Goal: Information Seeking & Learning: Find specific fact

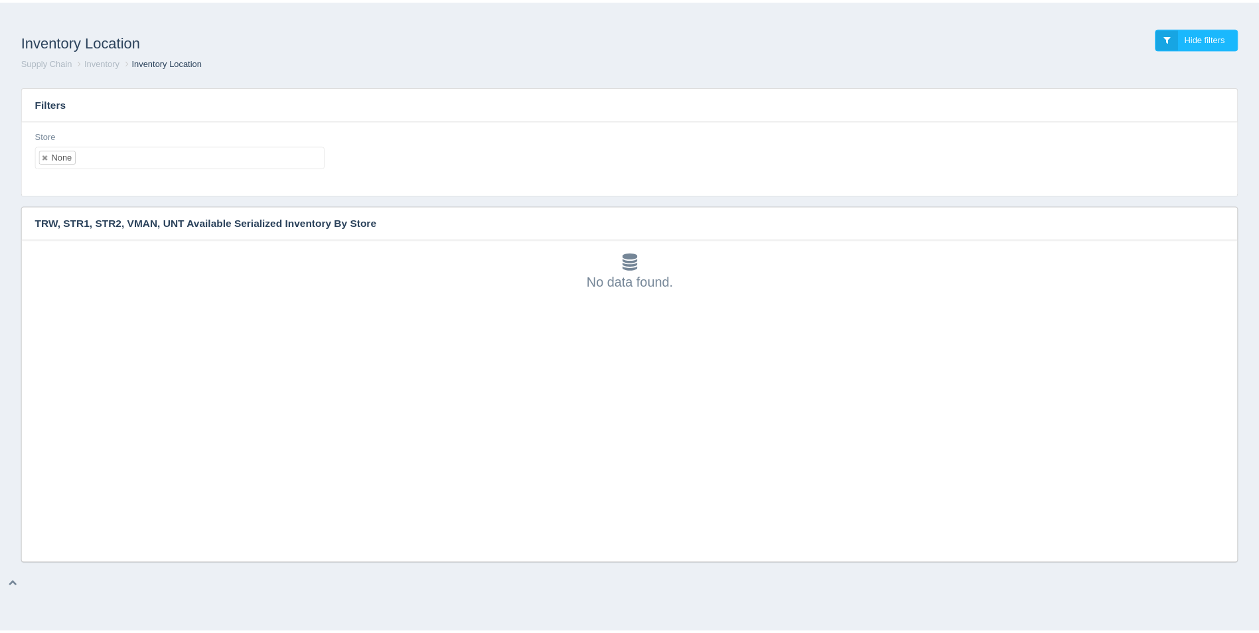
scroll to position [4, 0]
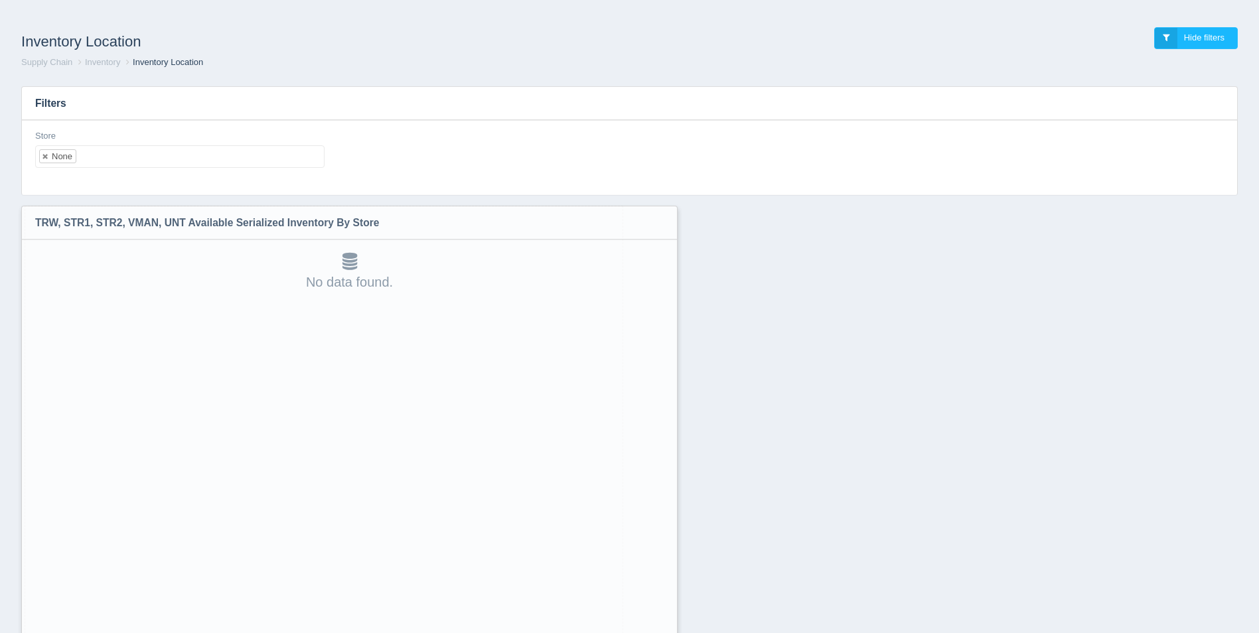
drag, startPoint x: 1237, startPoint y: 558, endPoint x: 667, endPoint y: 667, distance: 580.3
click at [667, 632] on html "Inventory Location Hide filters Supply Chain Inventory Inventory Location Filte…" at bounding box center [629, 351] width 1259 height 702
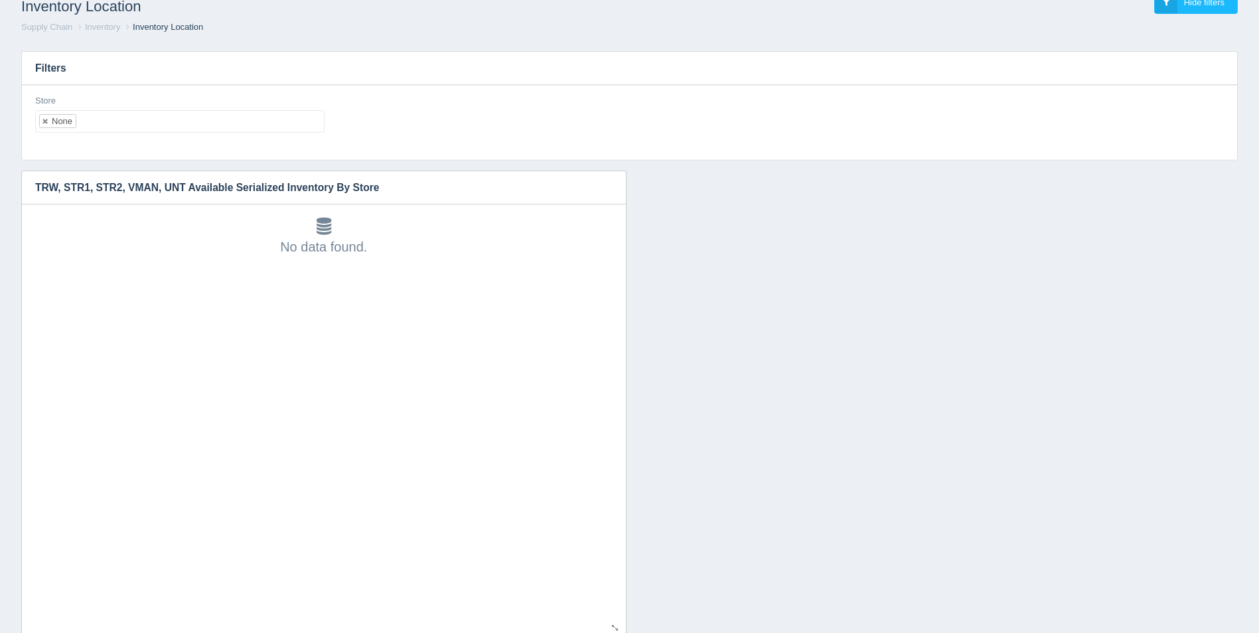
scroll to position [69, 0]
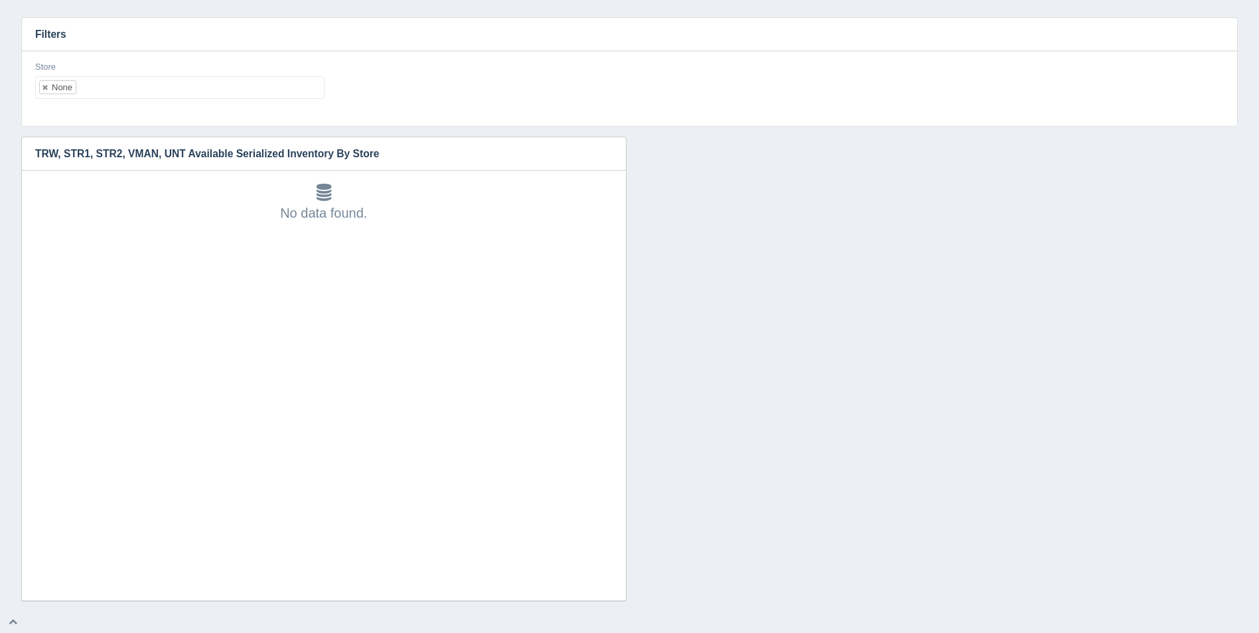
click at [206, 89] on ul "None" at bounding box center [179, 87] width 289 height 23
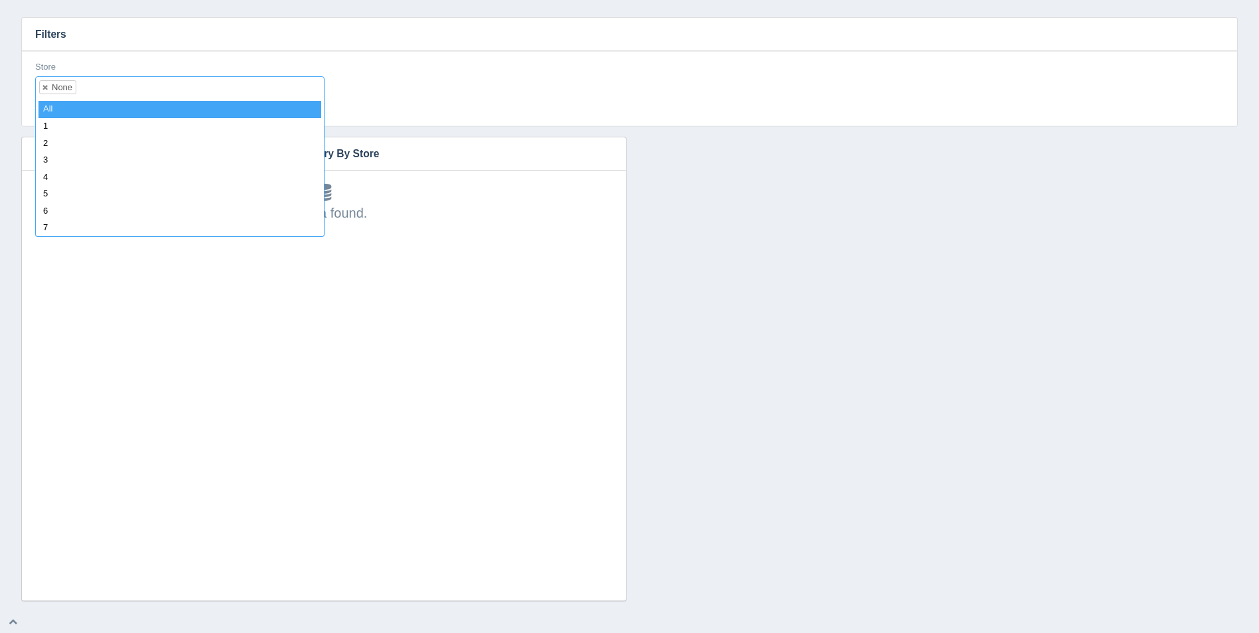
select select
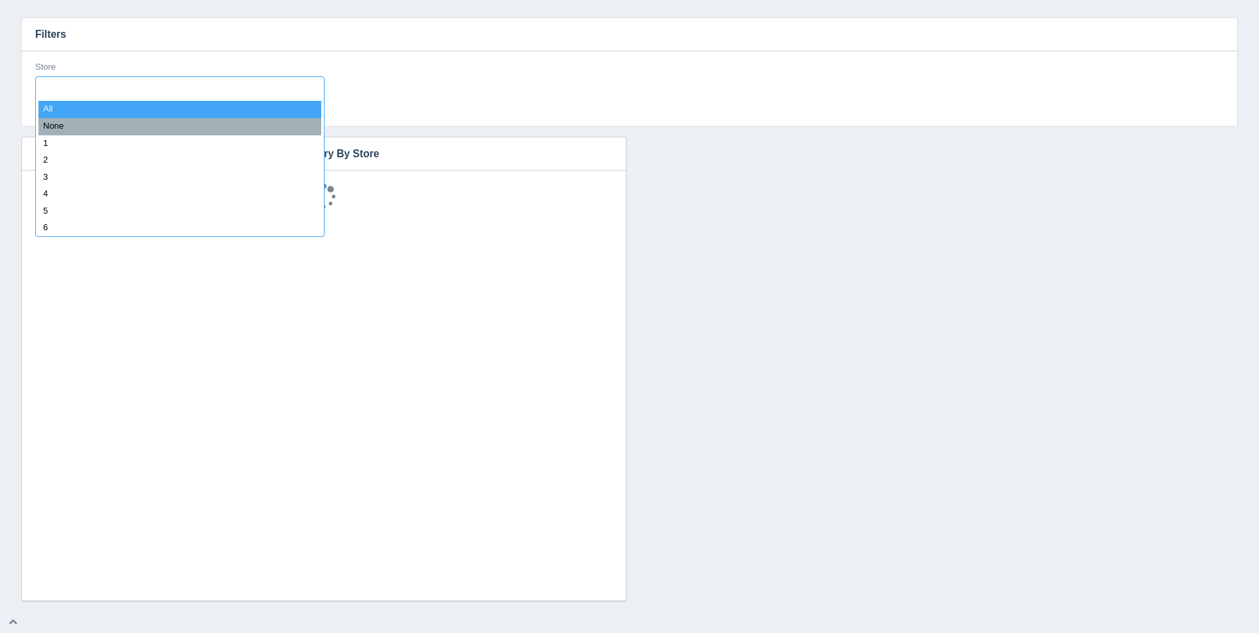
scroll to position [11, 0]
type input "8"
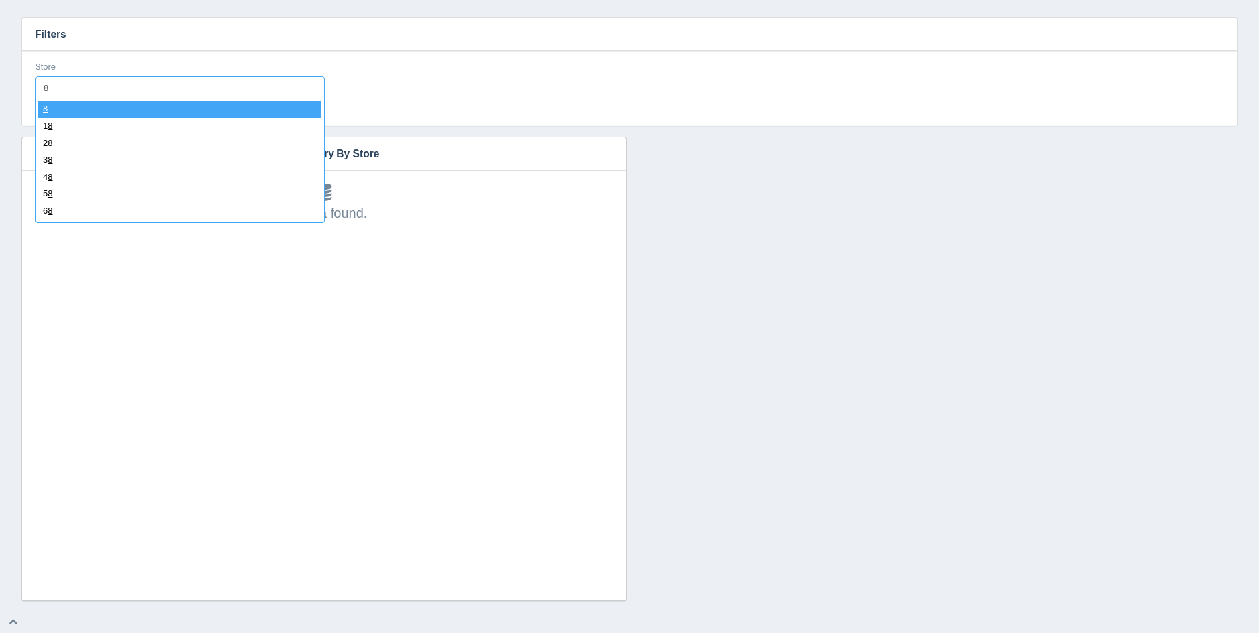
select select "8"
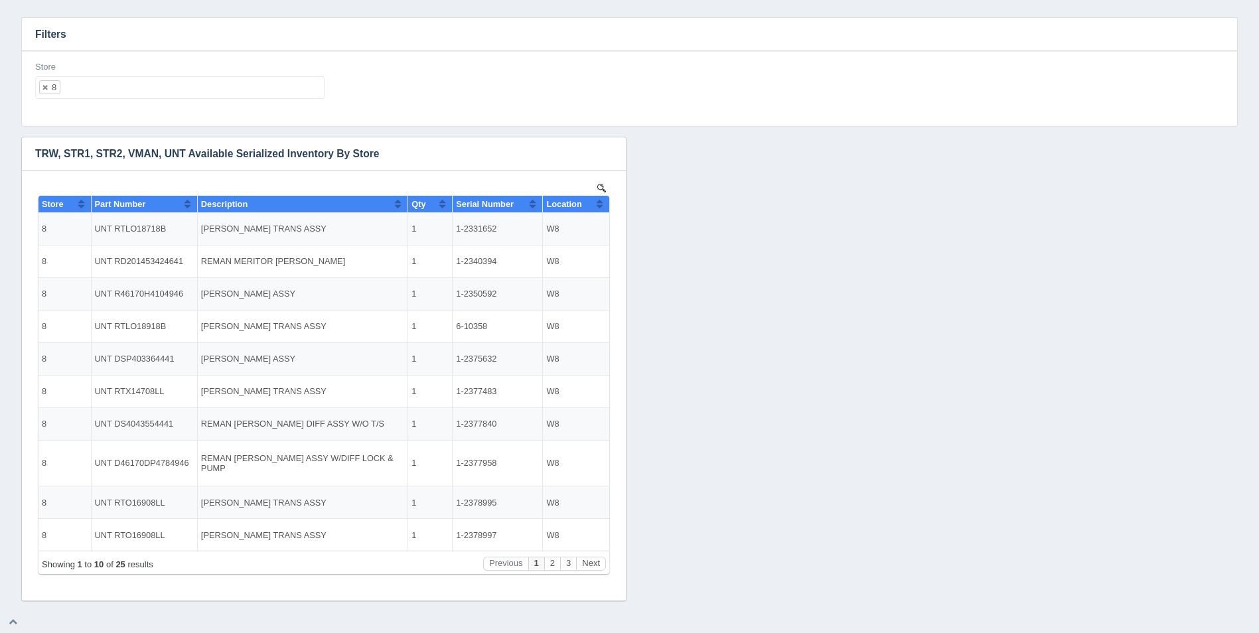
scroll to position [0, 0]
click at [597, 202] on button "Sort column ascending" at bounding box center [599, 204] width 9 height 16
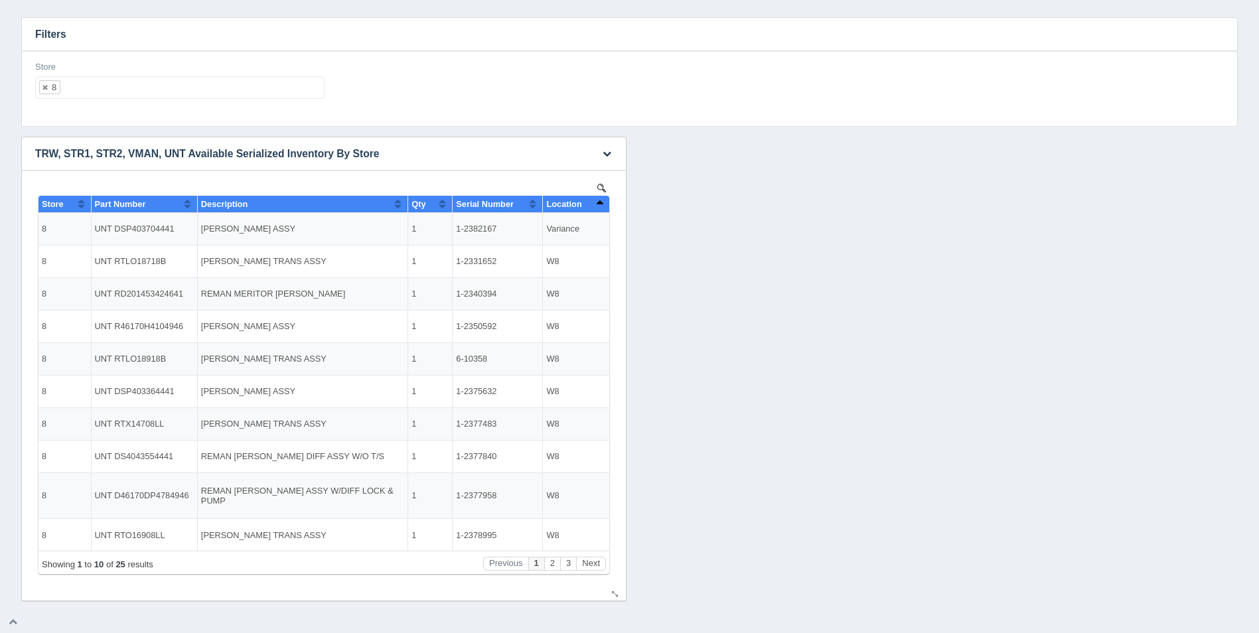
click at [597, 203] on button "Sort column descending" at bounding box center [599, 204] width 9 height 16
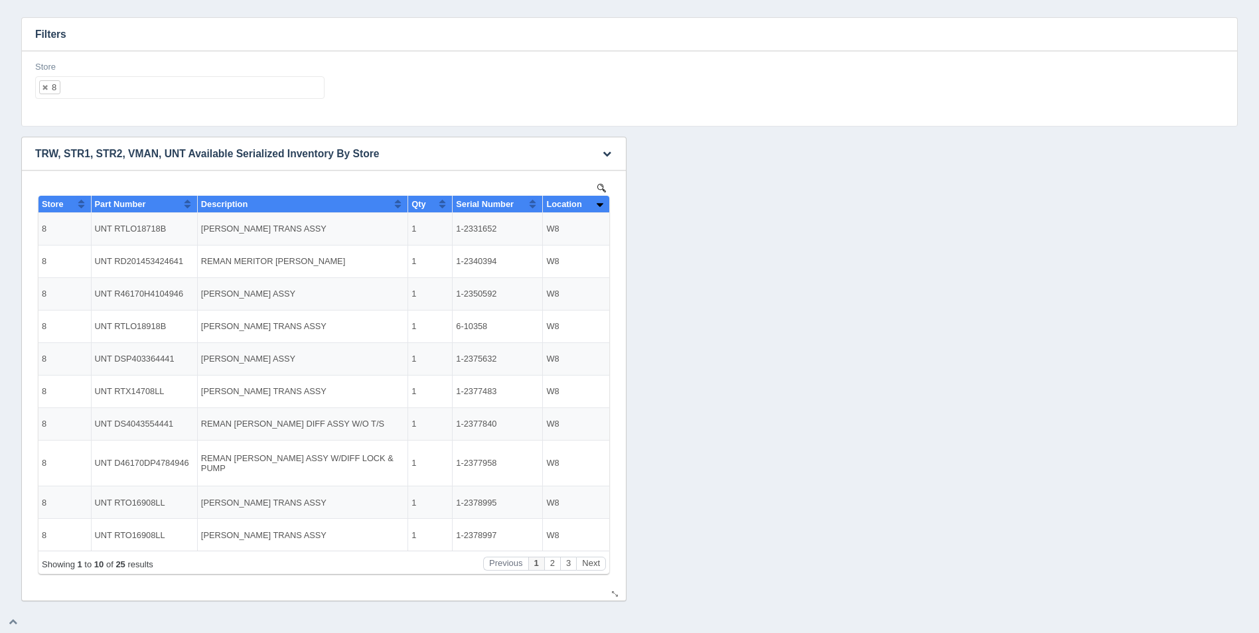
click at [603, 204] on button "Sort column ascending" at bounding box center [599, 204] width 9 height 16
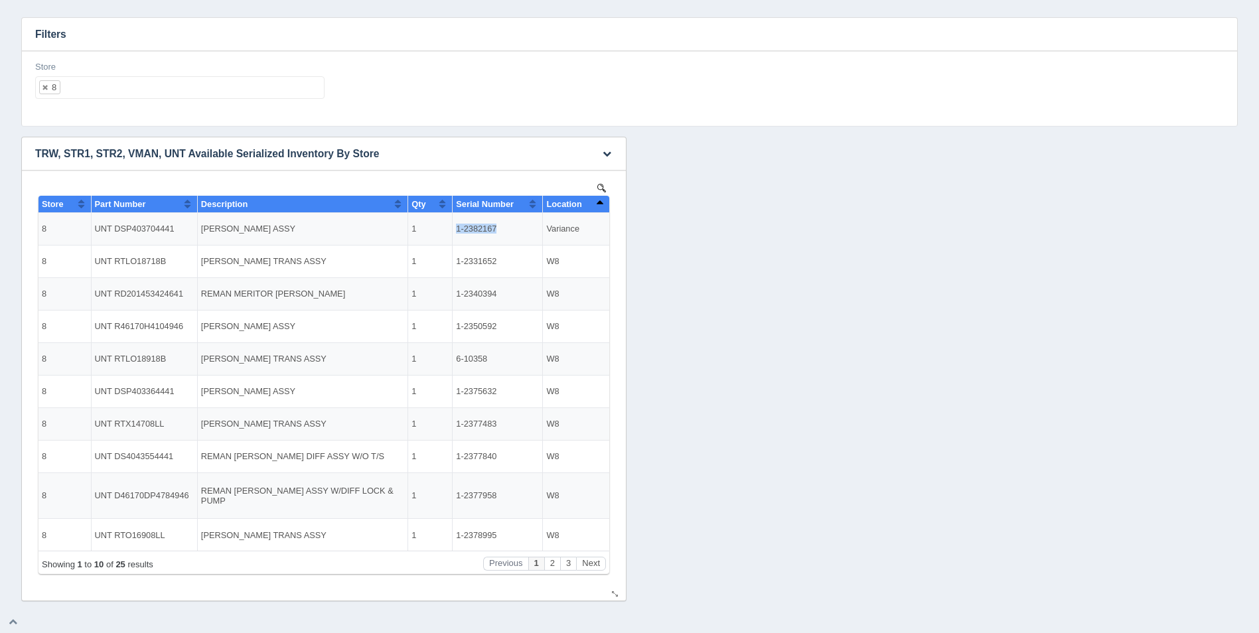
drag, startPoint x: 495, startPoint y: 230, endPoint x: 458, endPoint y: 232, distance: 37.2
click at [458, 232] on td "1-2382167" at bounding box center [498, 229] width 90 height 33
copy td "1-2382167"
click at [593, 568] on button "Next" at bounding box center [591, 564] width 30 height 14
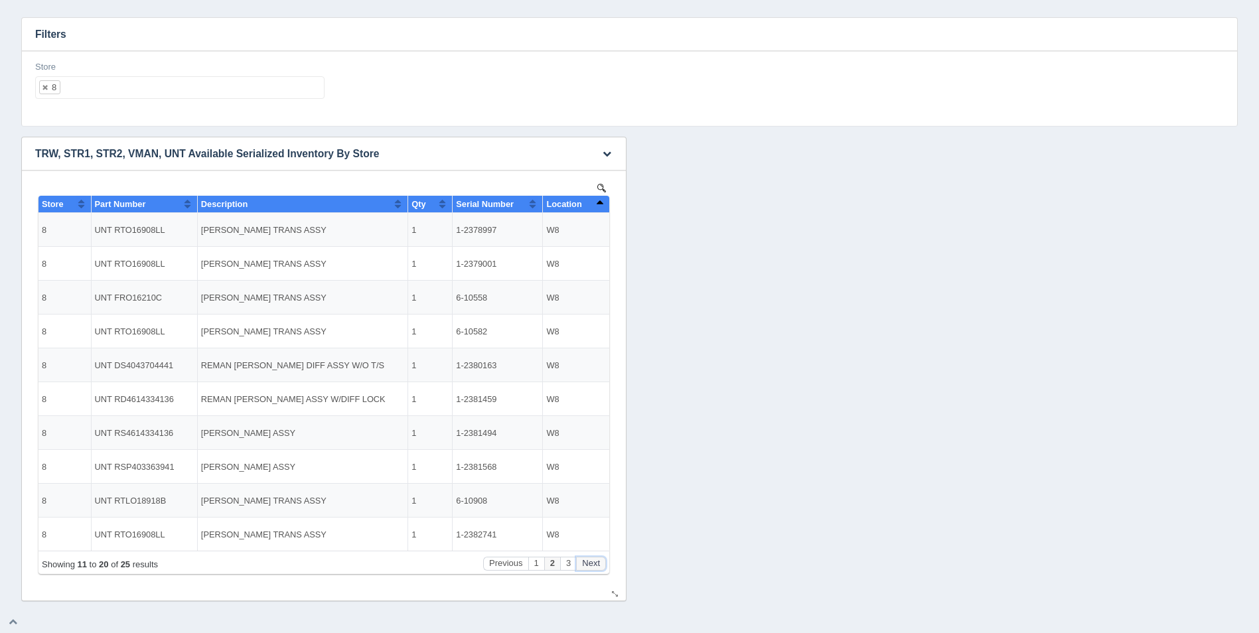
click at [593, 568] on button "Next" at bounding box center [591, 564] width 30 height 14
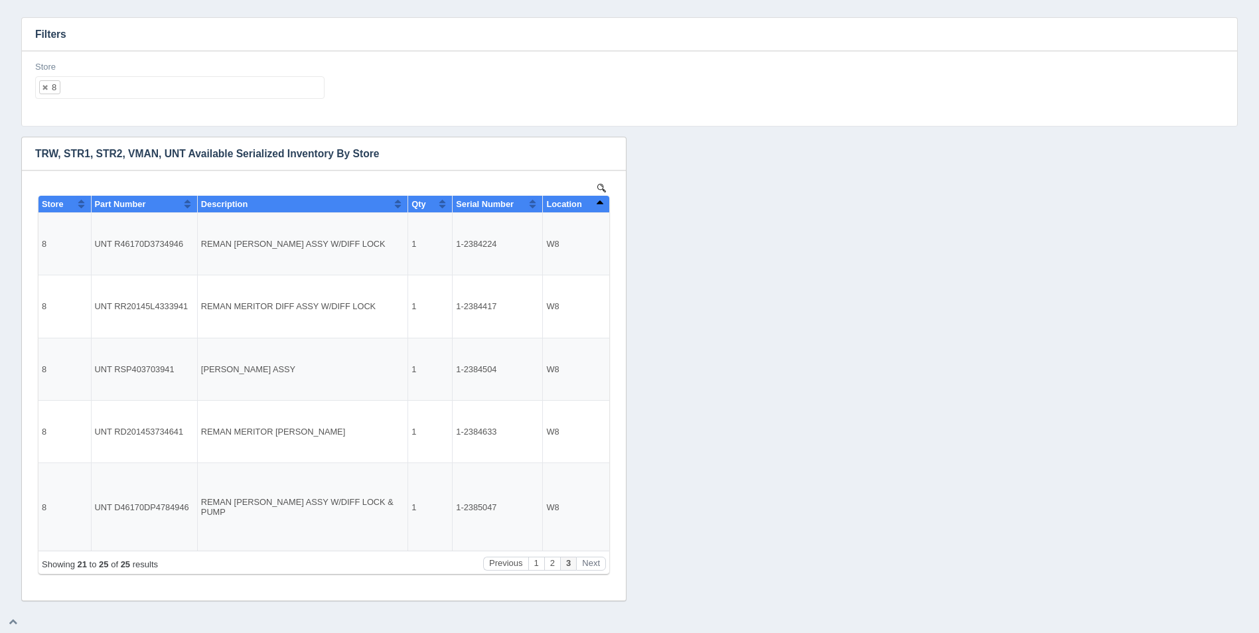
click at [126, 94] on ul "8" at bounding box center [179, 87] width 289 height 23
select select
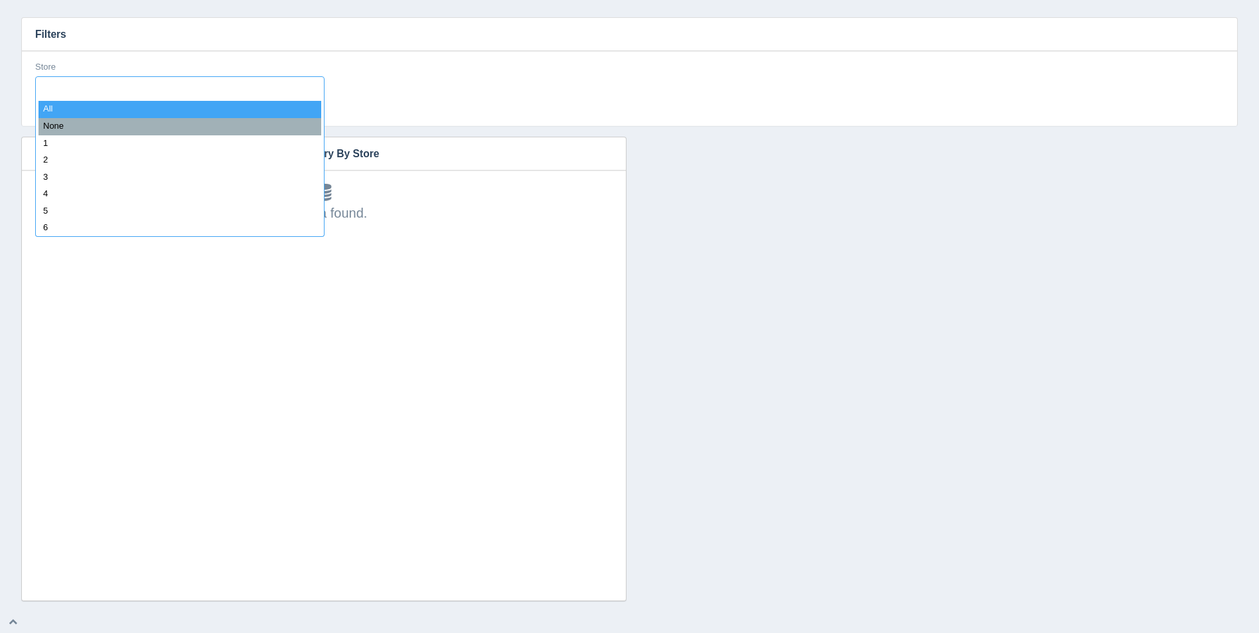
type input "8"
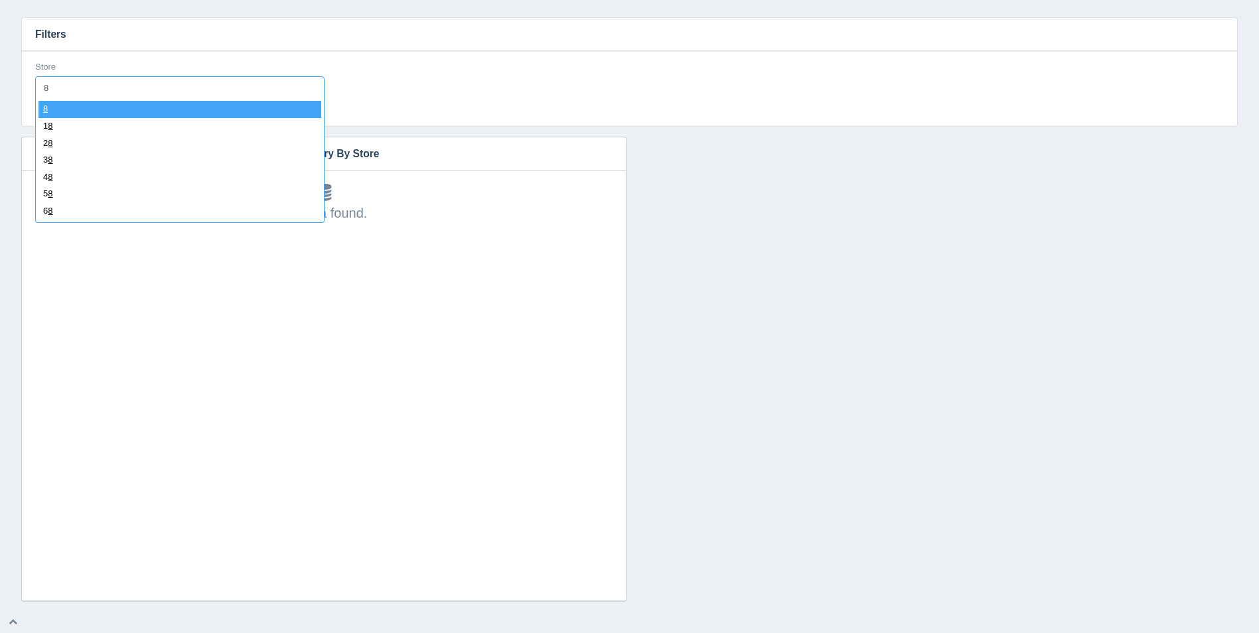
select select "8"
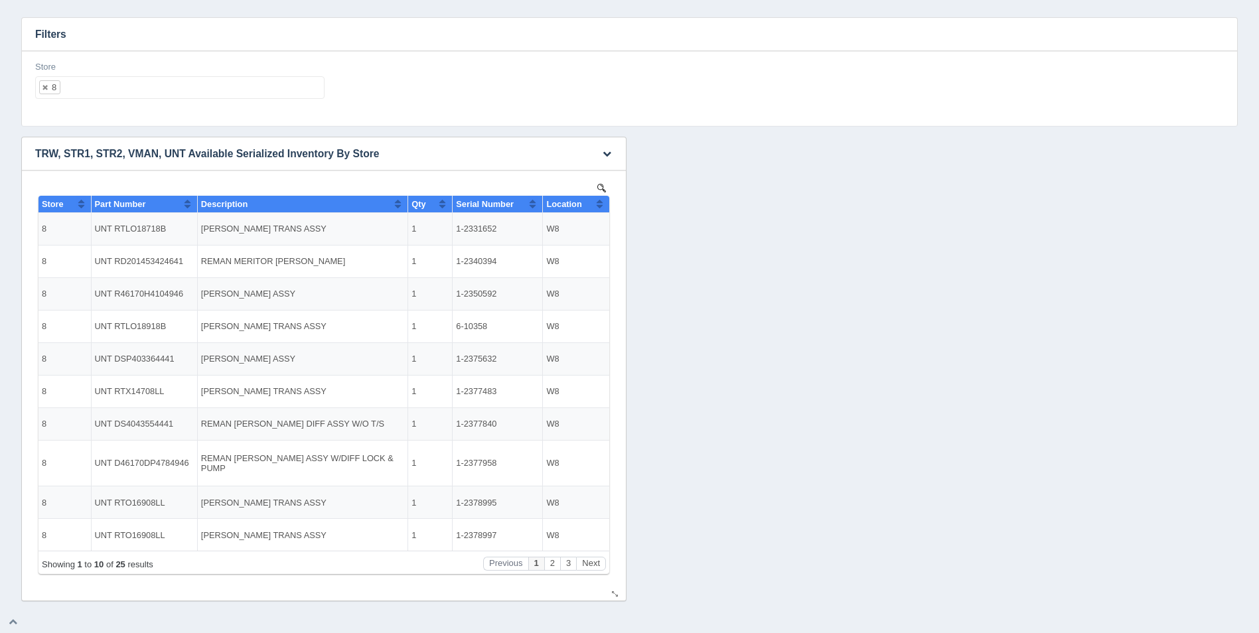
click at [602, 199] on button "Sort column ascending" at bounding box center [599, 204] width 9 height 16
click at [602, 199] on button "Sort column descending" at bounding box center [599, 204] width 9 height 16
click at [175, 90] on ul "8" at bounding box center [179, 87] width 289 height 23
select select
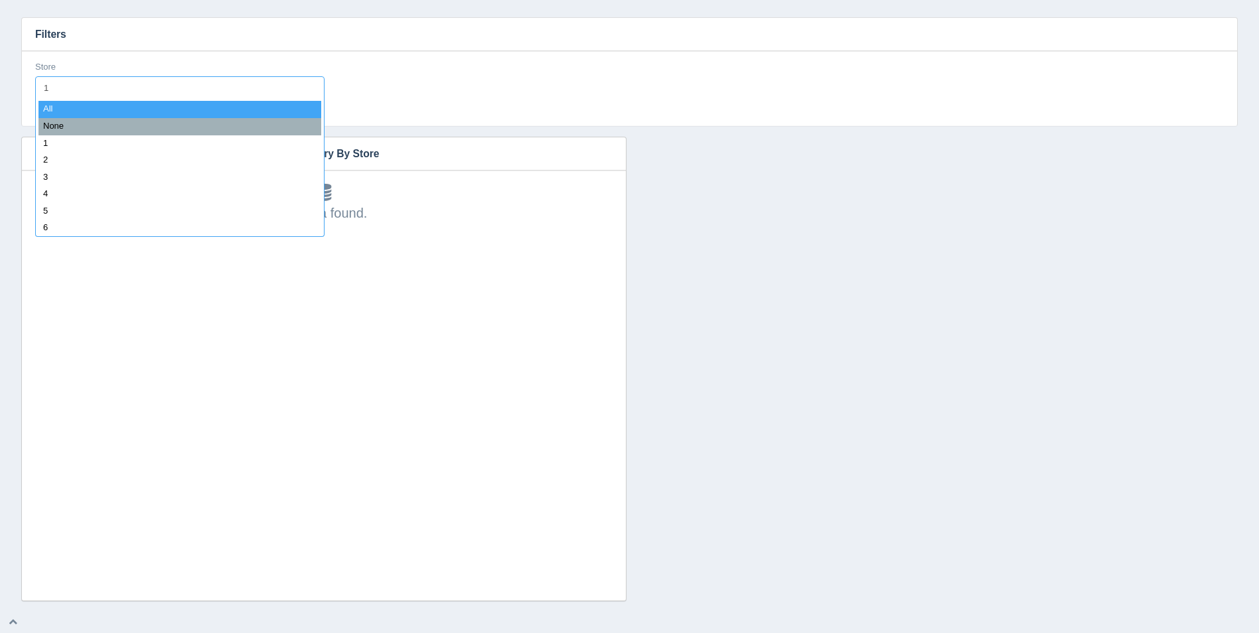
type input "11"
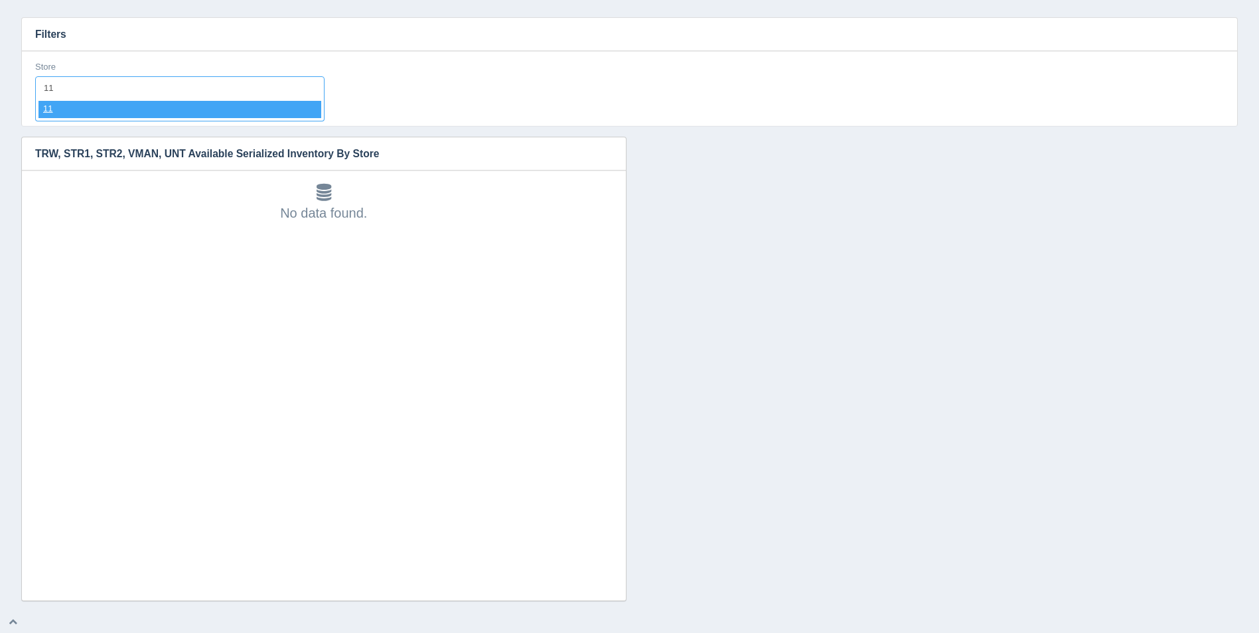
select select "11"
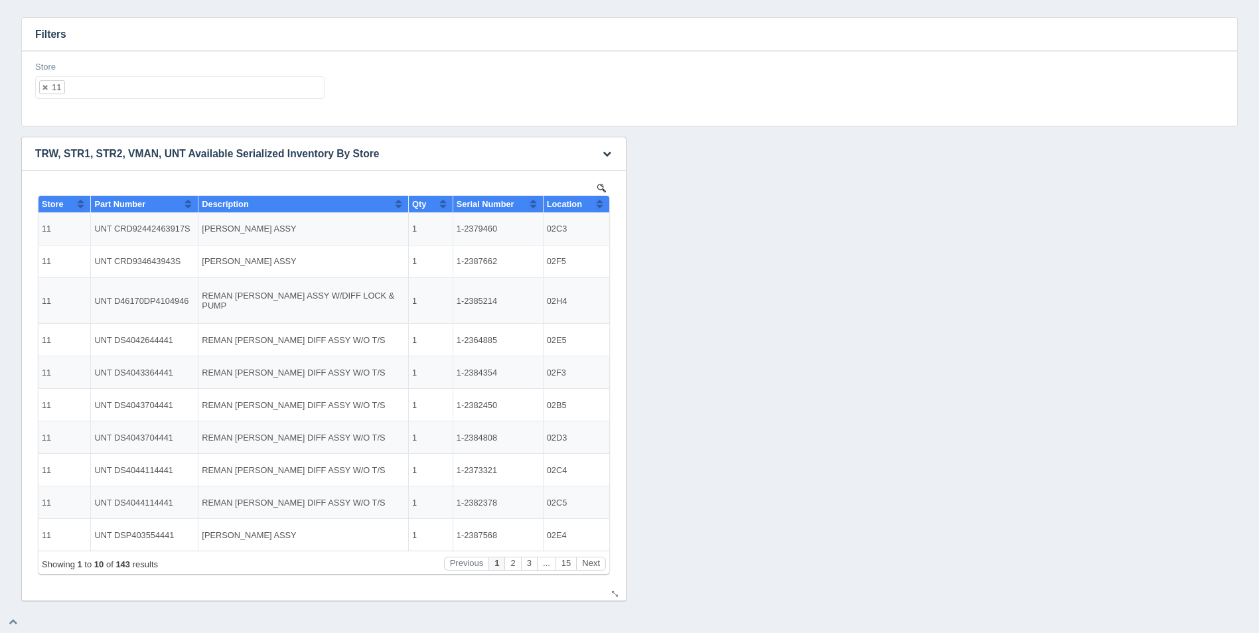
click at [602, 204] on button "Sort column ascending" at bounding box center [599, 204] width 9 height 16
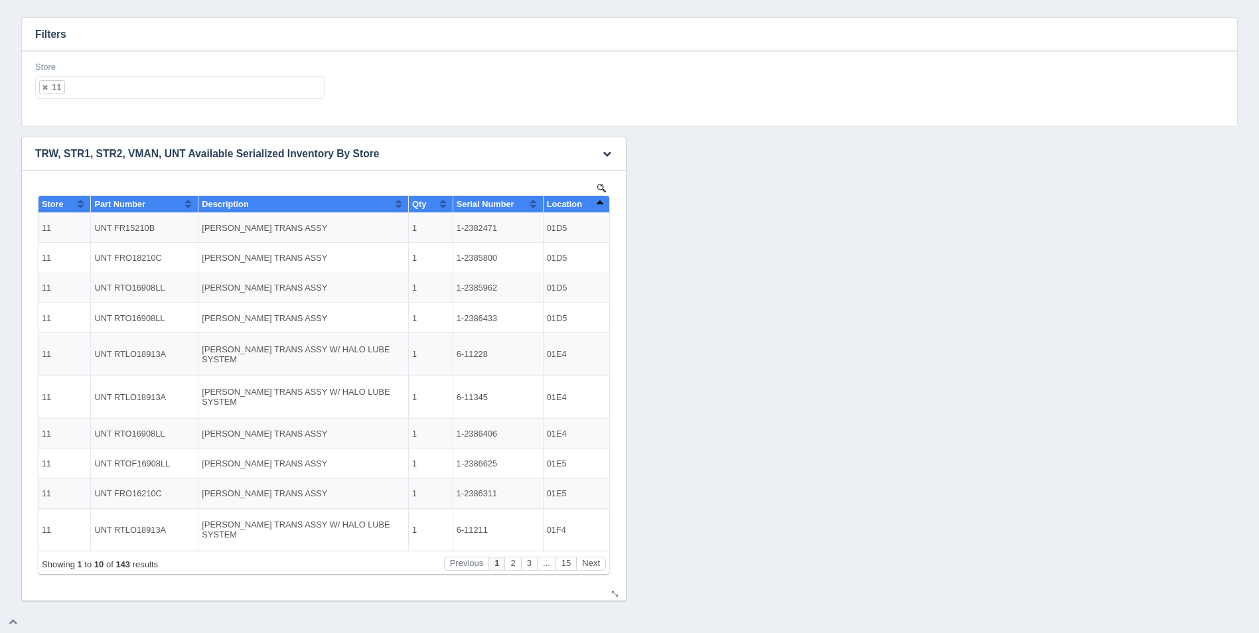
click at [602, 204] on button "Sort column descending" at bounding box center [599, 204] width 9 height 16
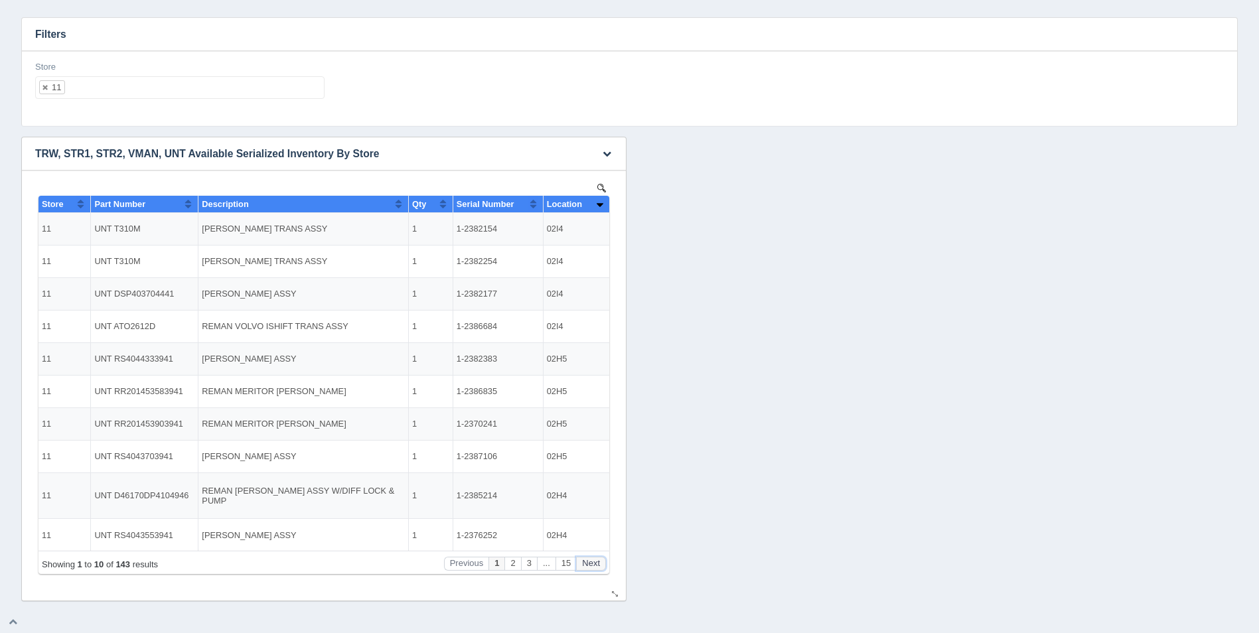
click at [596, 563] on button "Next" at bounding box center [591, 564] width 30 height 14
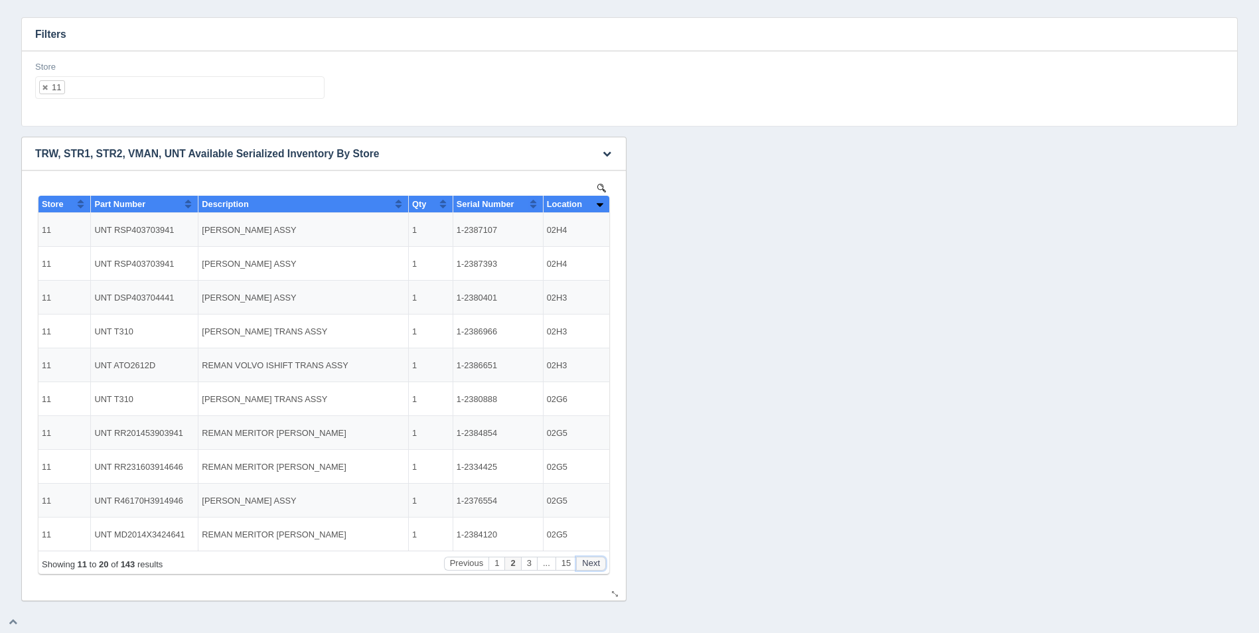
click at [596, 563] on button "Next" at bounding box center [591, 564] width 30 height 14
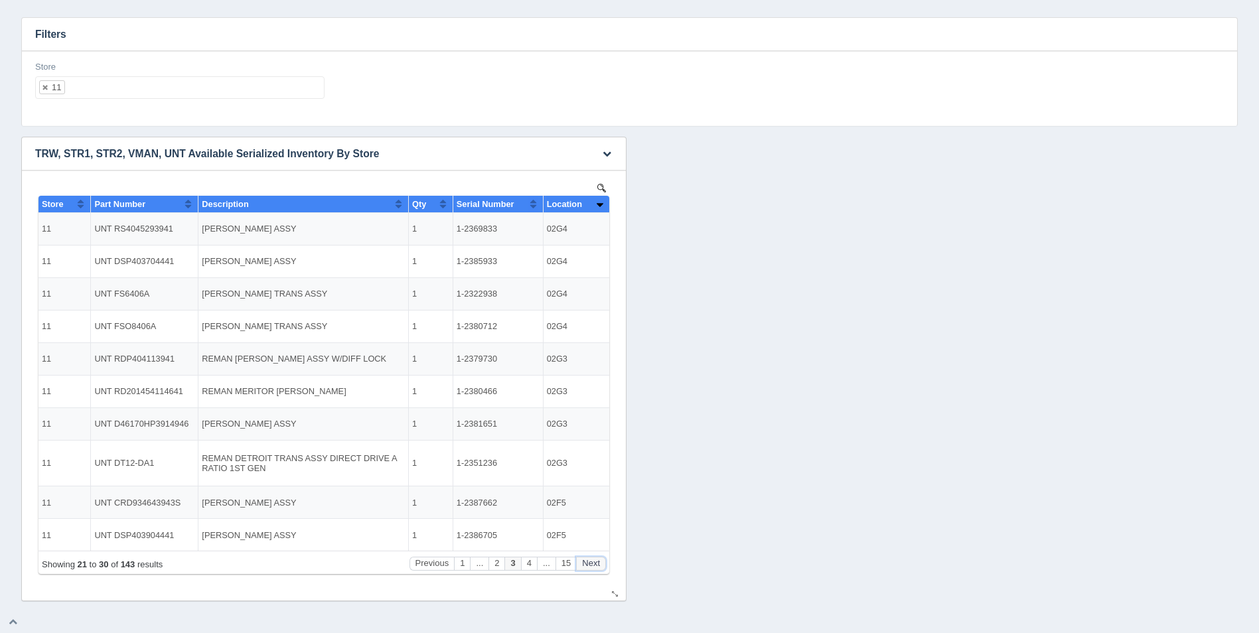
click at [596, 563] on button "Next" at bounding box center [591, 564] width 30 height 14
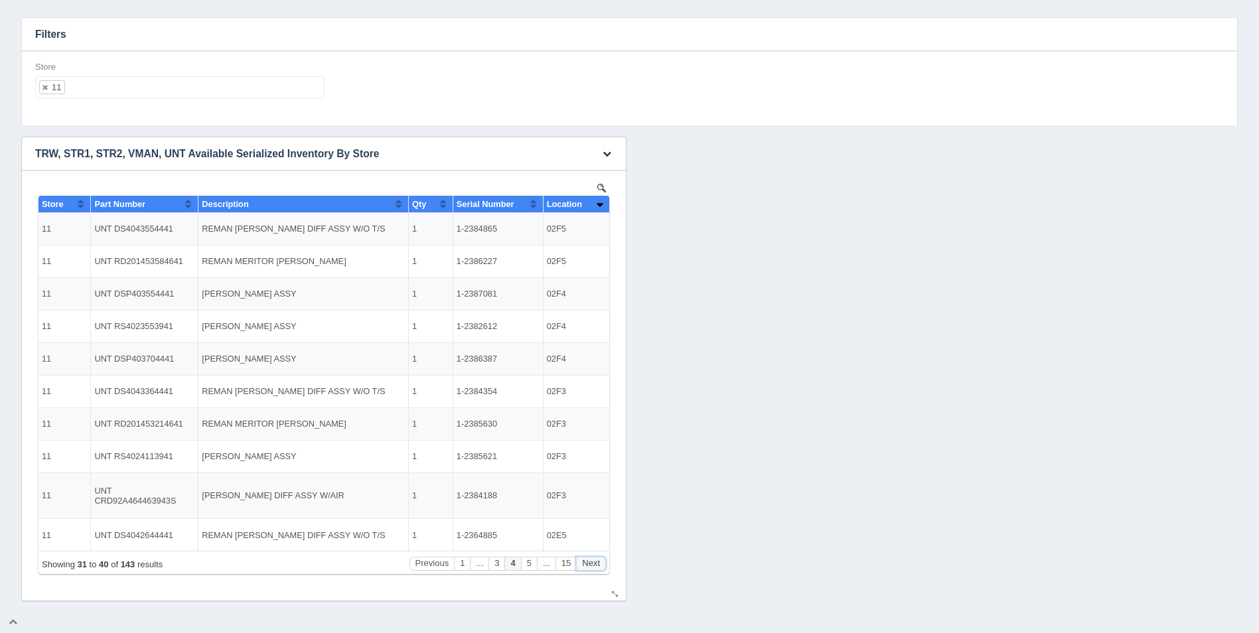
click at [596, 563] on button "Next" at bounding box center [591, 564] width 30 height 14
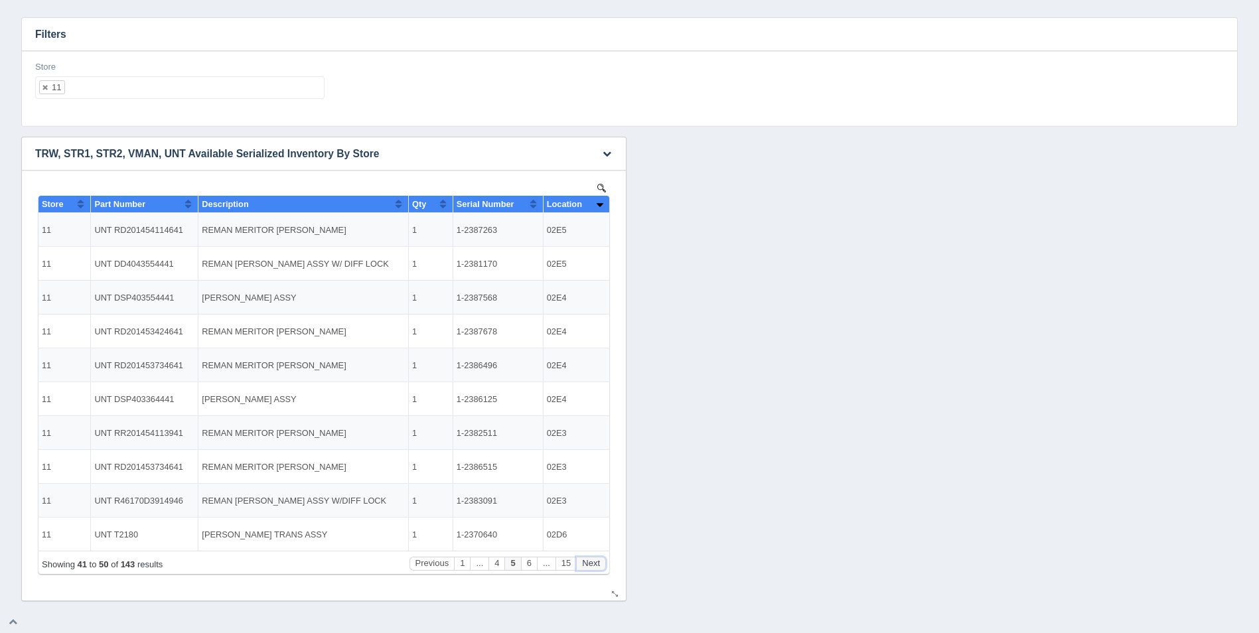
click at [596, 563] on button "Next" at bounding box center [591, 564] width 30 height 14
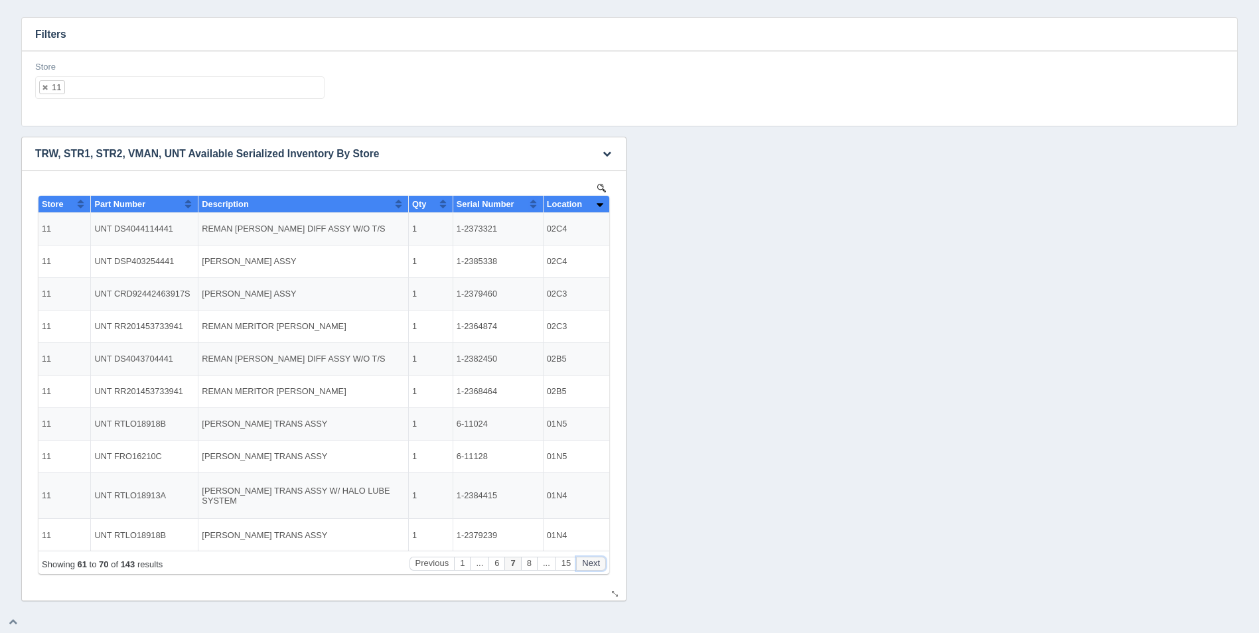
click at [596, 563] on button "Next" at bounding box center [591, 564] width 30 height 14
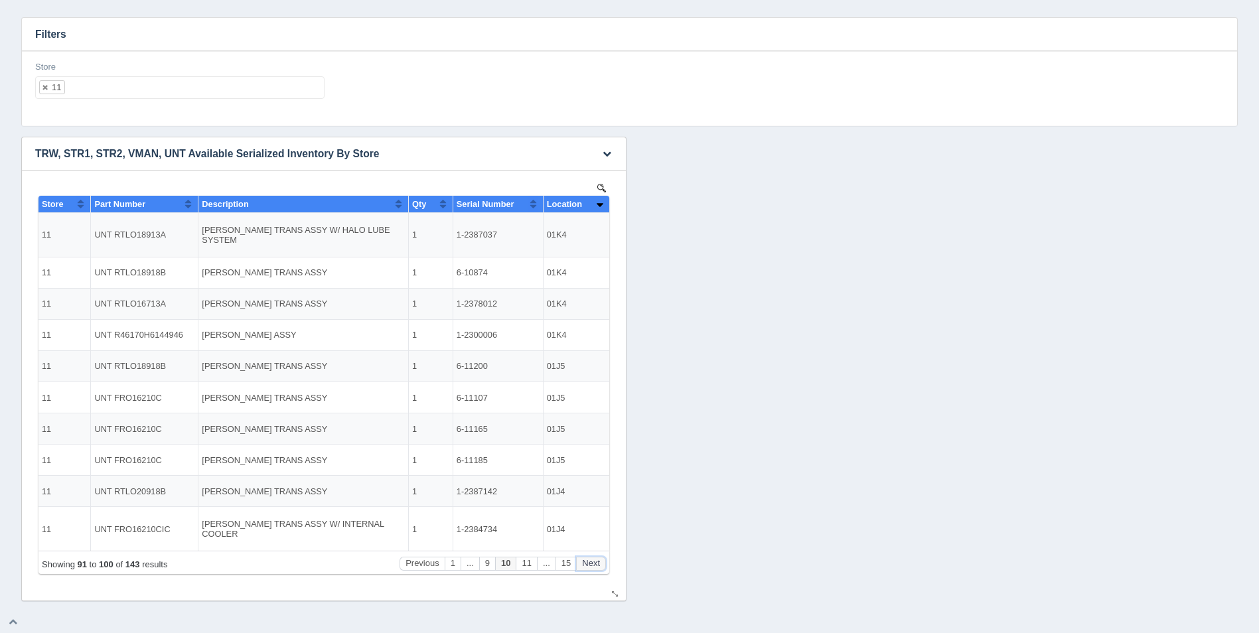
click at [596, 563] on button "Next" at bounding box center [591, 564] width 30 height 14
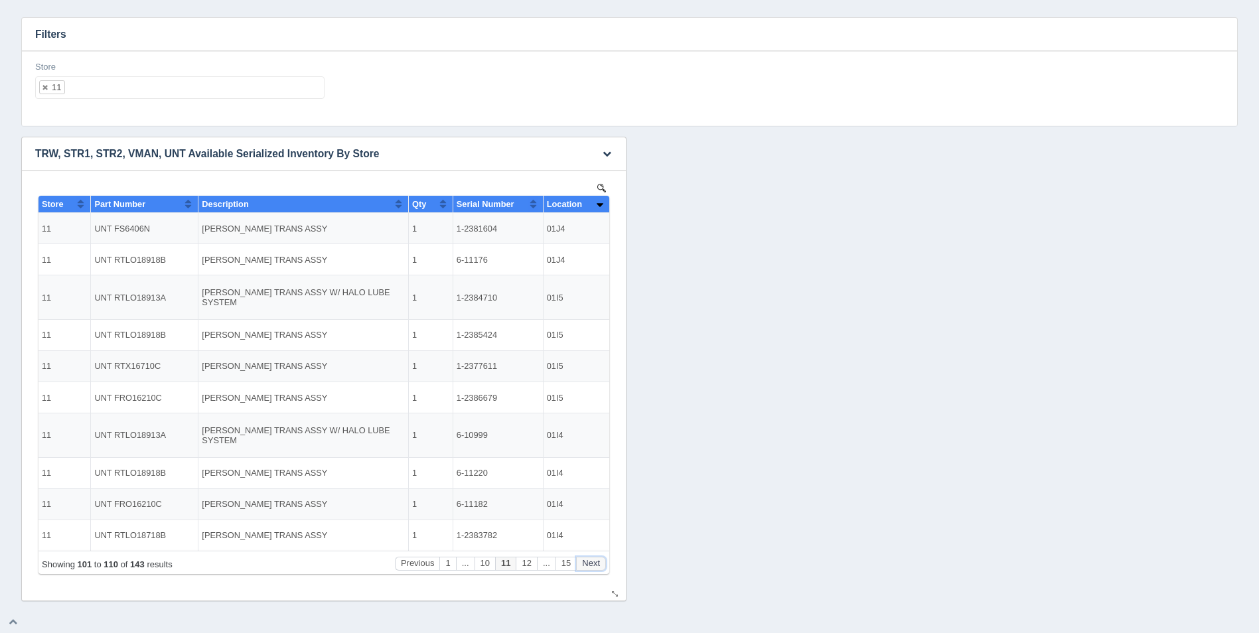
click at [596, 563] on button "Next" at bounding box center [591, 564] width 30 height 14
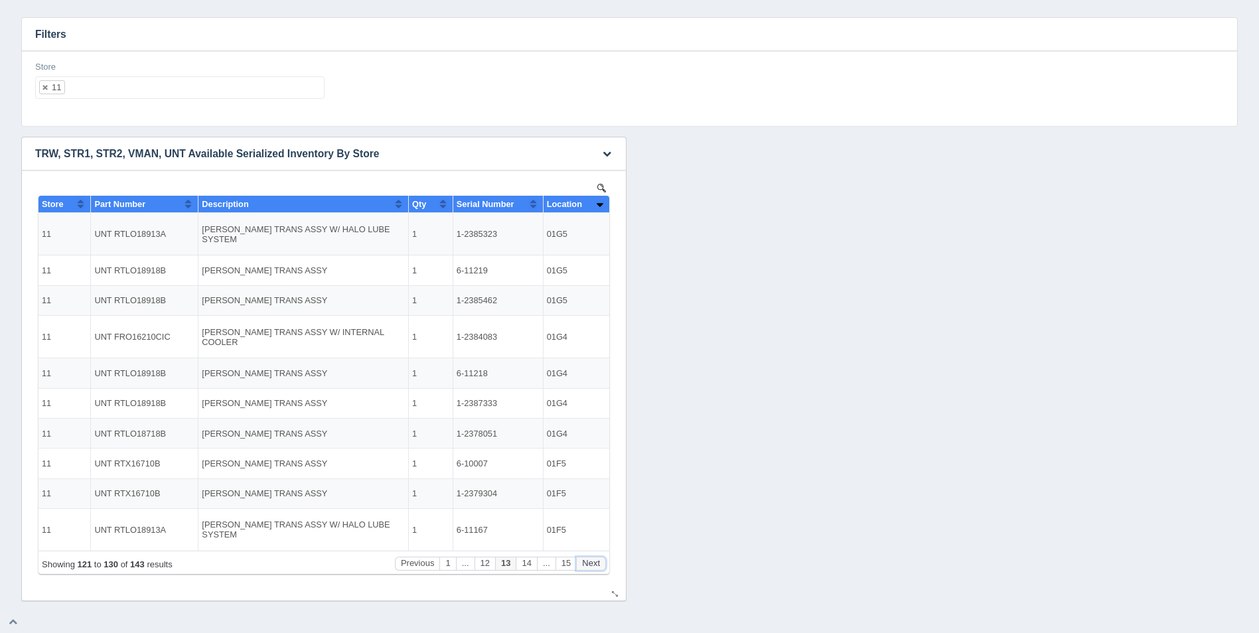
click at [596, 563] on button "Next" at bounding box center [591, 564] width 30 height 14
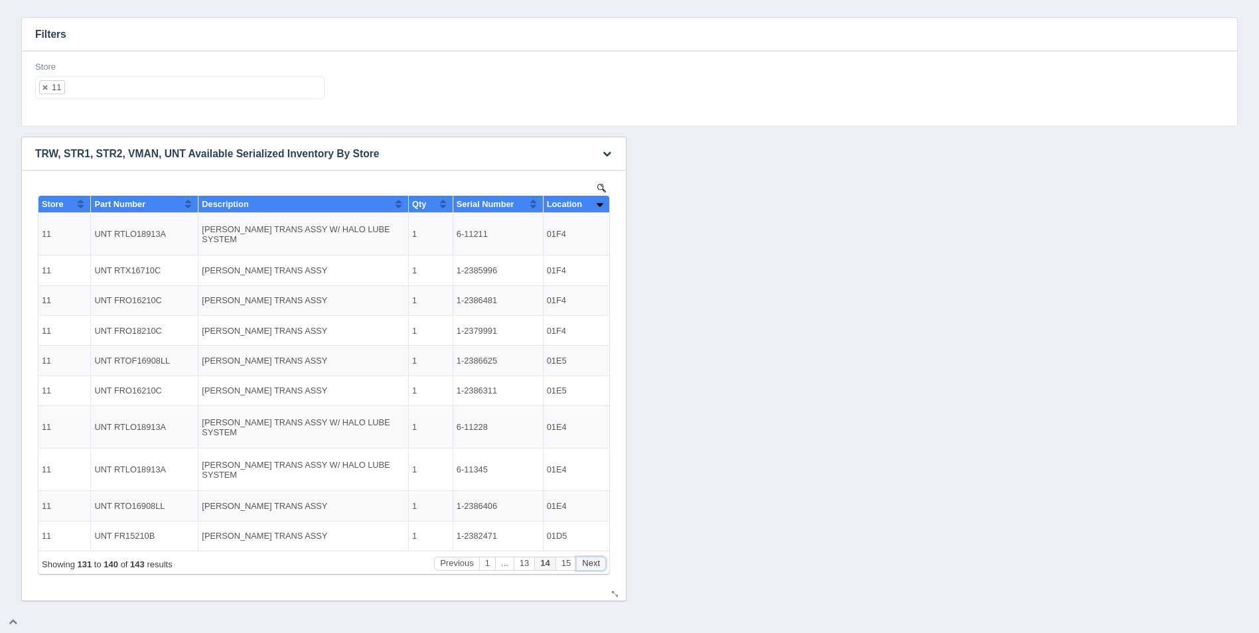
click at [596, 563] on button "Next" at bounding box center [591, 564] width 30 height 14
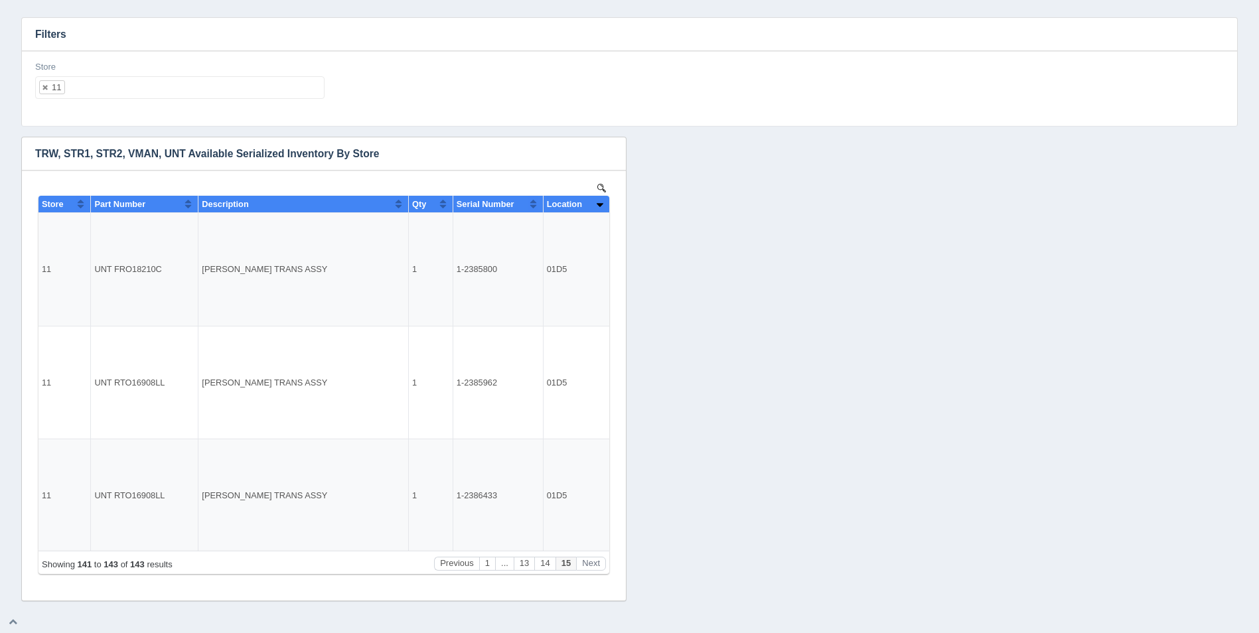
click at [141, 86] on ul "11" at bounding box center [179, 87] width 289 height 23
select select
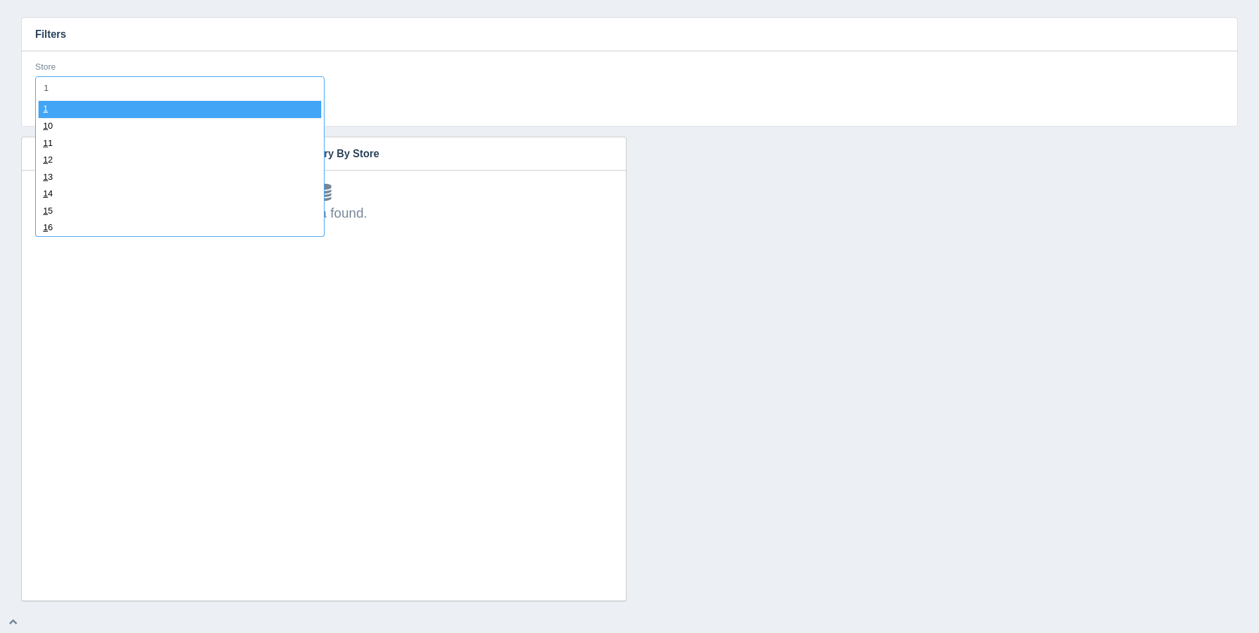
type input "12"
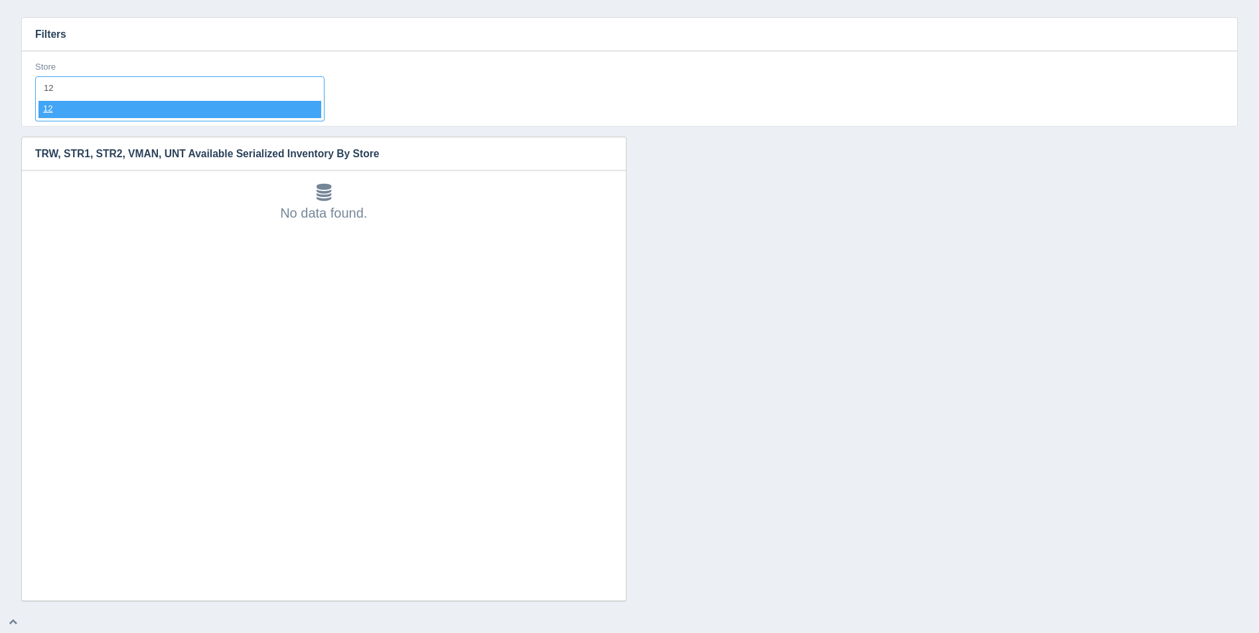
select select "12"
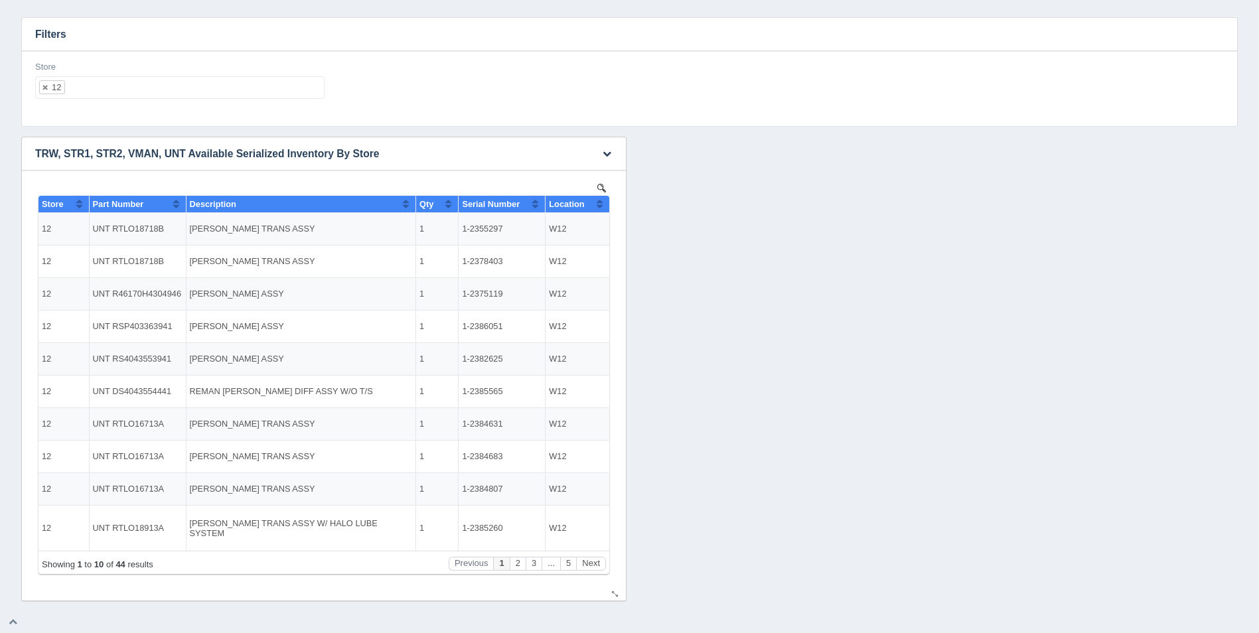
click at [584, 203] on span "Location" at bounding box center [566, 204] width 35 height 10
click at [598, 204] on button "Sort column descending" at bounding box center [599, 204] width 9 height 16
click at [586, 559] on button "Next" at bounding box center [591, 564] width 30 height 14
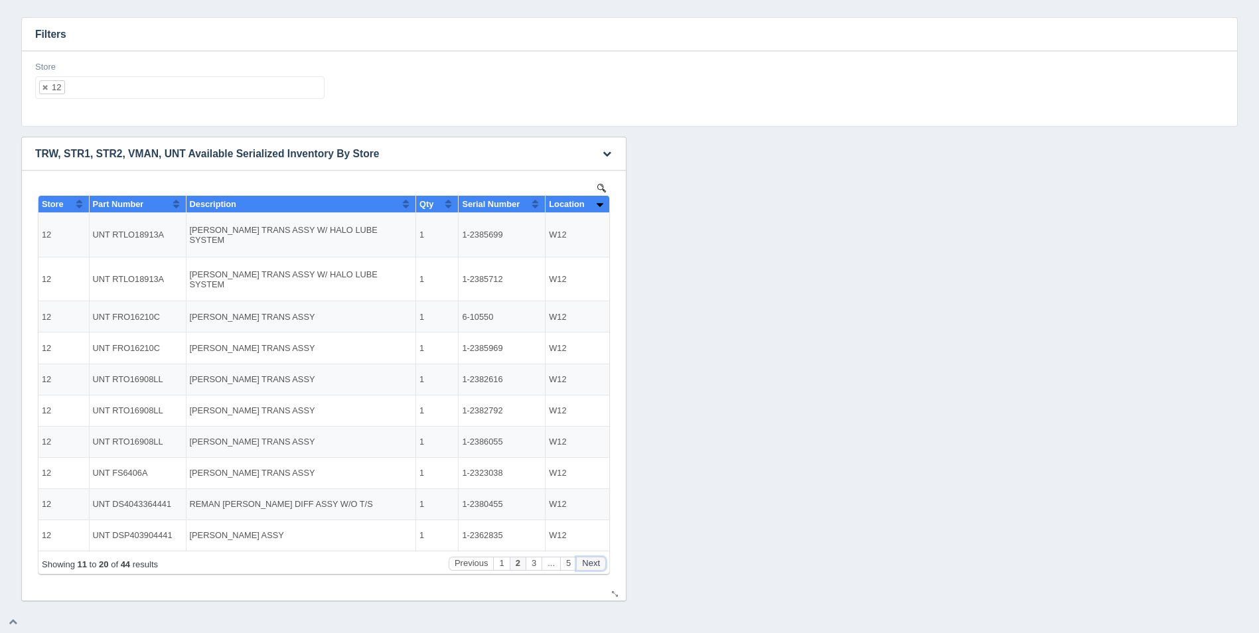
click at [586, 559] on button "Next" at bounding box center [591, 564] width 30 height 14
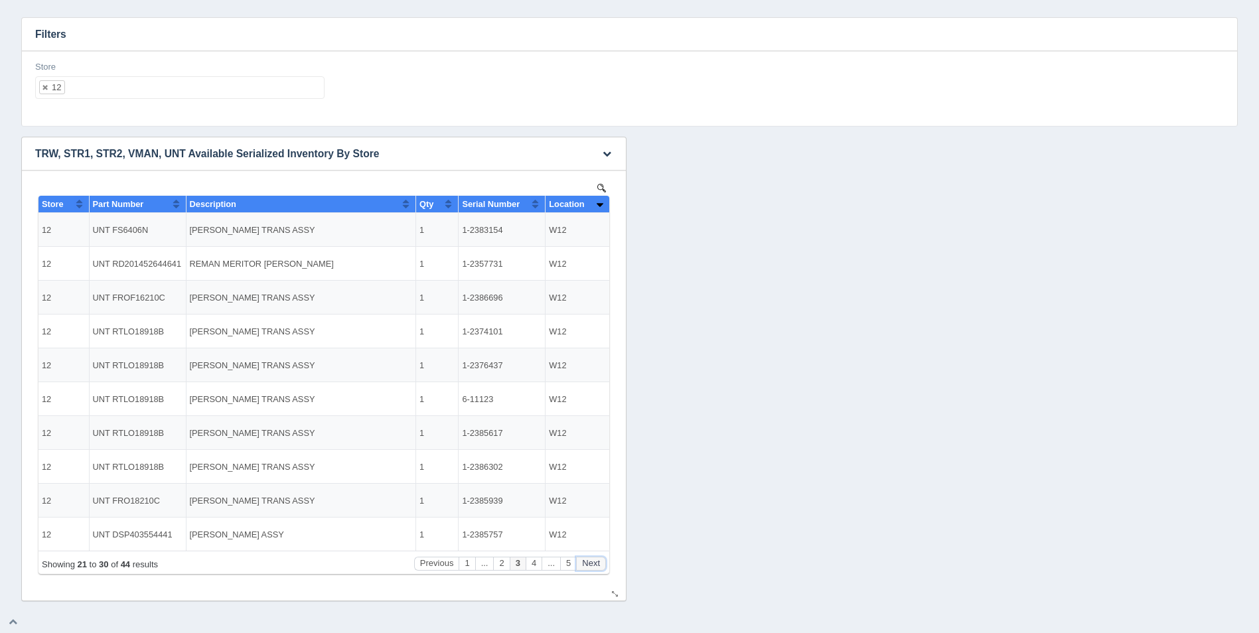
click at [586, 559] on button "Next" at bounding box center [591, 564] width 30 height 14
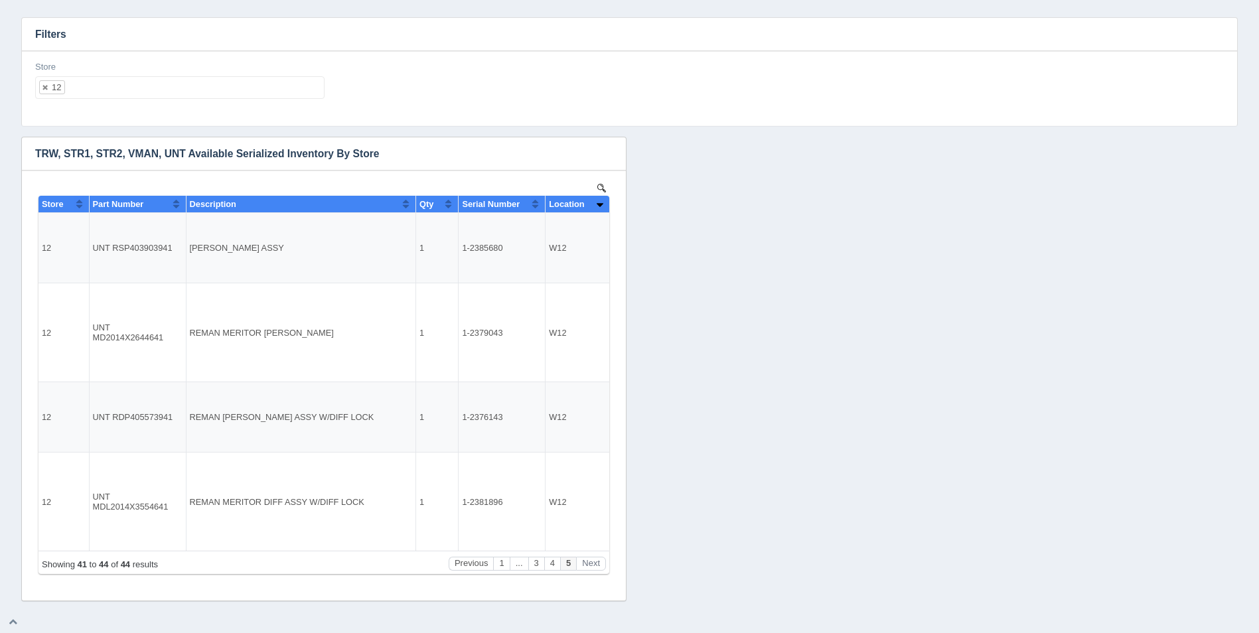
click at [183, 96] on ul "12" at bounding box center [179, 87] width 289 height 23
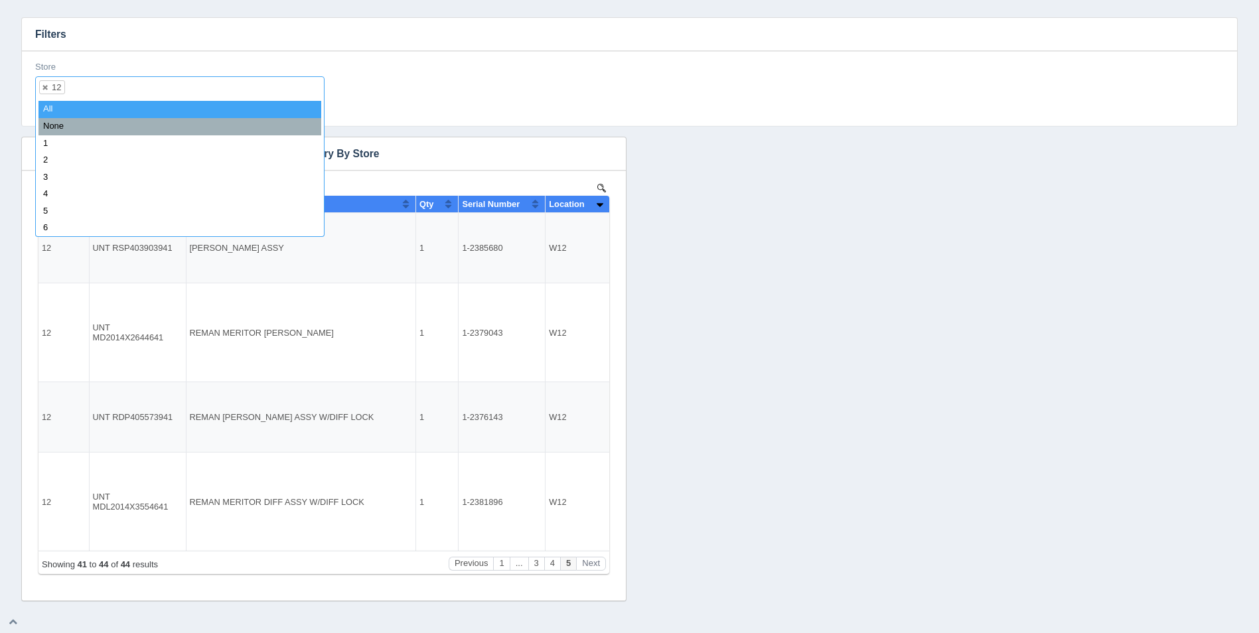
select select
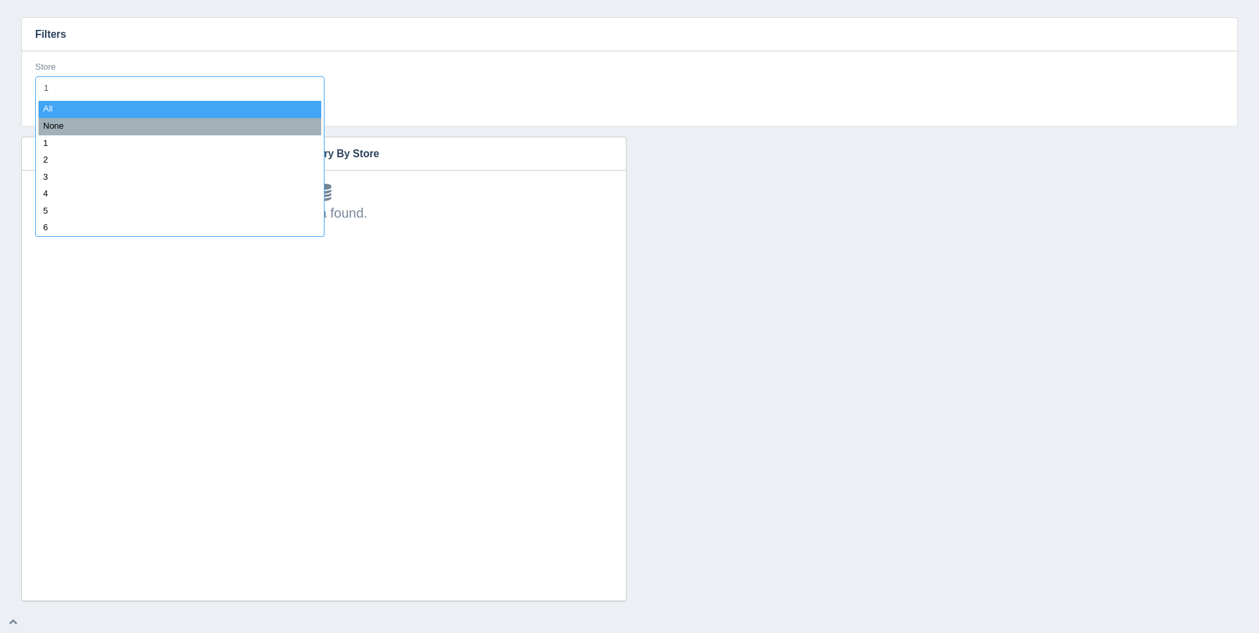
type input "13"
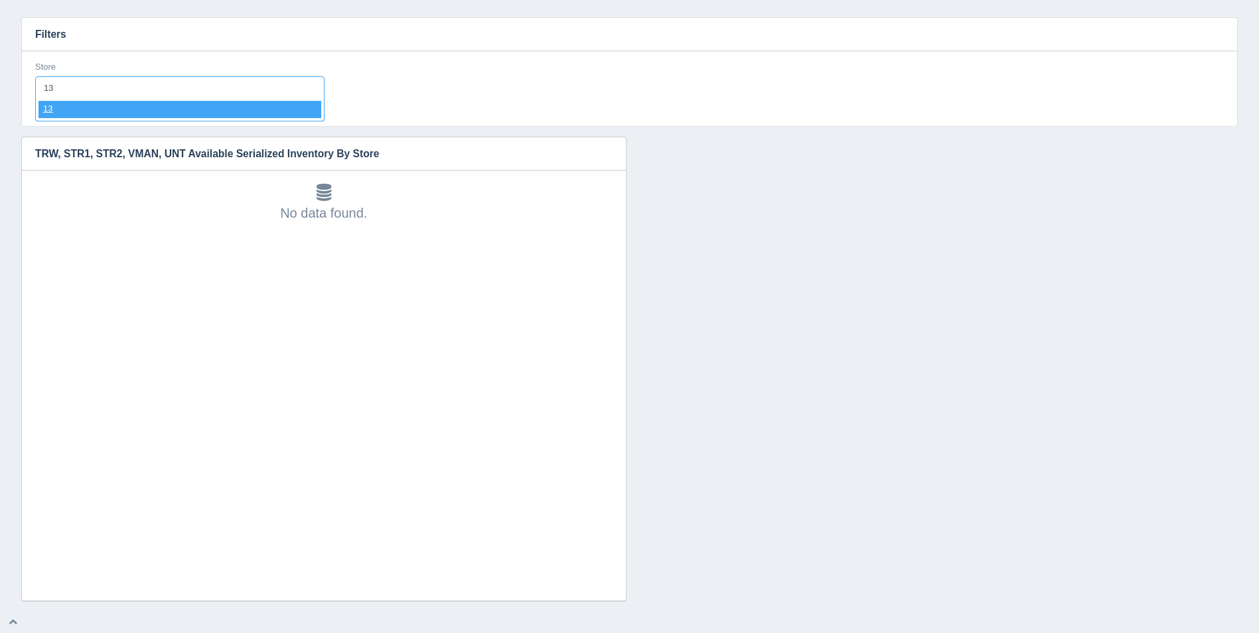
select select "13"
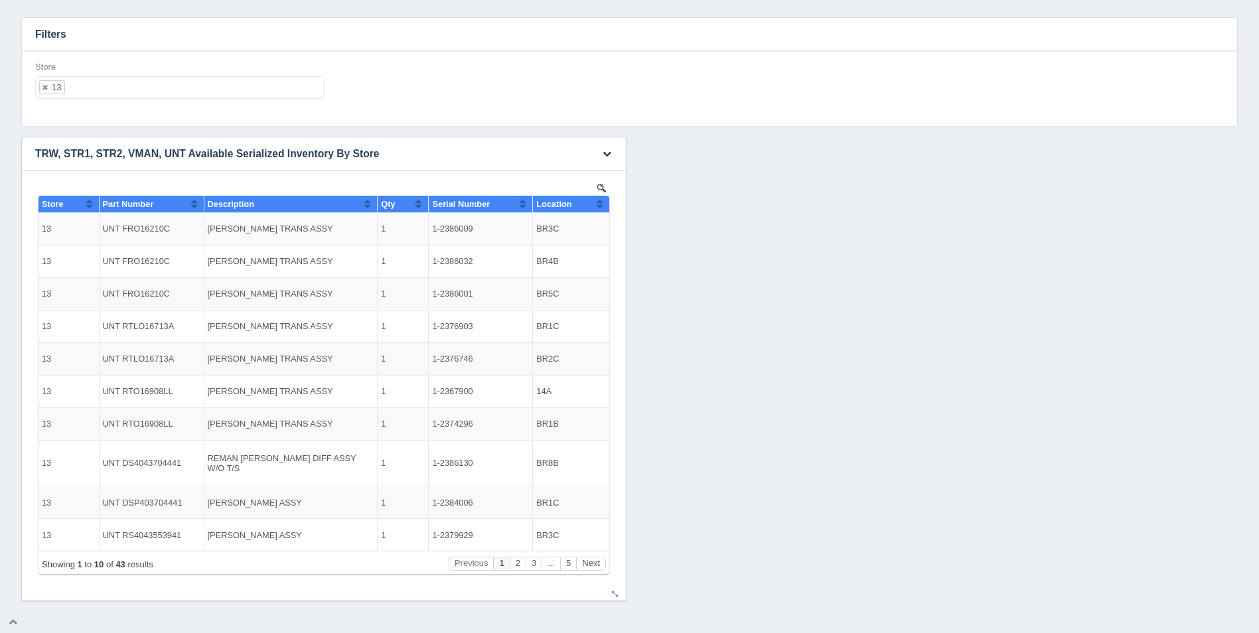
click at [601, 198] on button "Sort column ascending" at bounding box center [599, 204] width 9 height 16
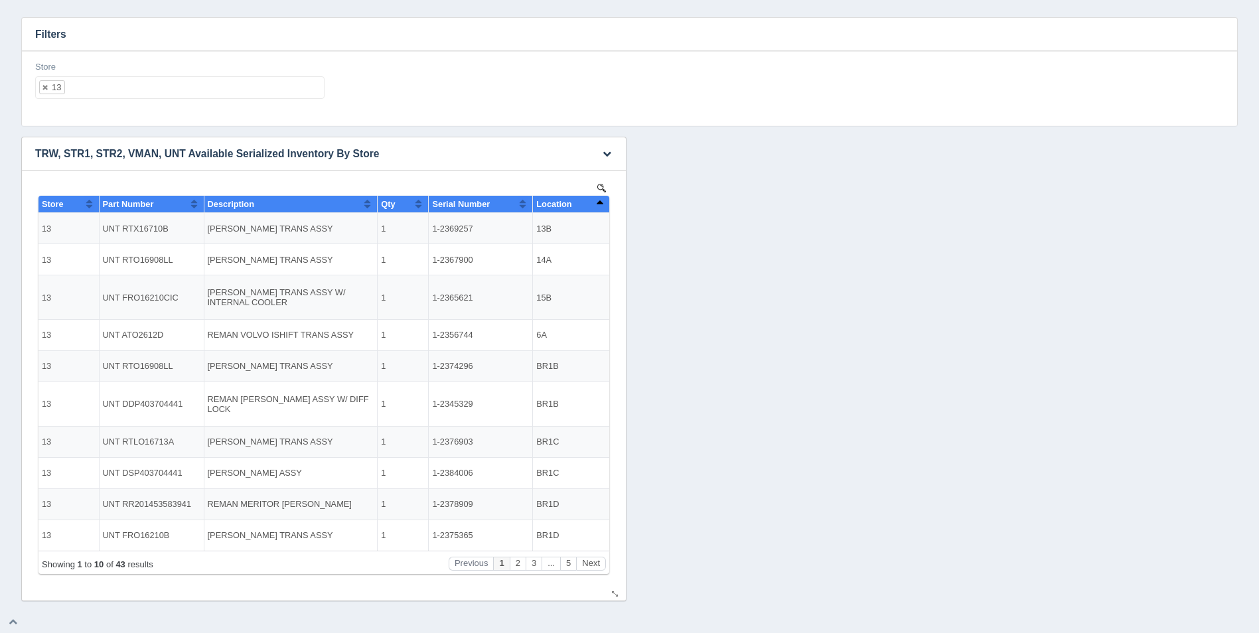
click at [601, 198] on button "Sort column descending" at bounding box center [599, 204] width 9 height 16
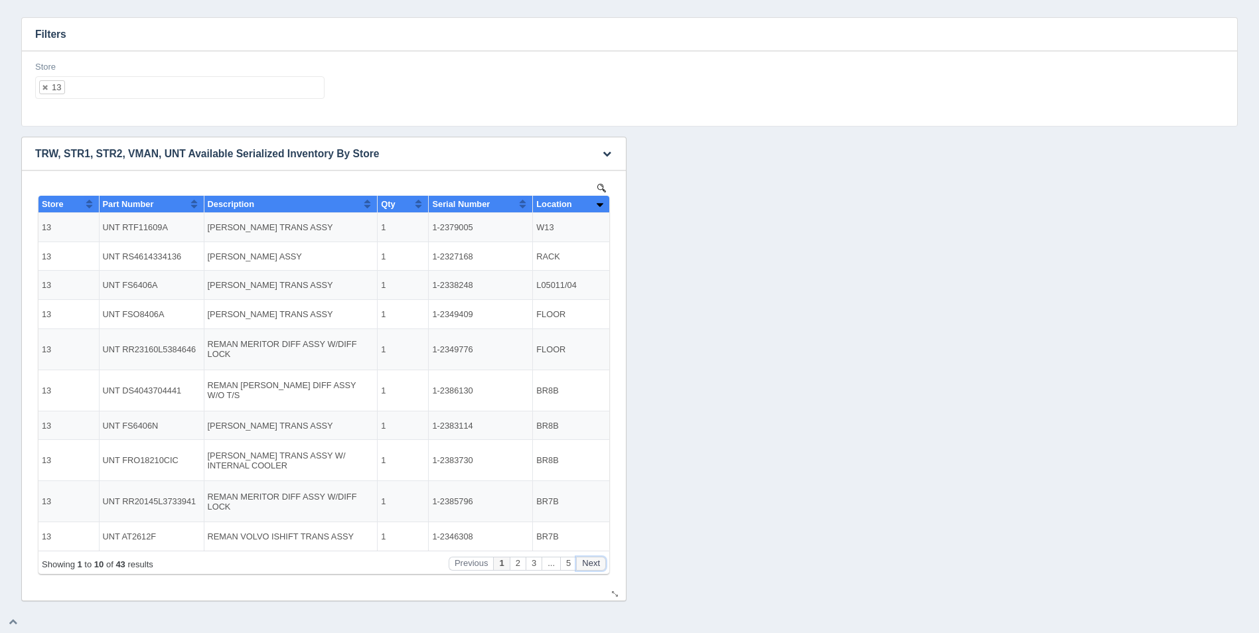
click at [597, 563] on button "Next" at bounding box center [591, 564] width 30 height 14
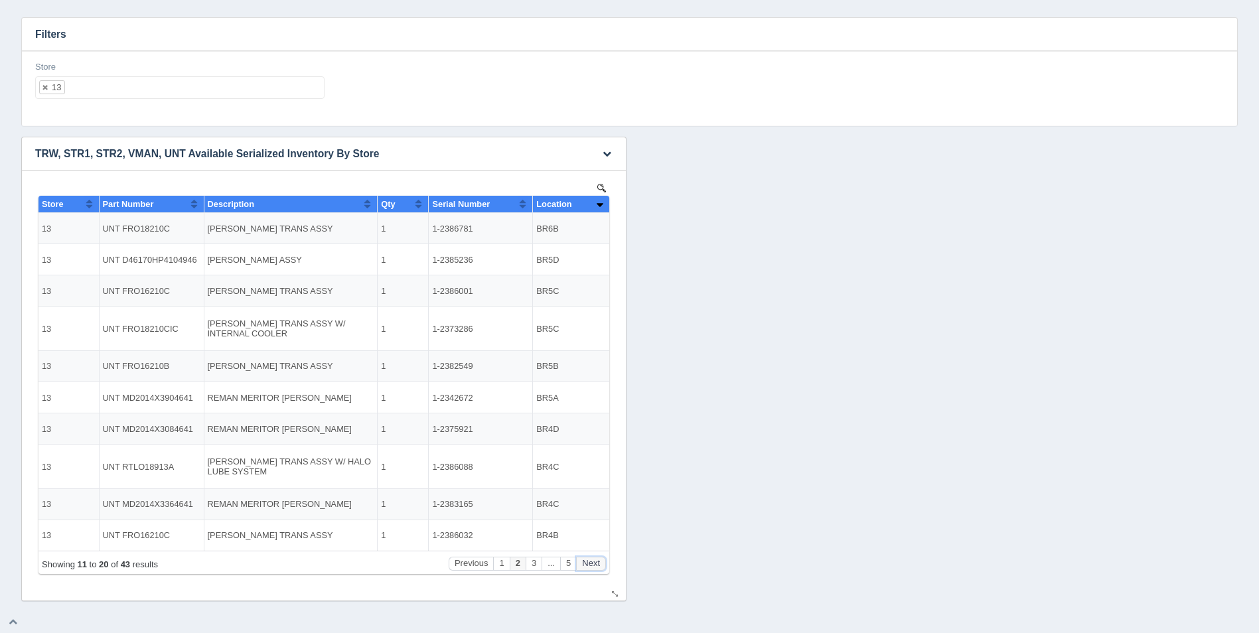
click at [597, 563] on button "Next" at bounding box center [591, 564] width 30 height 14
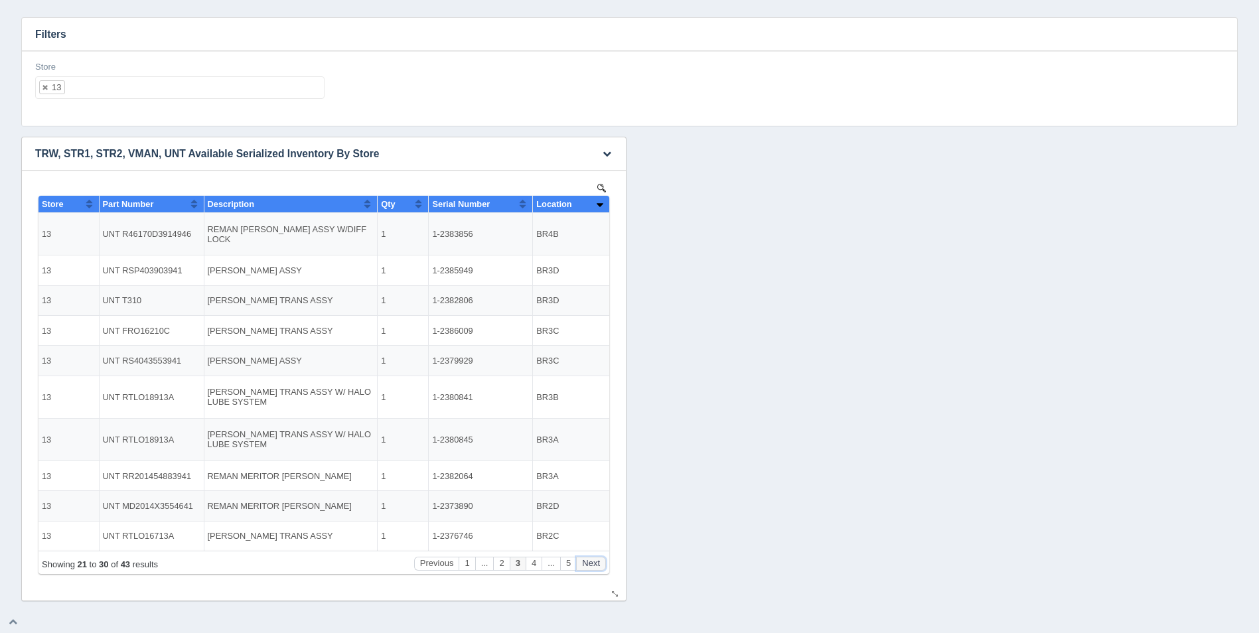
click at [597, 563] on button "Next" at bounding box center [591, 564] width 30 height 14
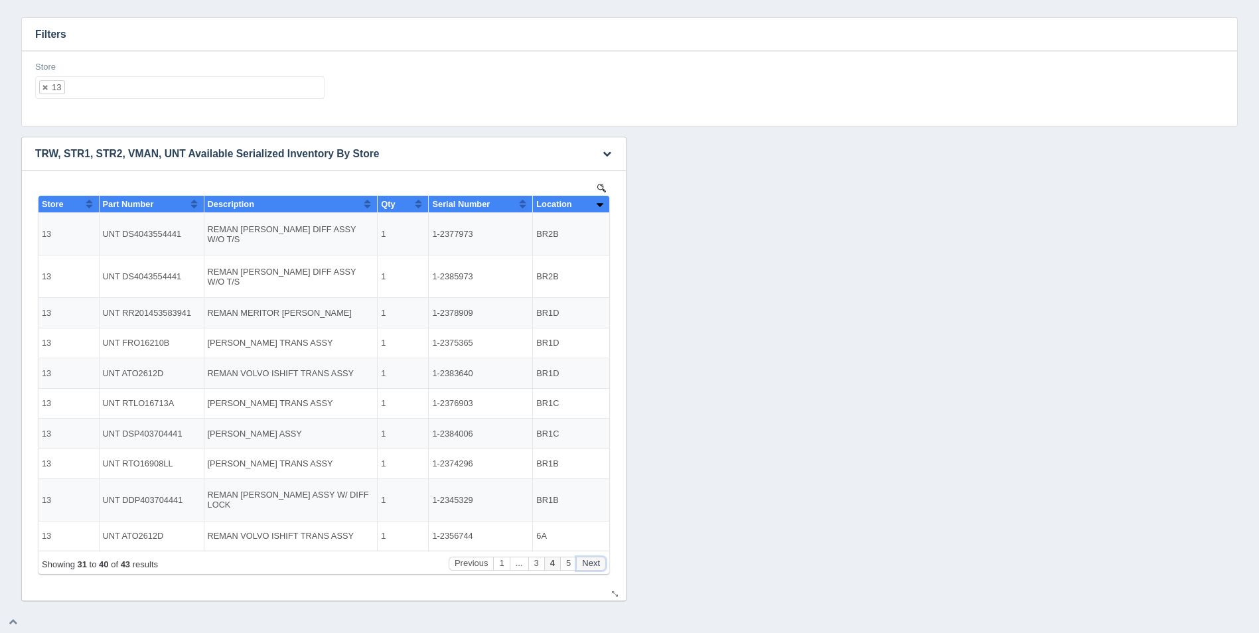
click at [597, 563] on button "Next" at bounding box center [591, 564] width 30 height 14
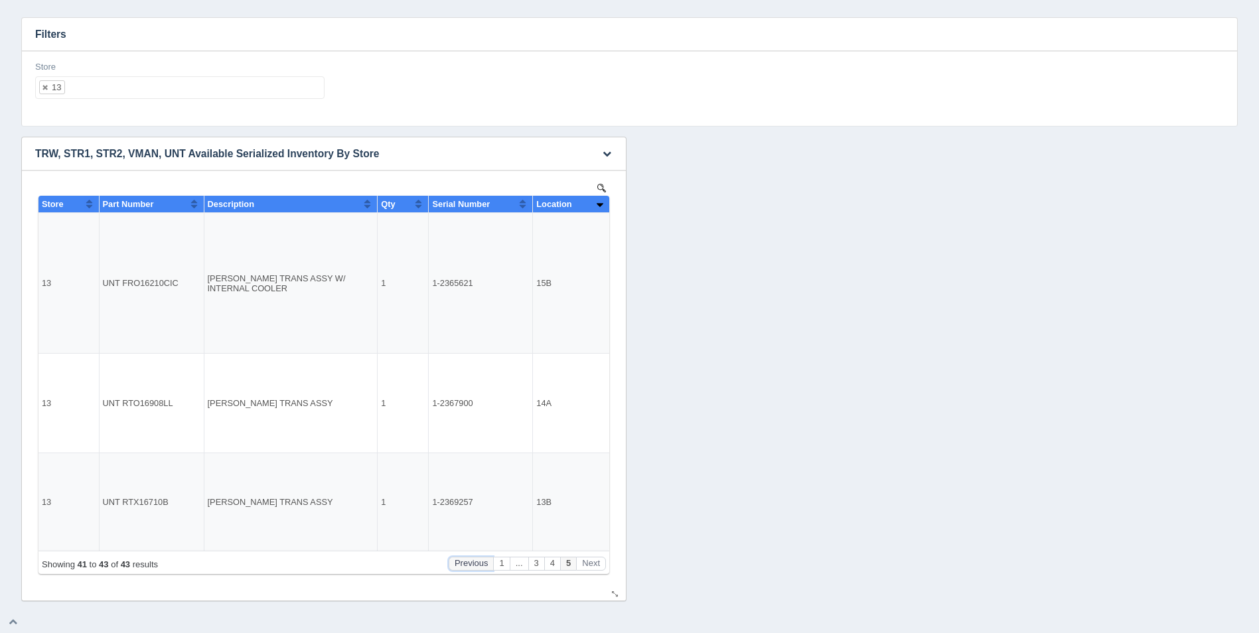
click at [475, 565] on button "Previous" at bounding box center [471, 564] width 45 height 14
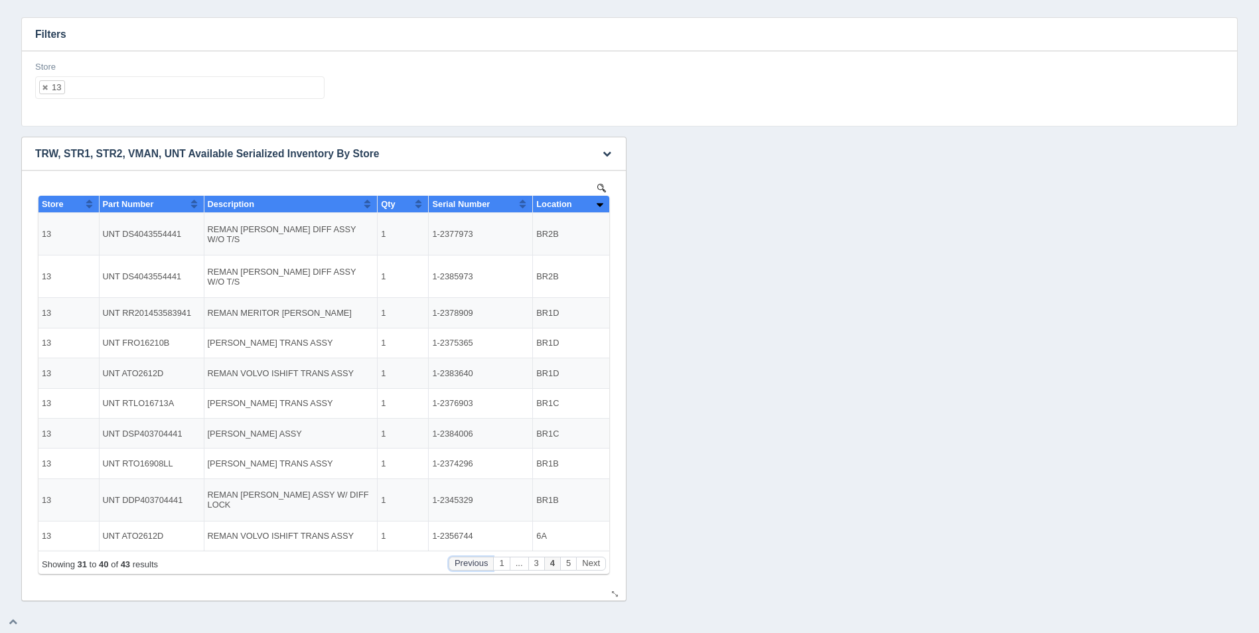
click at [476, 565] on button "Previous" at bounding box center [471, 564] width 45 height 14
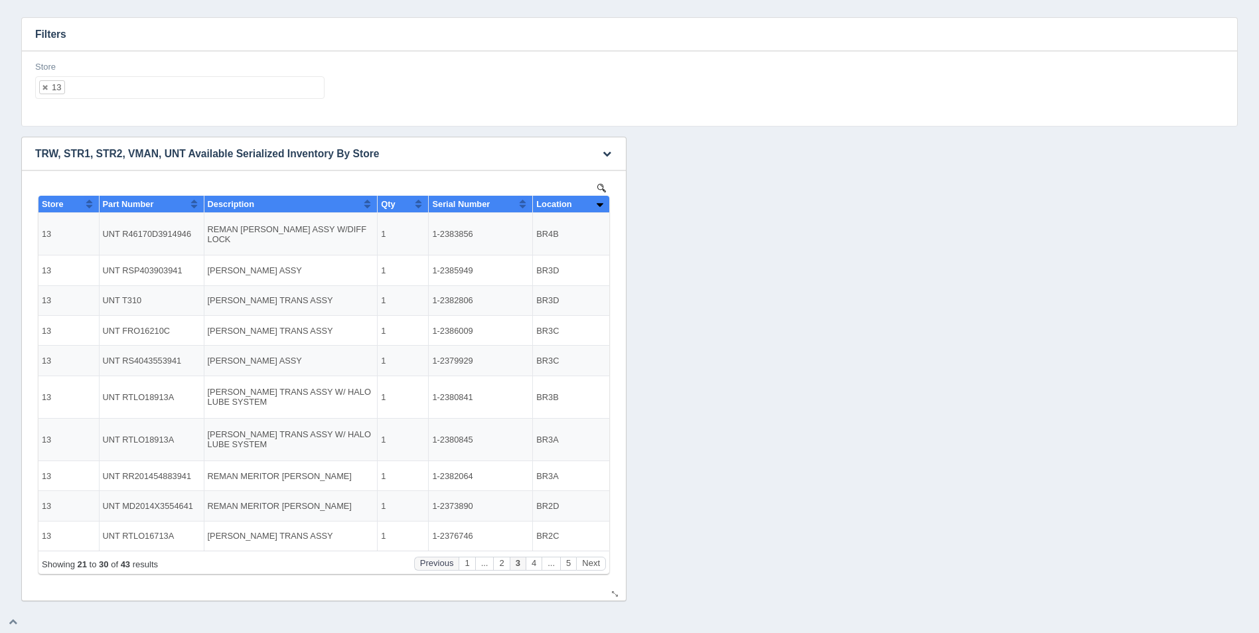
click at [476, 565] on button "..." at bounding box center [484, 564] width 19 height 14
click at [431, 560] on button "Previous" at bounding box center [436, 564] width 45 height 14
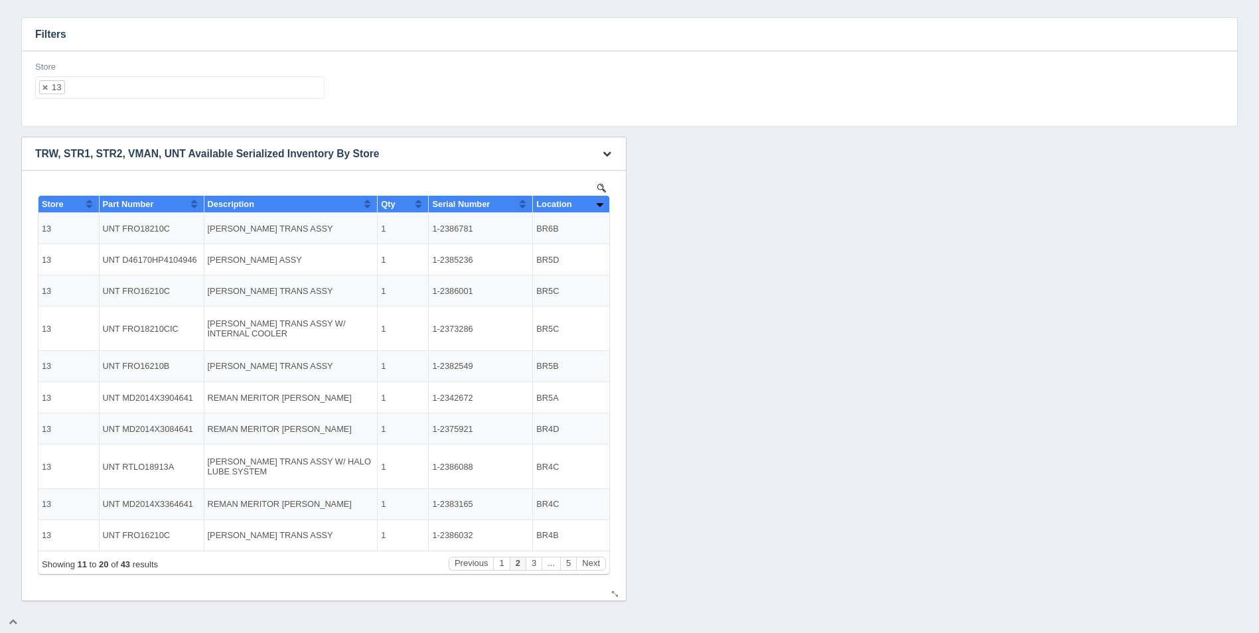
click at [432, 560] on div "Showing 11 to 20 of 43 results Previous 1 2 3 ... 5 Next" at bounding box center [324, 564] width 564 height 14
click at [96, 94] on ul "13" at bounding box center [179, 87] width 289 height 23
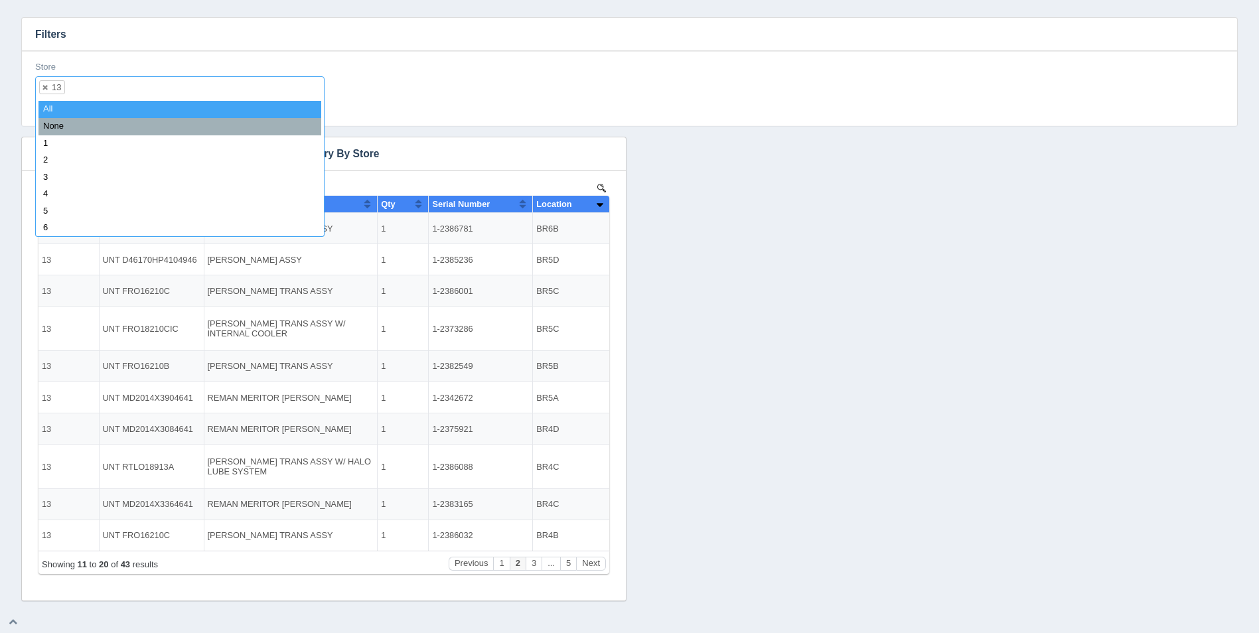
select select
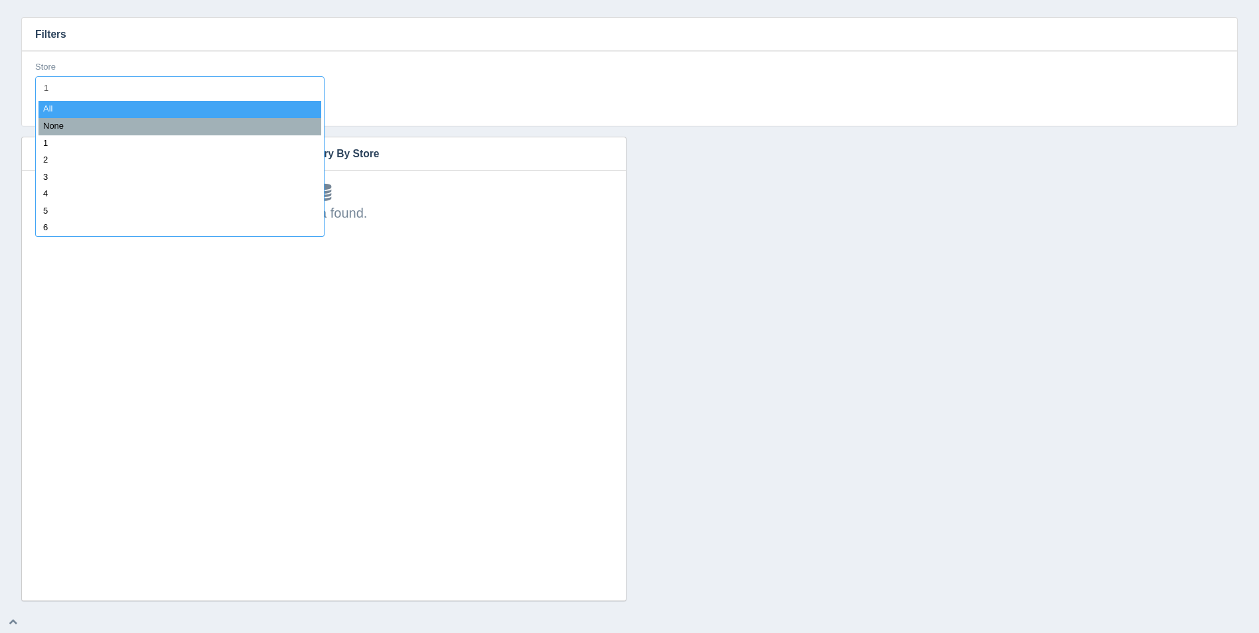
type input "14"
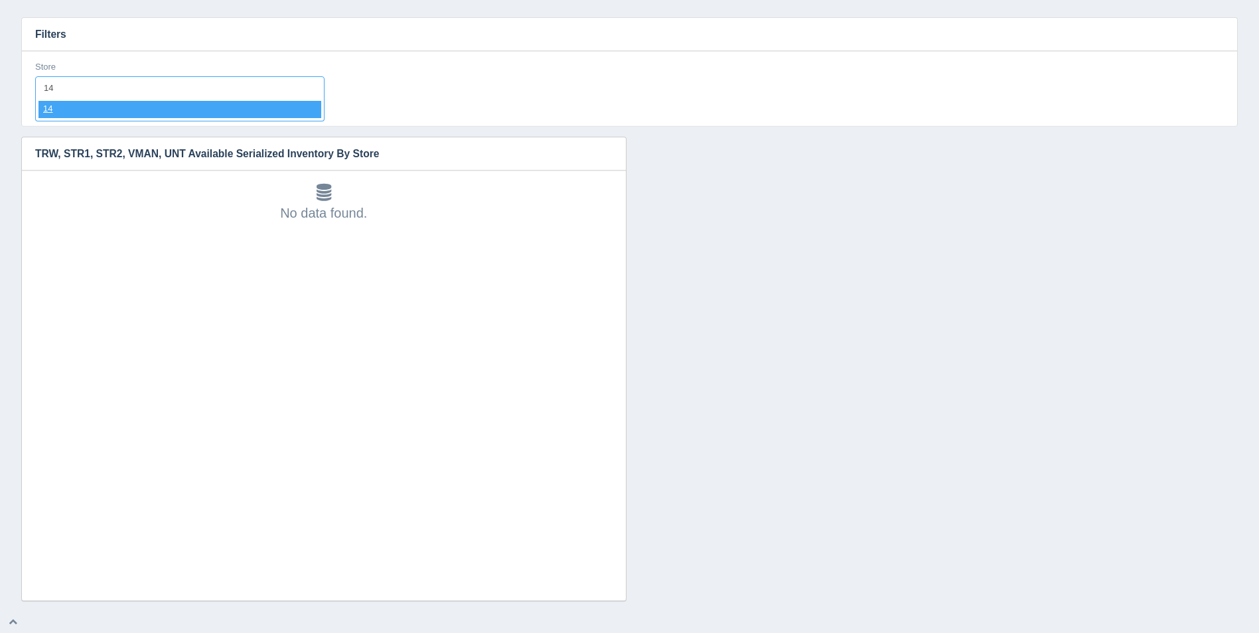
select select "14"
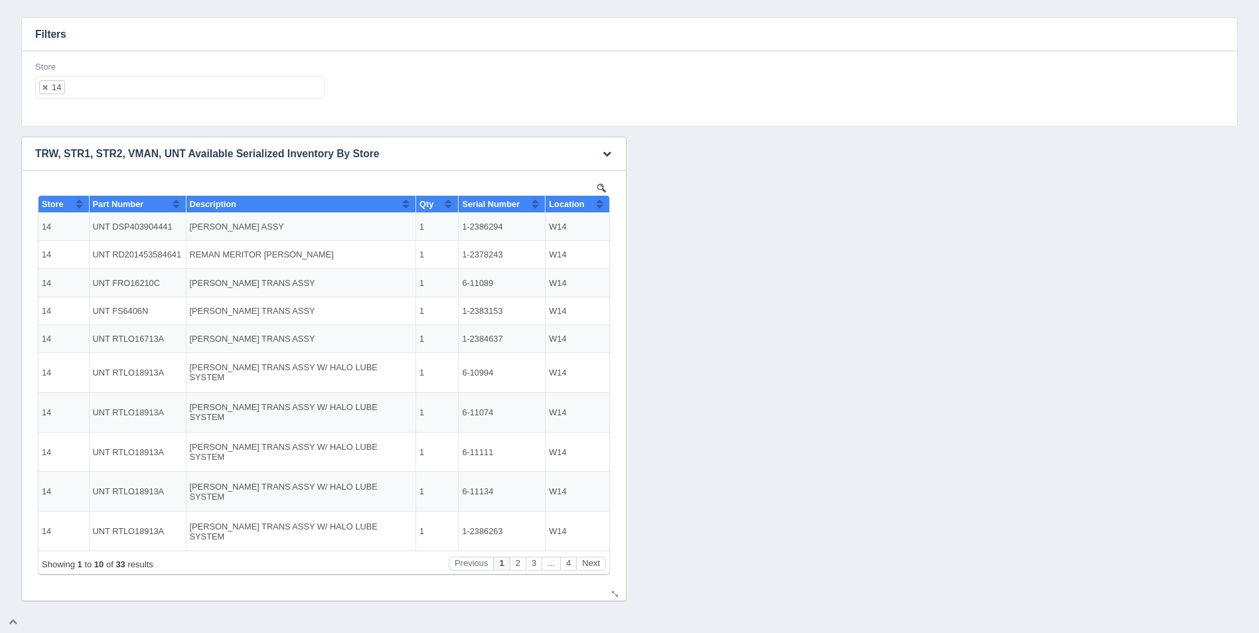
click at [599, 200] on button "Sort column ascending" at bounding box center [599, 204] width 9 height 16
click at [600, 200] on button "Sort column descending" at bounding box center [599, 204] width 9 height 16
click at [594, 561] on button "Next" at bounding box center [591, 564] width 30 height 14
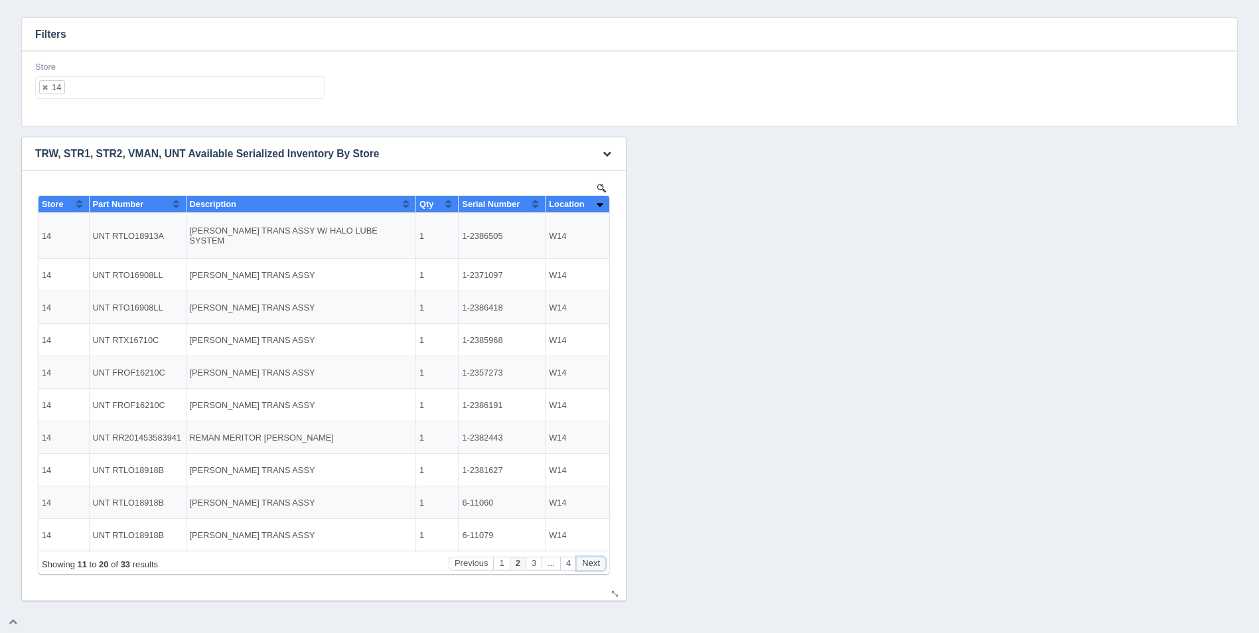
click at [595, 561] on button "Next" at bounding box center [591, 564] width 30 height 14
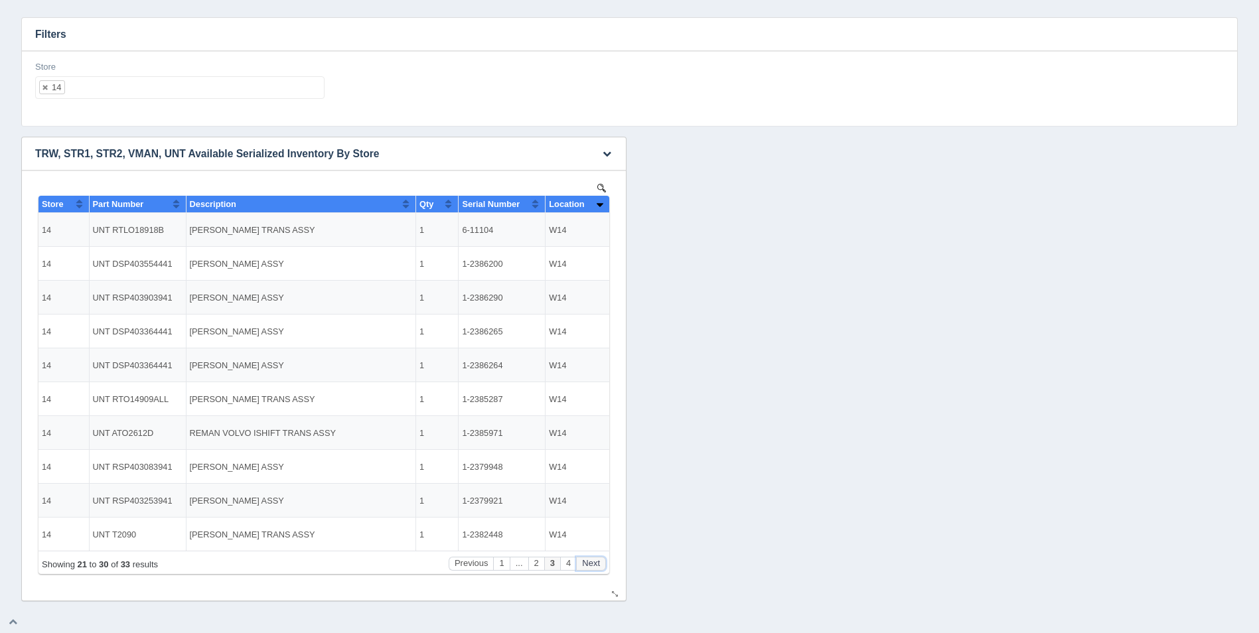
click at [595, 561] on button "Next" at bounding box center [591, 564] width 30 height 14
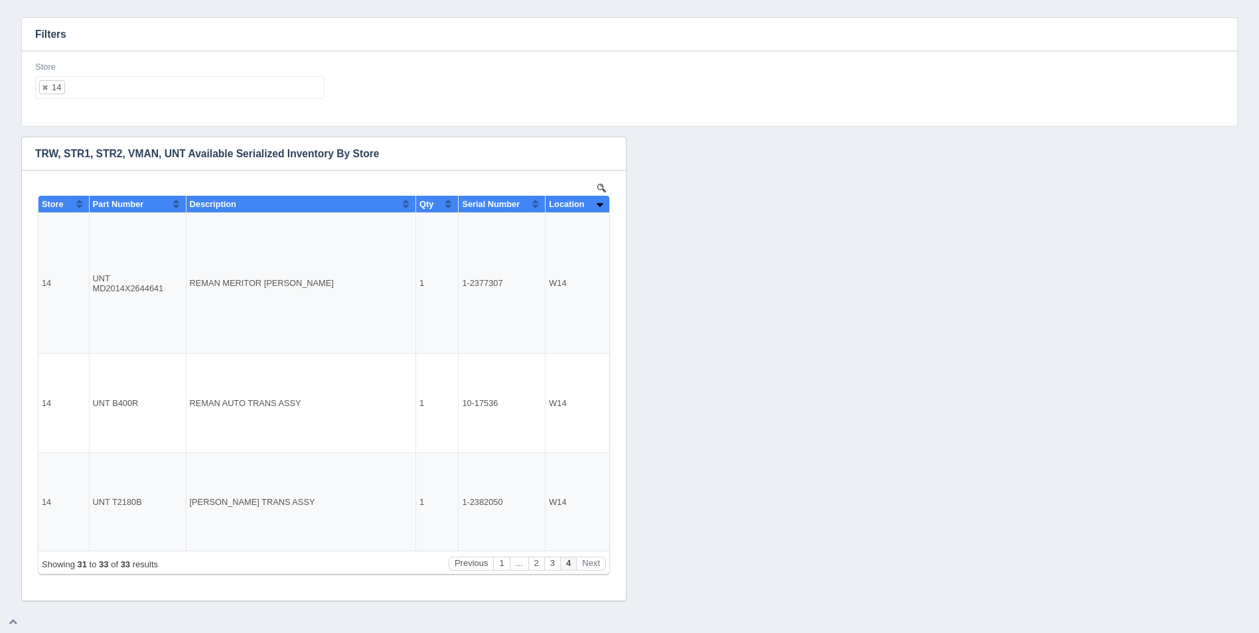
click at [182, 90] on ul "14" at bounding box center [179, 87] width 289 height 23
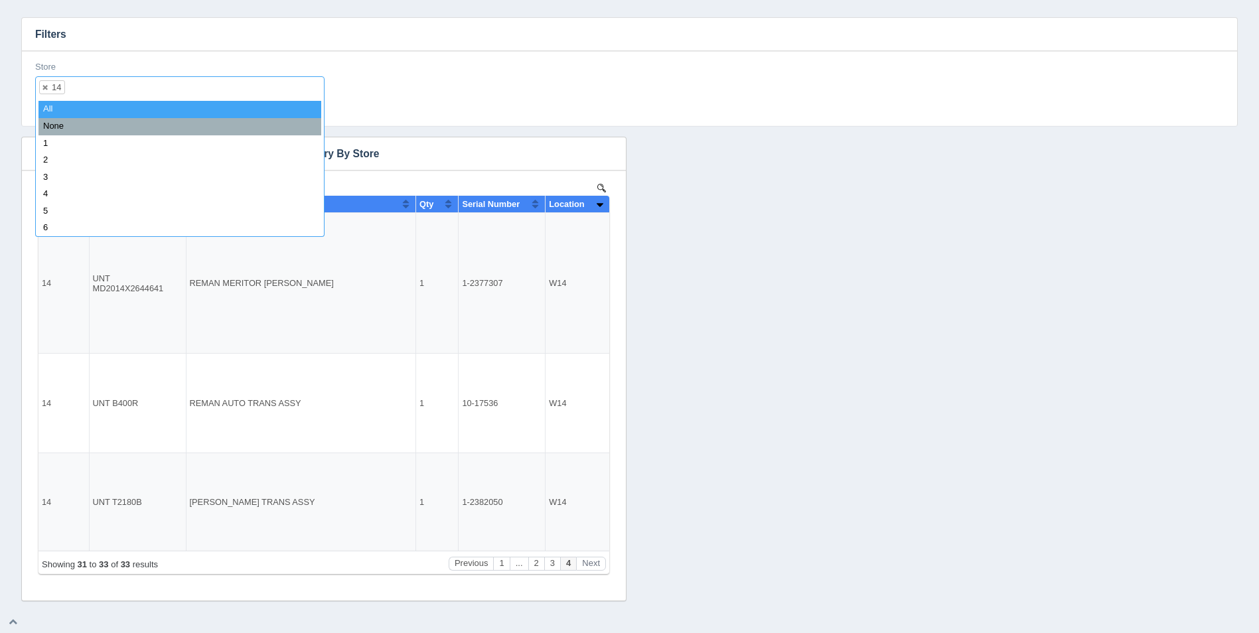
select select
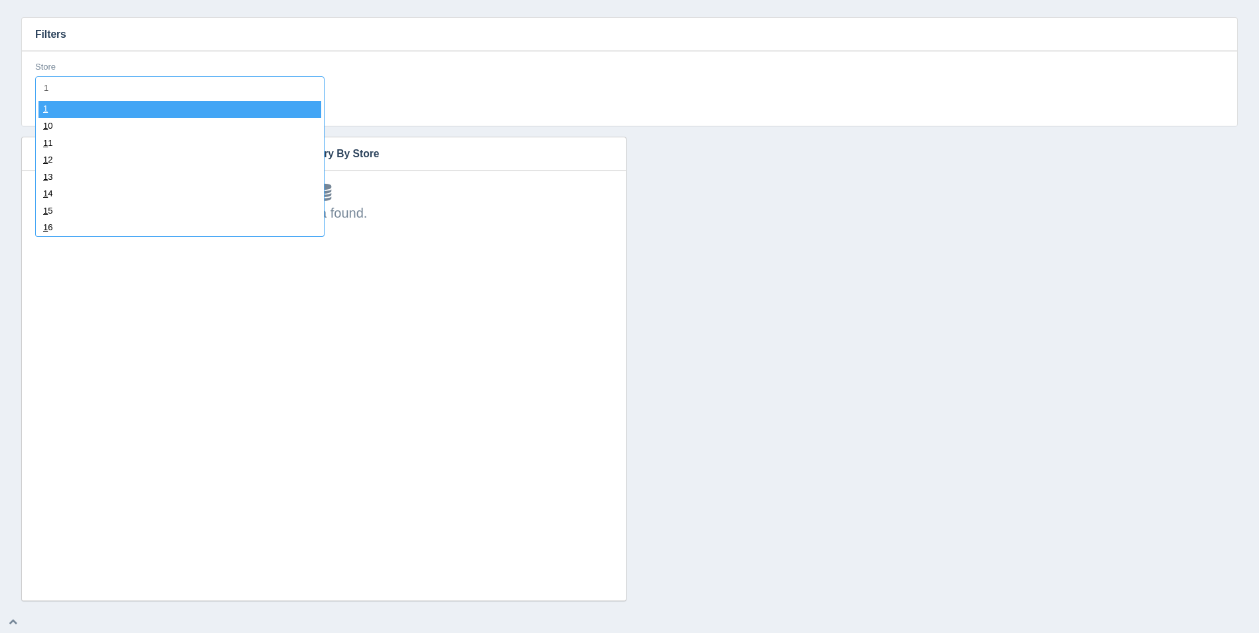
type input "15"
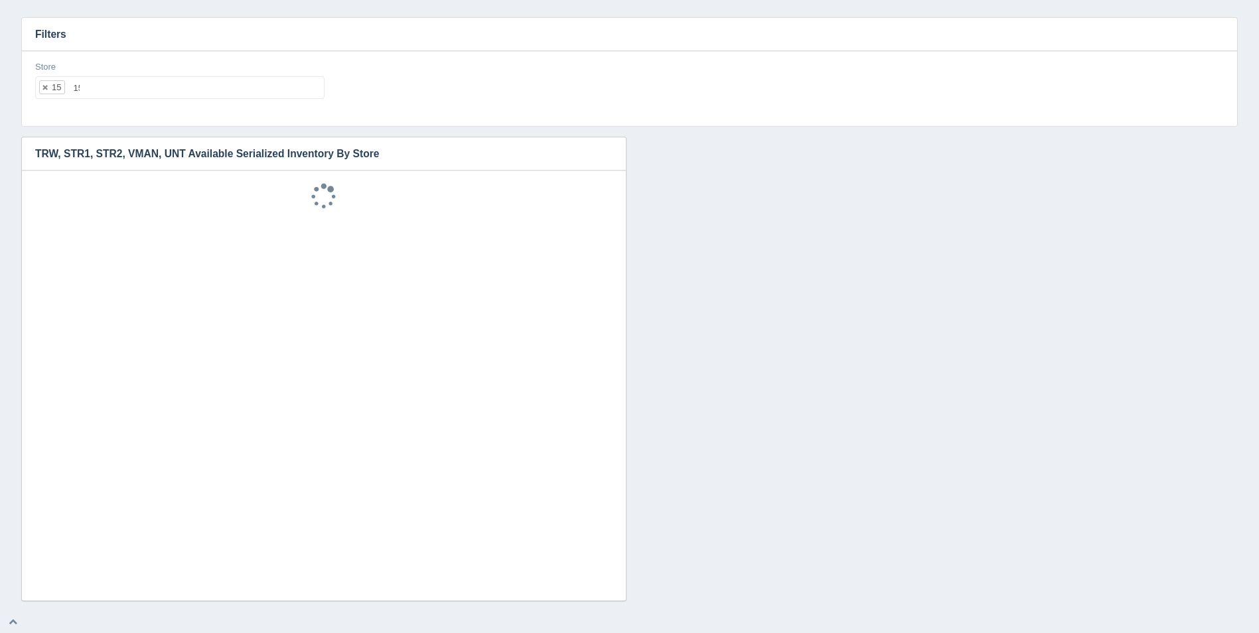
select select "15"
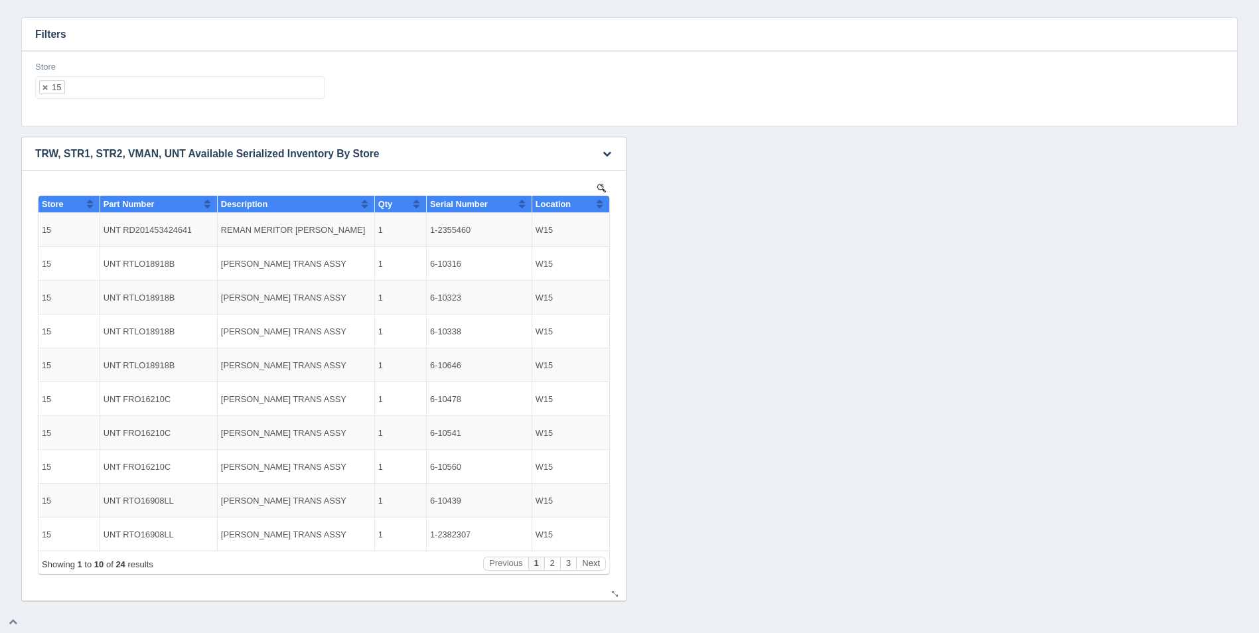
click at [604, 203] on th "Location" at bounding box center [570, 204] width 78 height 17
click at [600, 566] on button "Next" at bounding box center [591, 564] width 30 height 14
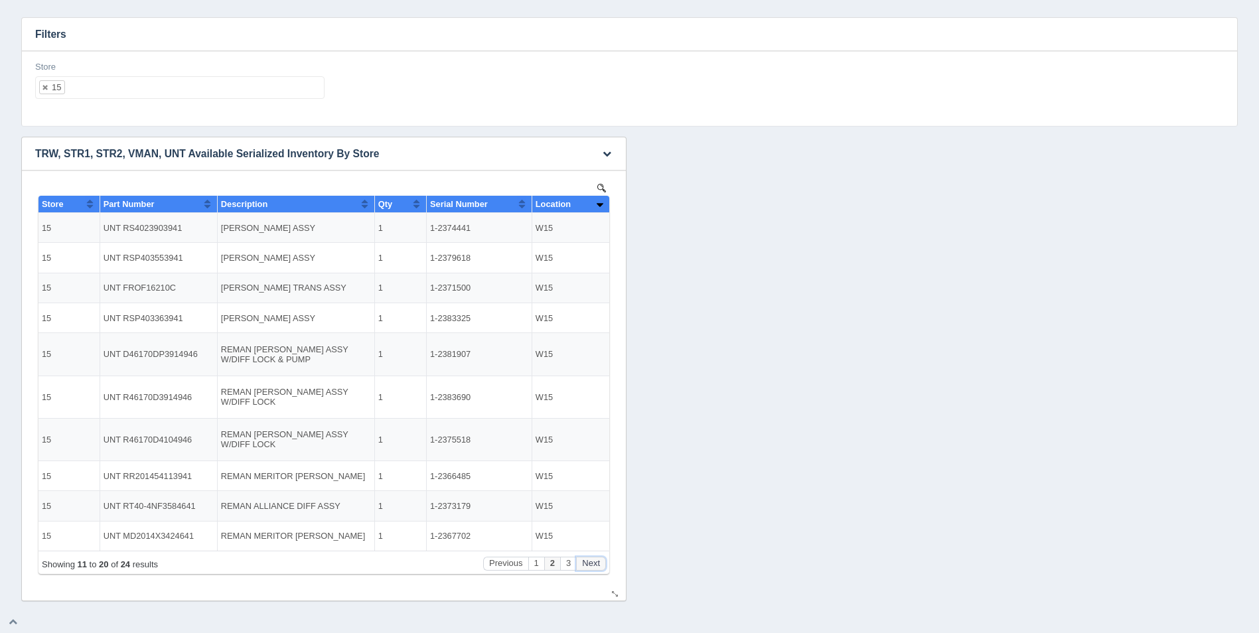
click at [600, 566] on button "Next" at bounding box center [591, 564] width 30 height 14
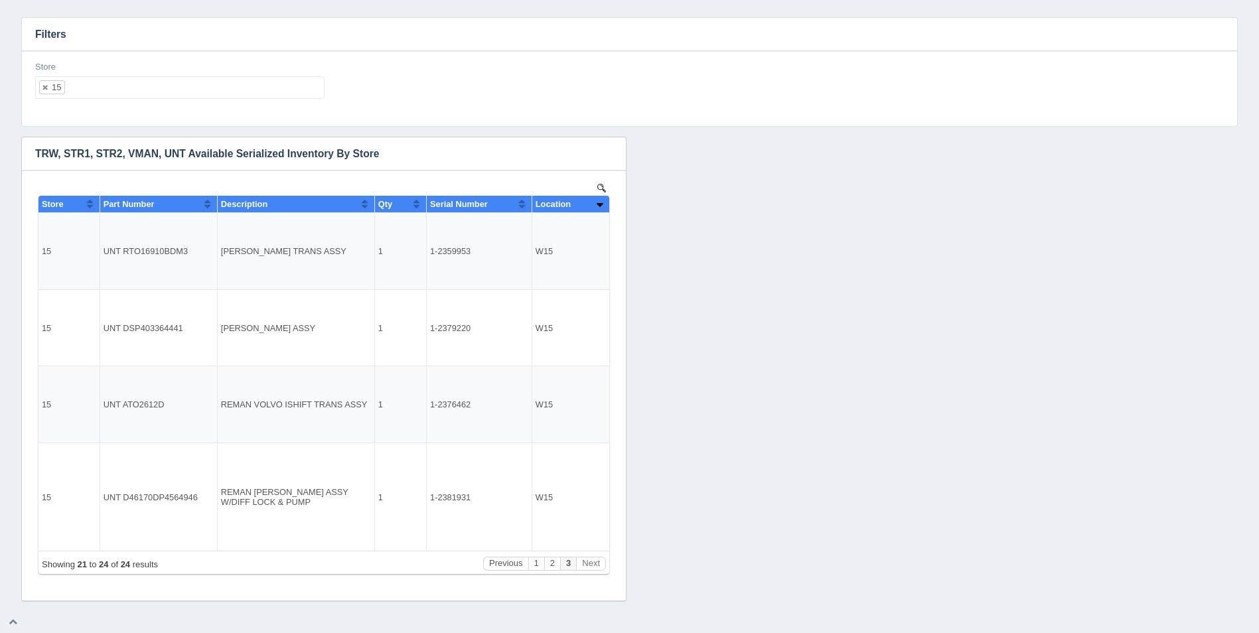
drag, startPoint x: 153, startPoint y: 100, endPoint x: 159, endPoint y: 95, distance: 8.0
click at [155, 98] on div "Store 15 All None 1 2 3 4 5 6 7 8 9 10 11 12 13 14 15 16 17 18 19 20 21 22 23 2…" at bounding box center [180, 85] width 300 height 48
click at [161, 92] on ul "15" at bounding box center [179, 87] width 289 height 23
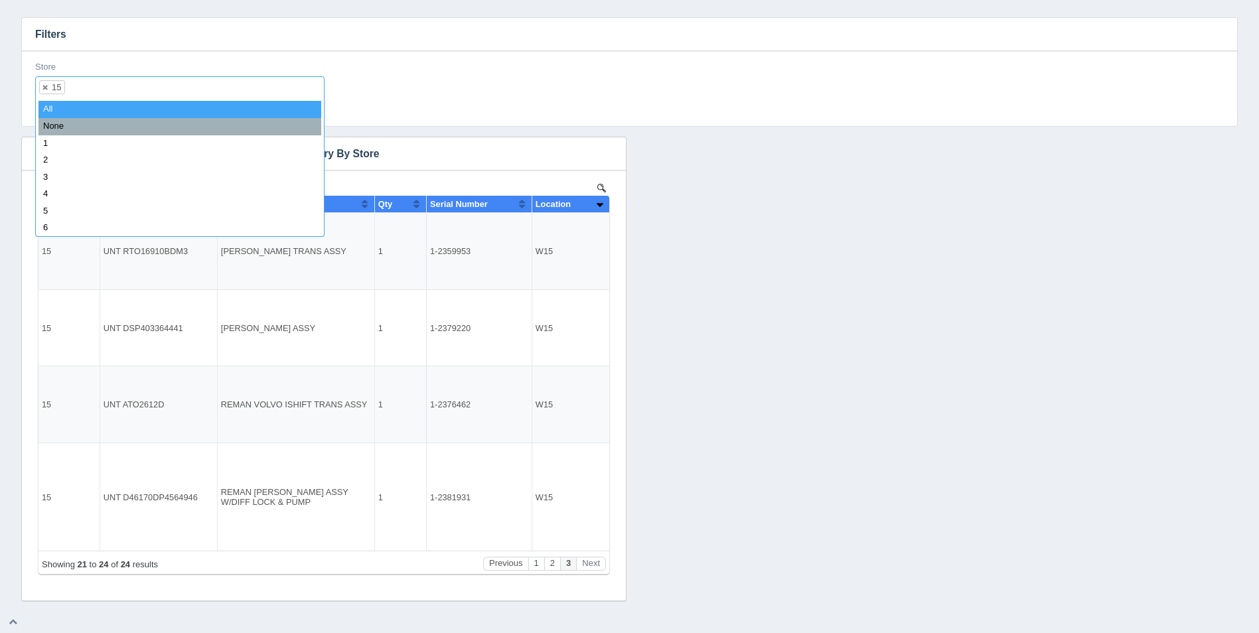
select select
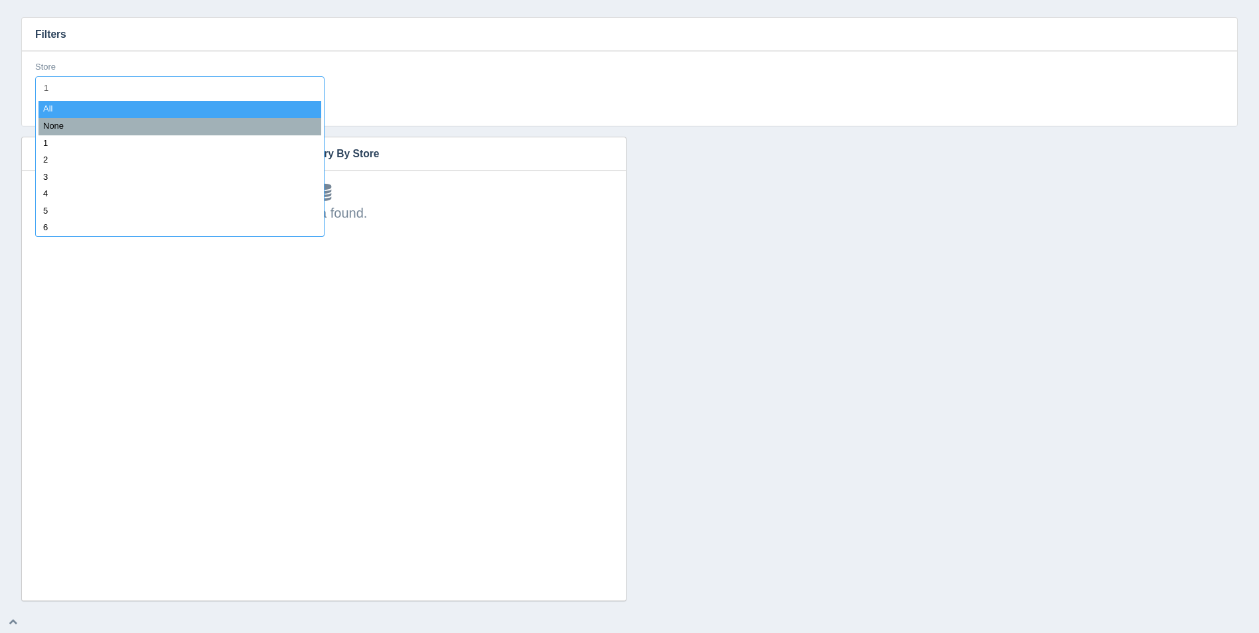
type input "16"
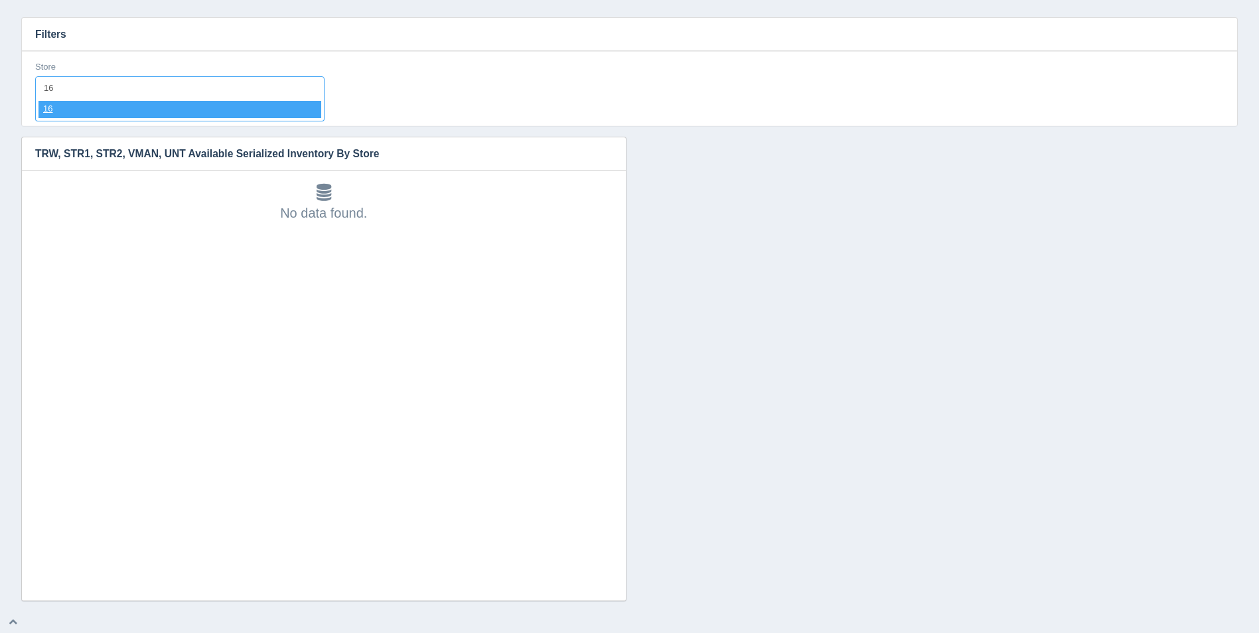
select select "16"
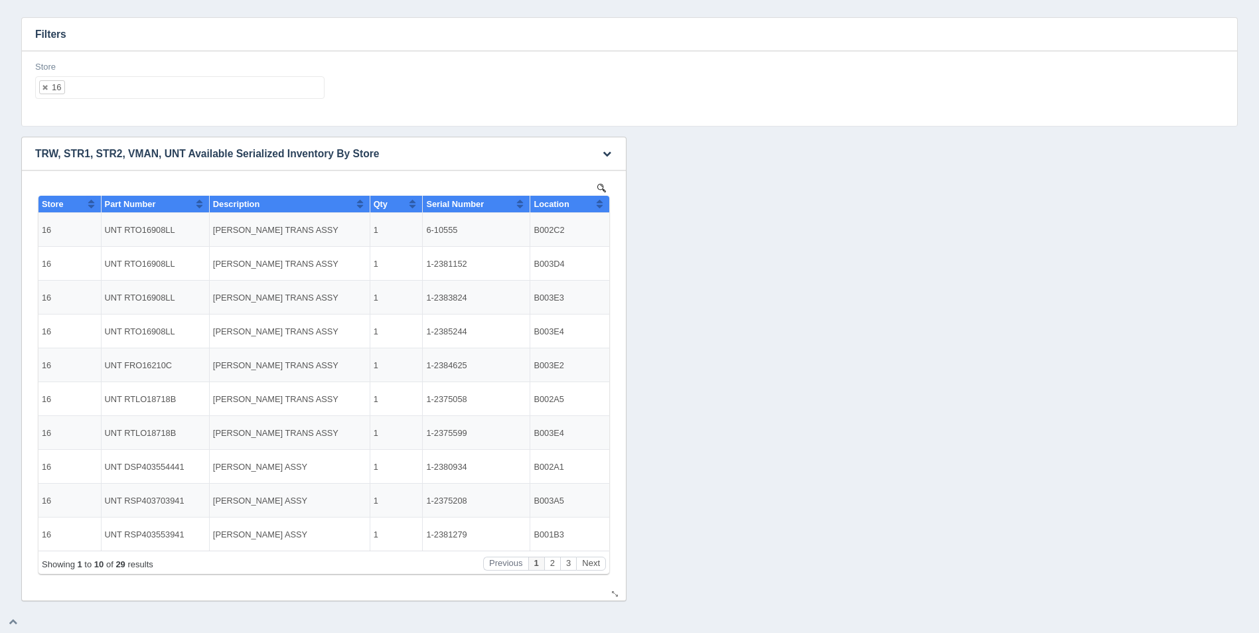
click at [598, 205] on button "Sort column ascending" at bounding box center [599, 204] width 9 height 16
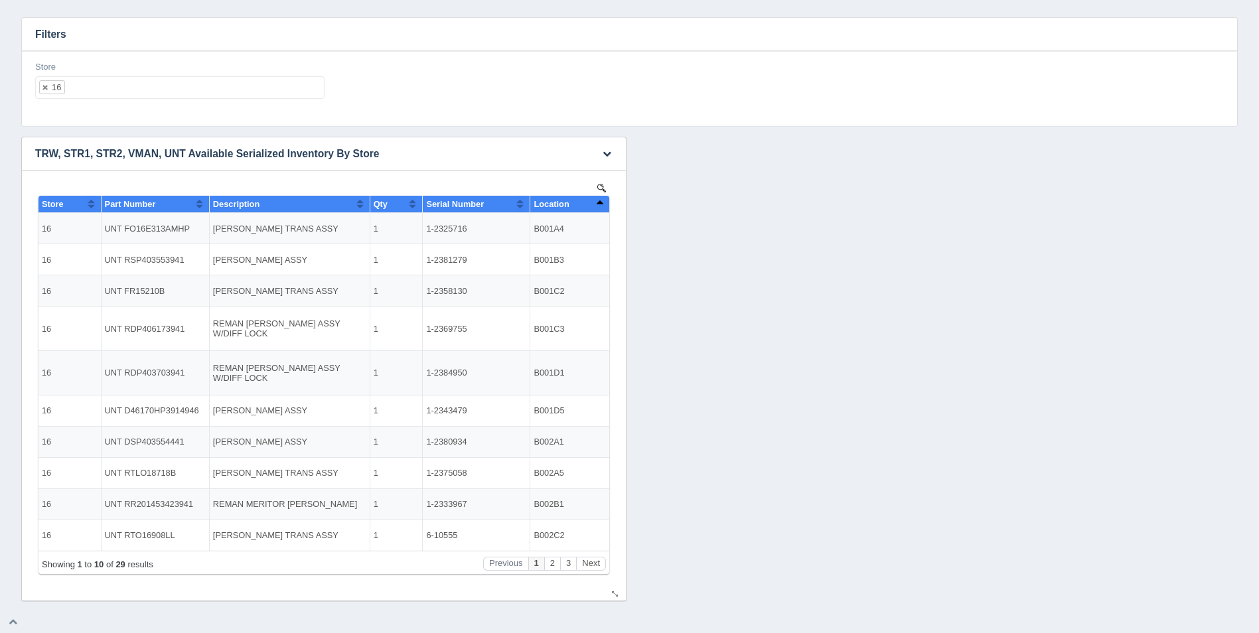
click at [599, 205] on button "Sort column descending" at bounding box center [599, 204] width 9 height 16
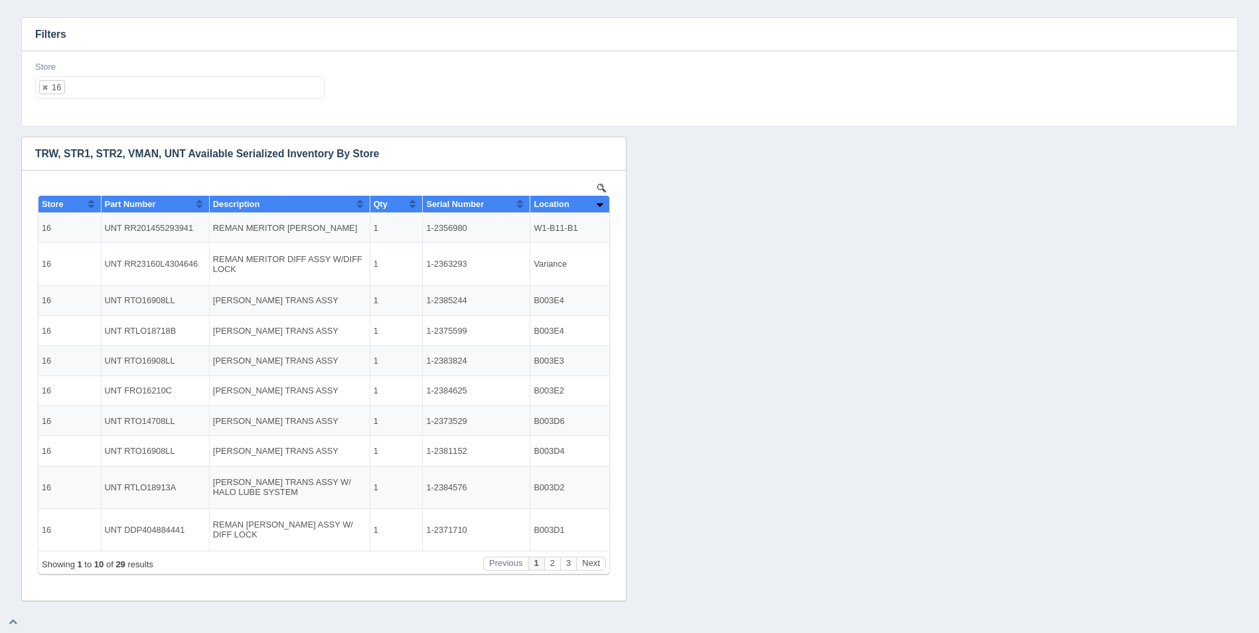
click at [693, 198] on div "Download CSV View all results TRW, STR1, STR2, VMAN, UNT Available Serialized I…" at bounding box center [629, 369] width 1223 height 464
click at [712, 46] on h3 "Filters" at bounding box center [629, 34] width 1215 height 33
click at [591, 564] on button "Next" at bounding box center [591, 564] width 30 height 14
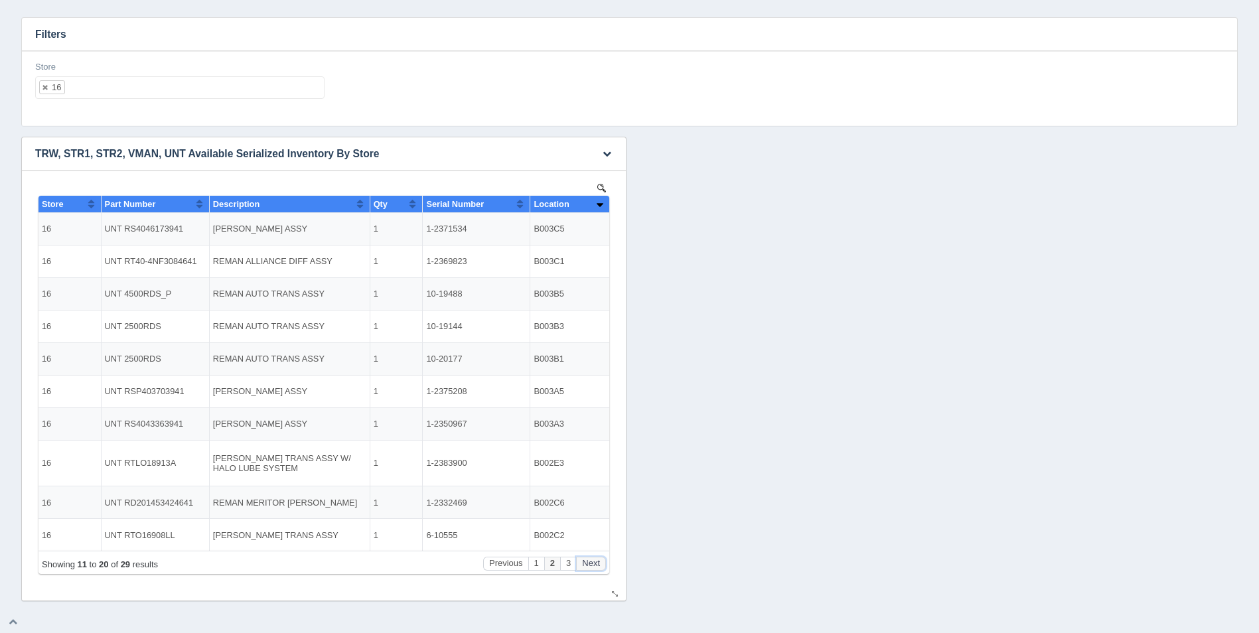
click at [591, 564] on button "Next" at bounding box center [591, 564] width 30 height 14
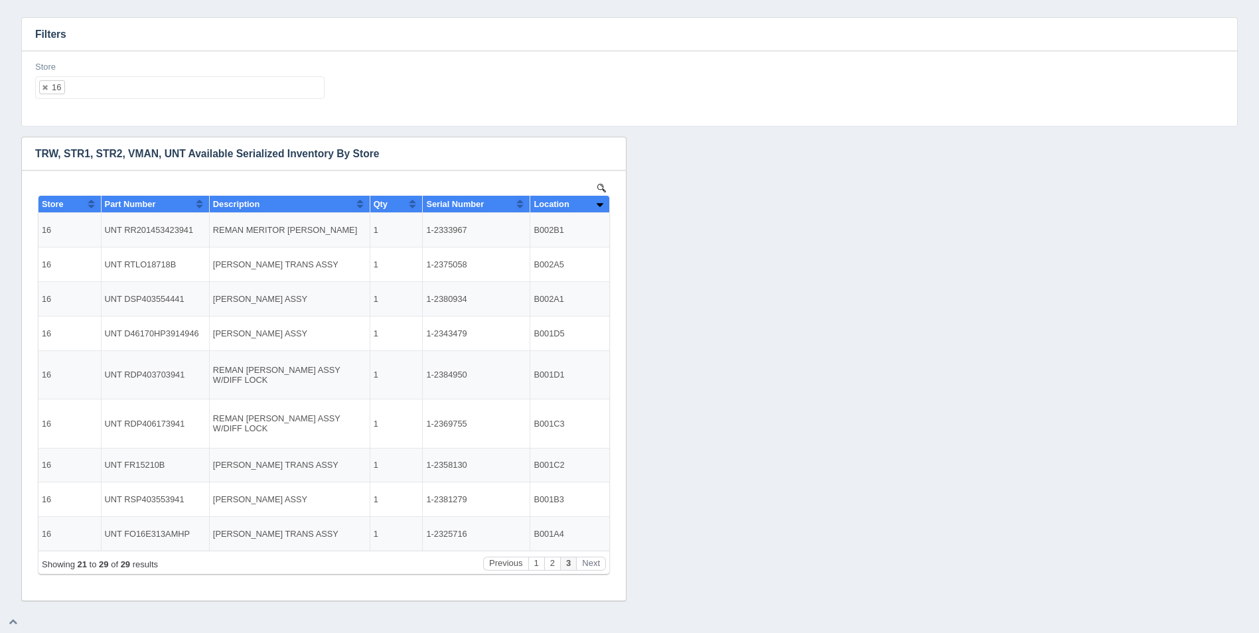
click at [132, 86] on ul "16" at bounding box center [179, 87] width 289 height 23
select select
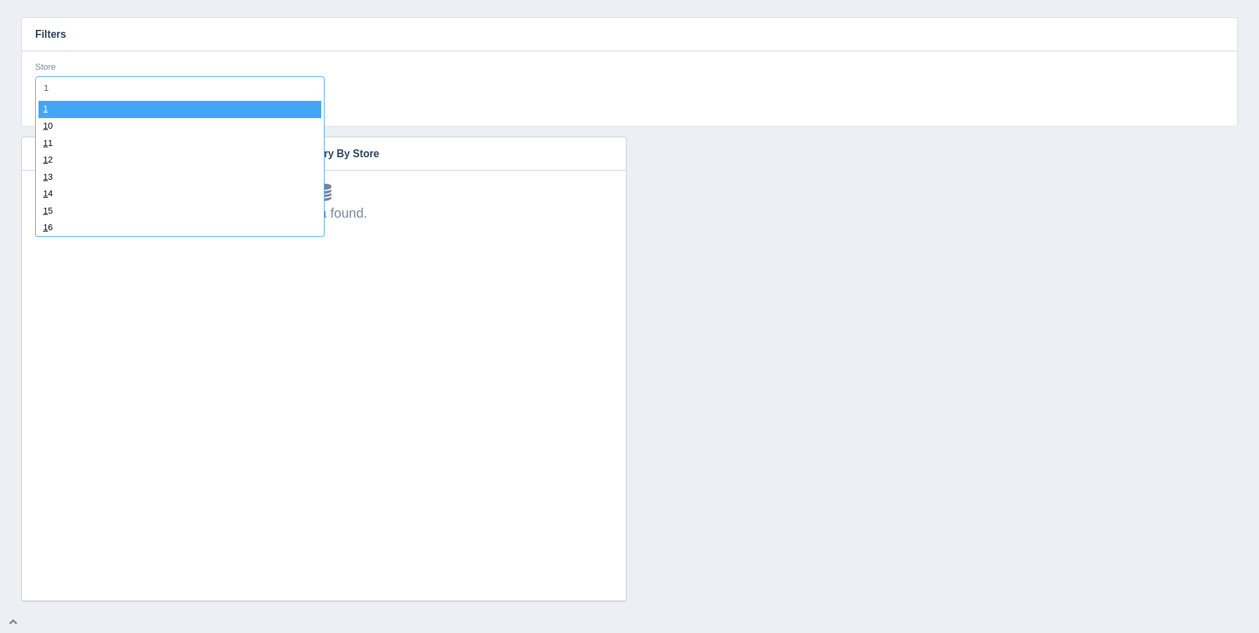
type input "17"
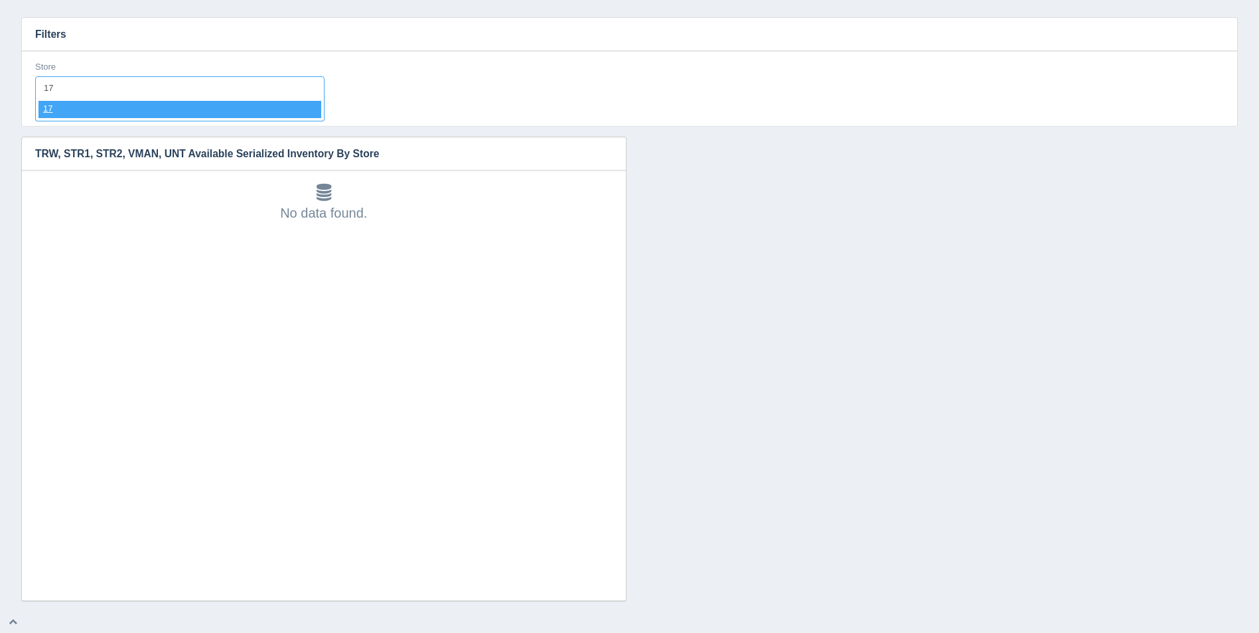
select select "17"
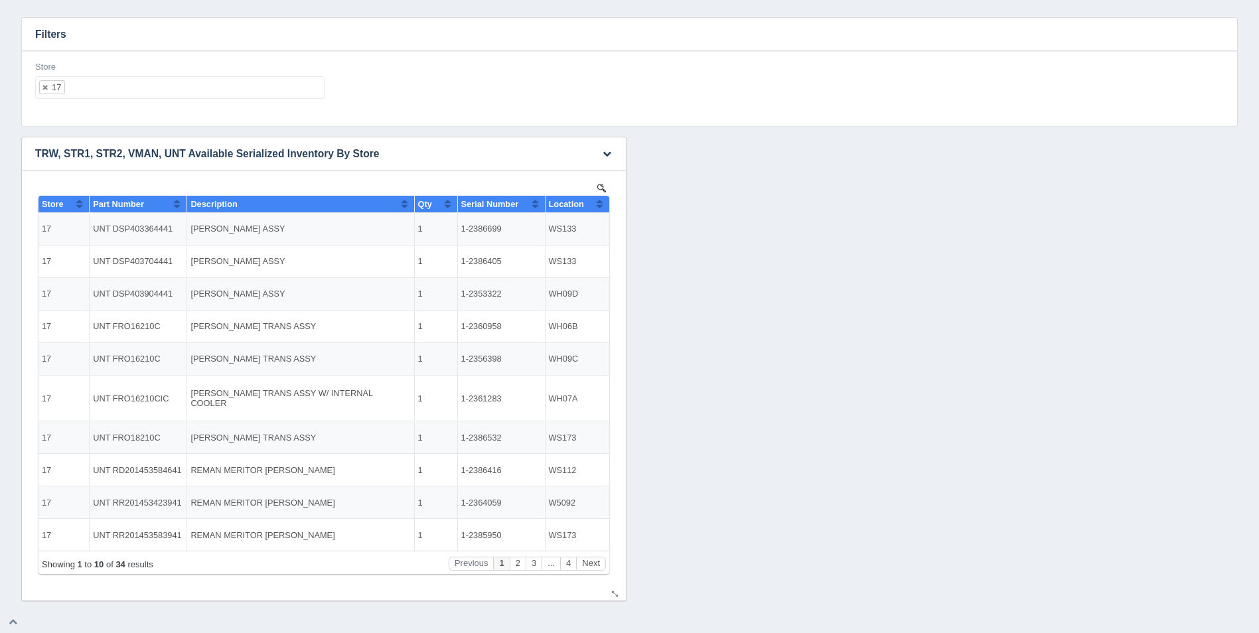
click at [600, 204] on button "Sort column ascending" at bounding box center [599, 204] width 9 height 16
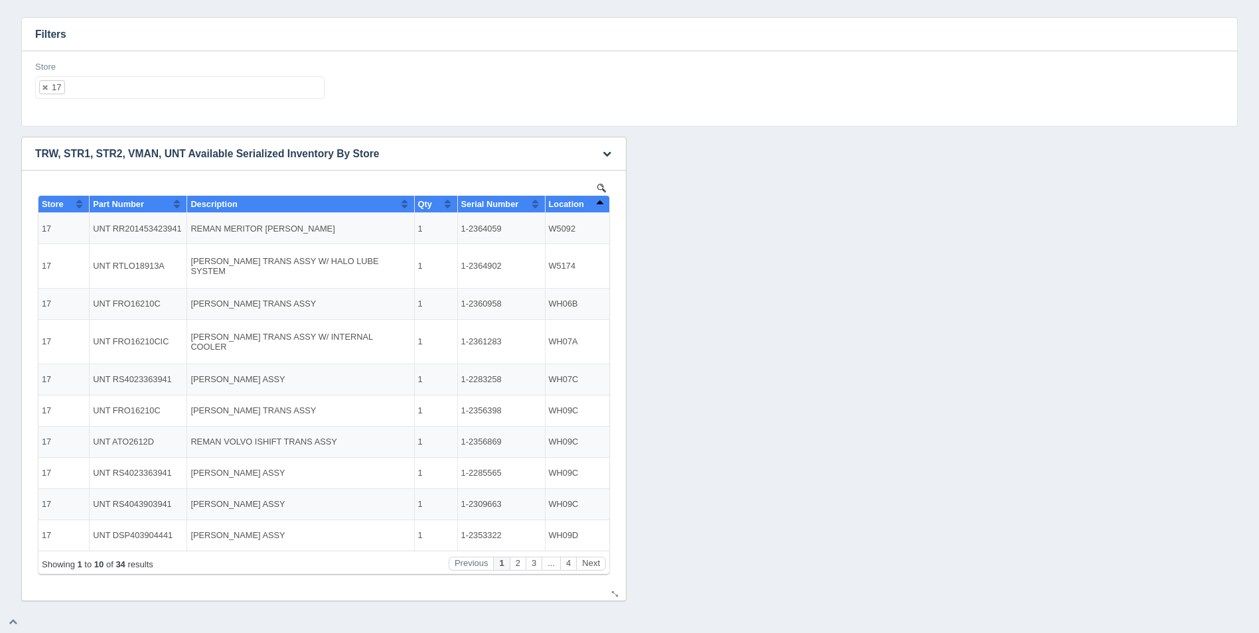
click at [601, 204] on button "Sort column descending" at bounding box center [599, 204] width 9 height 16
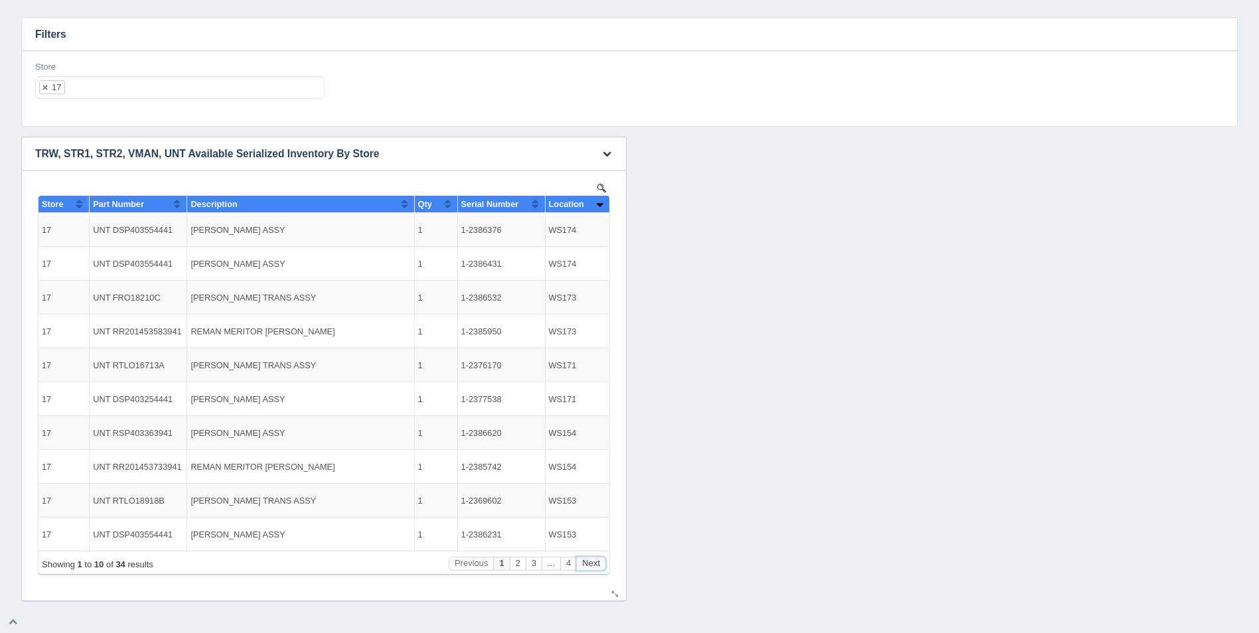
click at [598, 560] on button "Next" at bounding box center [591, 564] width 30 height 14
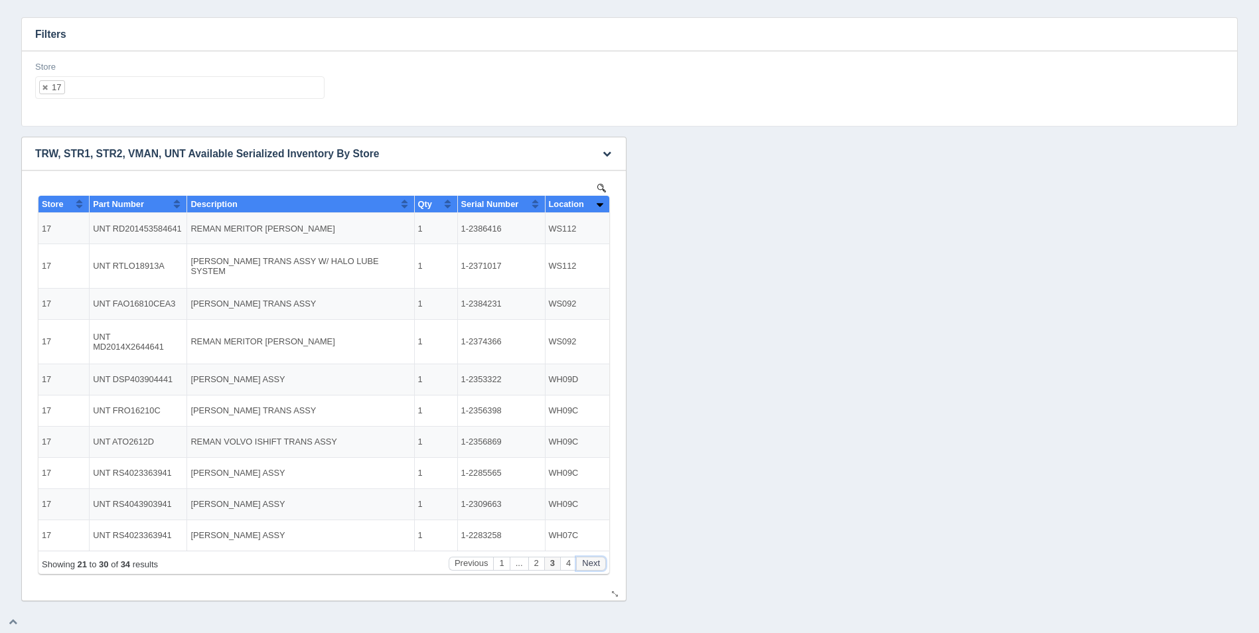
click at [598, 560] on button "Next" at bounding box center [591, 564] width 30 height 14
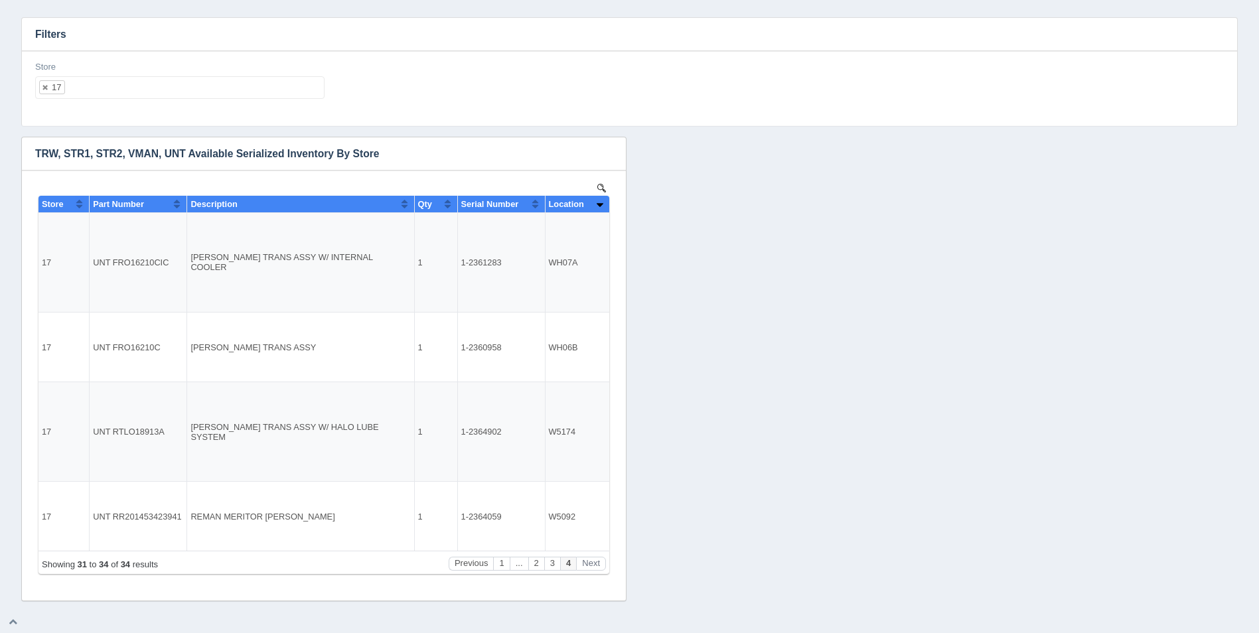
click at [151, 101] on div "Store 17 All None 1 2 3 4 5 6 7 8 9 10 11 12 13 14 15 16 17 18 19 20 21 22 23 2…" at bounding box center [180, 85] width 300 height 48
click at [155, 88] on ul "17" at bounding box center [179, 87] width 289 height 23
select select
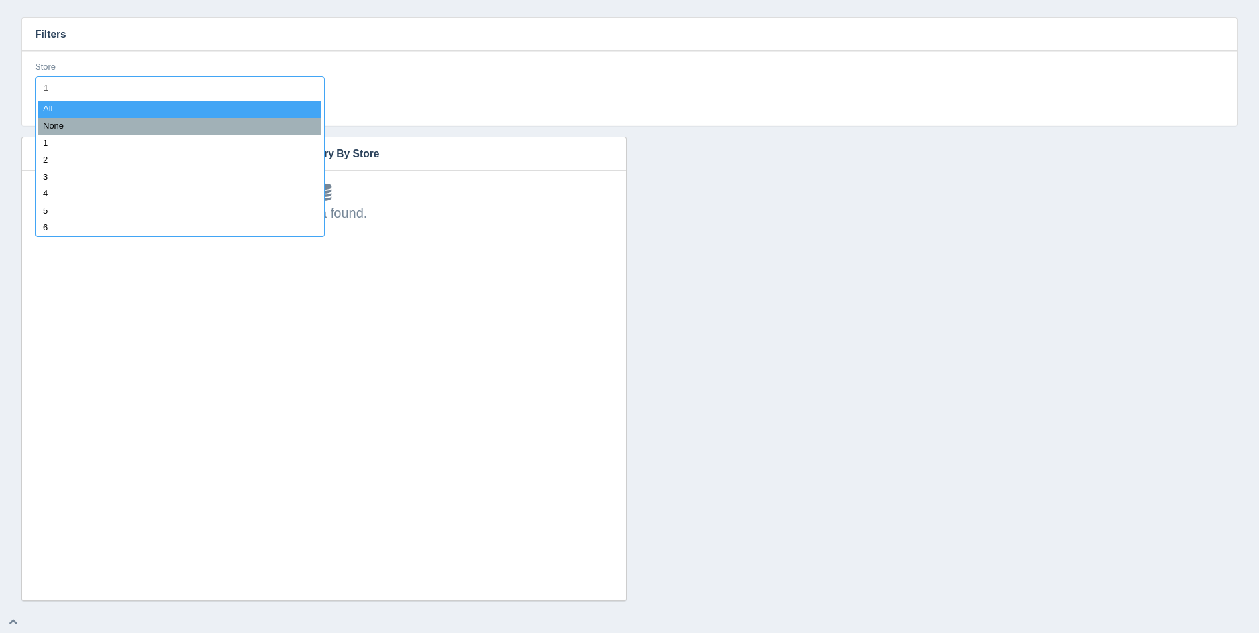
type input "18"
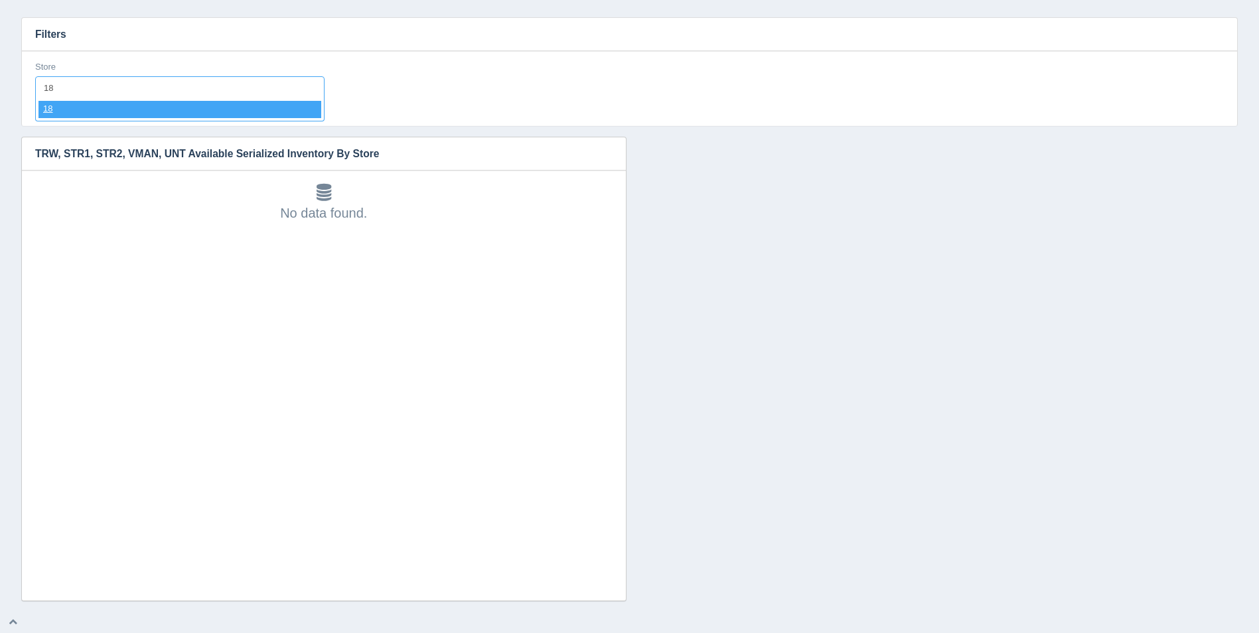
select select "18"
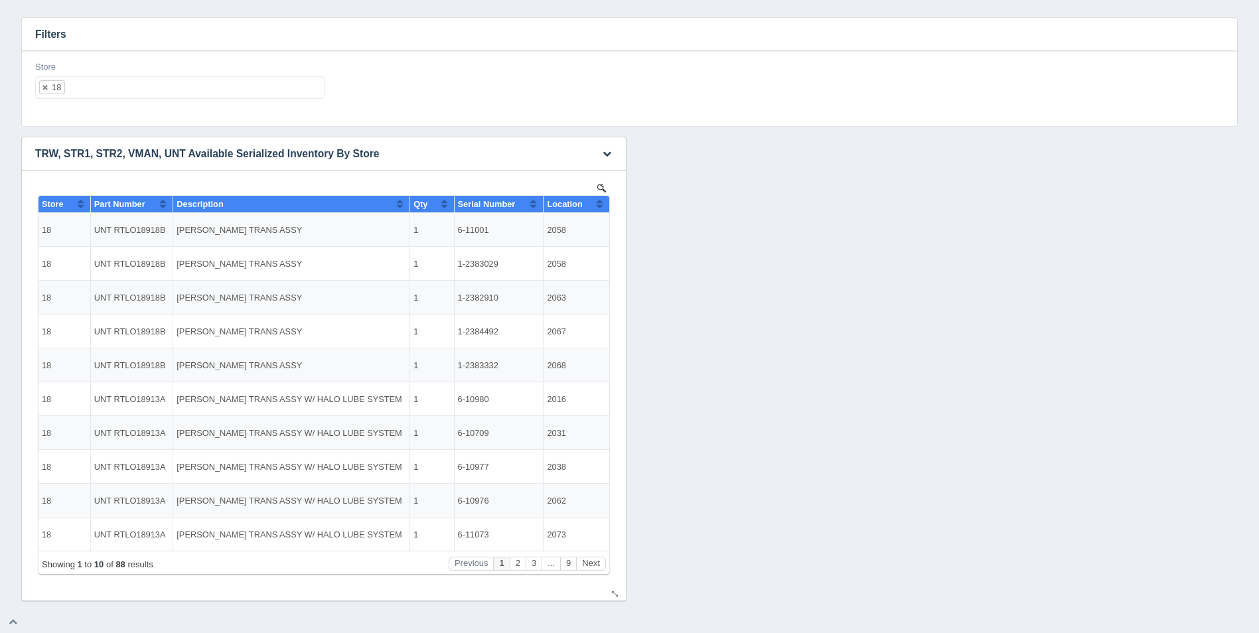
click at [600, 205] on button "Sort column ascending" at bounding box center [599, 204] width 9 height 16
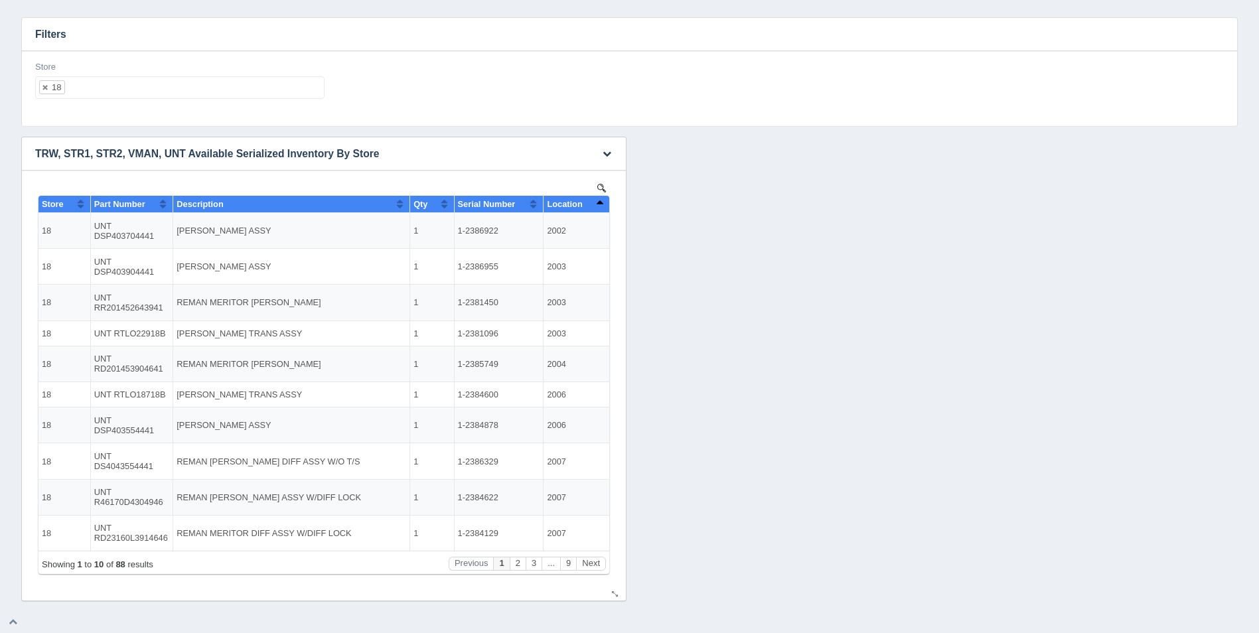
click at [600, 205] on button "Sort column descending" at bounding box center [599, 204] width 9 height 16
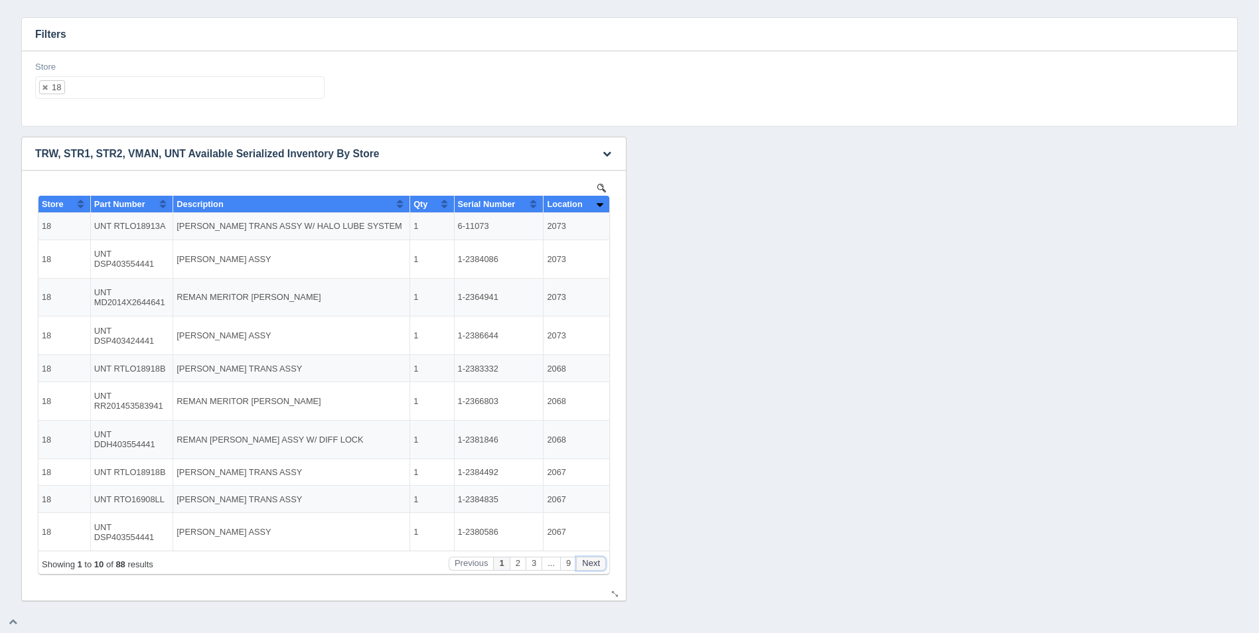
click at [598, 567] on button "Next" at bounding box center [591, 564] width 30 height 14
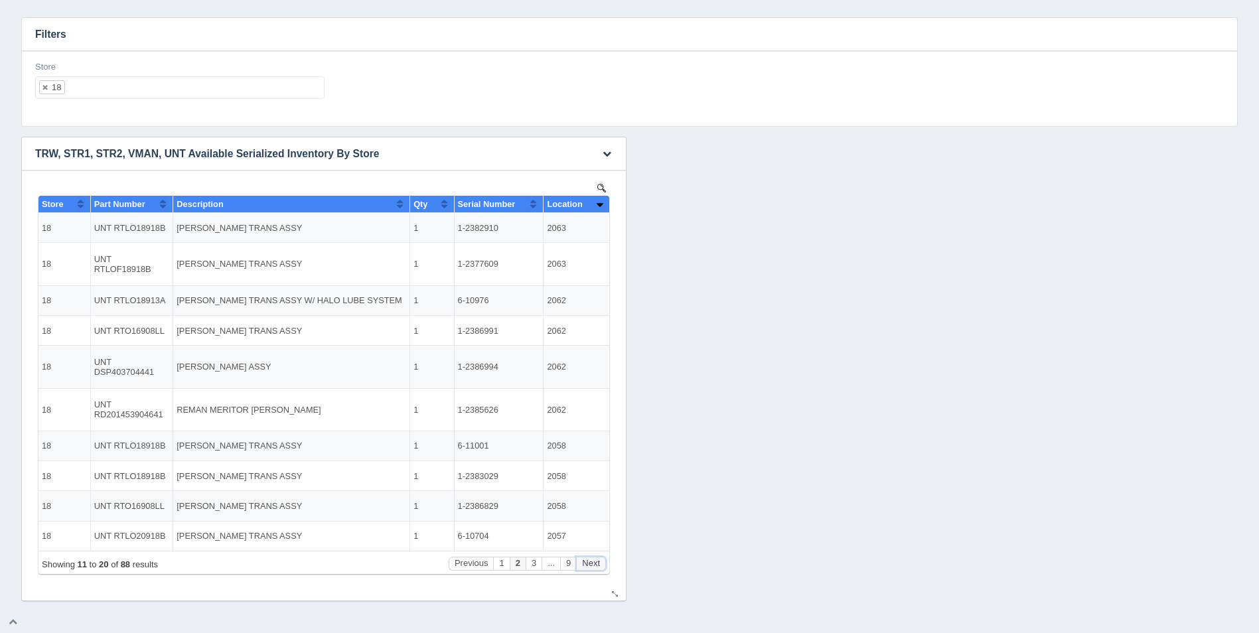
click at [598, 567] on button "Next" at bounding box center [591, 564] width 30 height 14
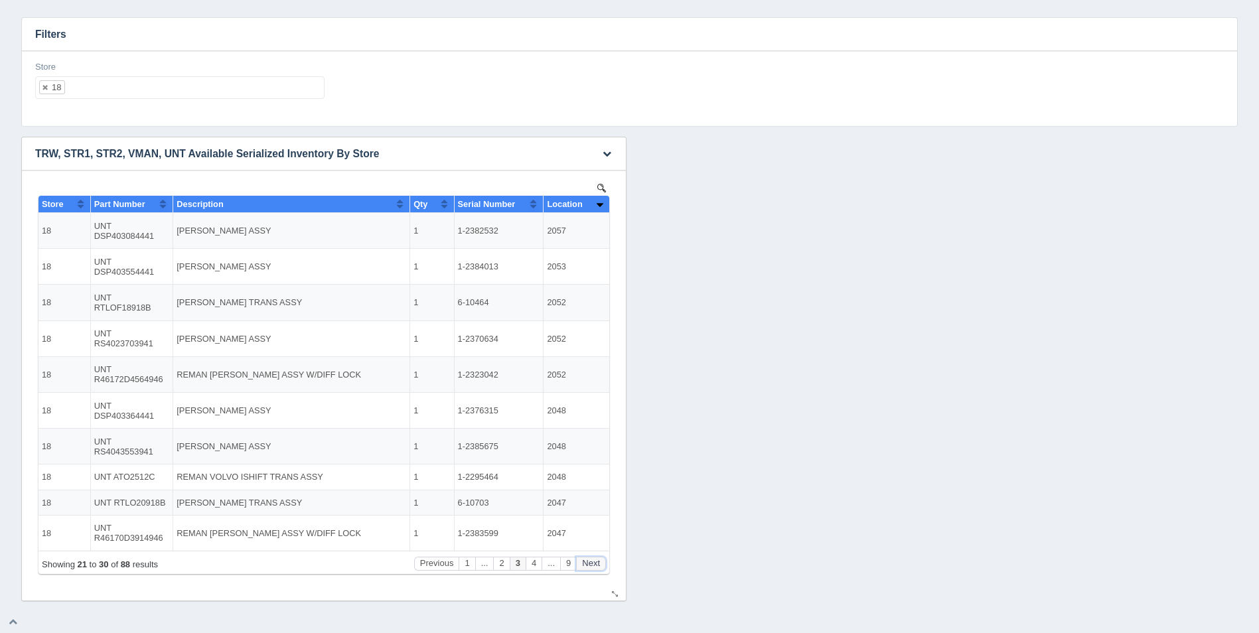
click at [598, 565] on button "Next" at bounding box center [591, 564] width 30 height 14
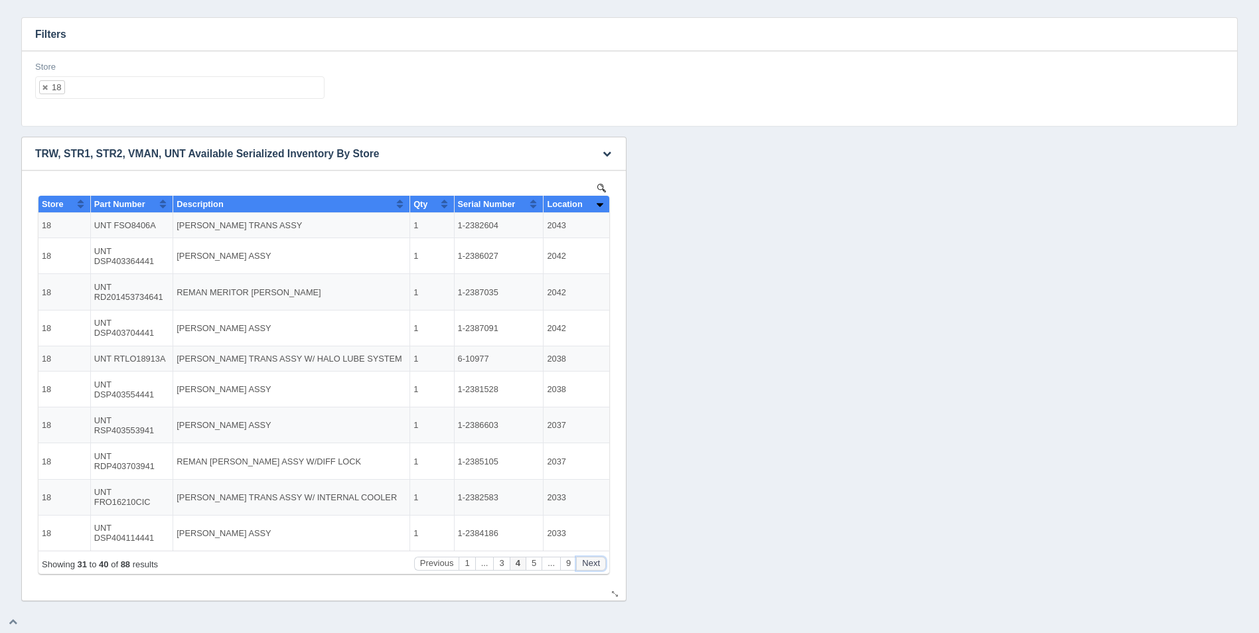
click at [598, 565] on button "Next" at bounding box center [591, 564] width 30 height 14
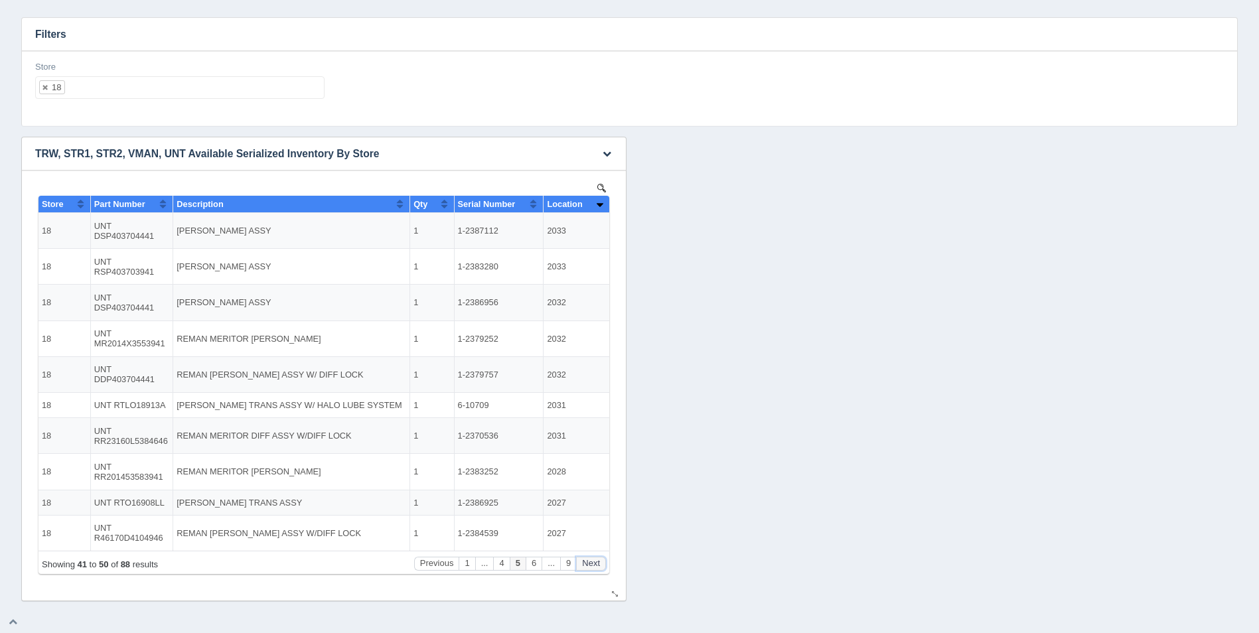
click at [598, 565] on button "Next" at bounding box center [591, 564] width 30 height 14
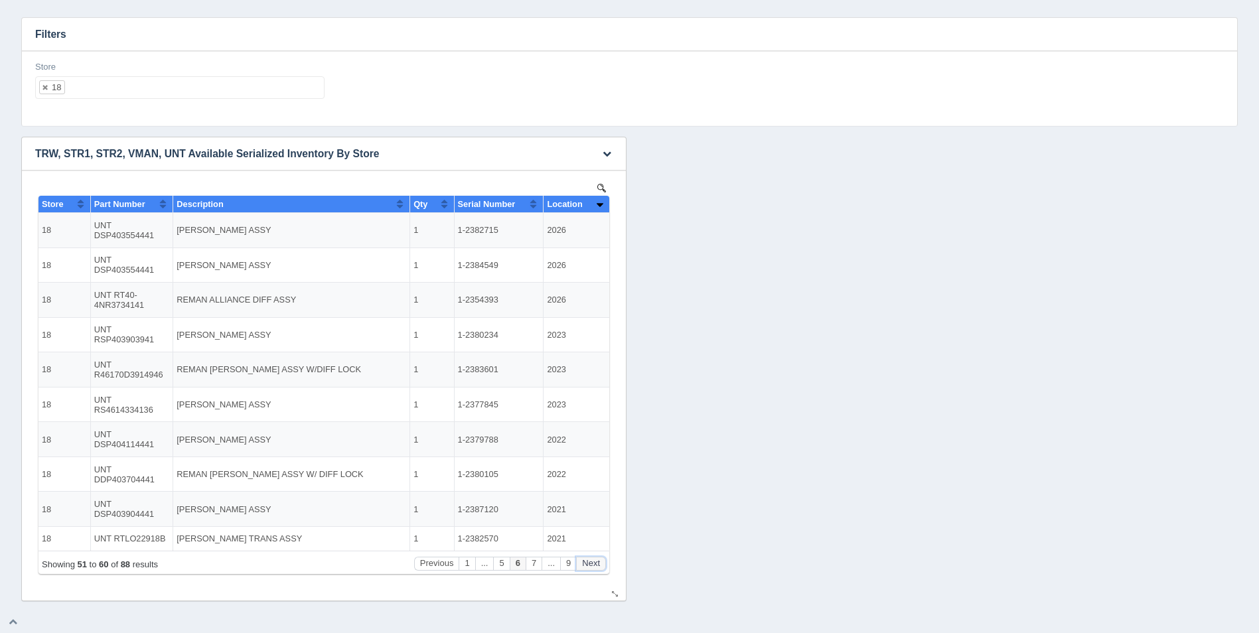
click at [598, 565] on button "Next" at bounding box center [591, 564] width 30 height 14
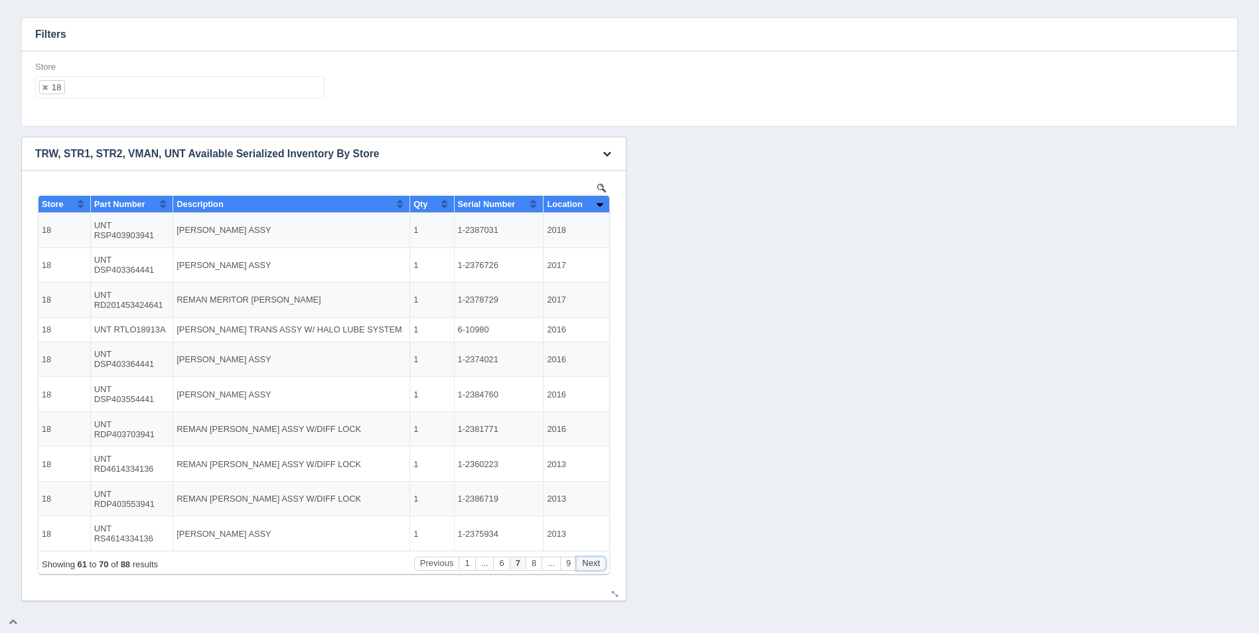
click at [598, 565] on button "Next" at bounding box center [591, 564] width 30 height 14
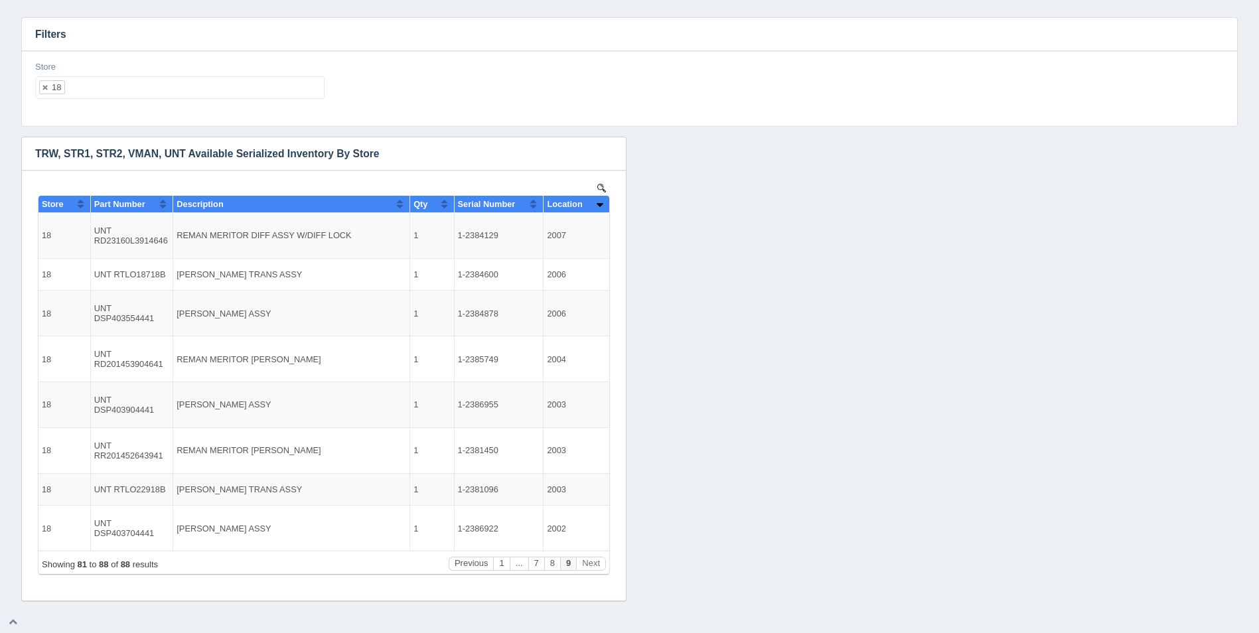
click at [135, 96] on ul "18" at bounding box center [179, 87] width 289 height 23
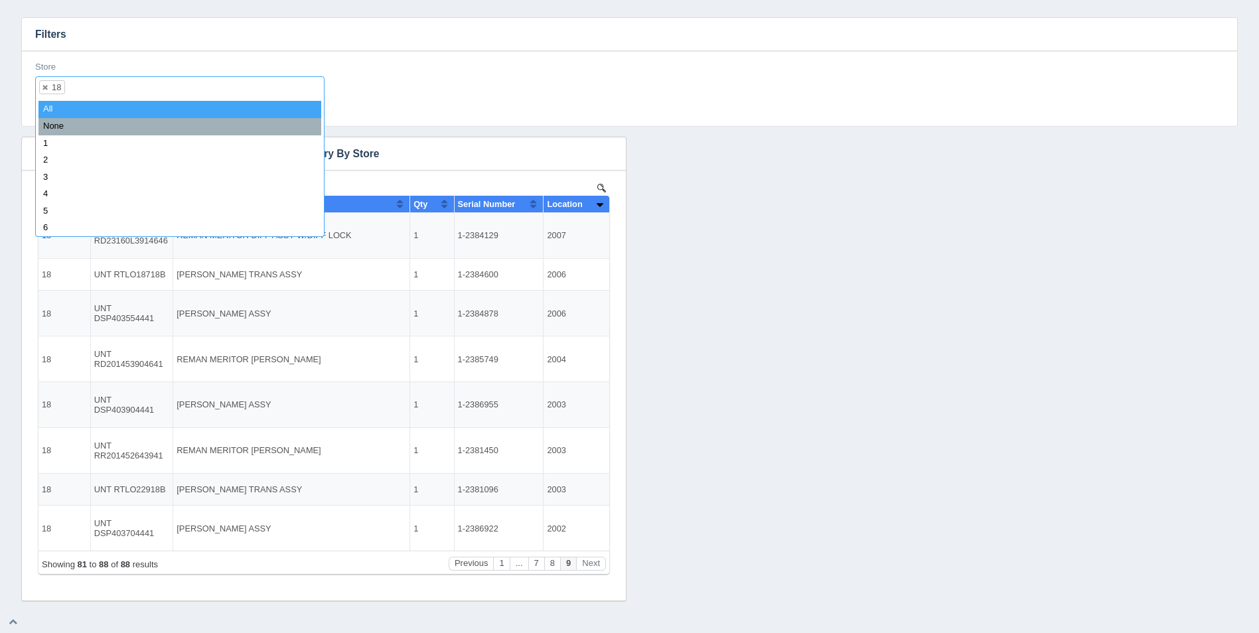
select select
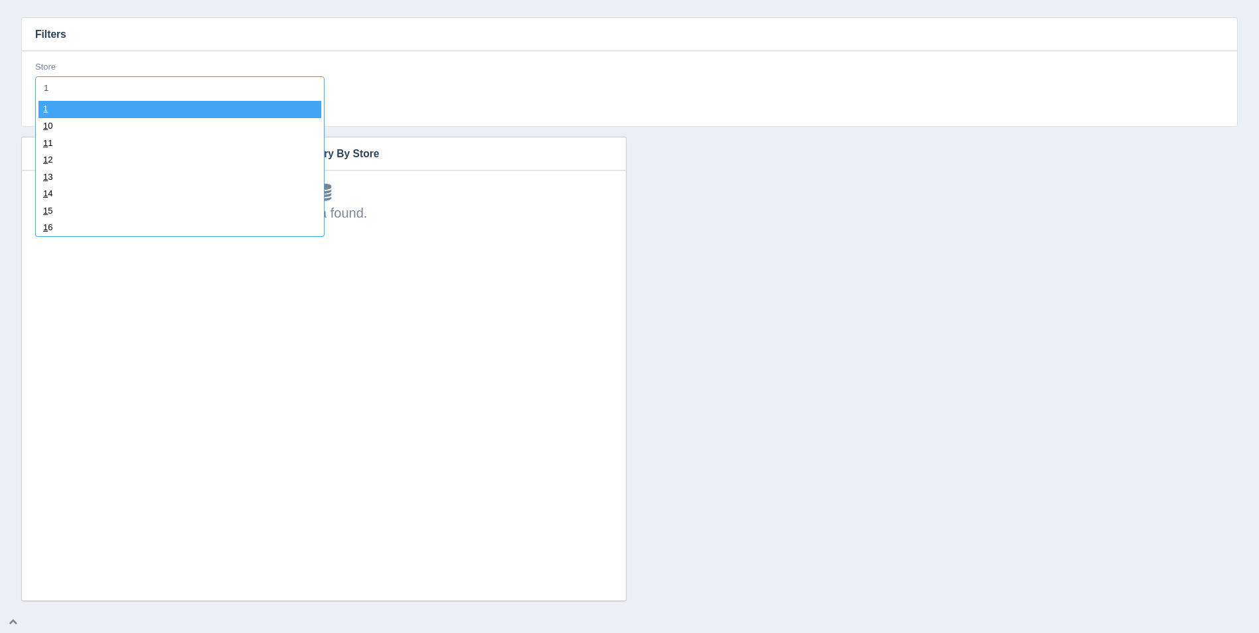
type input "19"
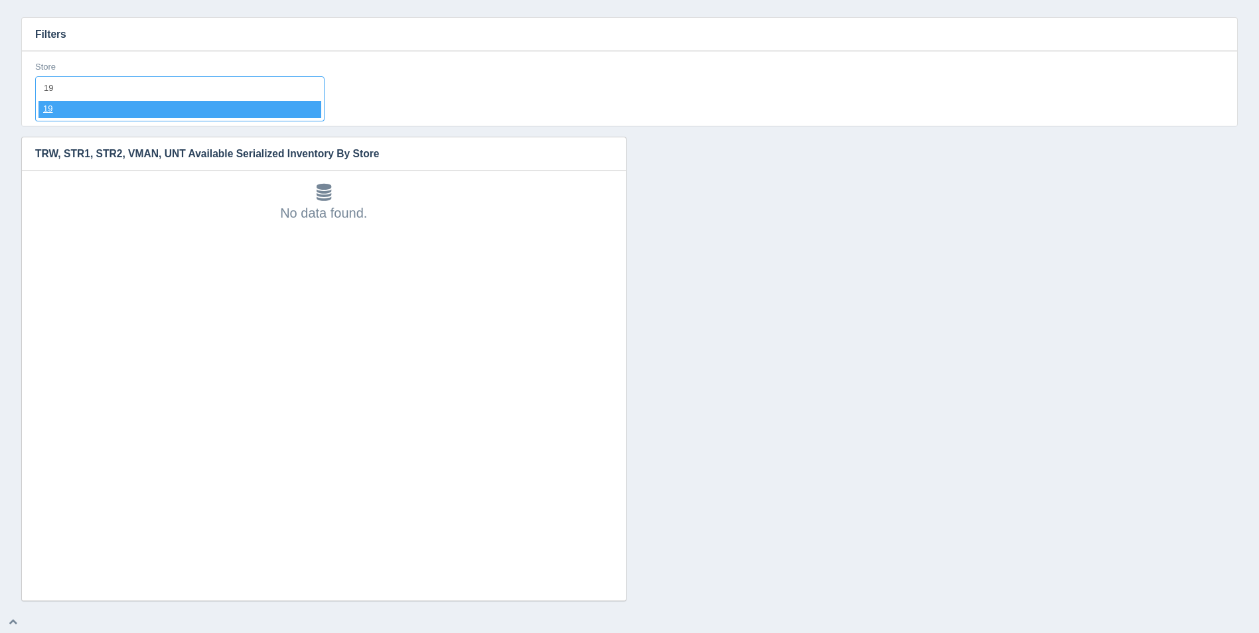
select select "19"
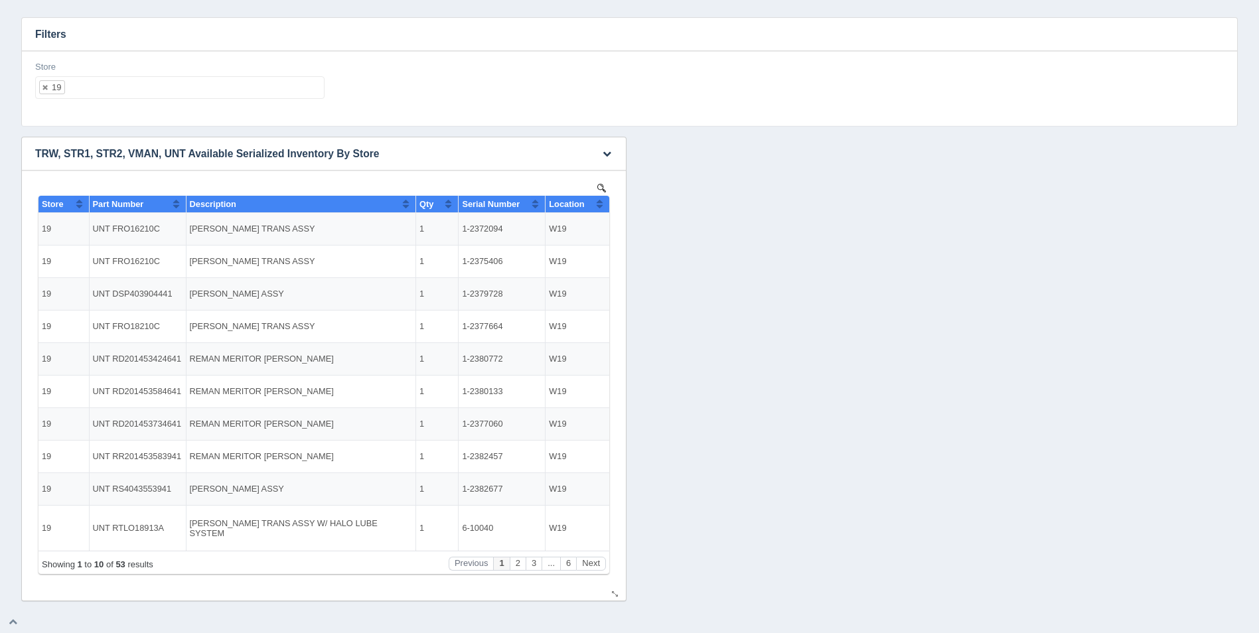
click at [601, 204] on button "Sort column ascending" at bounding box center [599, 204] width 9 height 16
click at [601, 204] on button "Sort column descending" at bounding box center [599, 204] width 9 height 16
click at [599, 565] on button "Next" at bounding box center [591, 564] width 30 height 14
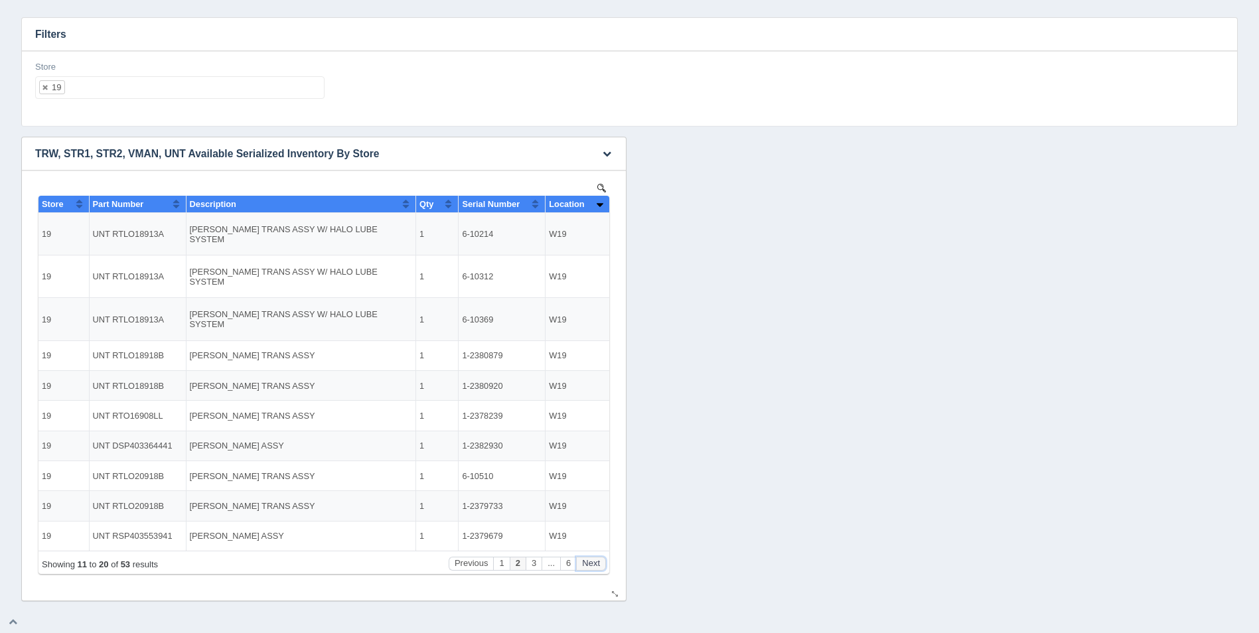
click at [599, 565] on button "Next" at bounding box center [591, 564] width 30 height 14
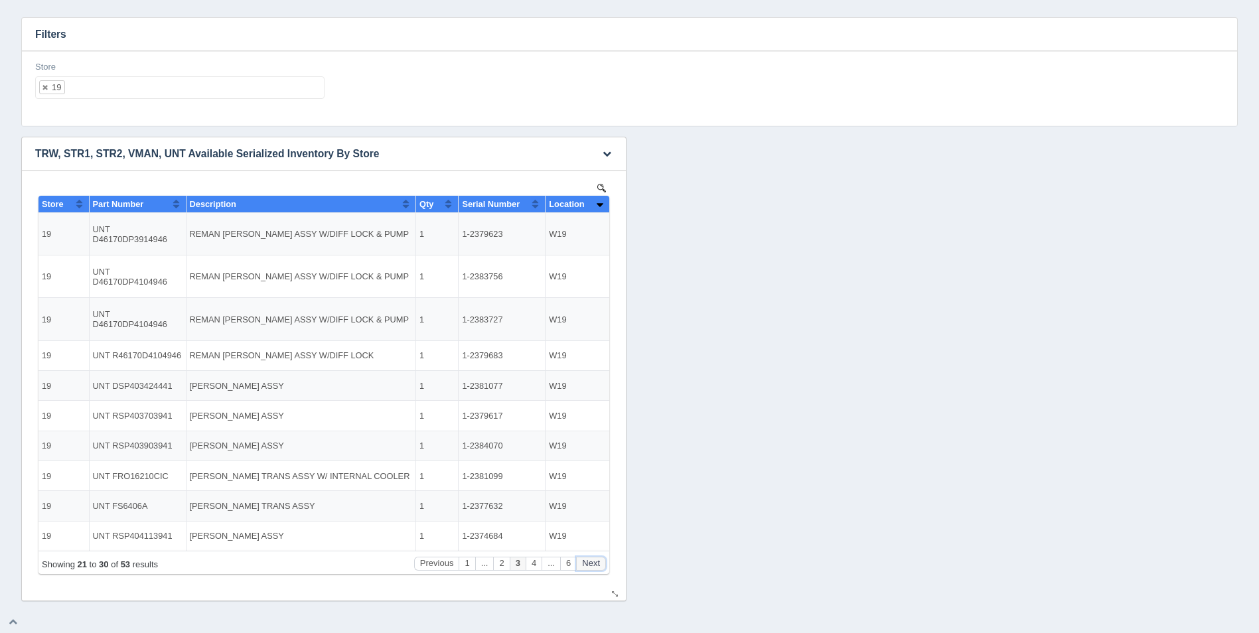
click at [599, 565] on button "Next" at bounding box center [591, 564] width 30 height 14
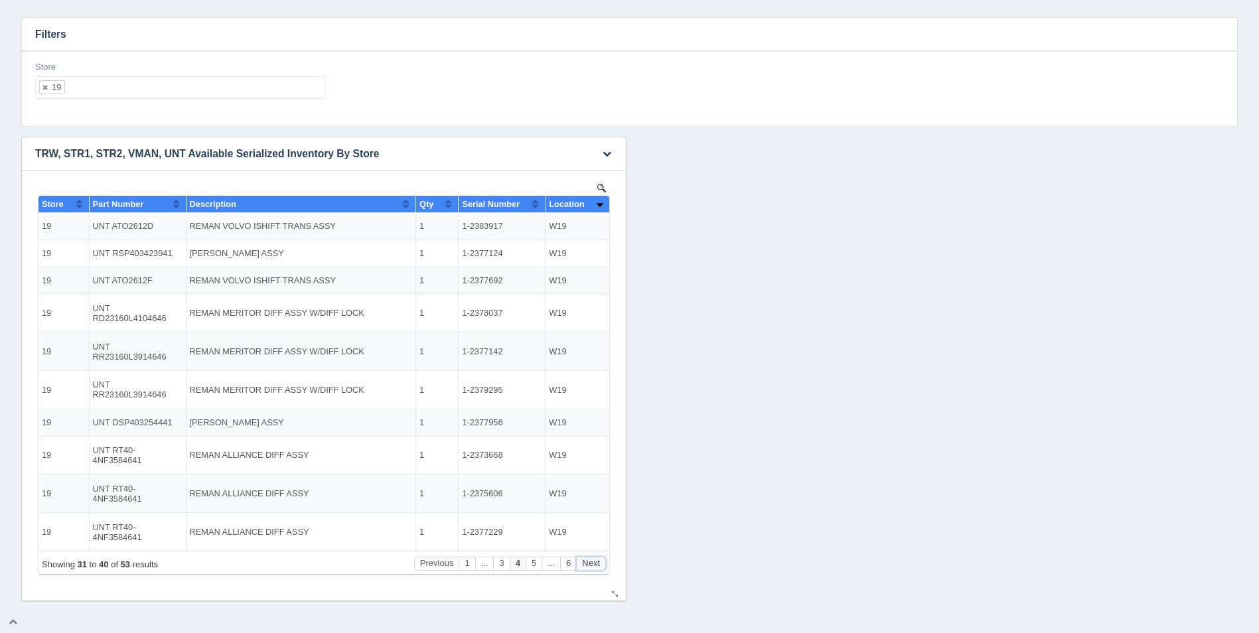
click at [599, 565] on button "Next" at bounding box center [591, 564] width 30 height 14
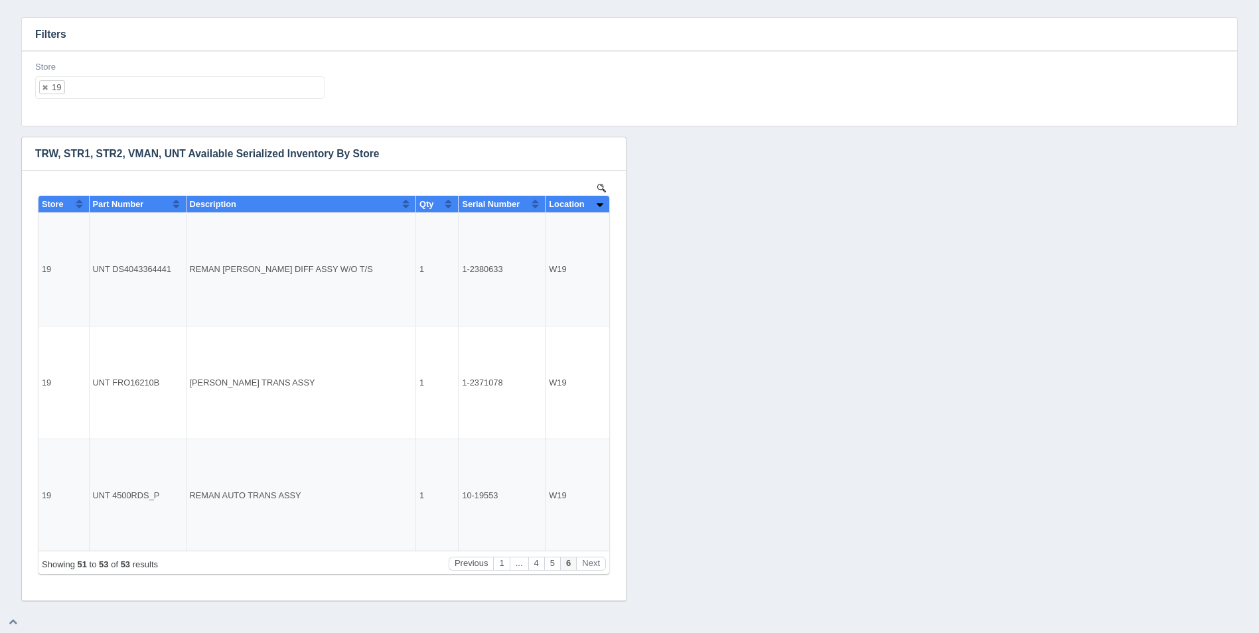
click at [164, 100] on div "Store 19 All None 1 2 3 4 5 6 7 8 9 10 11 12 13 14 15 16 17 18 19 20 21 22 23 2…" at bounding box center [180, 85] width 300 height 48
click at [170, 90] on ul "19" at bounding box center [179, 87] width 289 height 23
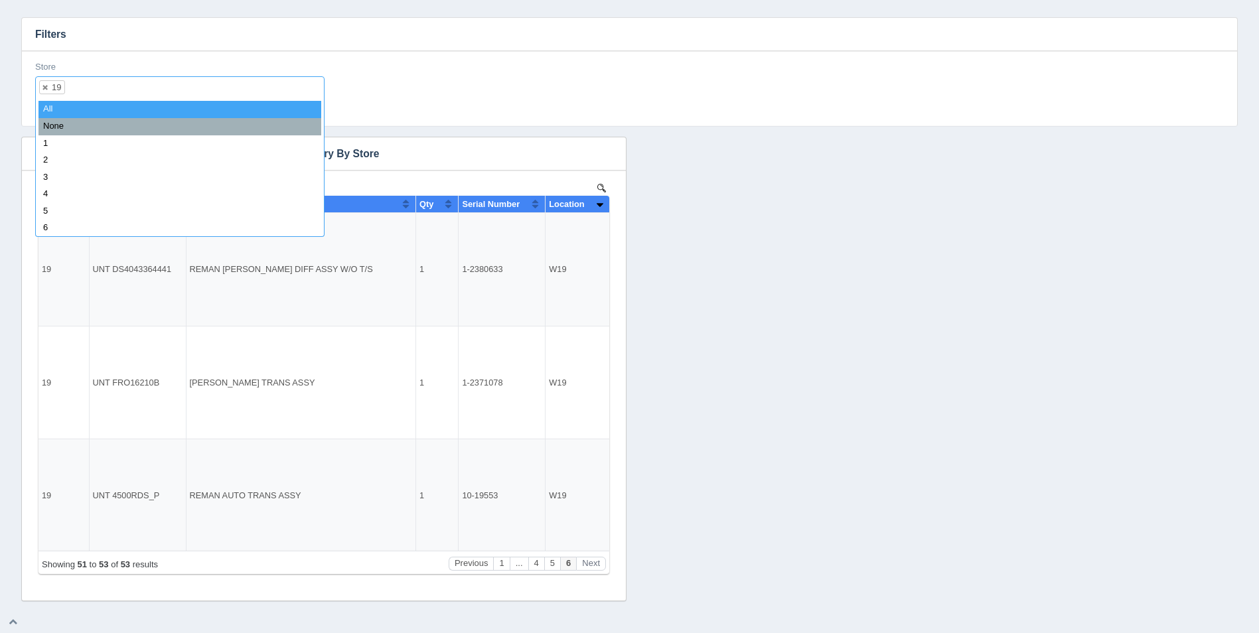
select select
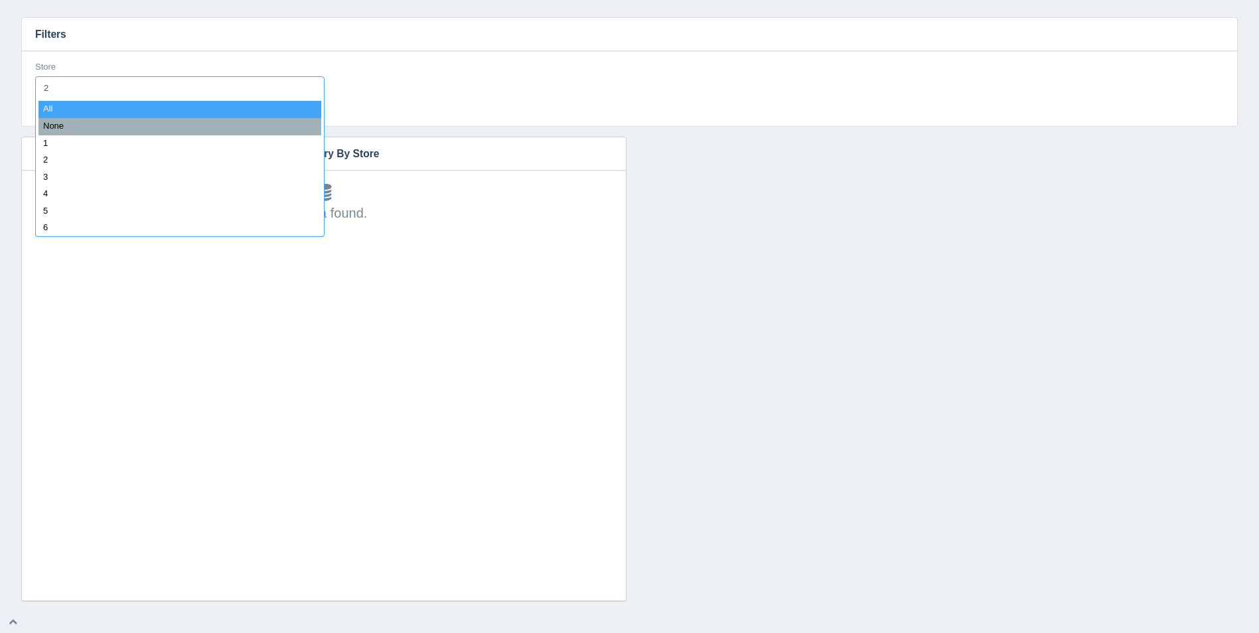
type input "20"
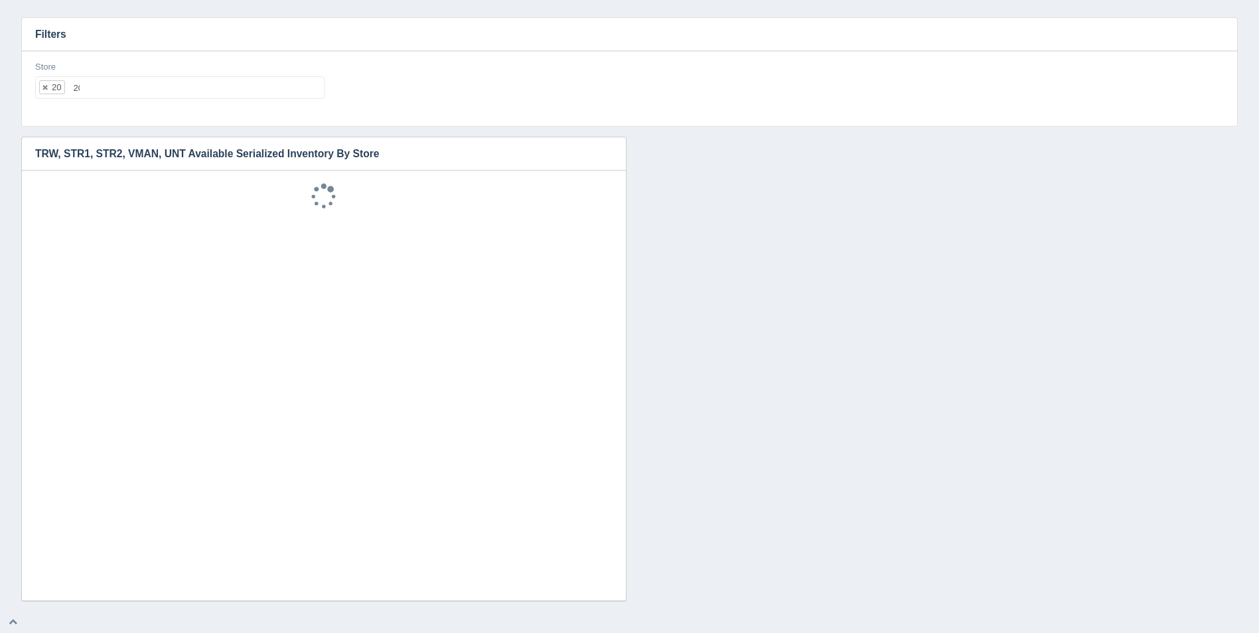
select select "20"
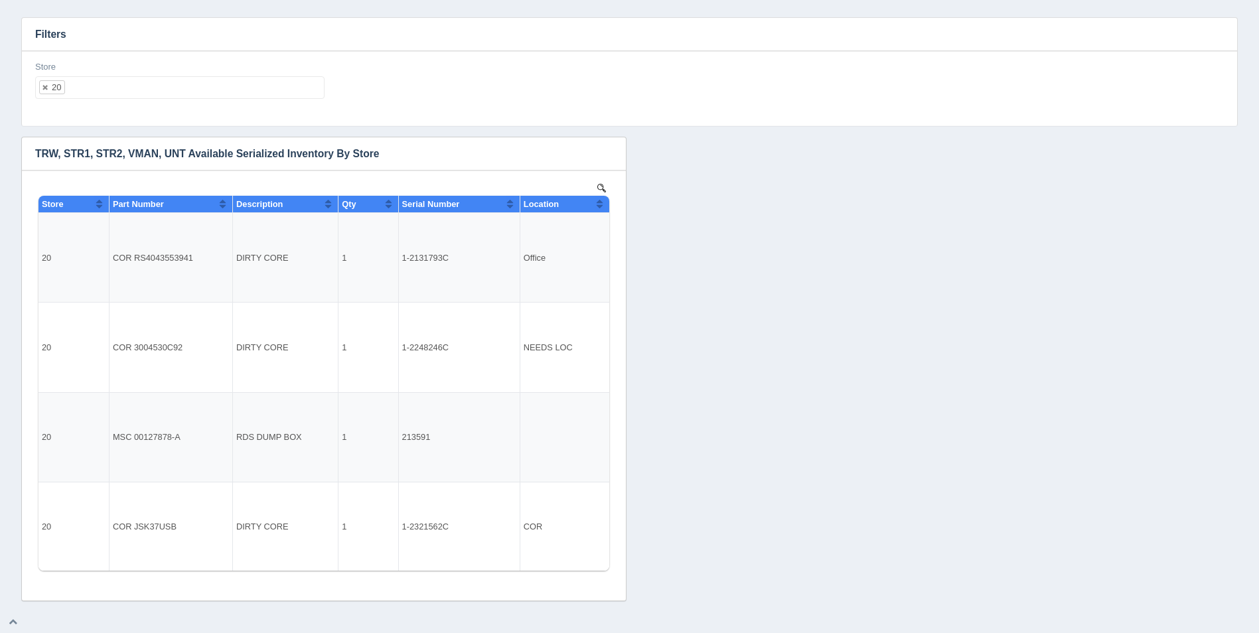
click at [169, 88] on input "text" at bounding box center [193, 87] width 257 height 21
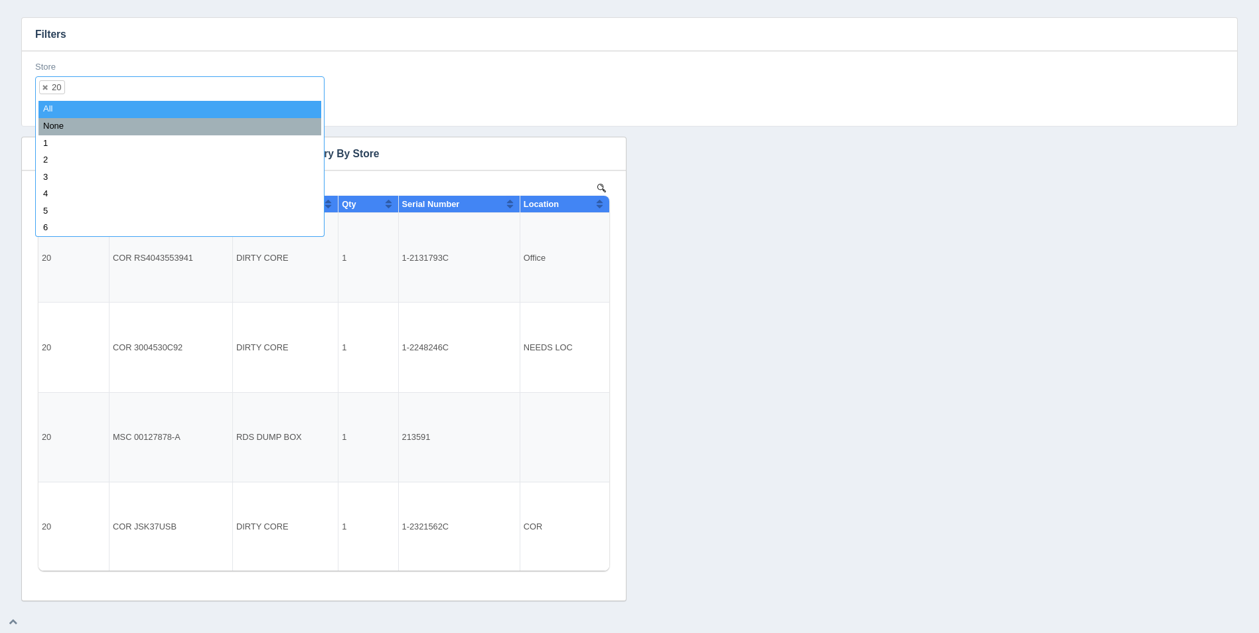
select select
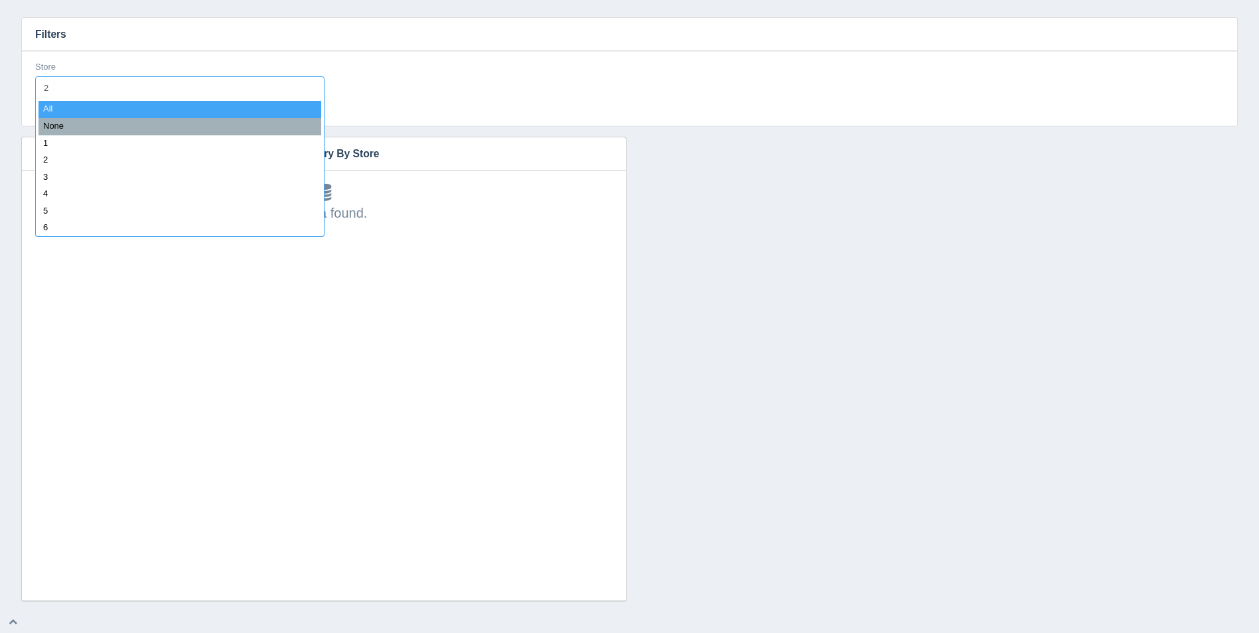
type input "21"
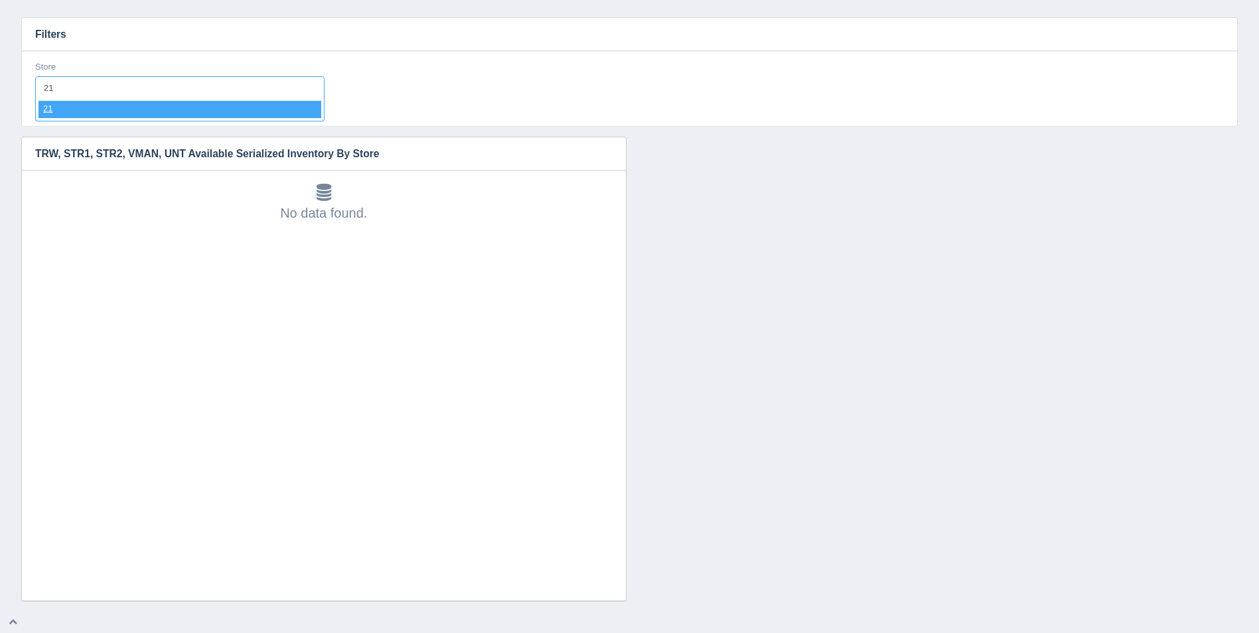
select select "21"
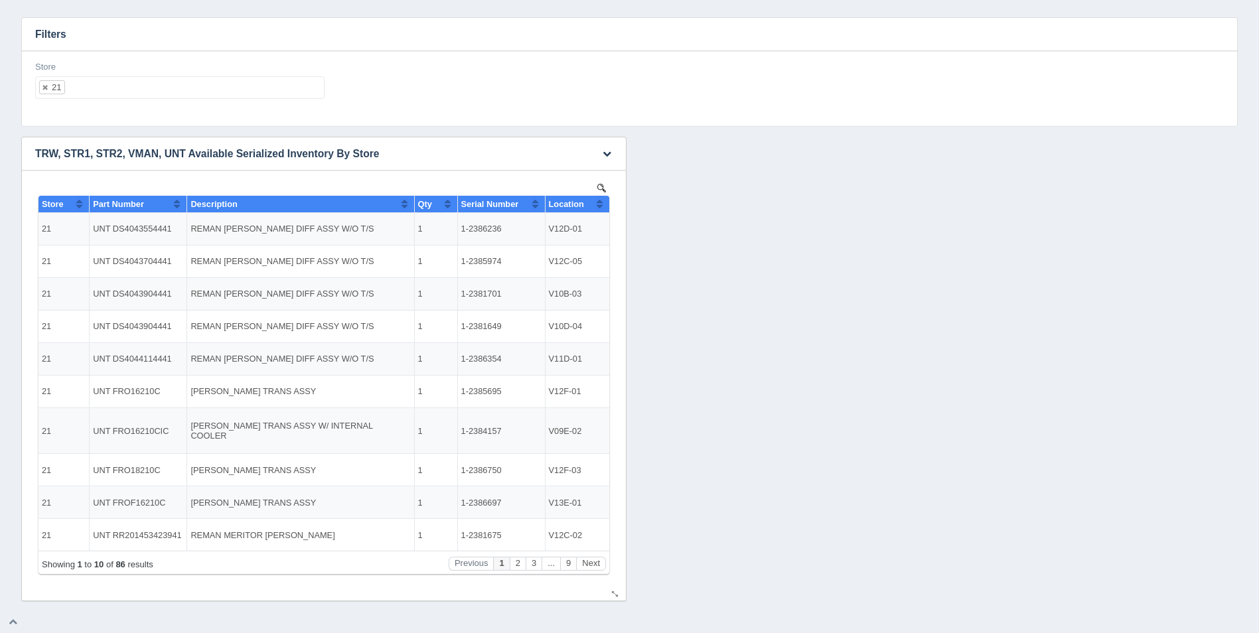
click at [600, 196] on button "Sort column ascending" at bounding box center [599, 204] width 9 height 16
click at [584, 205] on span "Location" at bounding box center [566, 204] width 35 height 10
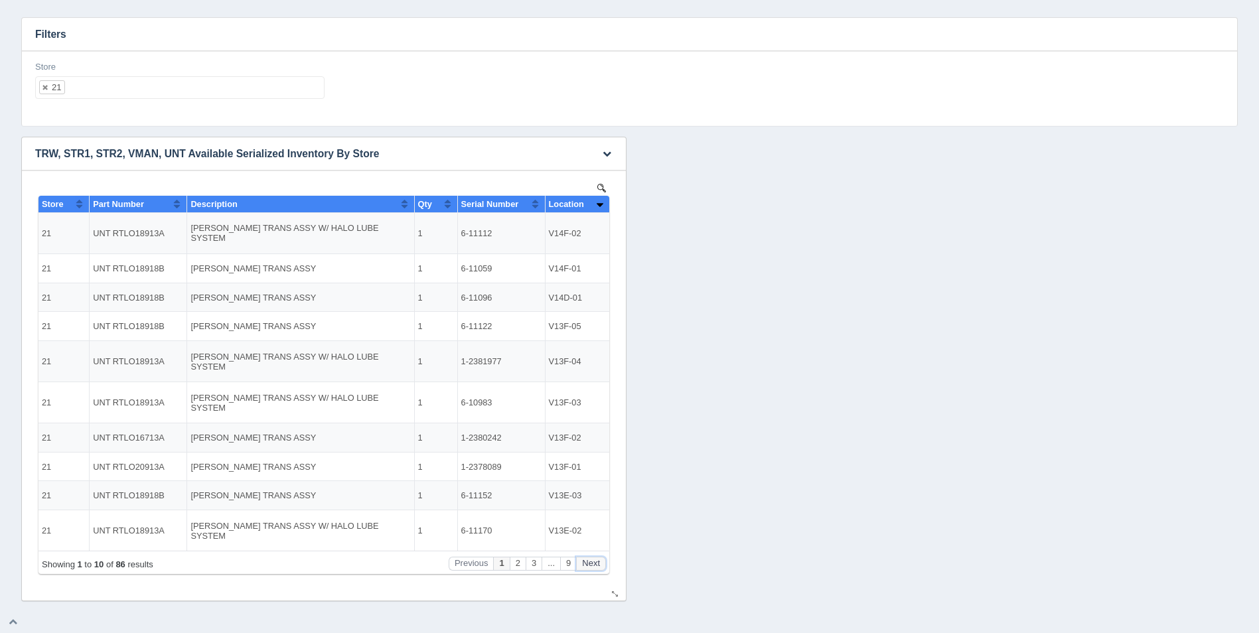
click at [603, 567] on button "Next" at bounding box center [591, 564] width 30 height 14
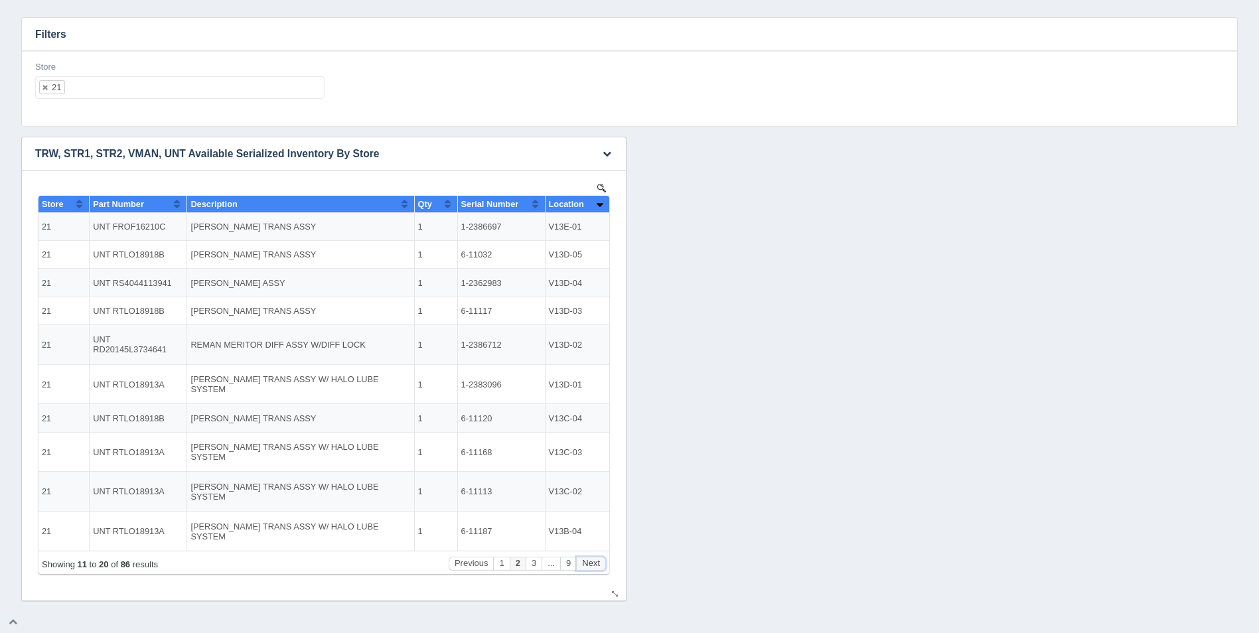
click at [603, 567] on button "Next" at bounding box center [591, 564] width 30 height 14
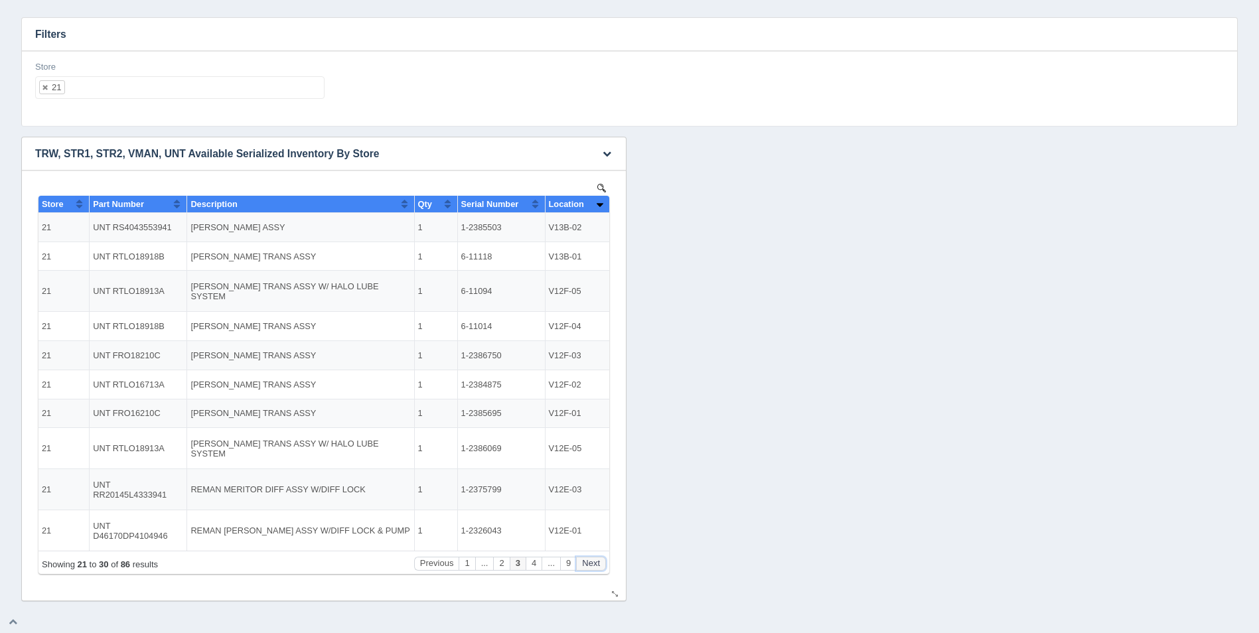
click at [603, 567] on button "Next" at bounding box center [591, 564] width 30 height 14
click at [603, 568] on button "Next" at bounding box center [591, 564] width 30 height 14
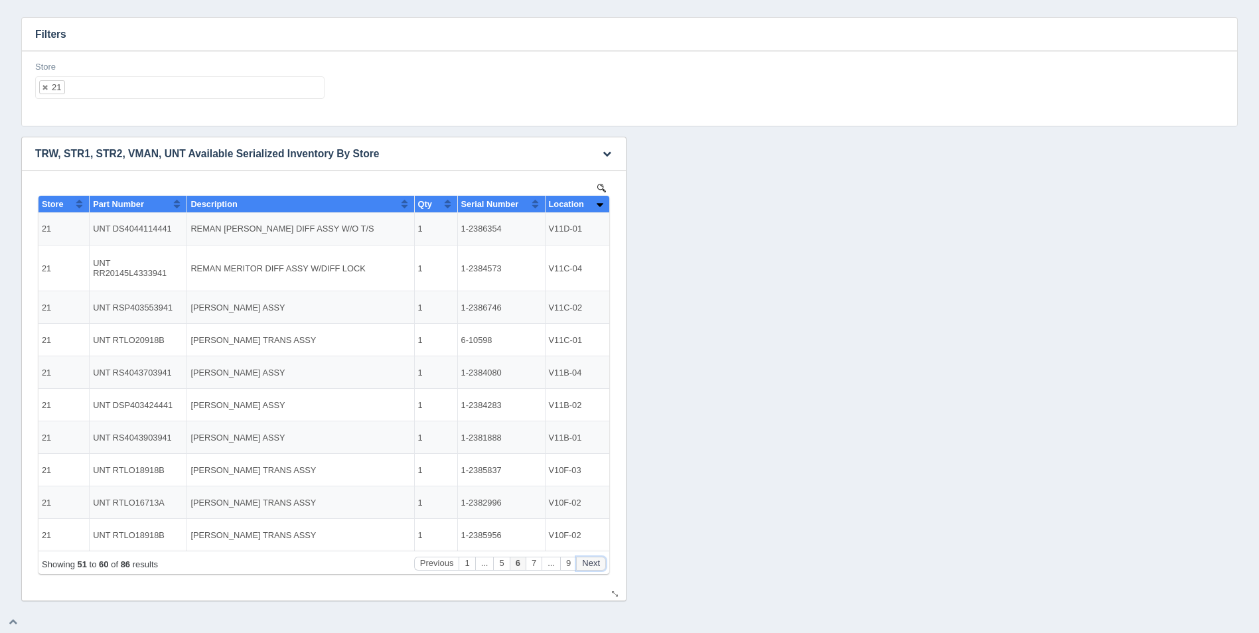
click at [603, 568] on button "Next" at bounding box center [591, 564] width 30 height 14
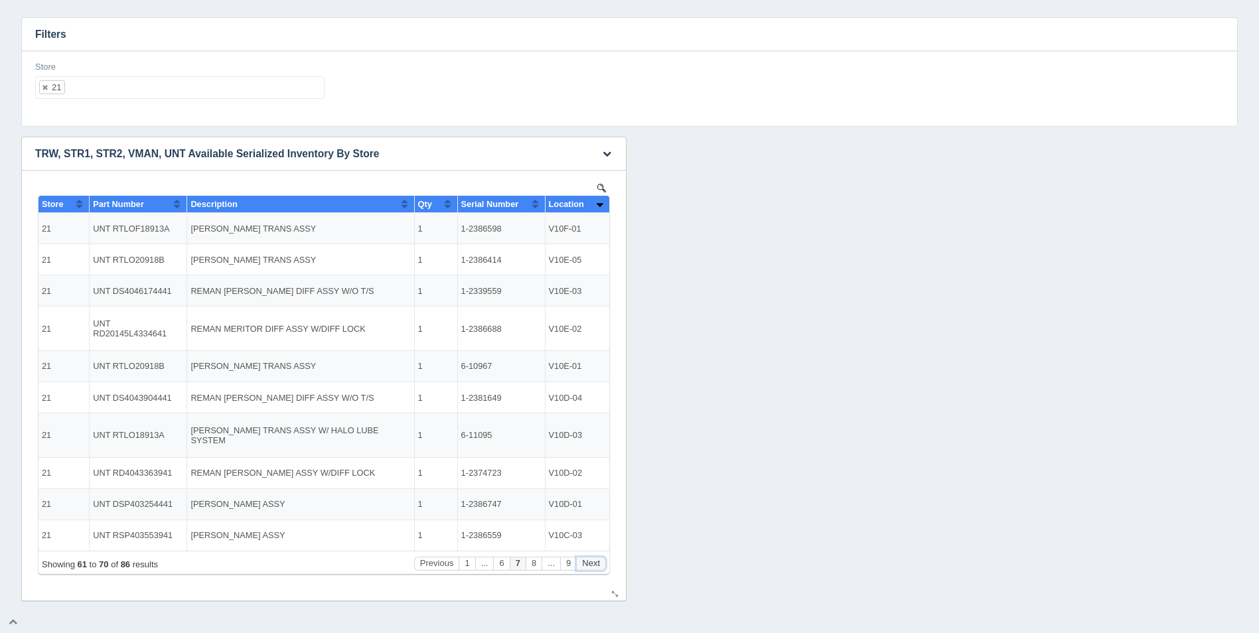
click at [603, 568] on button "Next" at bounding box center [591, 564] width 30 height 14
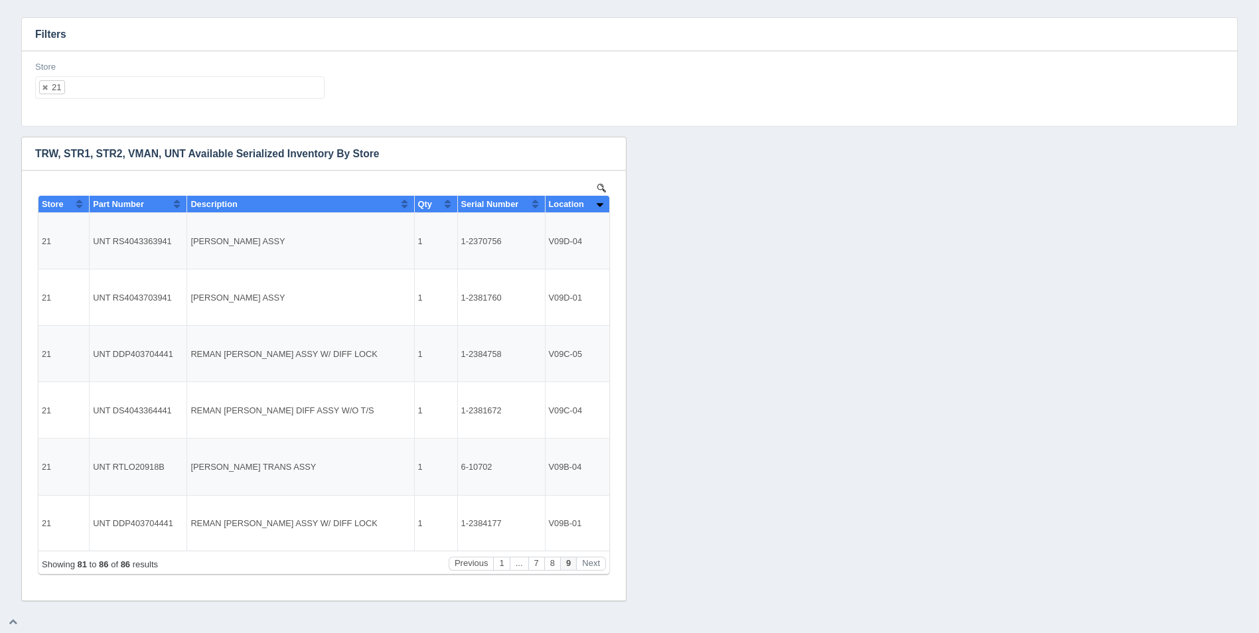
click at [141, 94] on ul "21" at bounding box center [179, 87] width 289 height 23
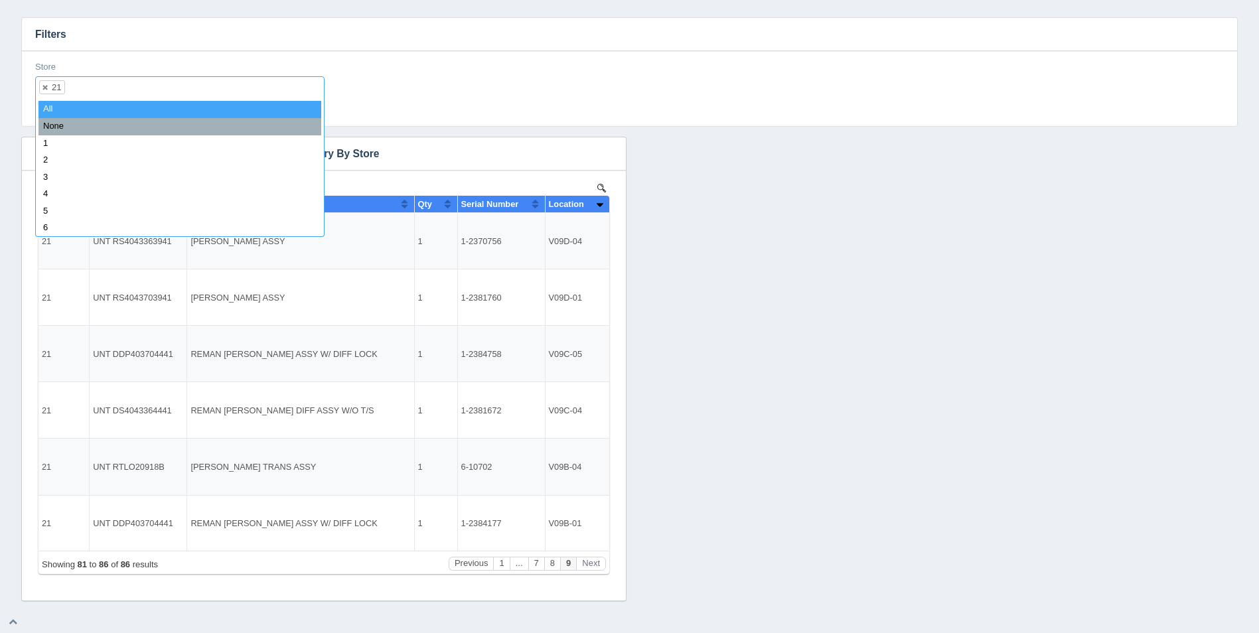
select select
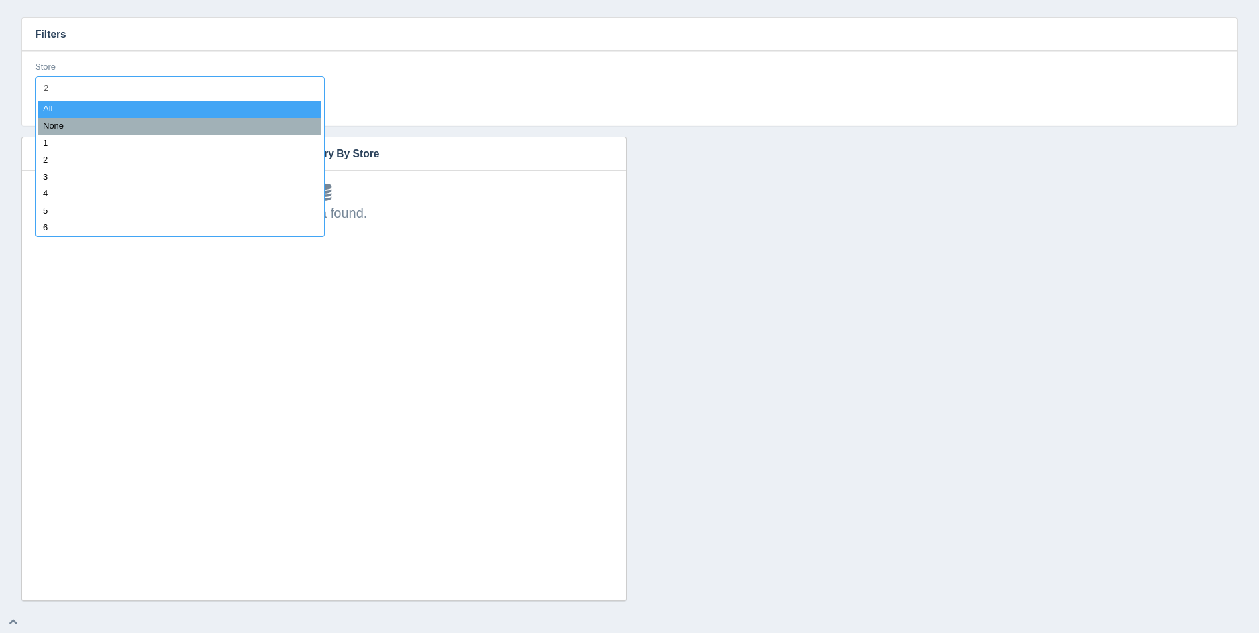
type input "22"
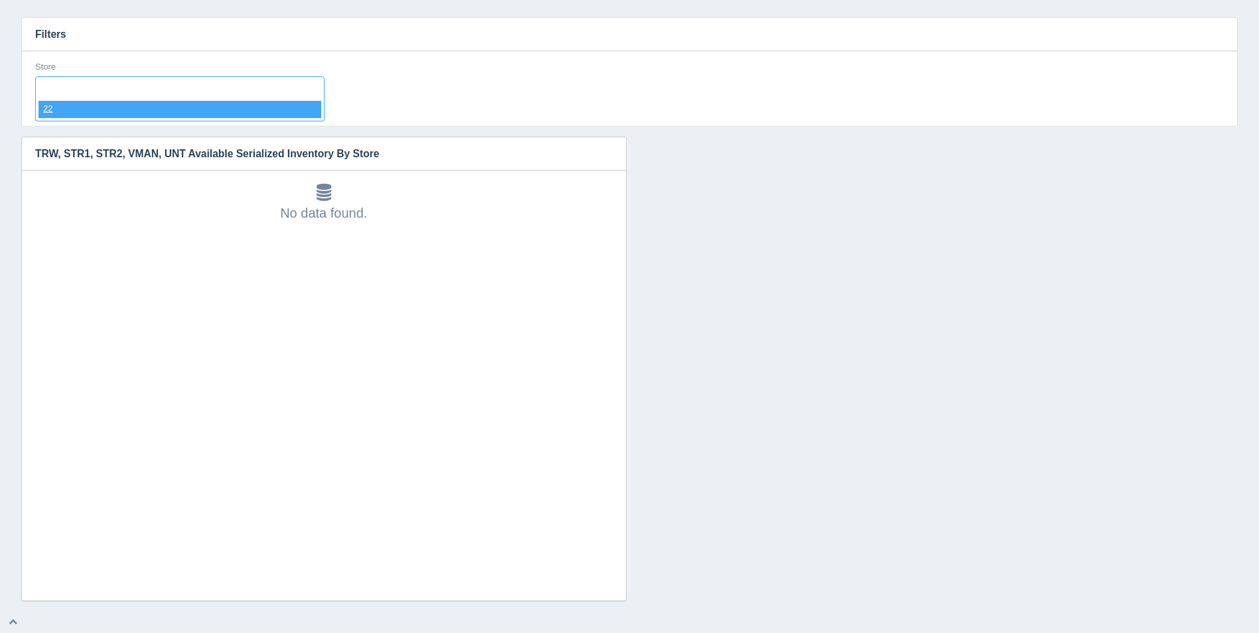
select select "22"
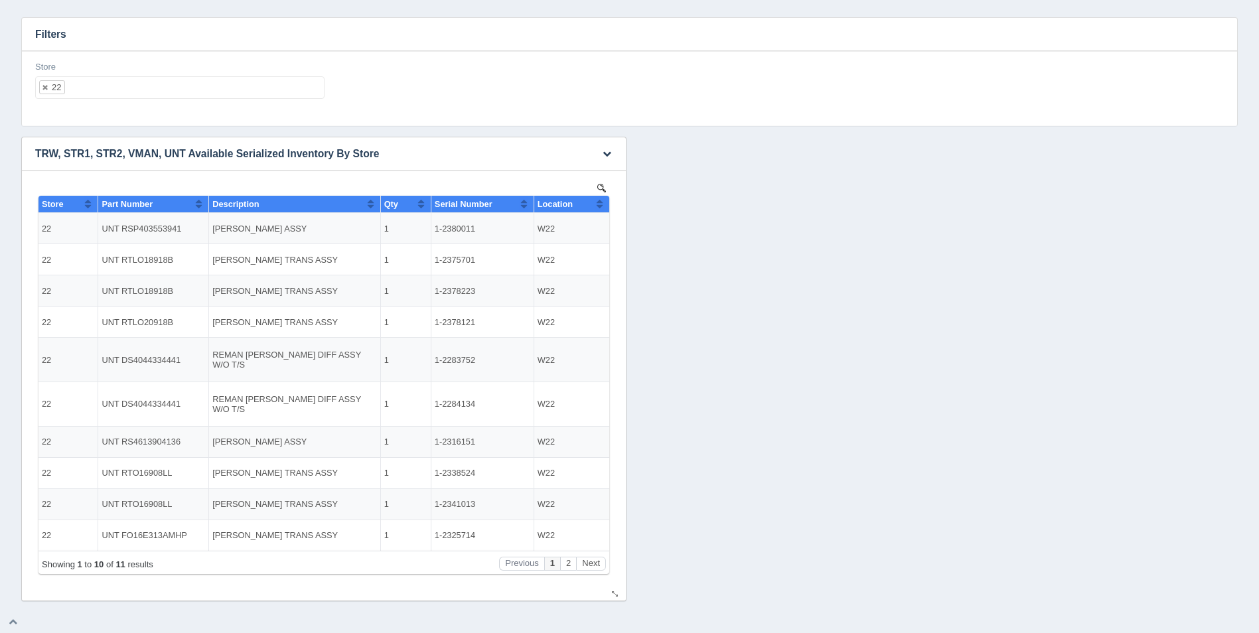
click at [605, 204] on th "Location" at bounding box center [571, 204] width 76 height 17
click at [597, 558] on button "Next" at bounding box center [591, 564] width 30 height 14
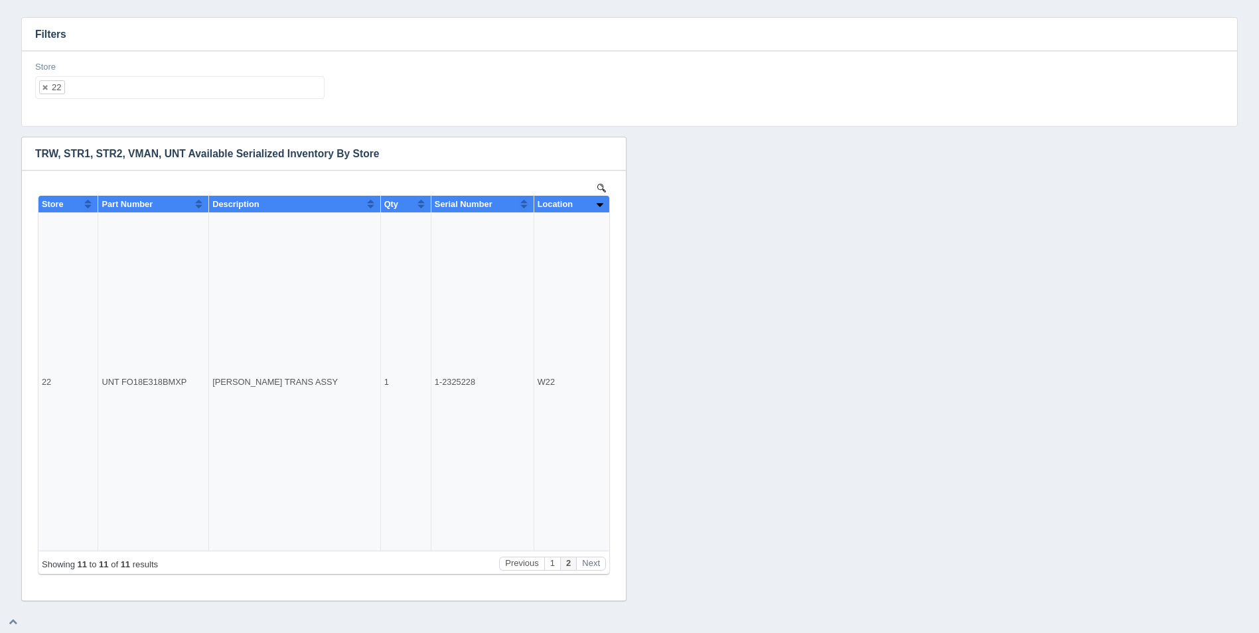
click at [196, 88] on ul "22" at bounding box center [179, 87] width 289 height 23
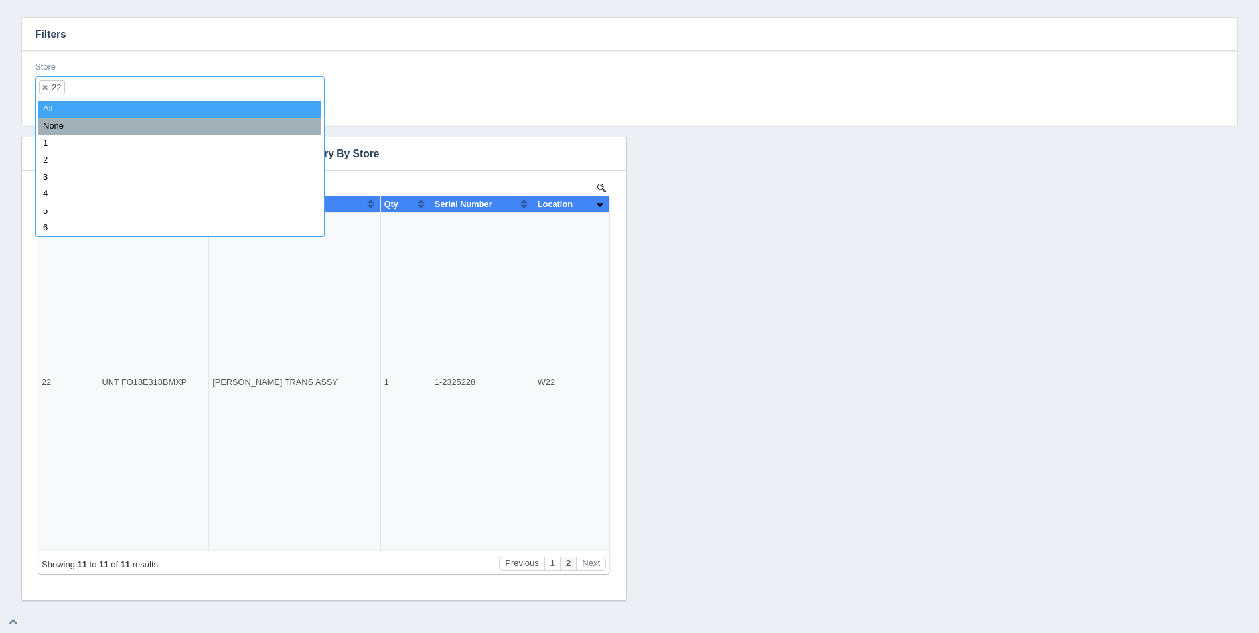
select select
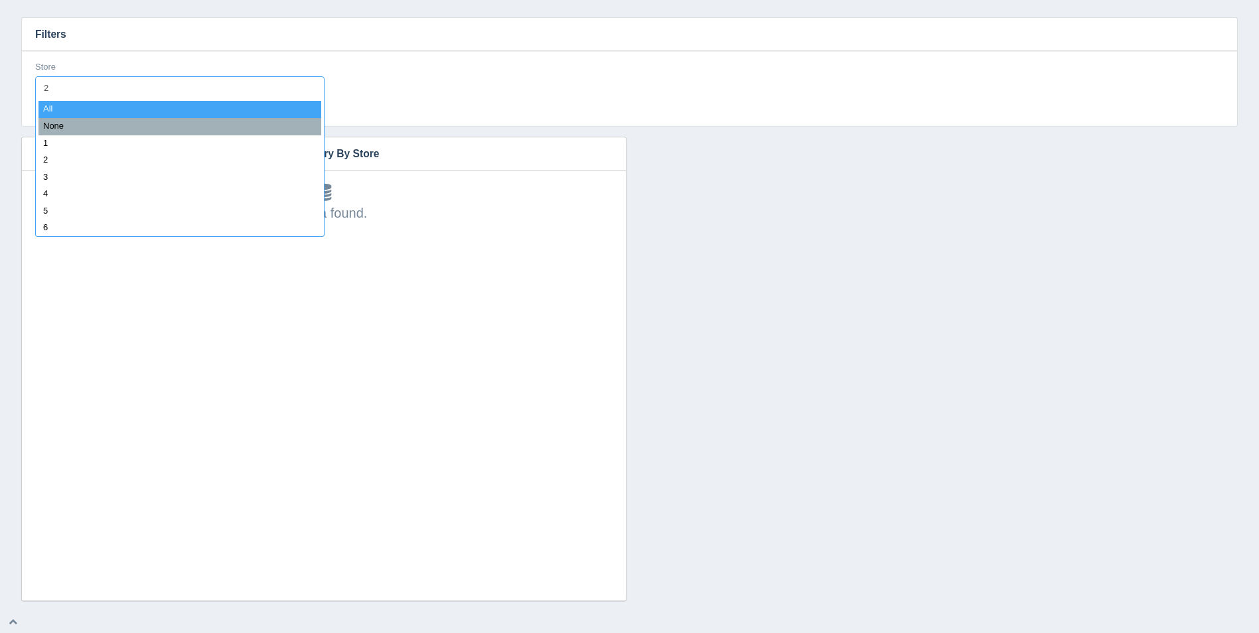
type input "23"
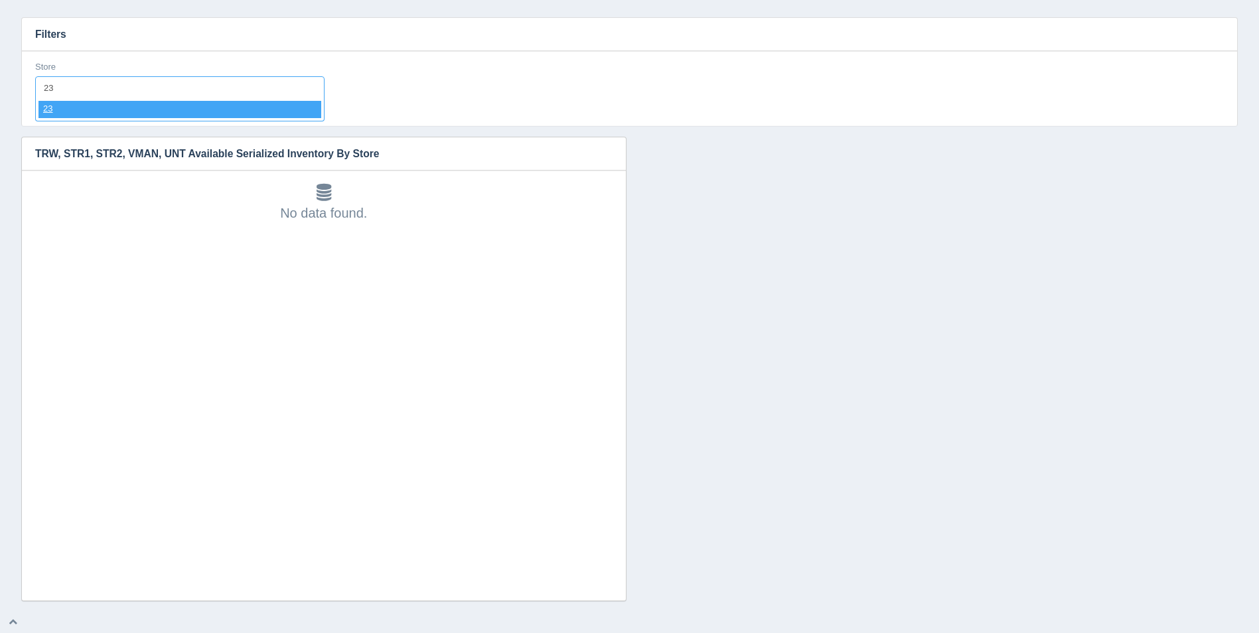
select select "23"
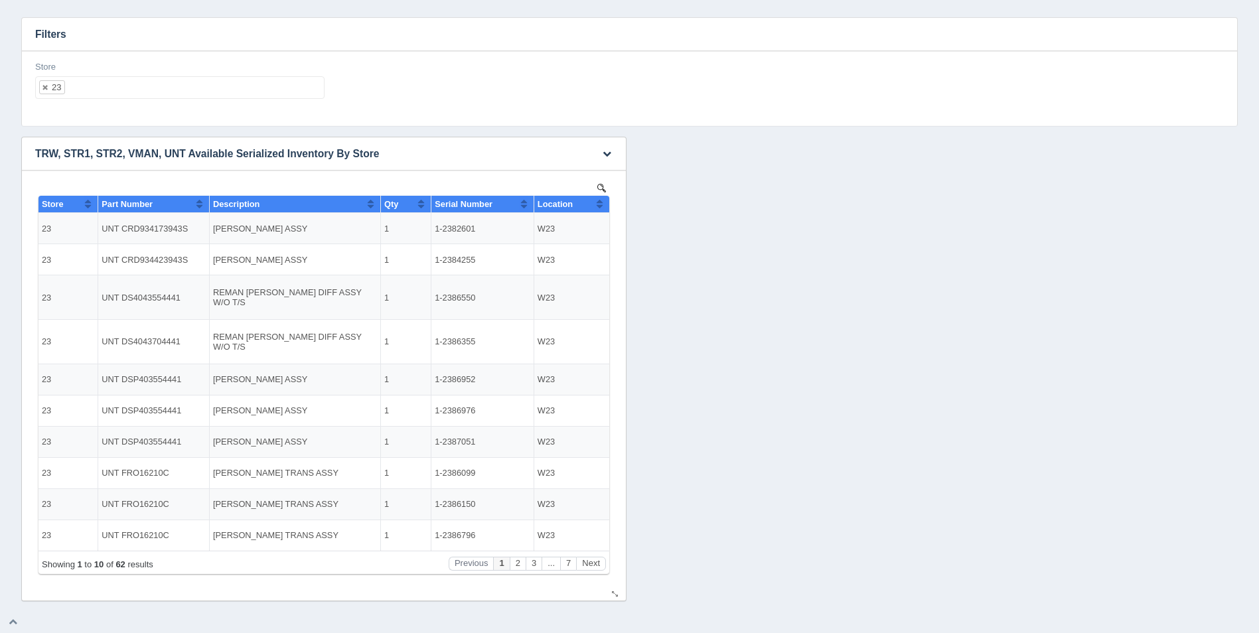
click at [601, 204] on button "Sort column ascending" at bounding box center [599, 204] width 9 height 16
click at [601, 204] on button "Sort column descending" at bounding box center [599, 204] width 9 height 16
click at [587, 559] on button "Next" at bounding box center [591, 564] width 30 height 14
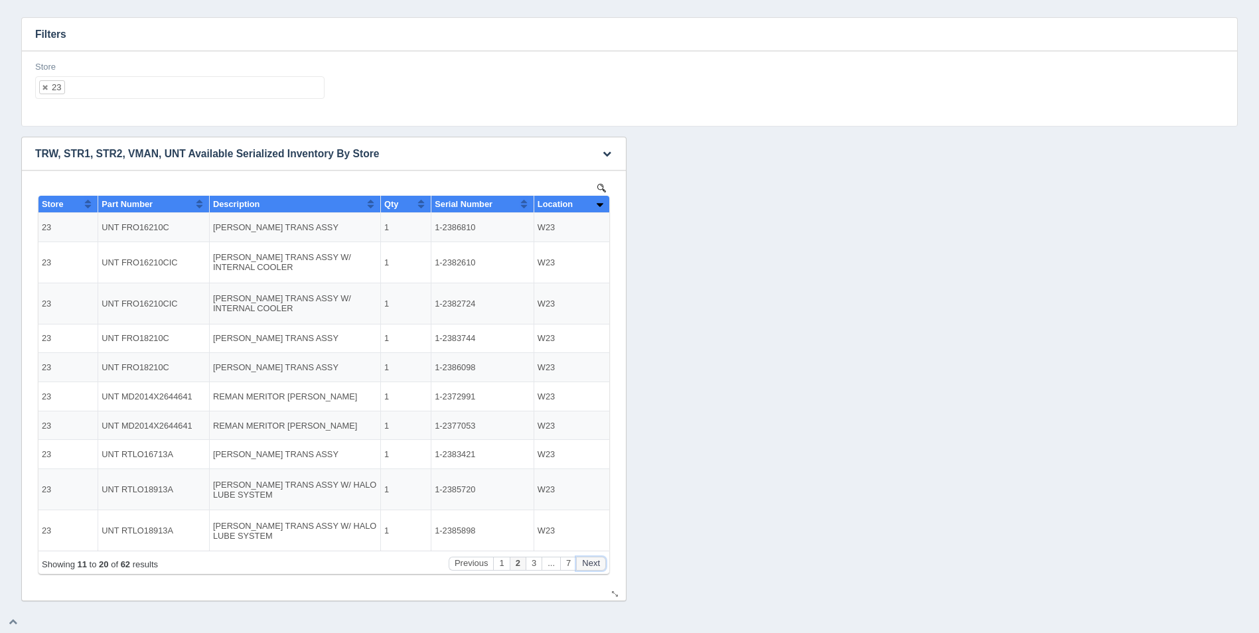
click at [587, 563] on button "Next" at bounding box center [591, 564] width 30 height 14
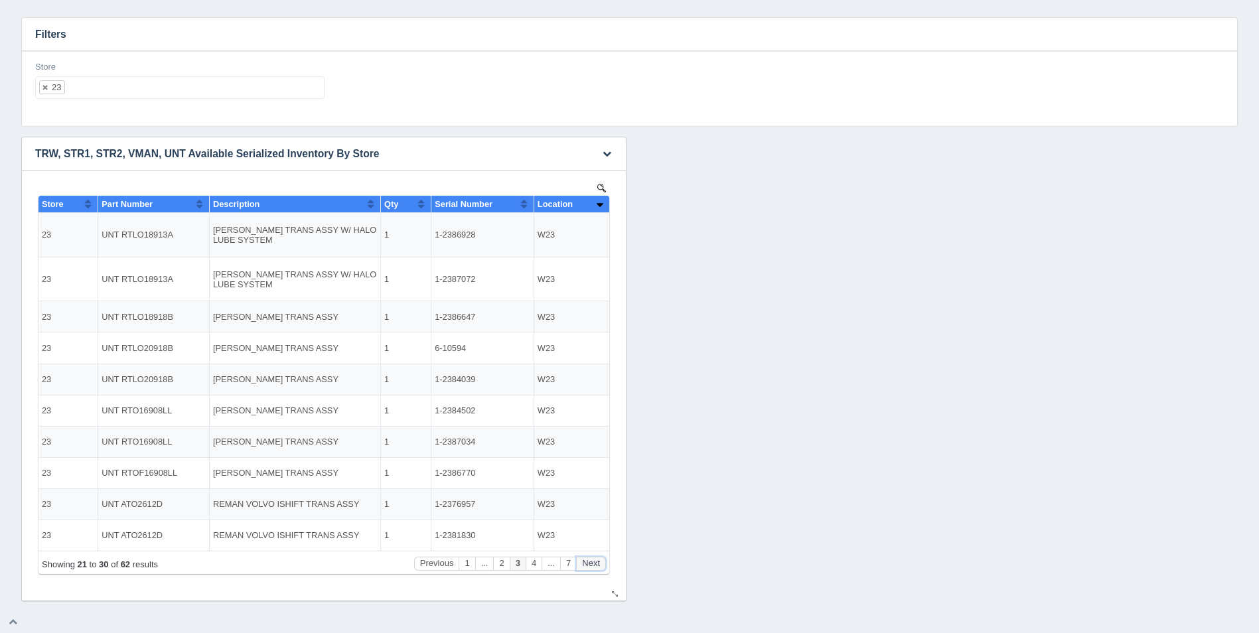
click at [587, 563] on button "Next" at bounding box center [591, 564] width 30 height 14
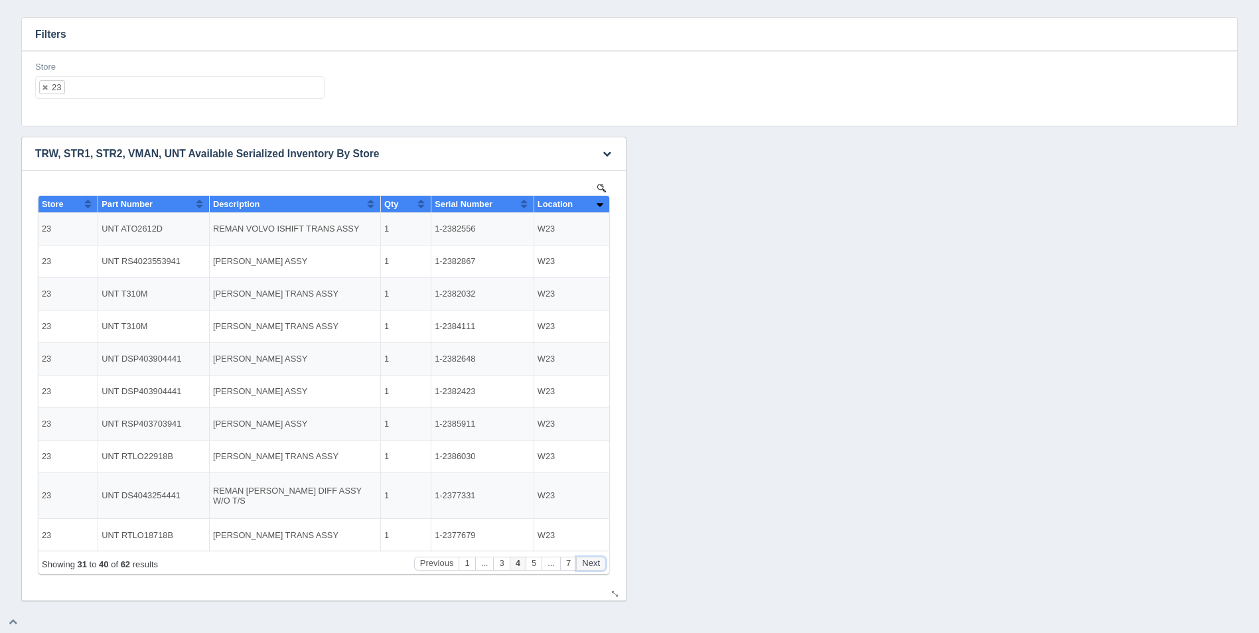
click at [587, 563] on button "Next" at bounding box center [591, 564] width 30 height 14
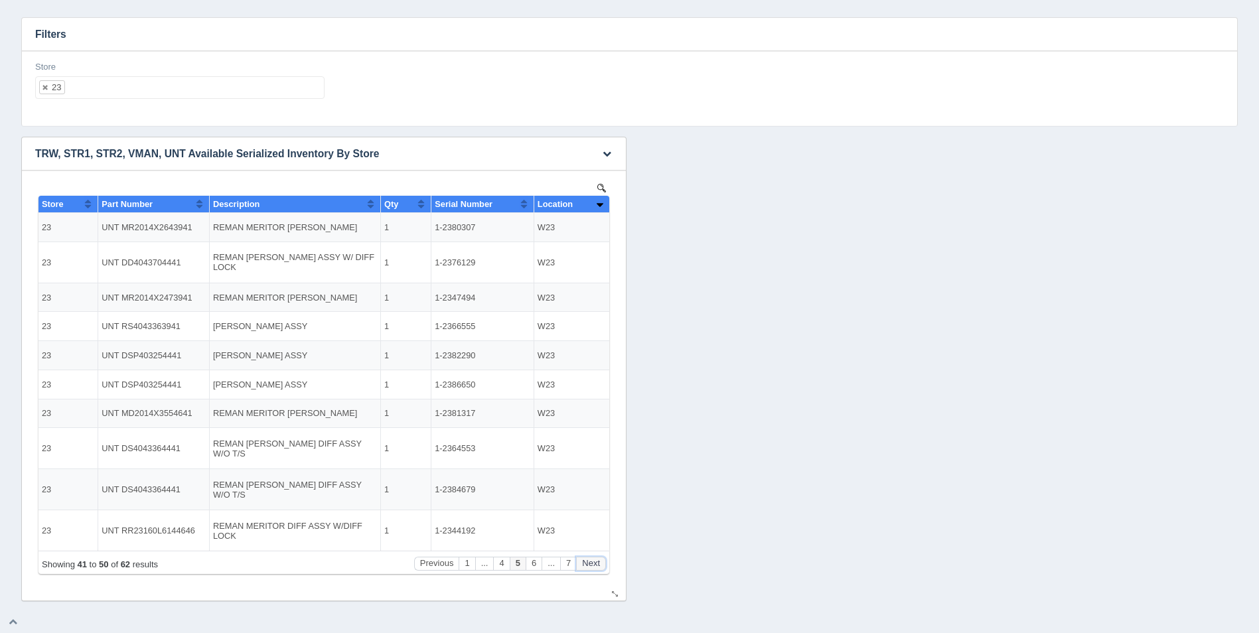
click at [587, 563] on button "Next" at bounding box center [591, 564] width 30 height 14
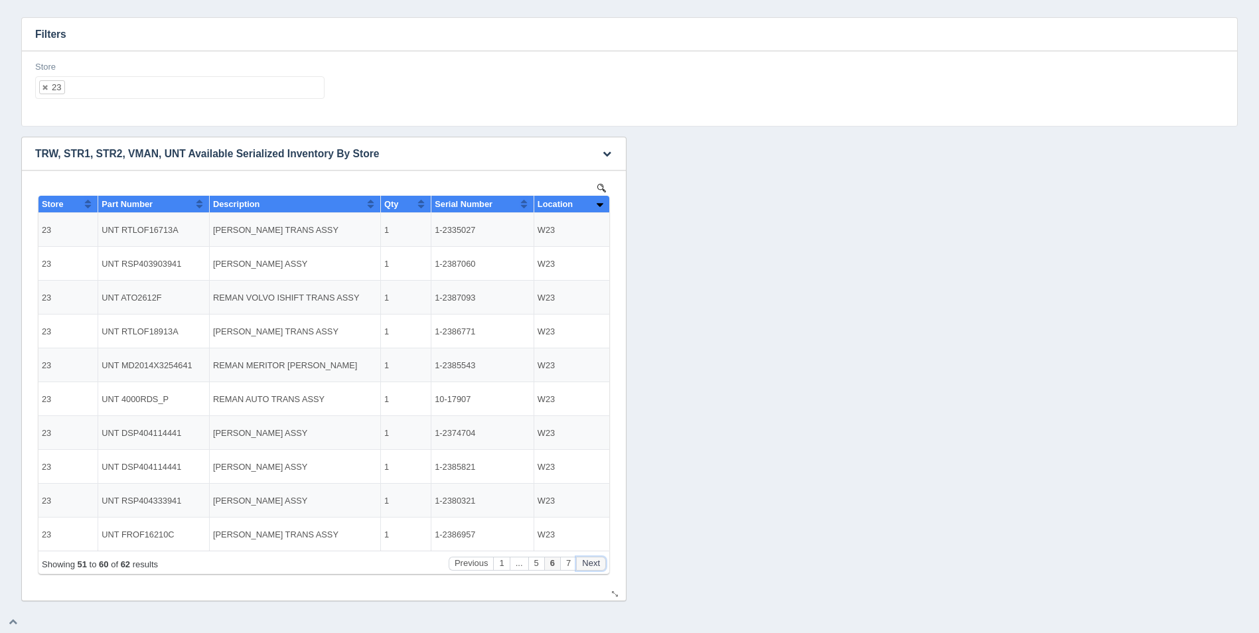
click at [587, 563] on button "Next" at bounding box center [591, 564] width 30 height 14
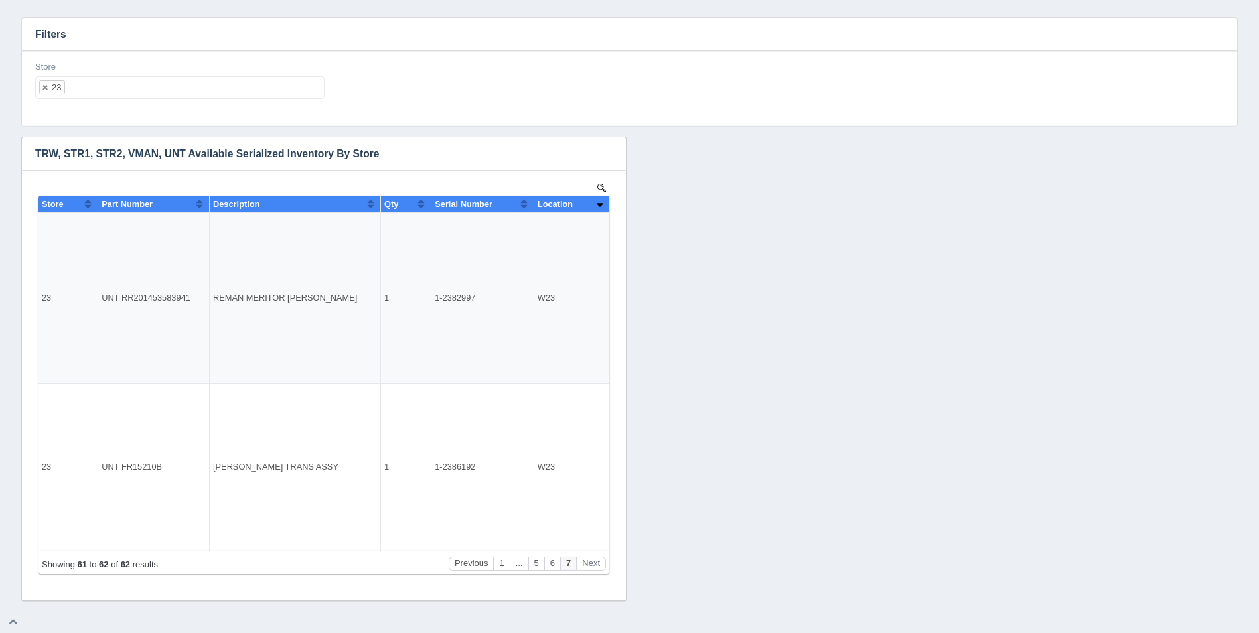
click at [182, 91] on ul "23" at bounding box center [179, 87] width 289 height 23
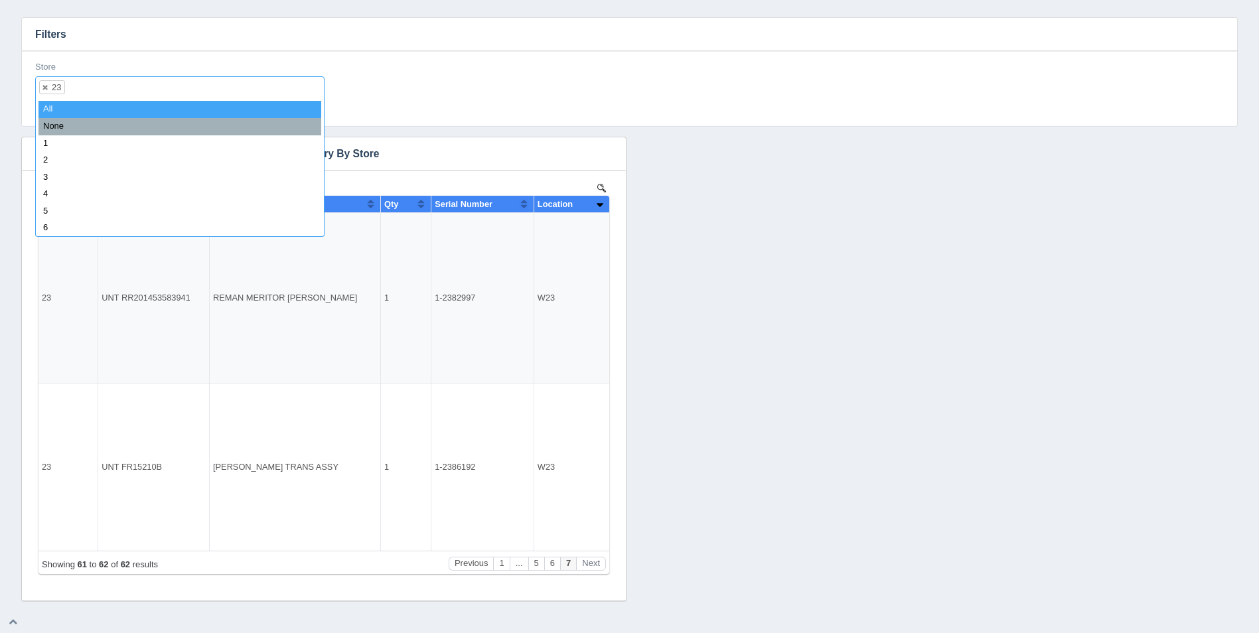
select select
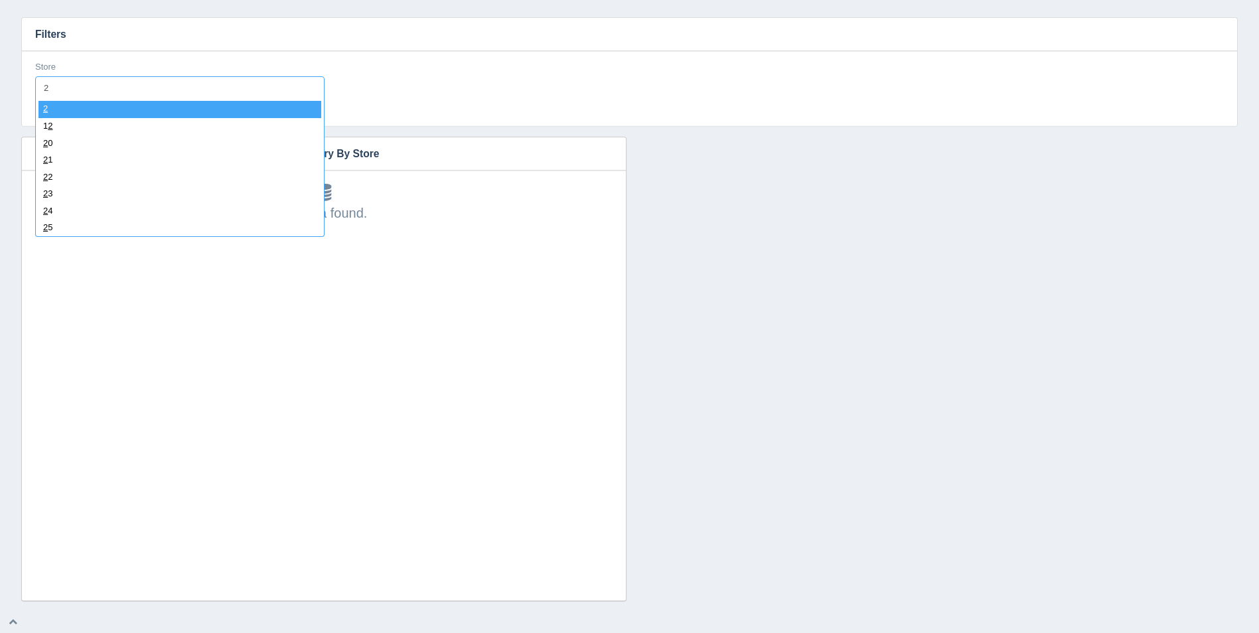
type input "24"
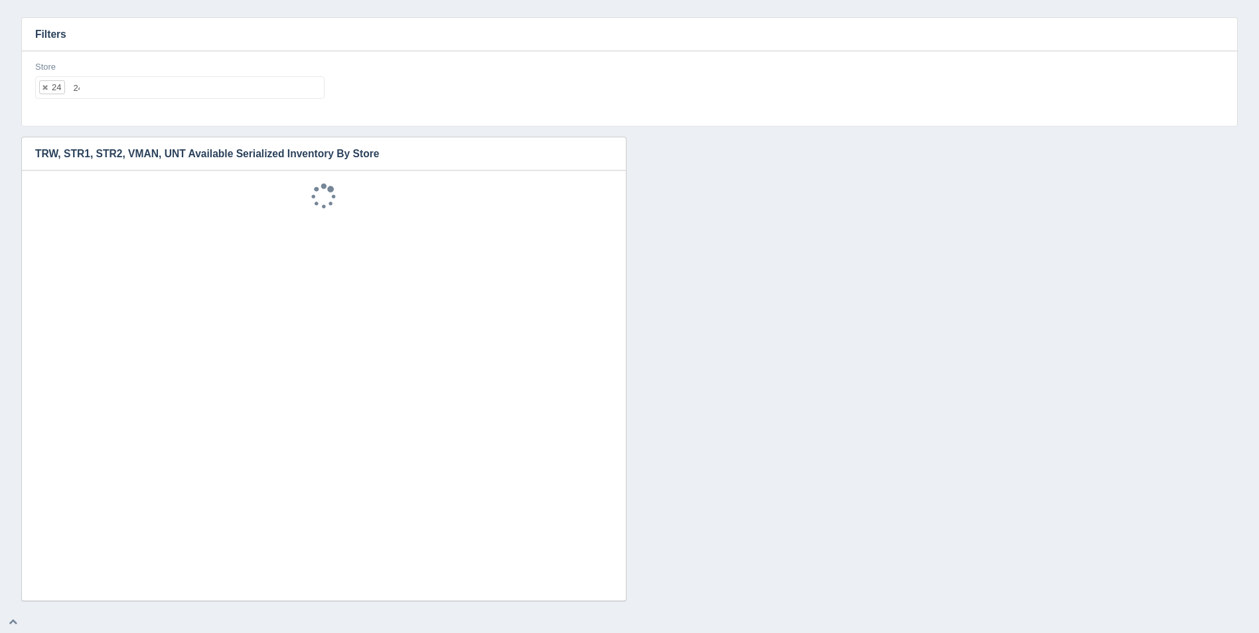
select select "24"
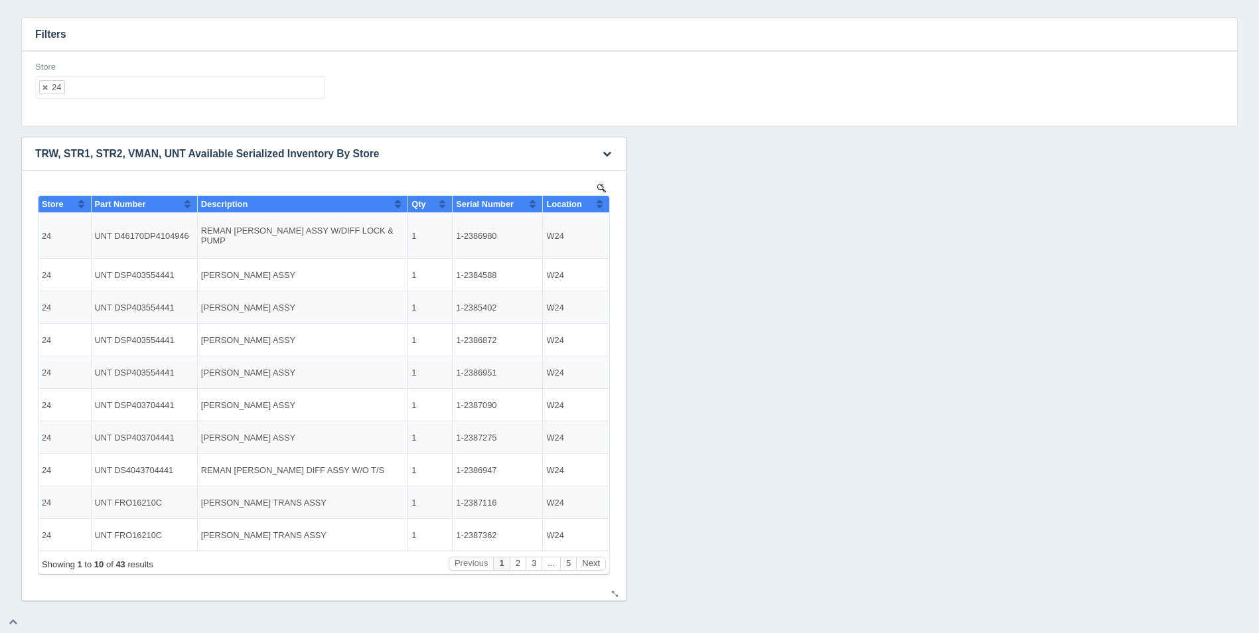
click at [602, 204] on button "Sort column ascending" at bounding box center [599, 204] width 9 height 16
click at [602, 204] on button "Sort column descending" at bounding box center [599, 204] width 9 height 16
click at [594, 563] on button "Next" at bounding box center [591, 564] width 30 height 14
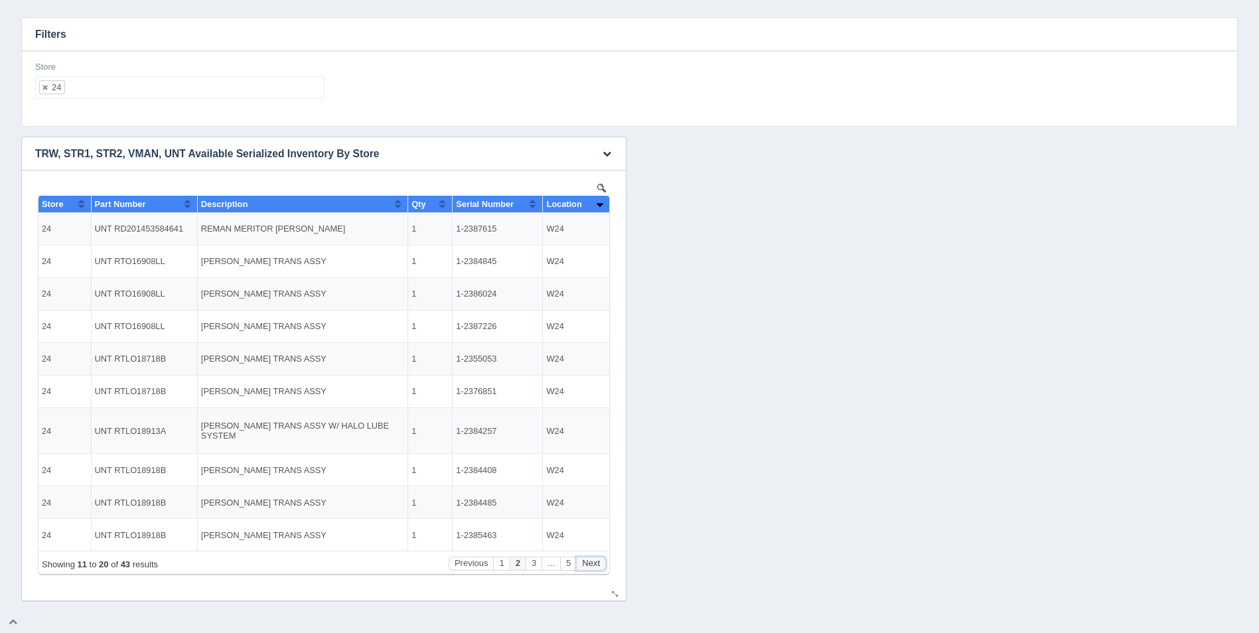
click at [595, 562] on button "Next" at bounding box center [591, 564] width 30 height 14
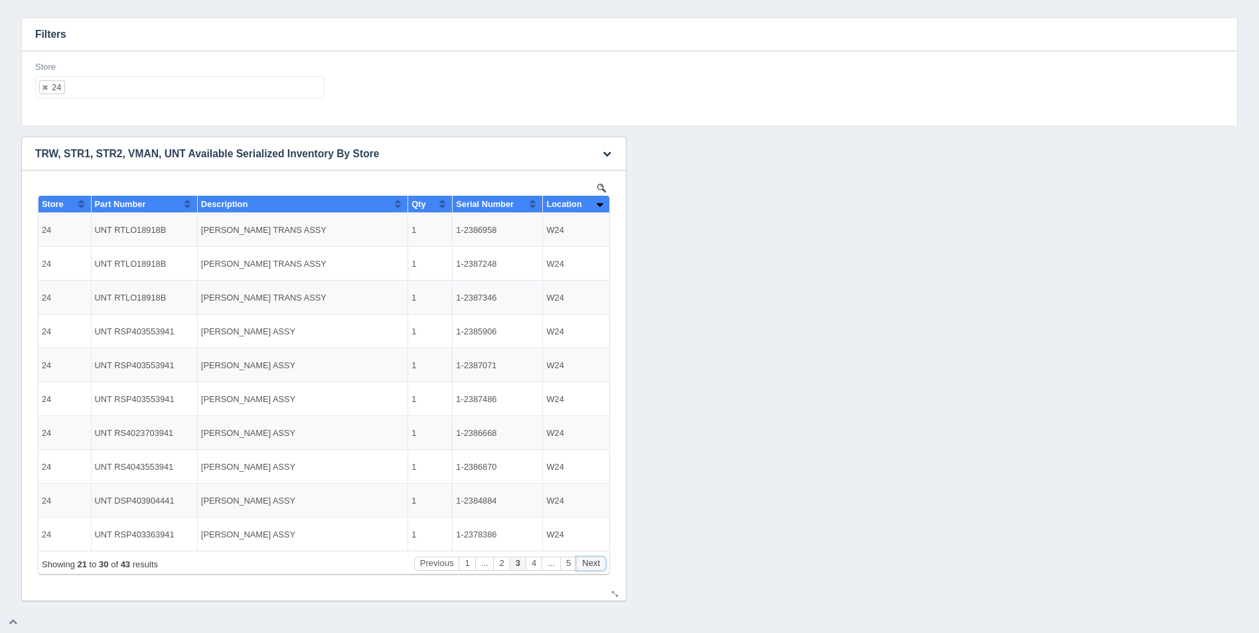
click at [595, 562] on button "Next" at bounding box center [591, 564] width 30 height 14
click at [595, 561] on button "Next" at bounding box center [591, 564] width 30 height 14
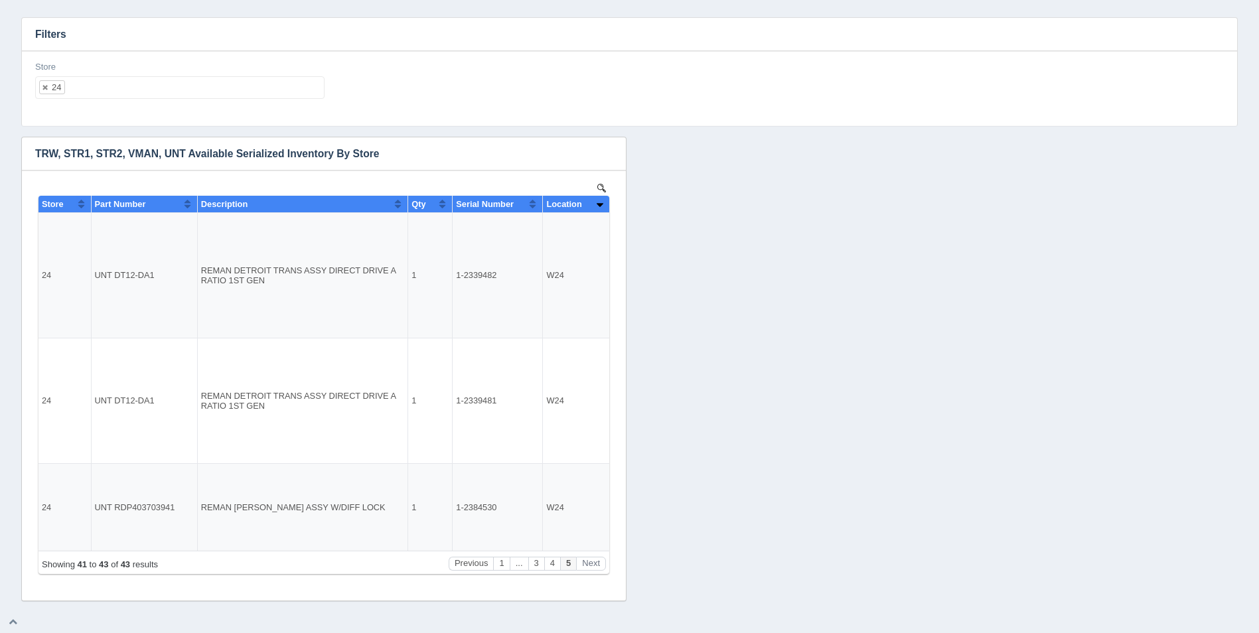
click at [194, 93] on ul "24" at bounding box center [179, 87] width 289 height 23
select select
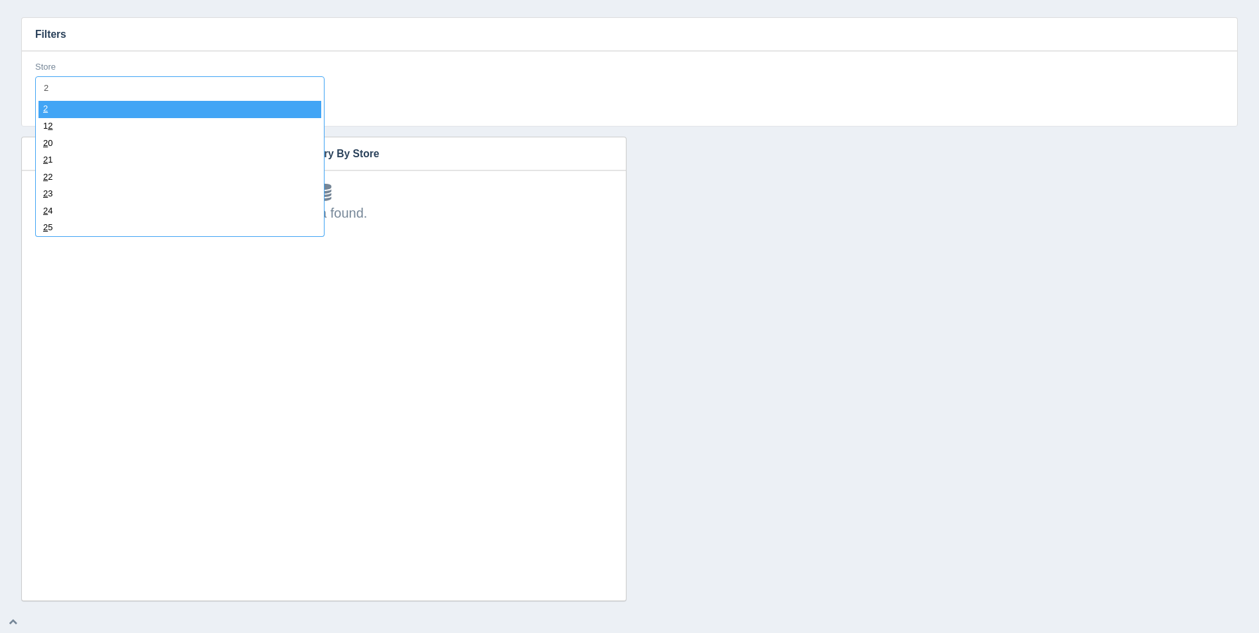
type input "25"
select select "25"
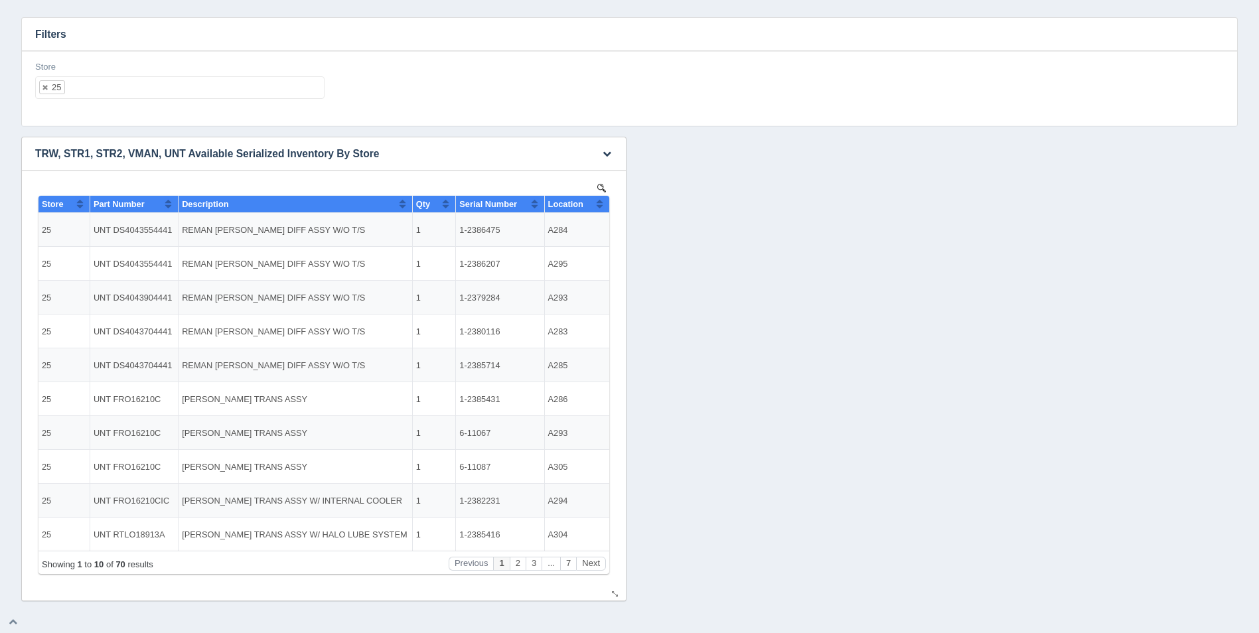
click at [598, 199] on button "Sort column ascending" at bounding box center [599, 204] width 9 height 16
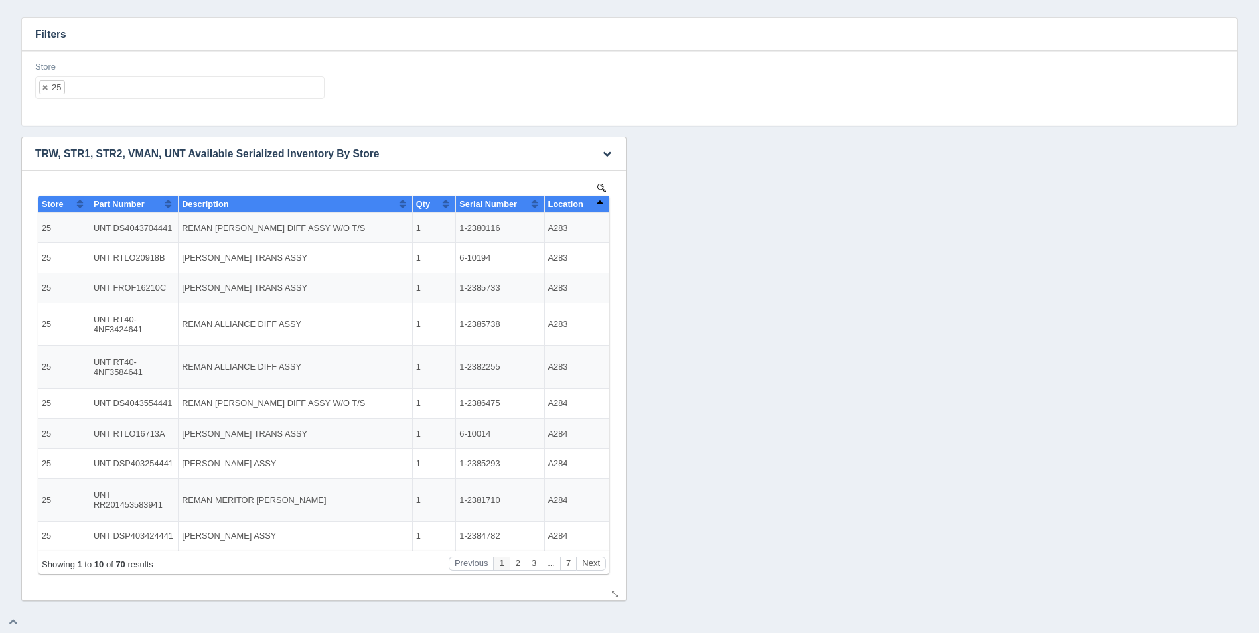
click at [600, 200] on button "Sort column descending" at bounding box center [599, 204] width 9 height 16
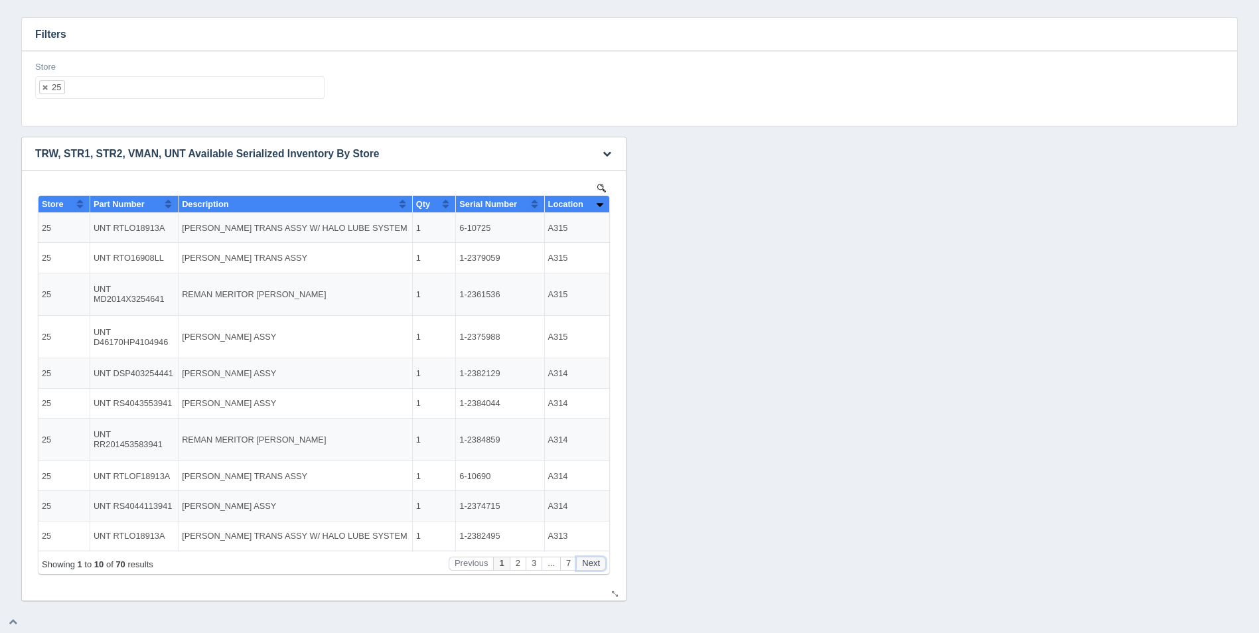
click at [598, 564] on button "Next" at bounding box center [591, 564] width 30 height 14
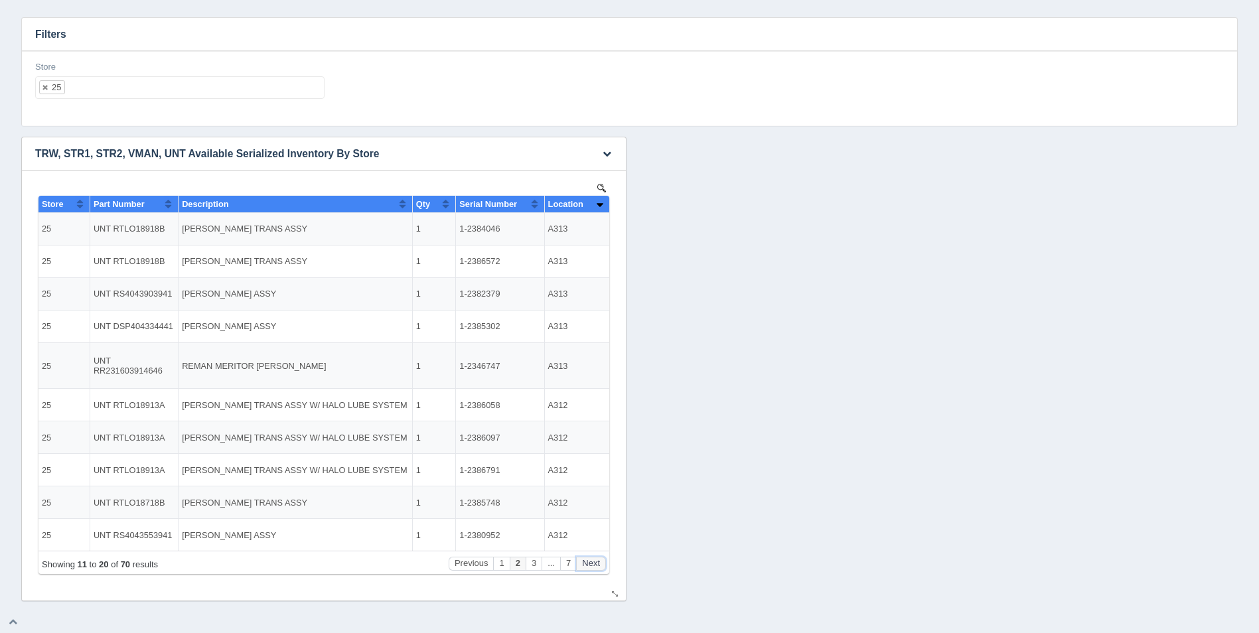
click at [598, 564] on button "Next" at bounding box center [591, 564] width 30 height 14
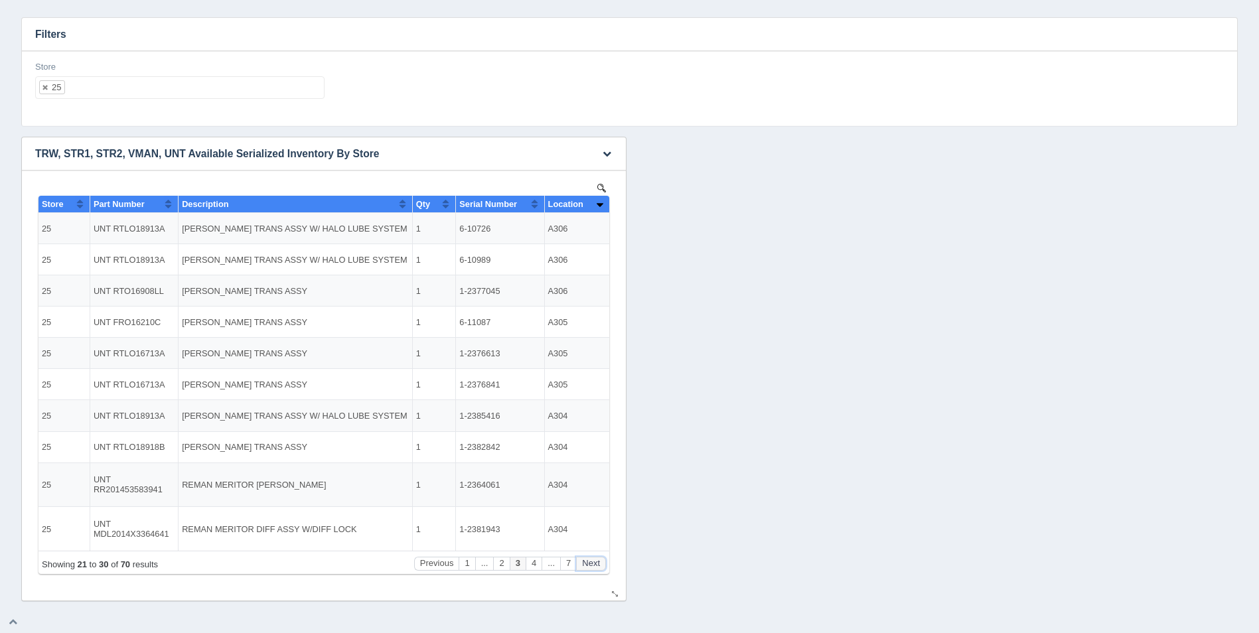
click at [598, 564] on button "Next" at bounding box center [591, 564] width 30 height 14
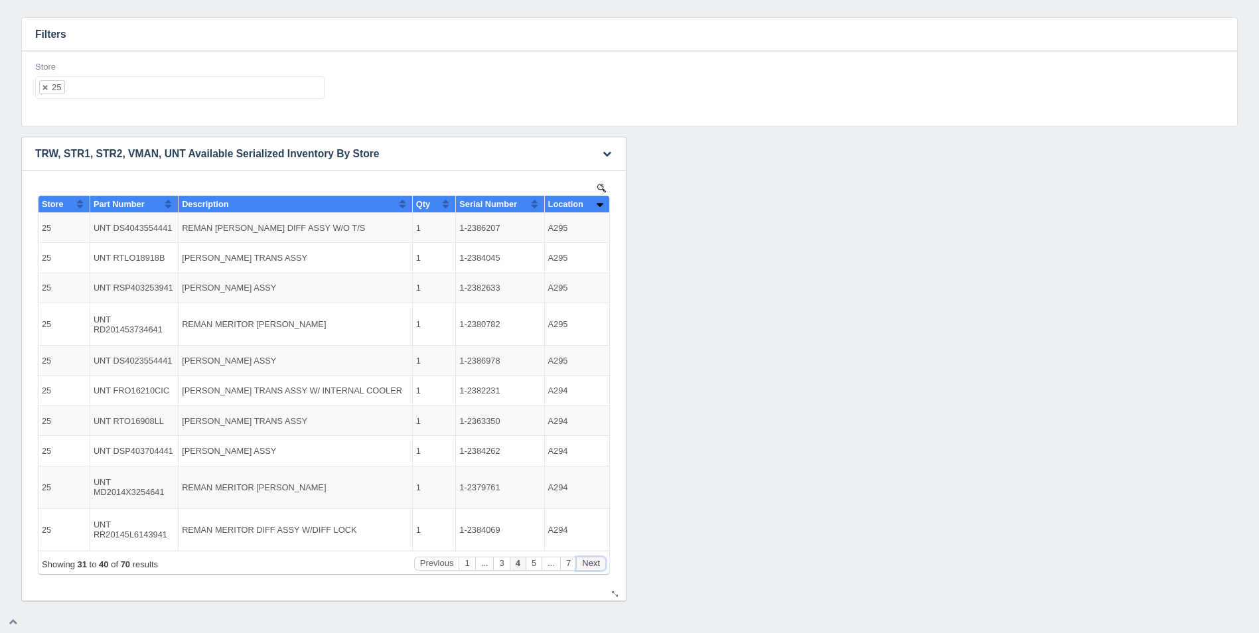
click at [599, 564] on button "Next" at bounding box center [591, 564] width 30 height 14
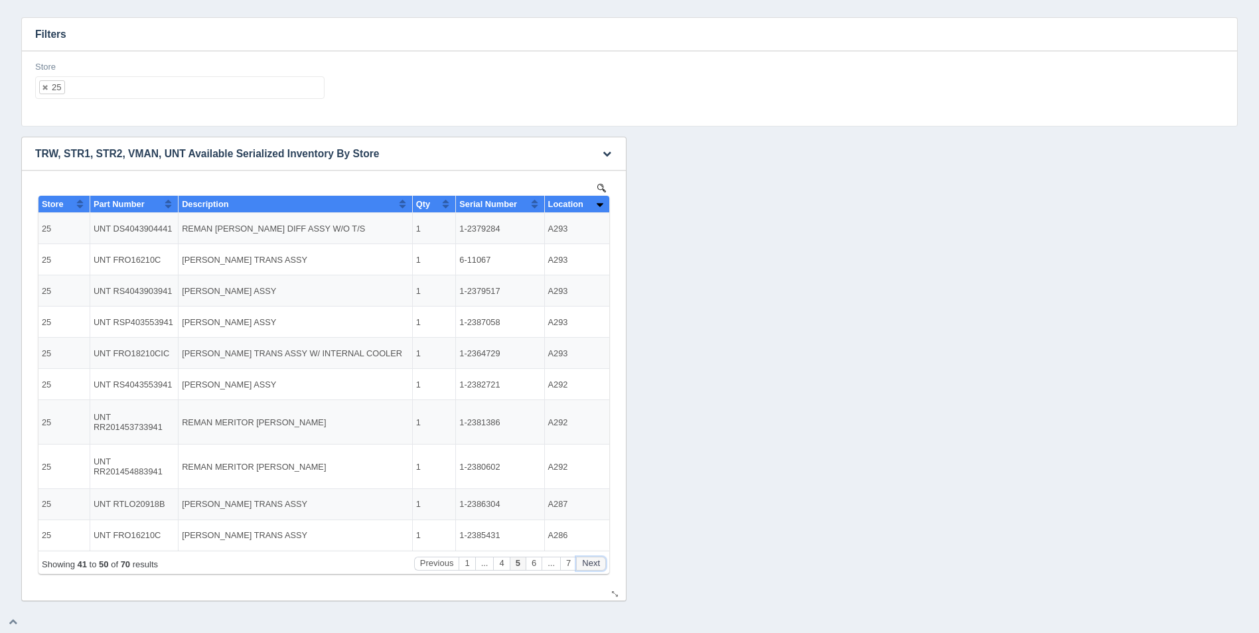
click at [599, 564] on button "Next" at bounding box center [591, 564] width 30 height 14
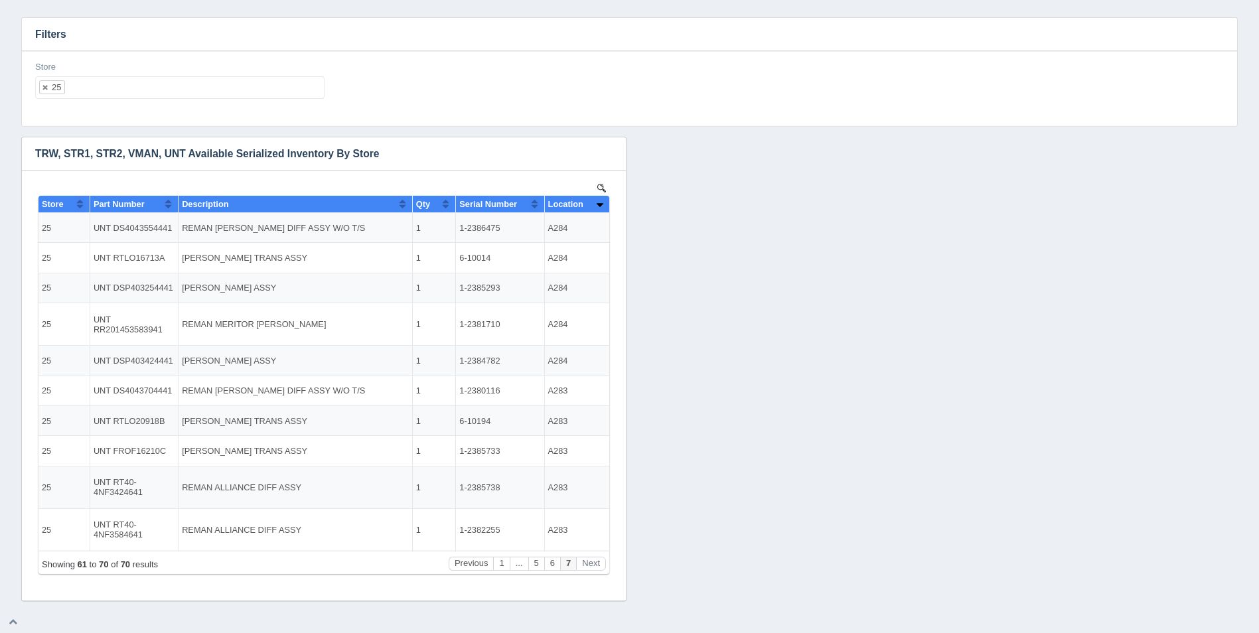
click at [172, 81] on ul "25" at bounding box center [179, 87] width 289 height 23
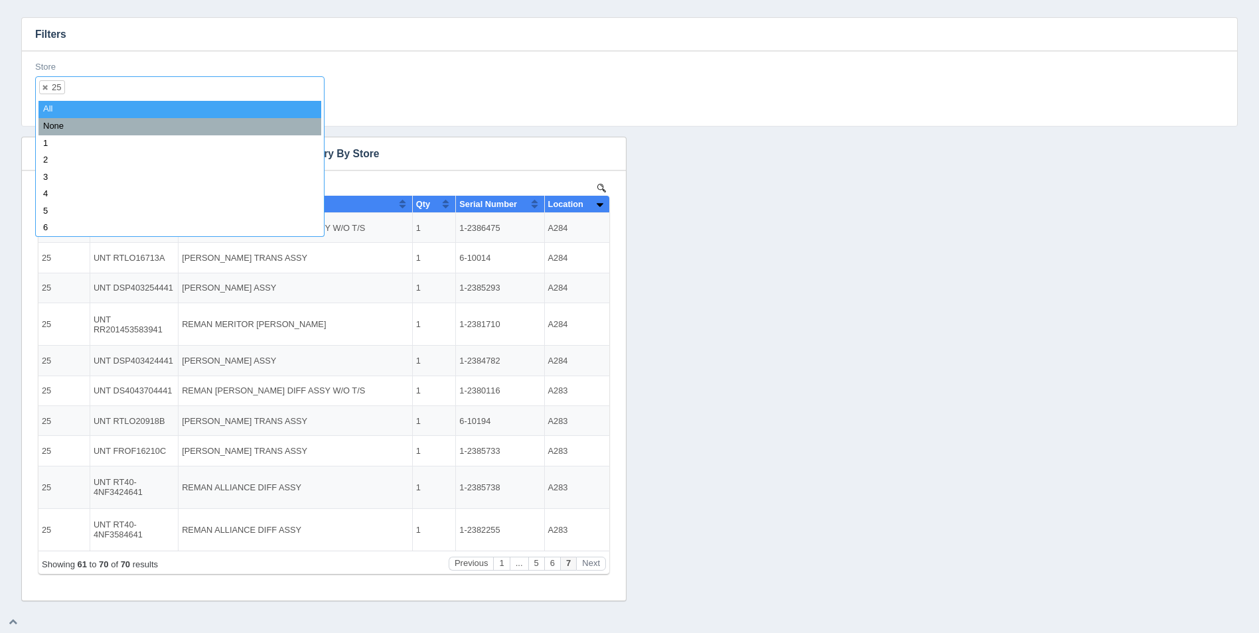
select select
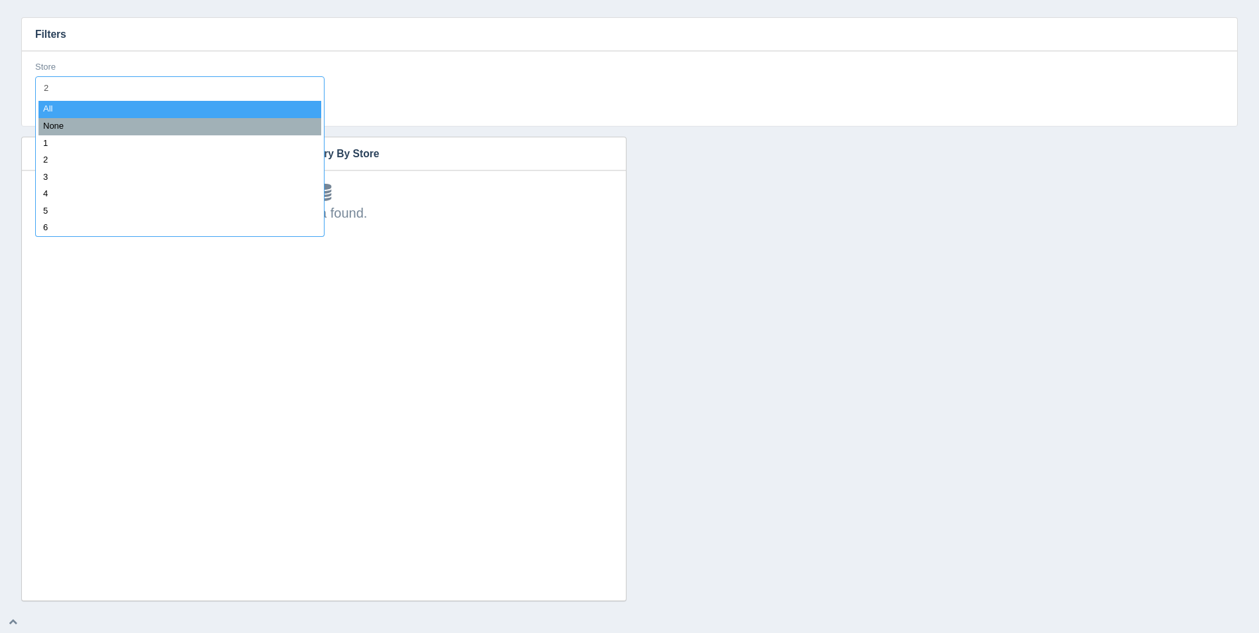
type input "26"
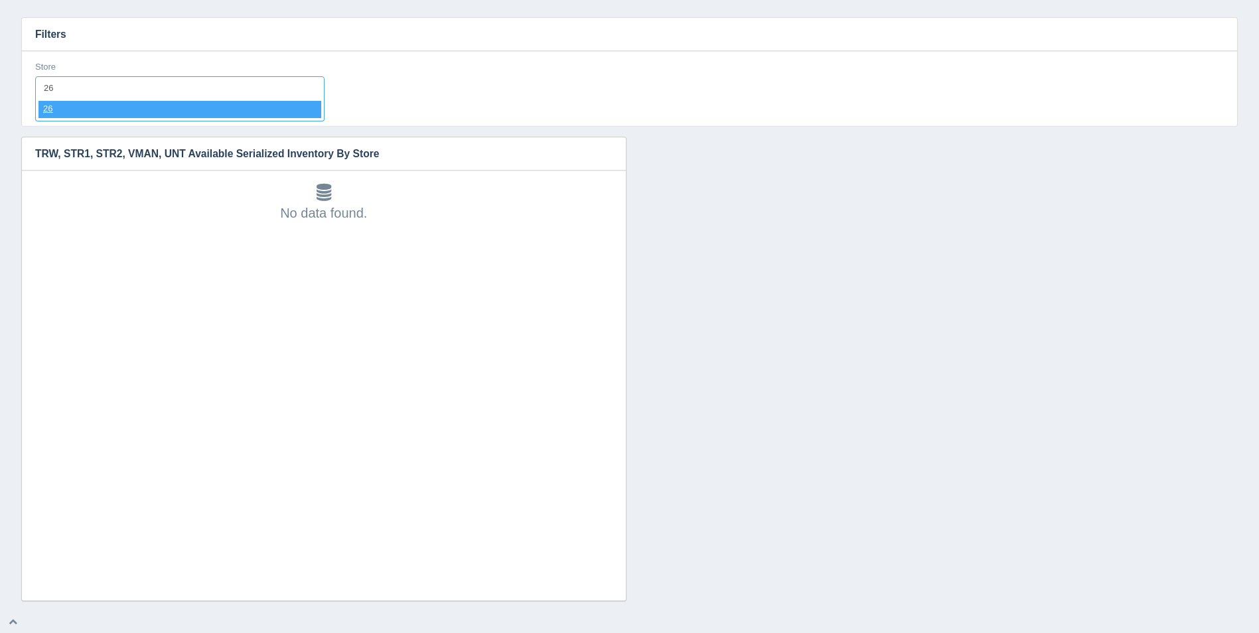
select select "26"
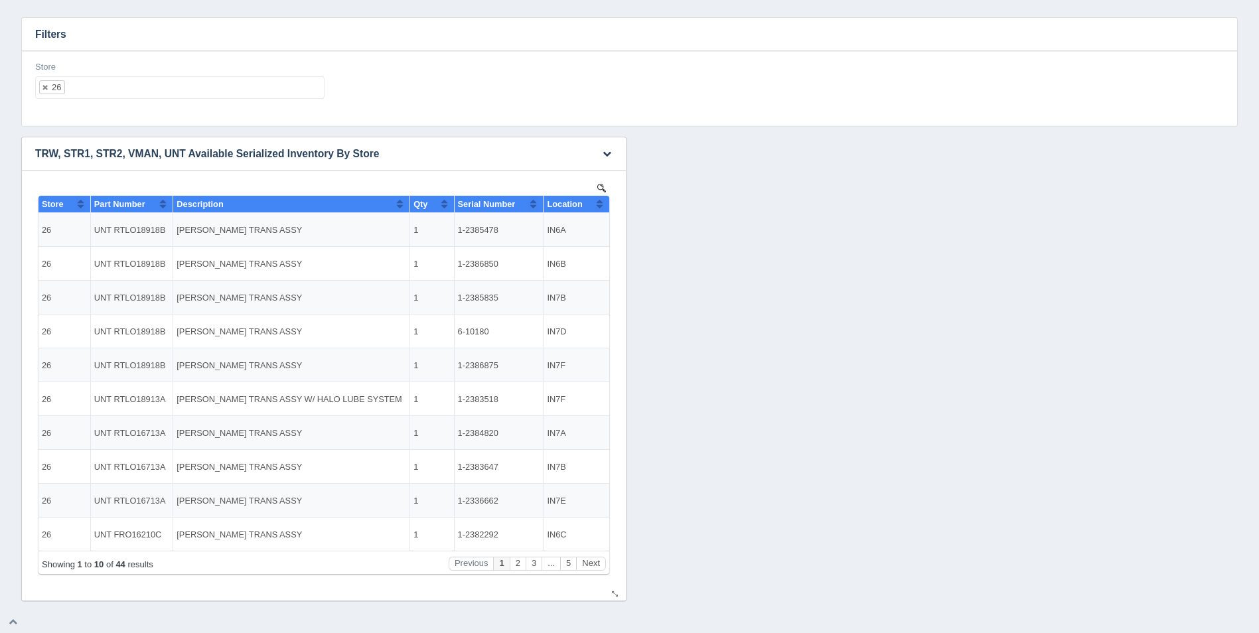
click at [604, 208] on th "Location" at bounding box center [576, 204] width 66 height 17
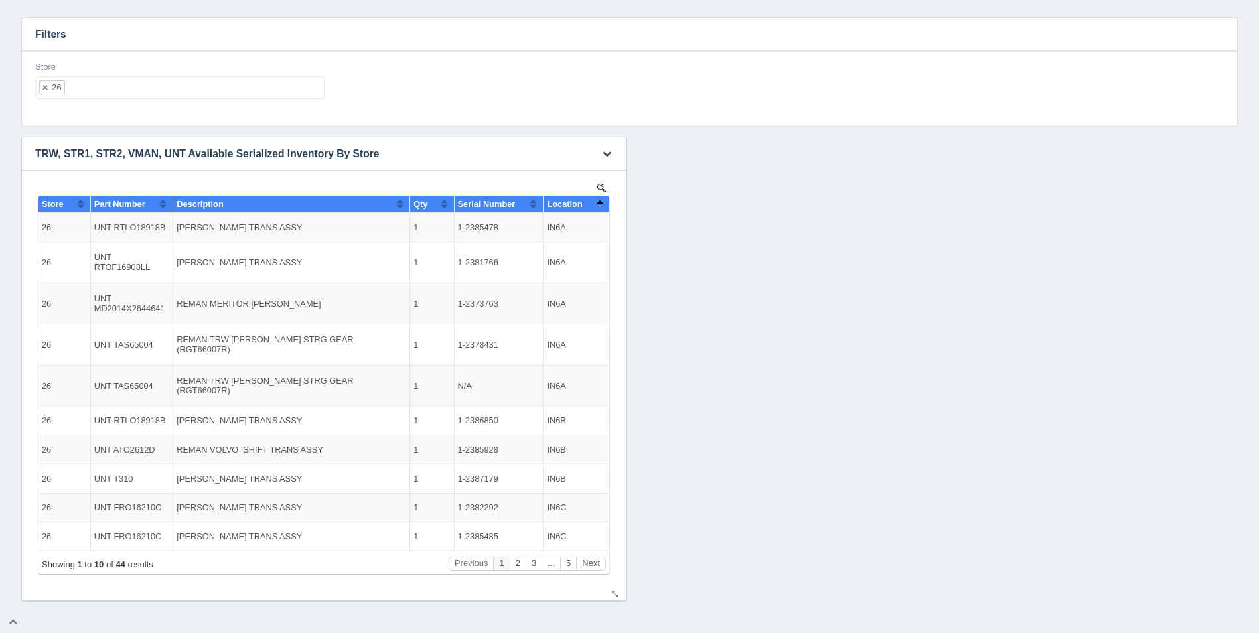
click at [603, 207] on button "Sort column descending" at bounding box center [599, 204] width 9 height 16
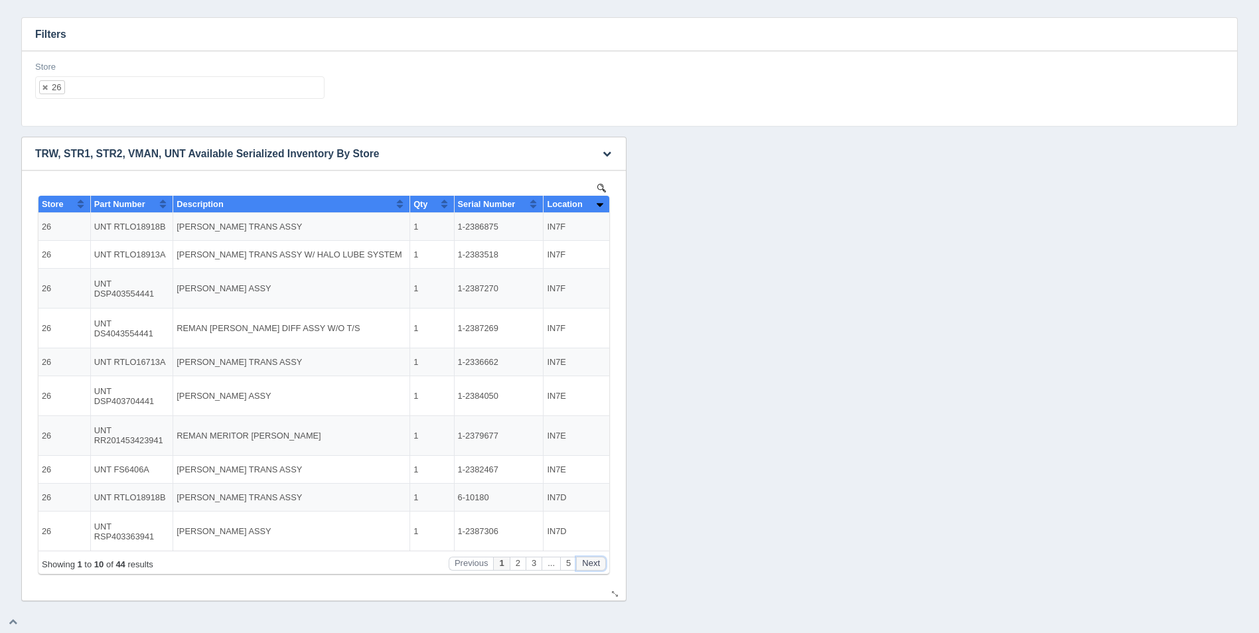
click at [591, 563] on button "Next" at bounding box center [591, 564] width 30 height 14
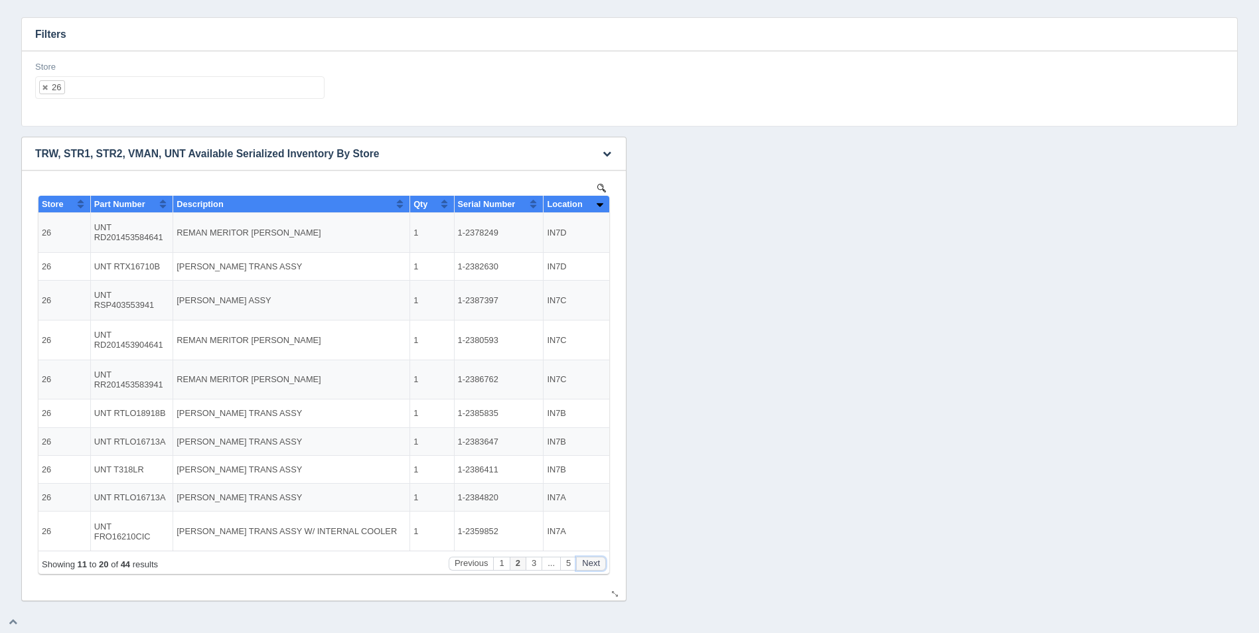
click at [591, 563] on button "Next" at bounding box center [591, 564] width 30 height 14
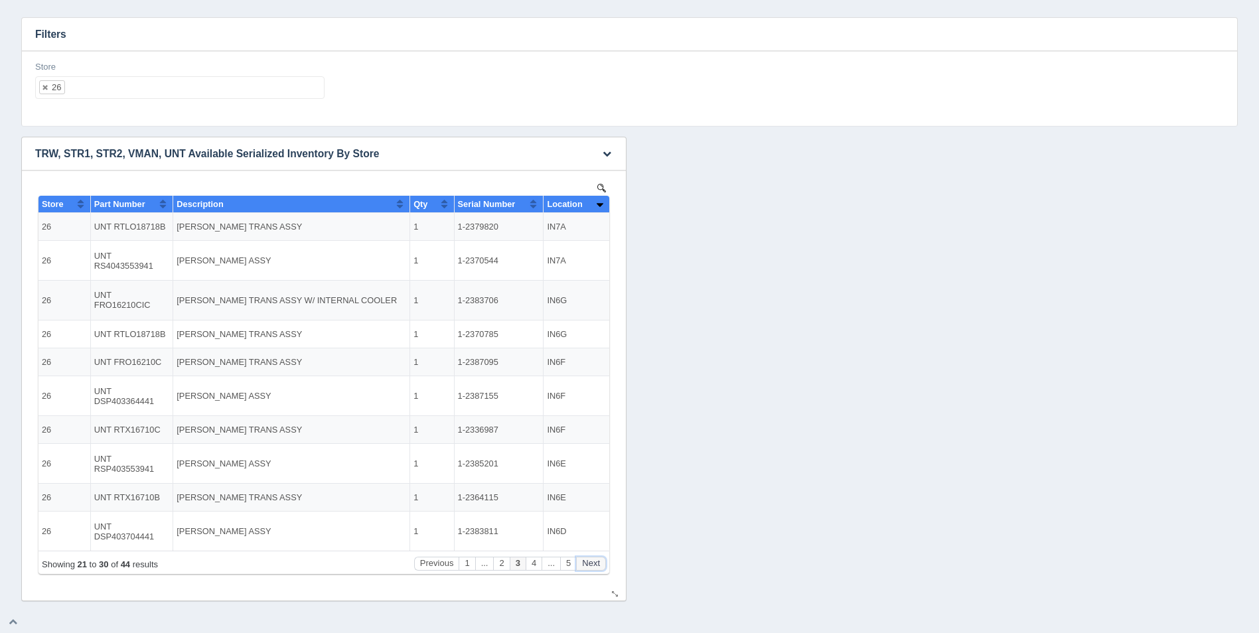
click at [591, 563] on button "Next" at bounding box center [591, 564] width 30 height 14
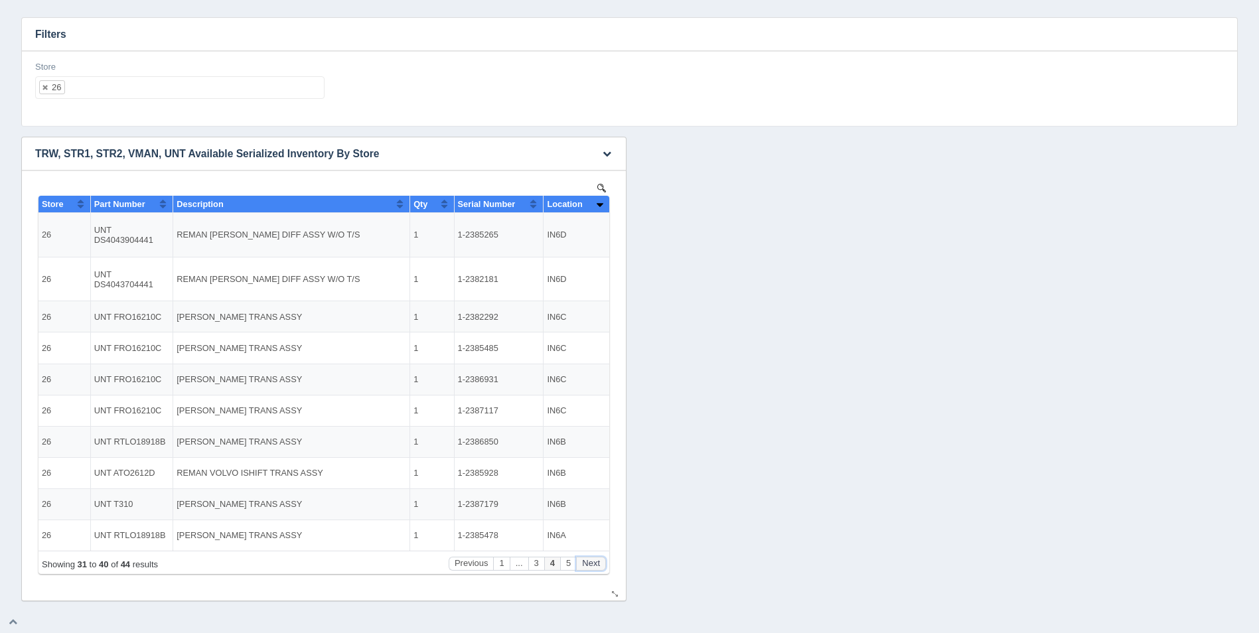
click at [591, 563] on button "Next" at bounding box center [591, 564] width 30 height 14
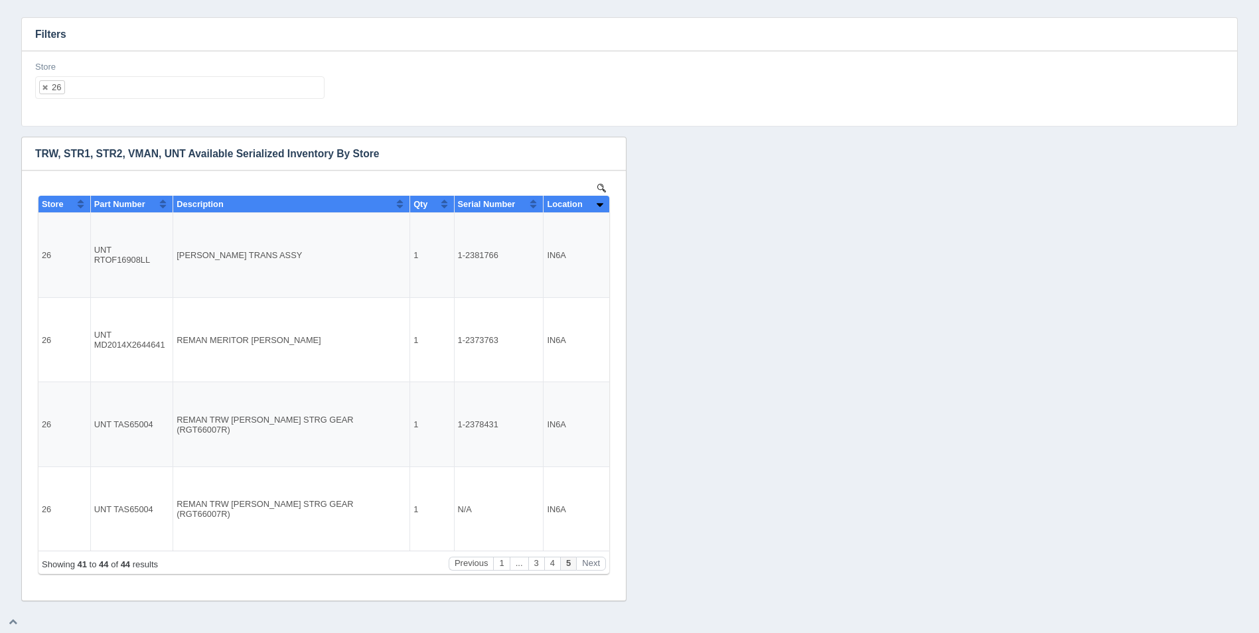
click at [96, 80] on ul "26" at bounding box center [179, 87] width 289 height 23
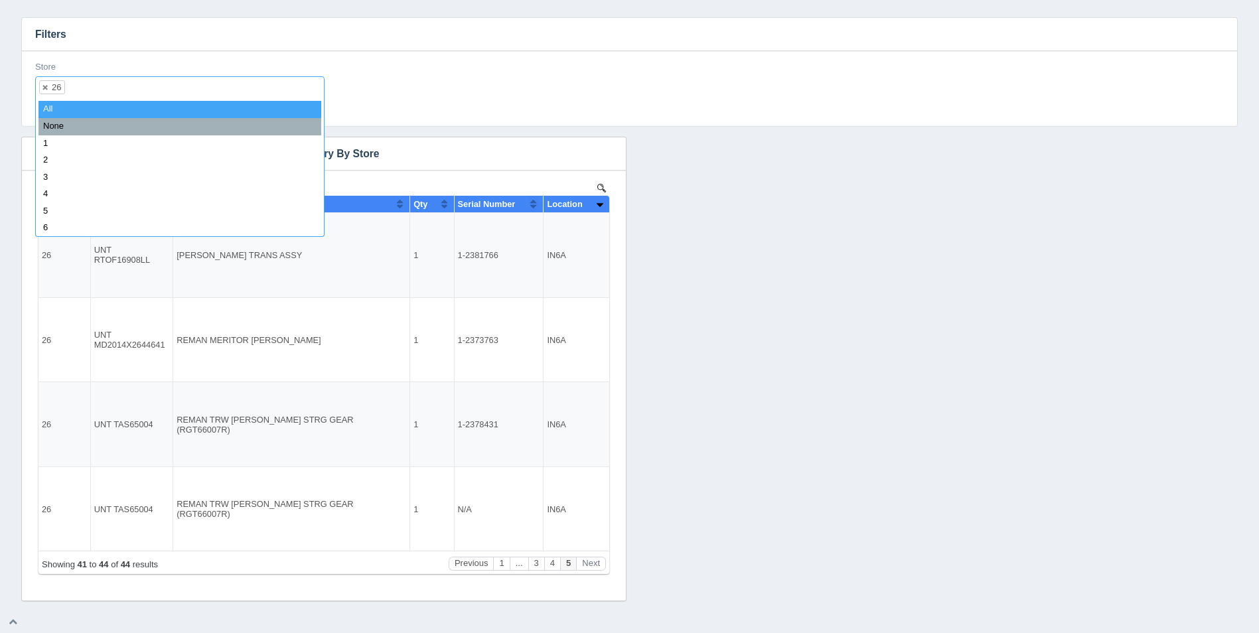
select select
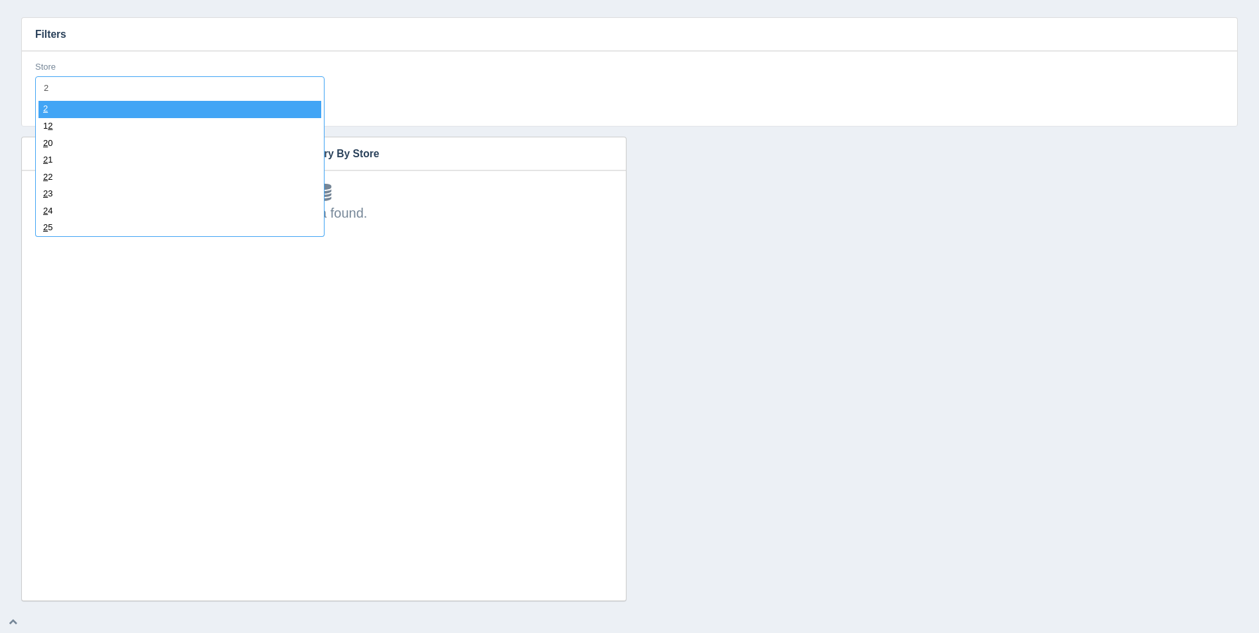
type input "27"
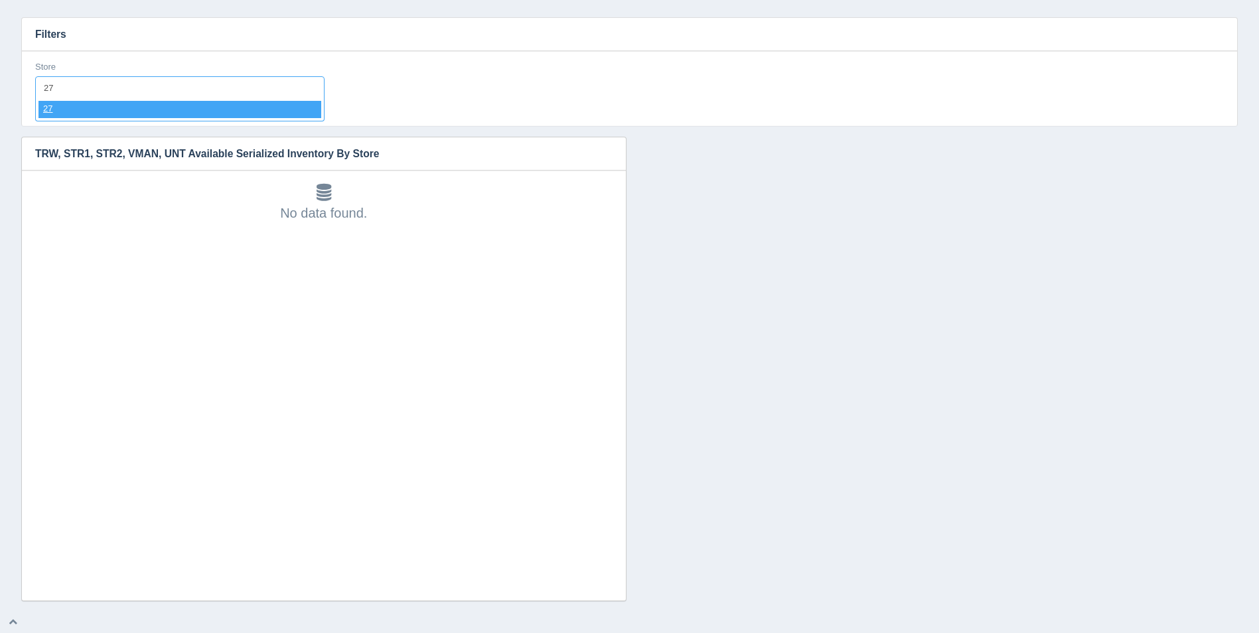
select select "27"
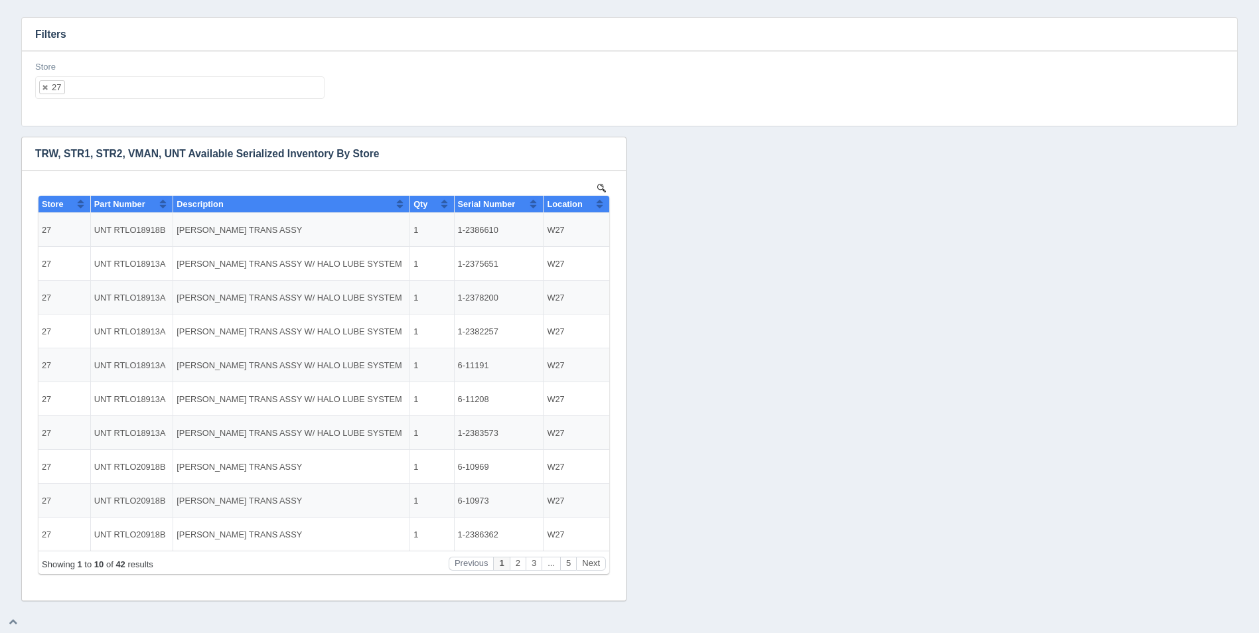
click at [100, 83] on input "text" at bounding box center [193, 87] width 257 height 21
select select
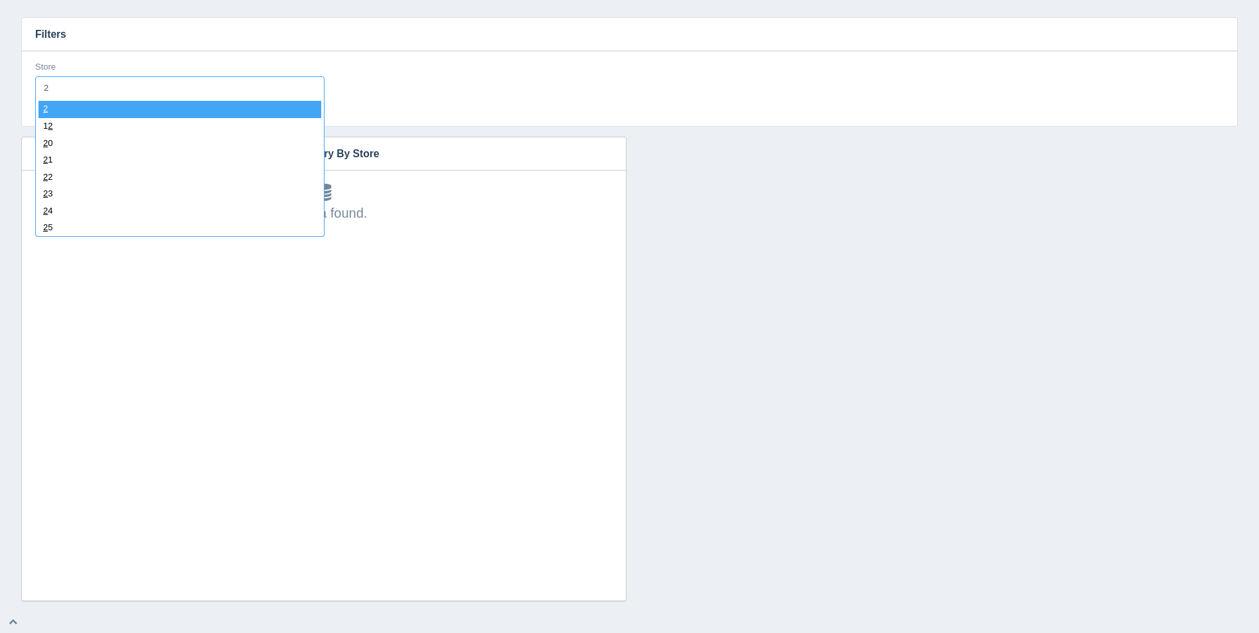
type input "26"
select select "26"
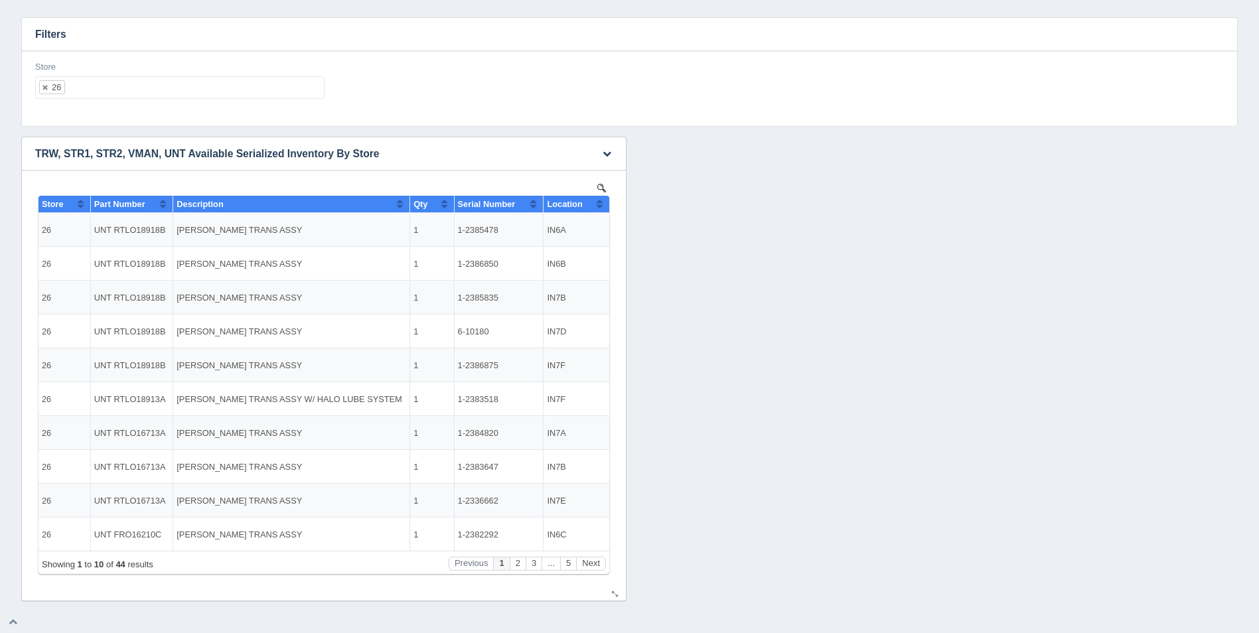
click at [600, 208] on button "Sort column ascending" at bounding box center [599, 204] width 9 height 16
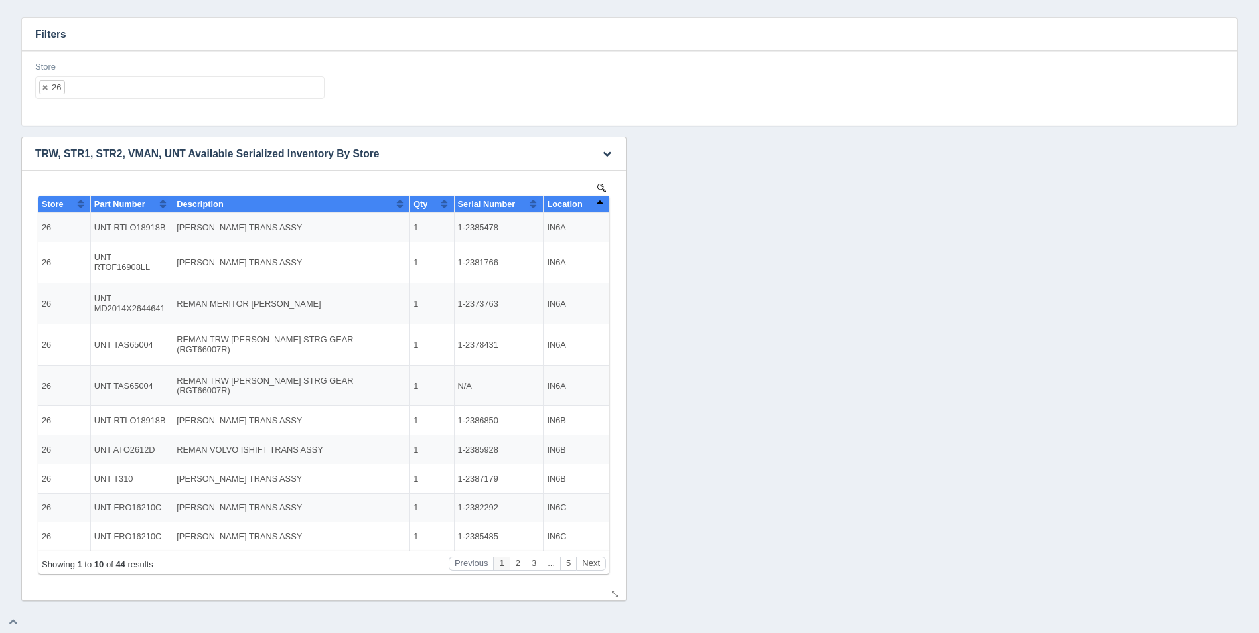
click at [600, 208] on button "Sort column descending" at bounding box center [599, 204] width 9 height 16
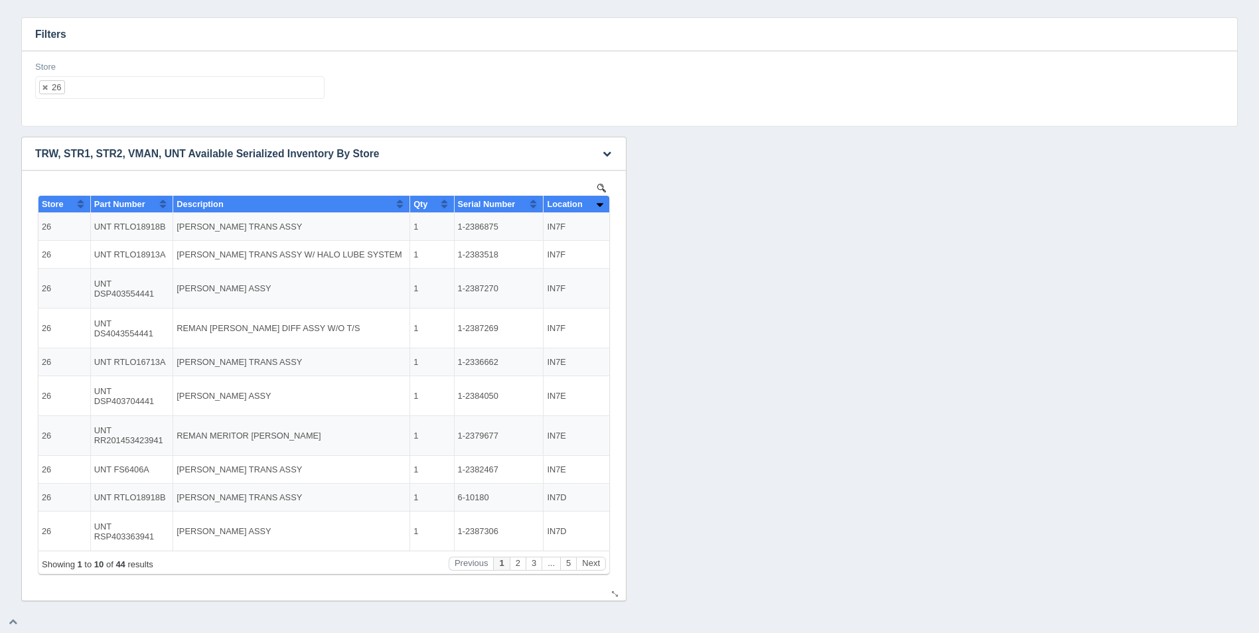
click at [600, 208] on button "Sort column ascending" at bounding box center [599, 204] width 9 height 16
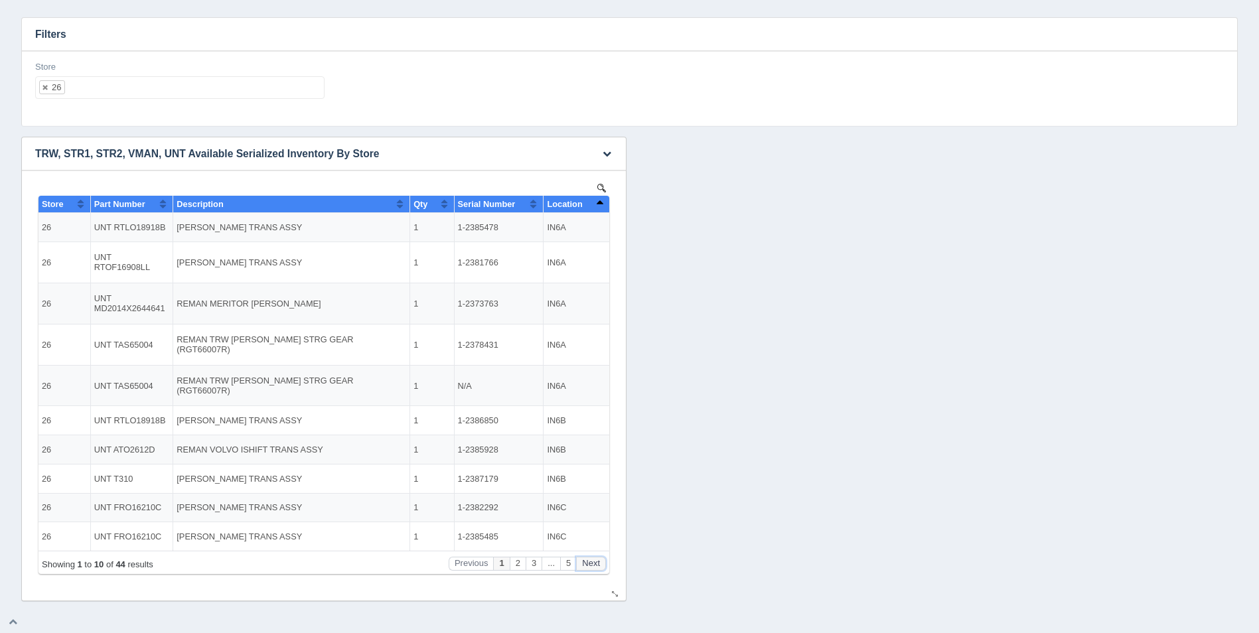
click at [600, 561] on button "Next" at bounding box center [591, 564] width 30 height 14
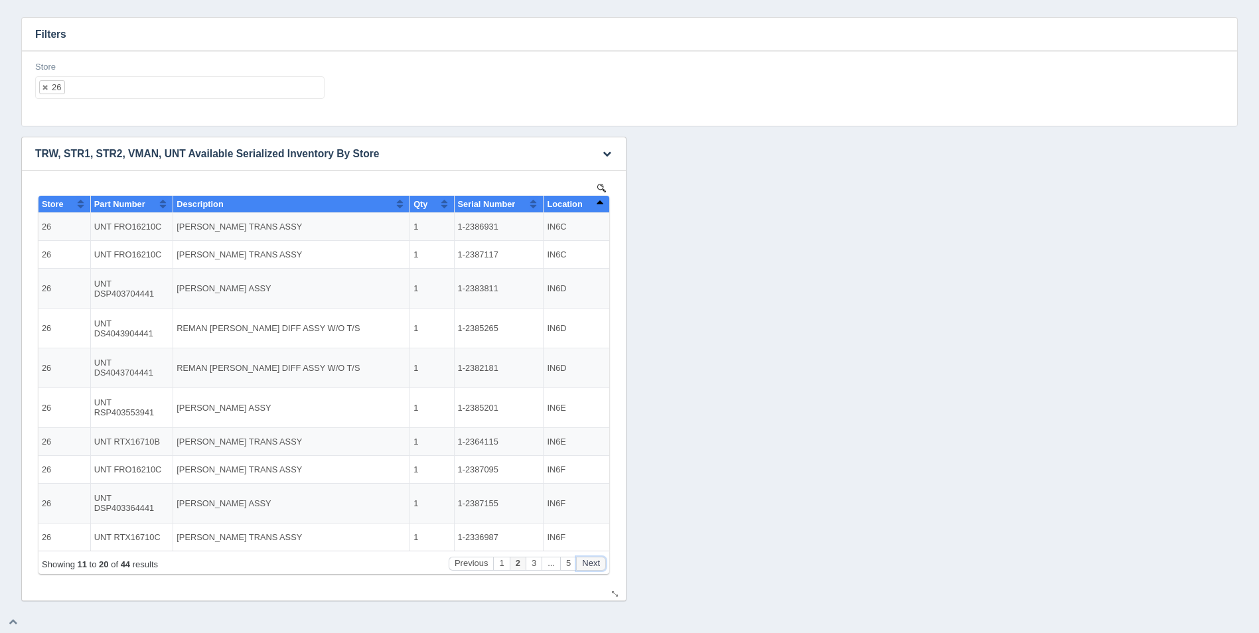
click at [600, 561] on button "Next" at bounding box center [591, 564] width 30 height 14
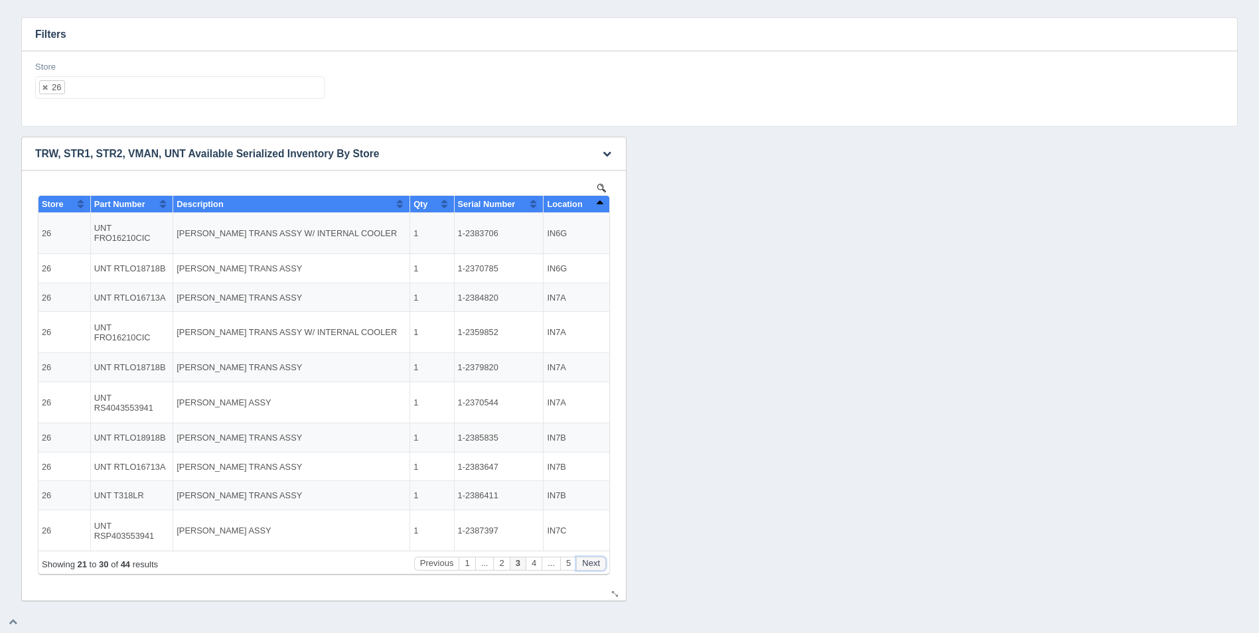
click at [600, 561] on button "Next" at bounding box center [591, 564] width 30 height 14
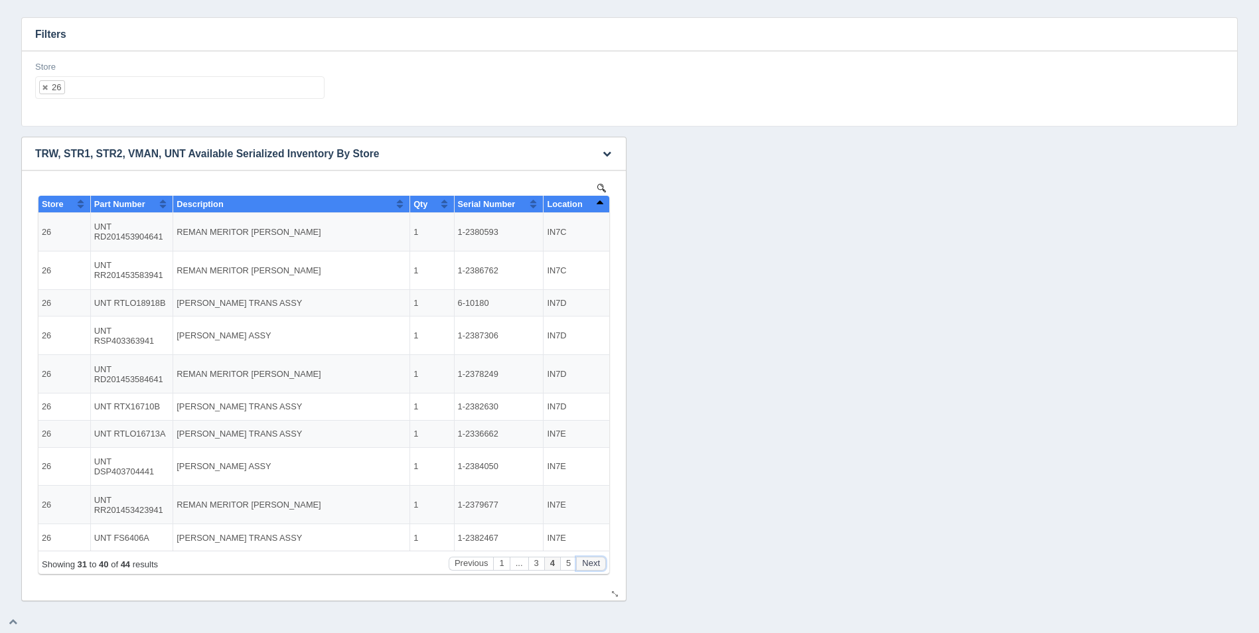
click at [600, 561] on button "Next" at bounding box center [591, 564] width 30 height 14
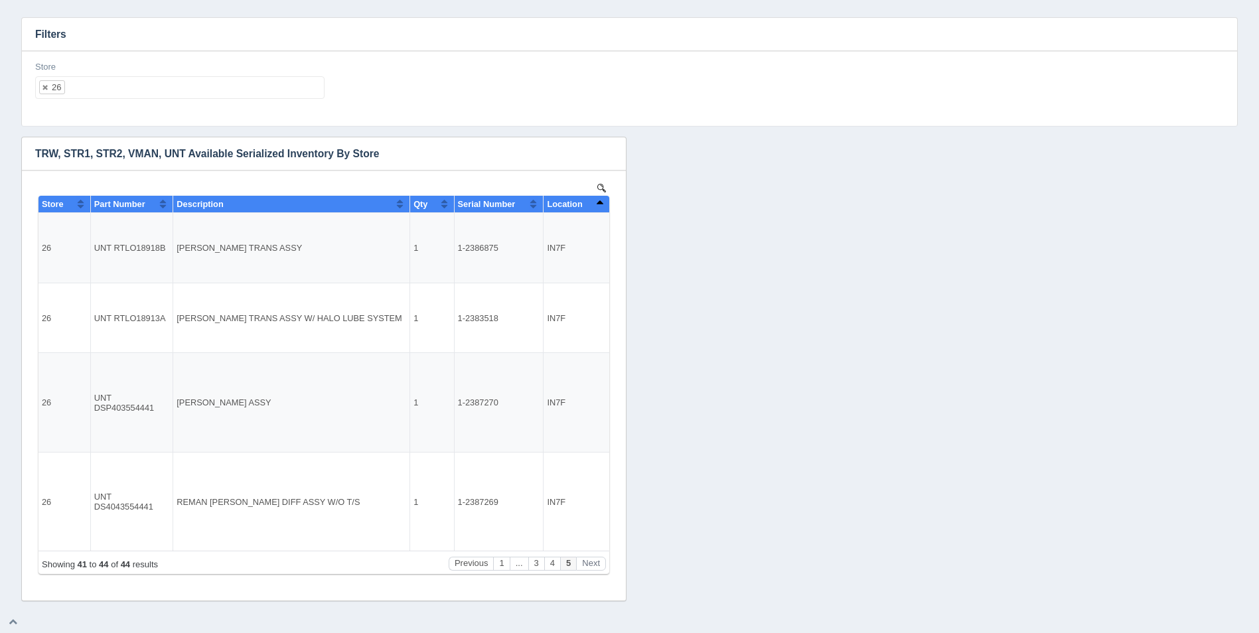
click at [175, 80] on ul "26" at bounding box center [179, 87] width 289 height 23
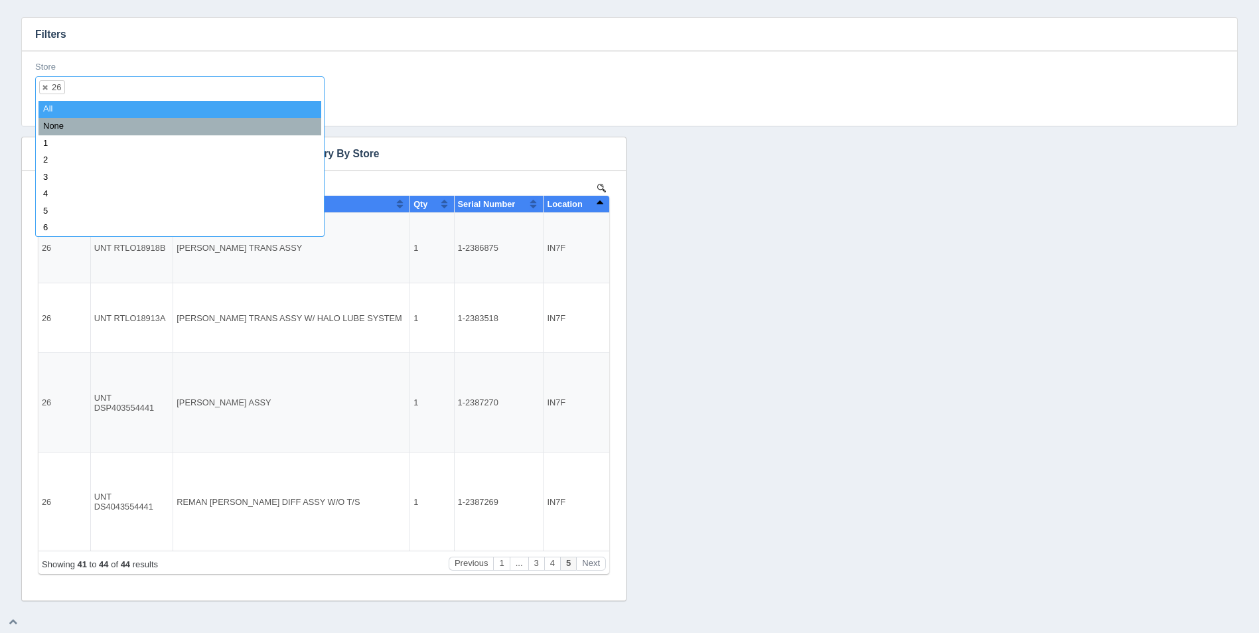
select select
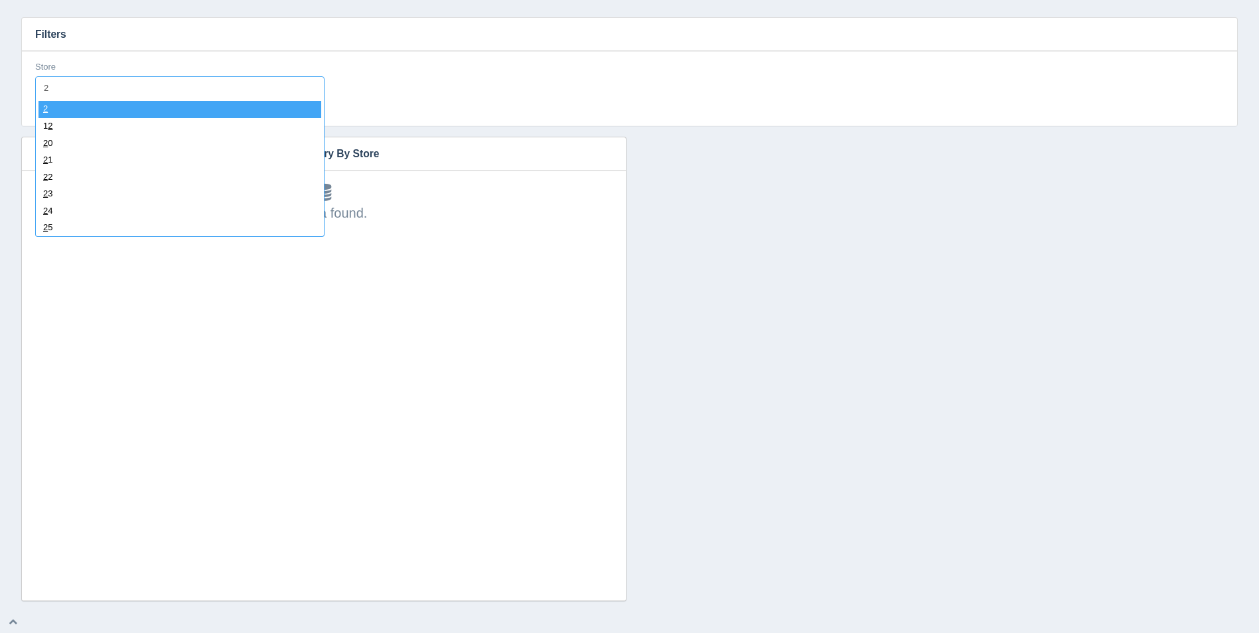
type input "27"
select select "27"
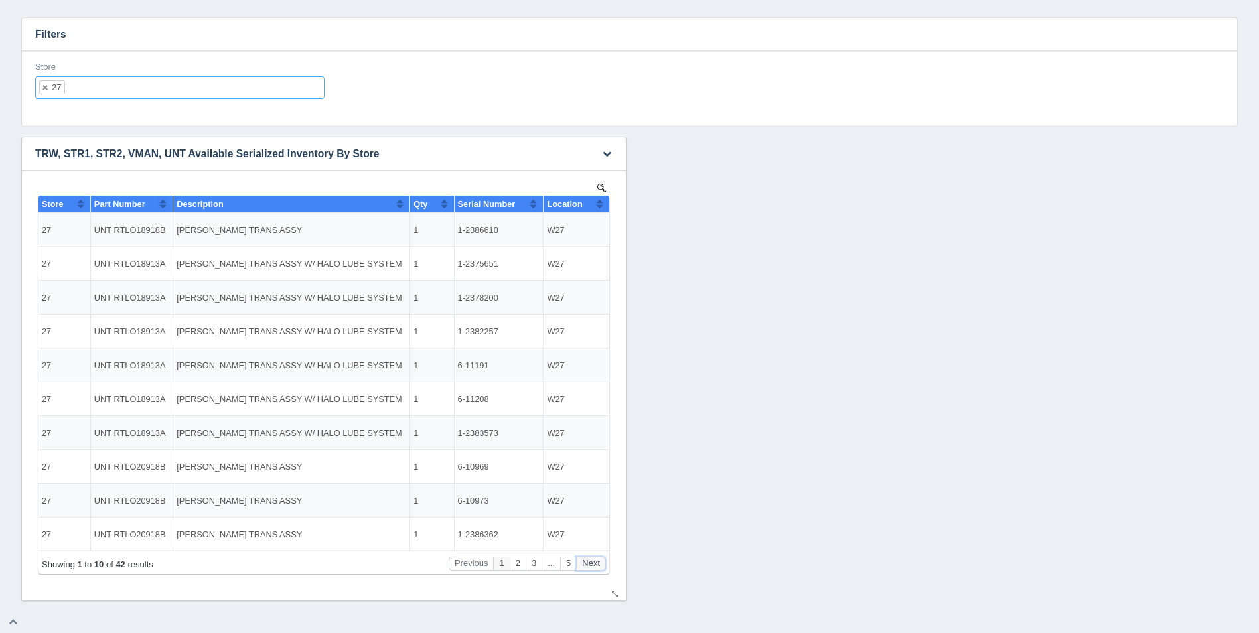
click at [597, 564] on button "Next" at bounding box center [591, 564] width 30 height 14
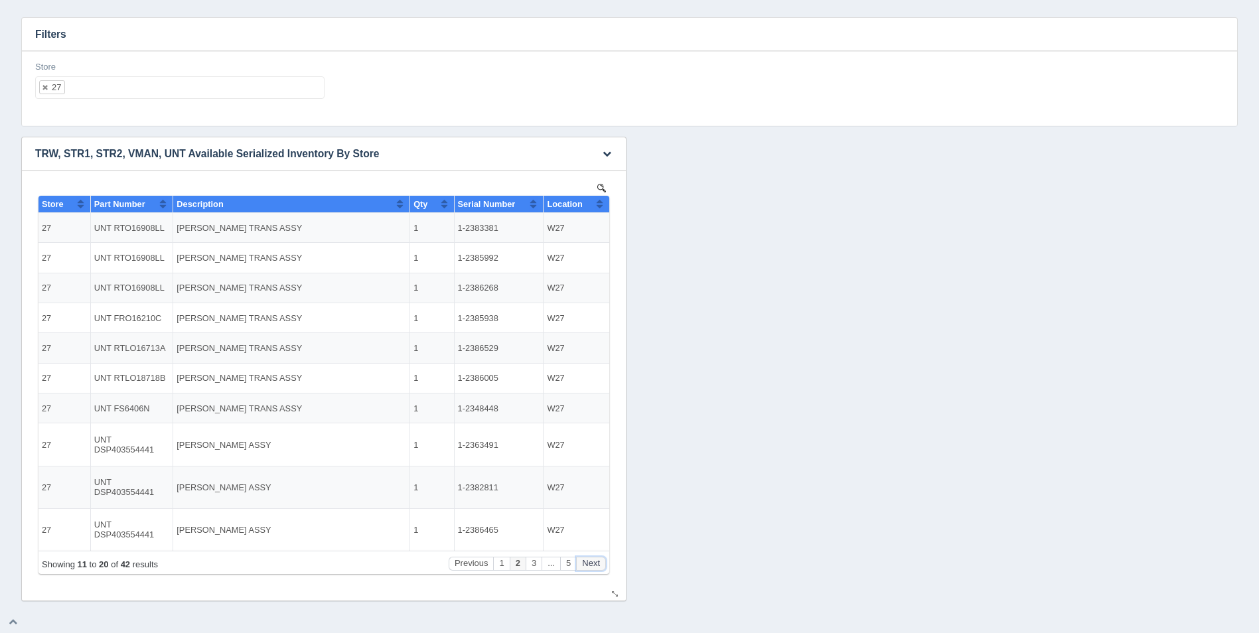
click at [597, 564] on button "Next" at bounding box center [591, 564] width 30 height 14
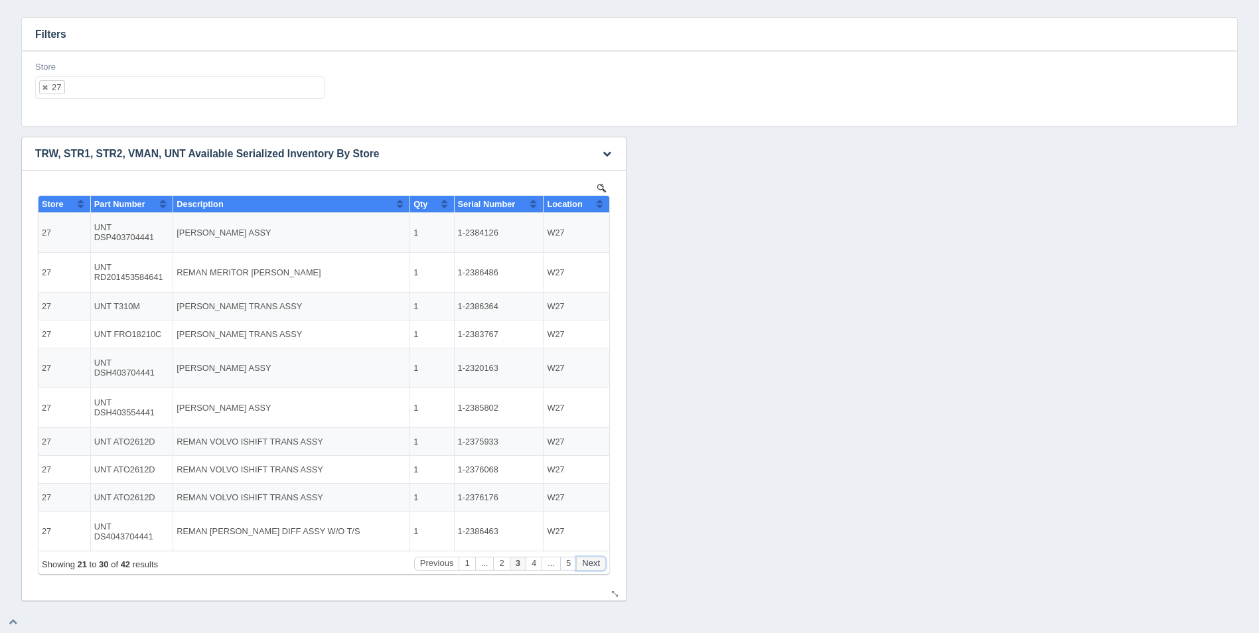
click at [597, 564] on button "Next" at bounding box center [591, 564] width 30 height 14
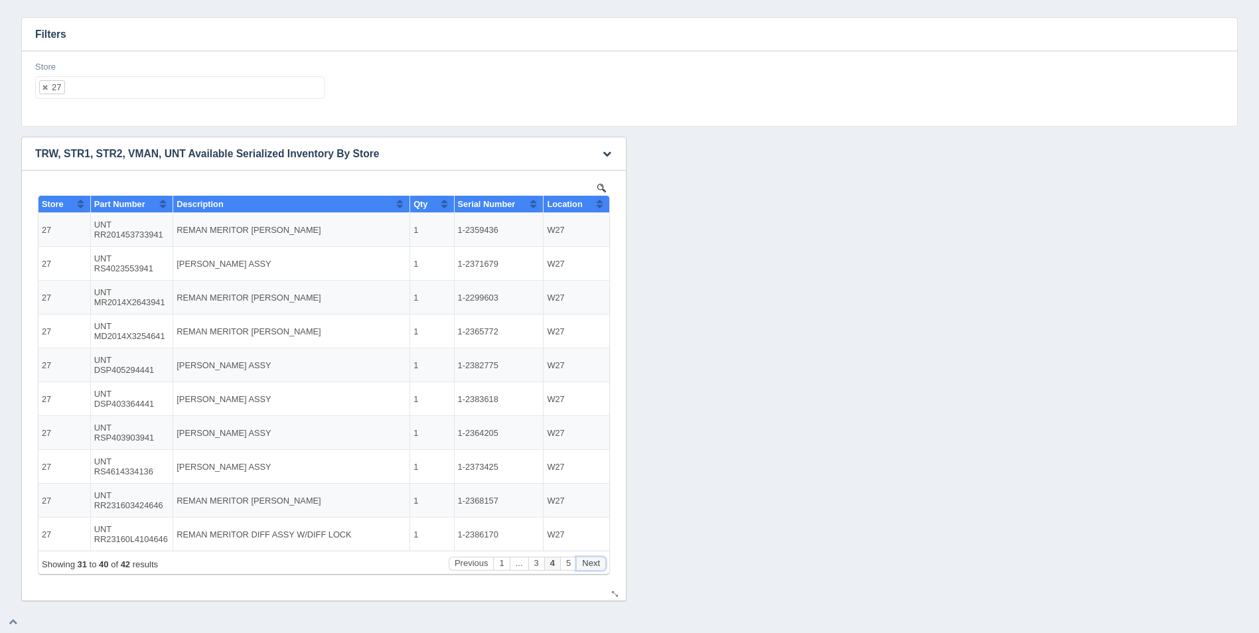
click at [597, 564] on button "Next" at bounding box center [591, 564] width 30 height 14
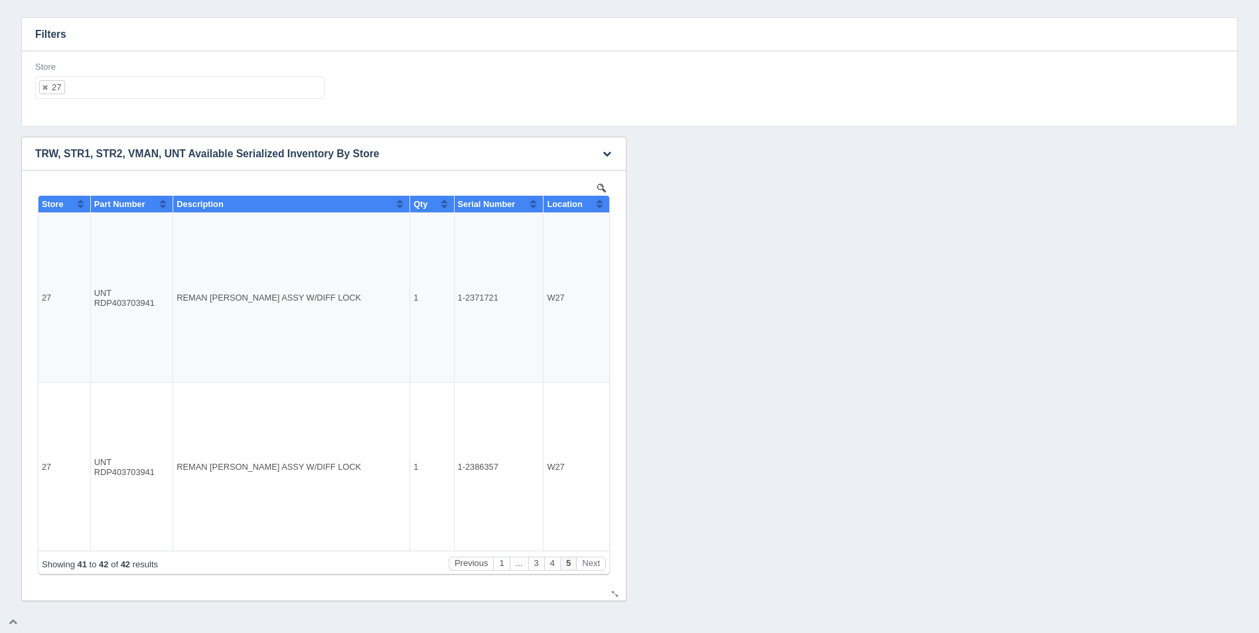
click at [600, 202] on button "Sort column ascending" at bounding box center [599, 204] width 9 height 16
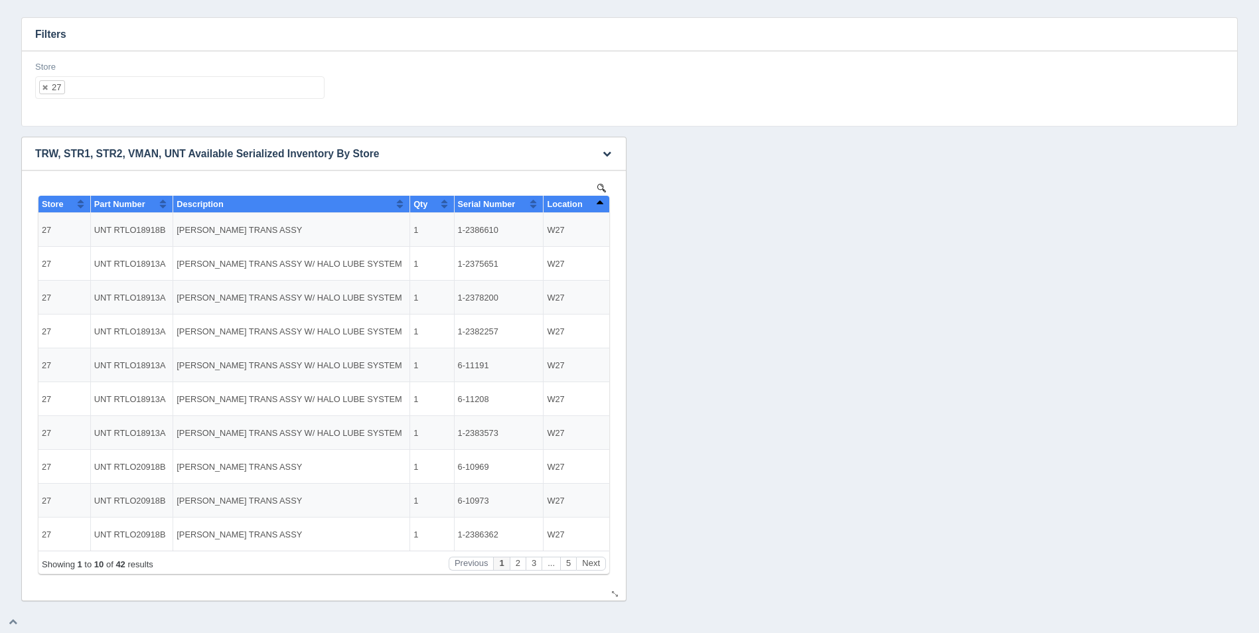
click at [600, 202] on button "Sort column descending" at bounding box center [599, 204] width 9 height 16
click at [201, 81] on ul "27" at bounding box center [179, 87] width 289 height 23
select select
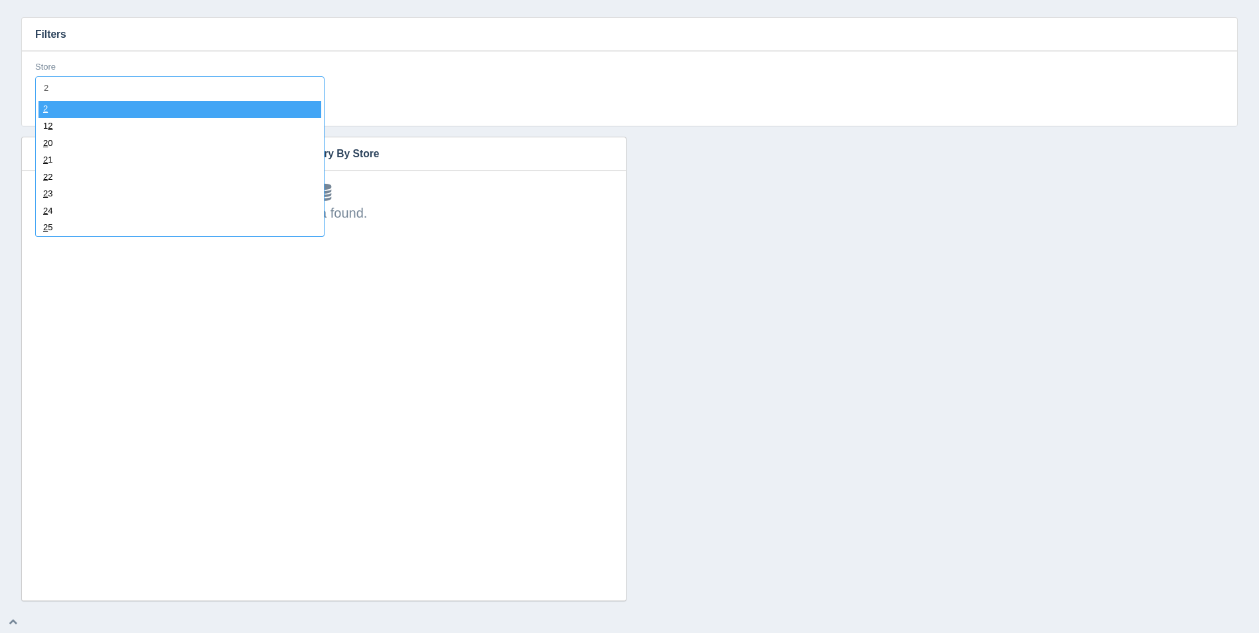
type input "28"
select select "28"
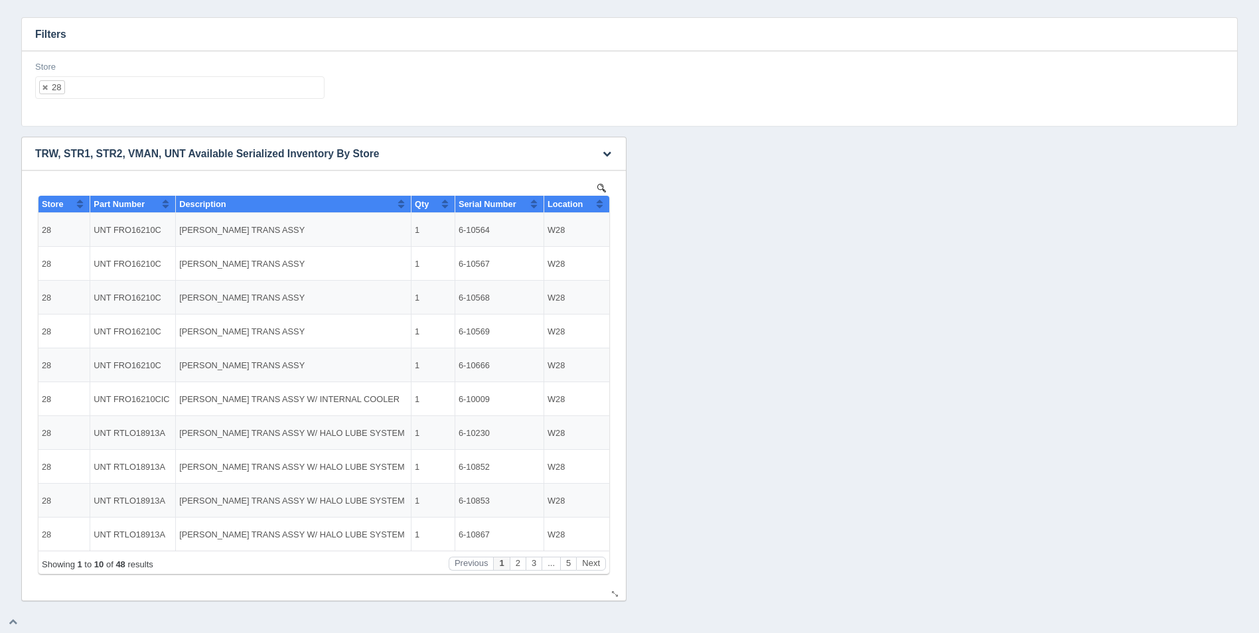
click at [600, 200] on button "Sort column ascending" at bounding box center [599, 204] width 9 height 16
click at [600, 200] on button "Sort column descending" at bounding box center [599, 204] width 9 height 16
click at [595, 563] on button "Next" at bounding box center [591, 564] width 30 height 14
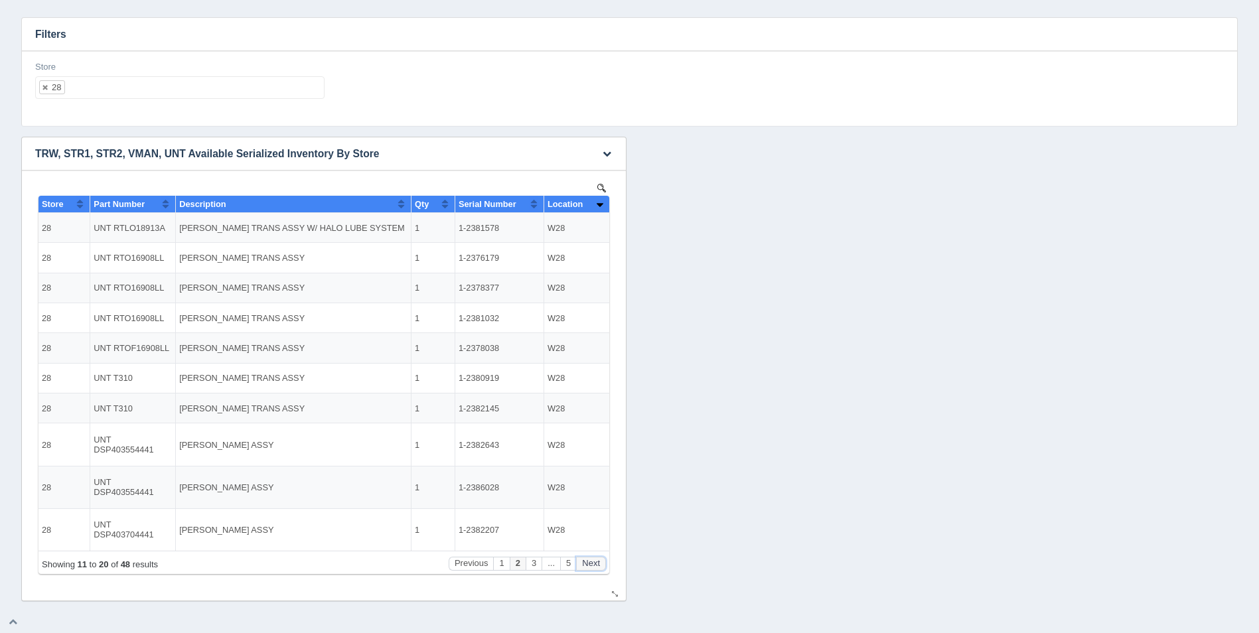
click at [596, 562] on button "Next" at bounding box center [591, 564] width 30 height 14
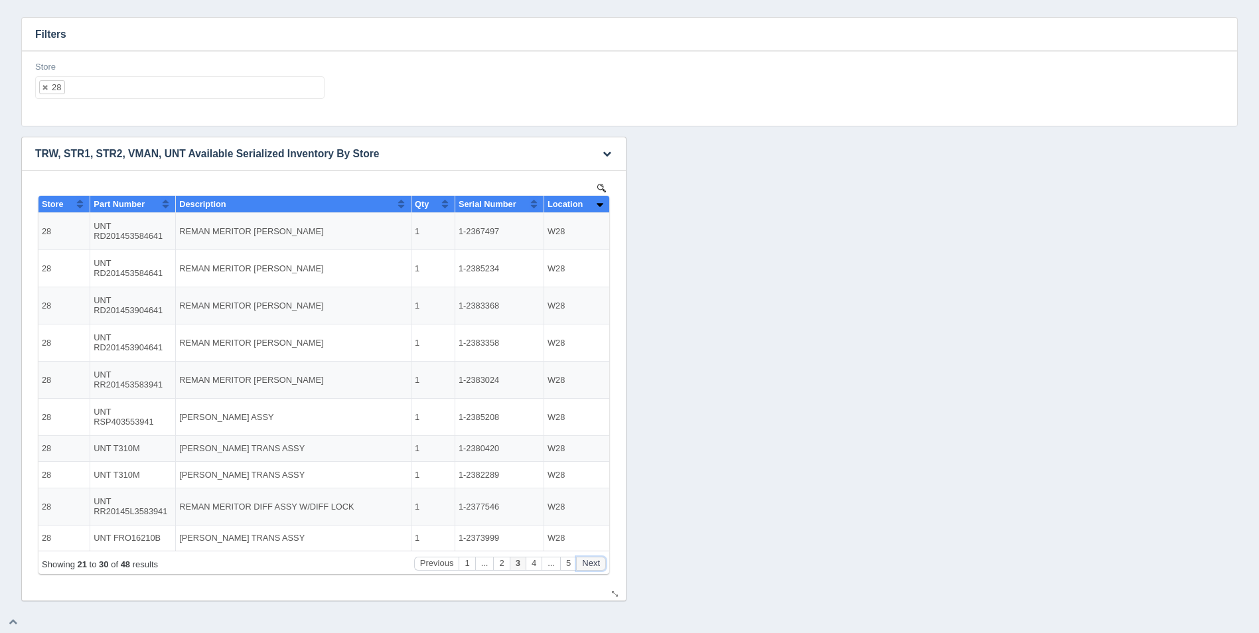
click at [596, 562] on button "Next" at bounding box center [591, 564] width 30 height 14
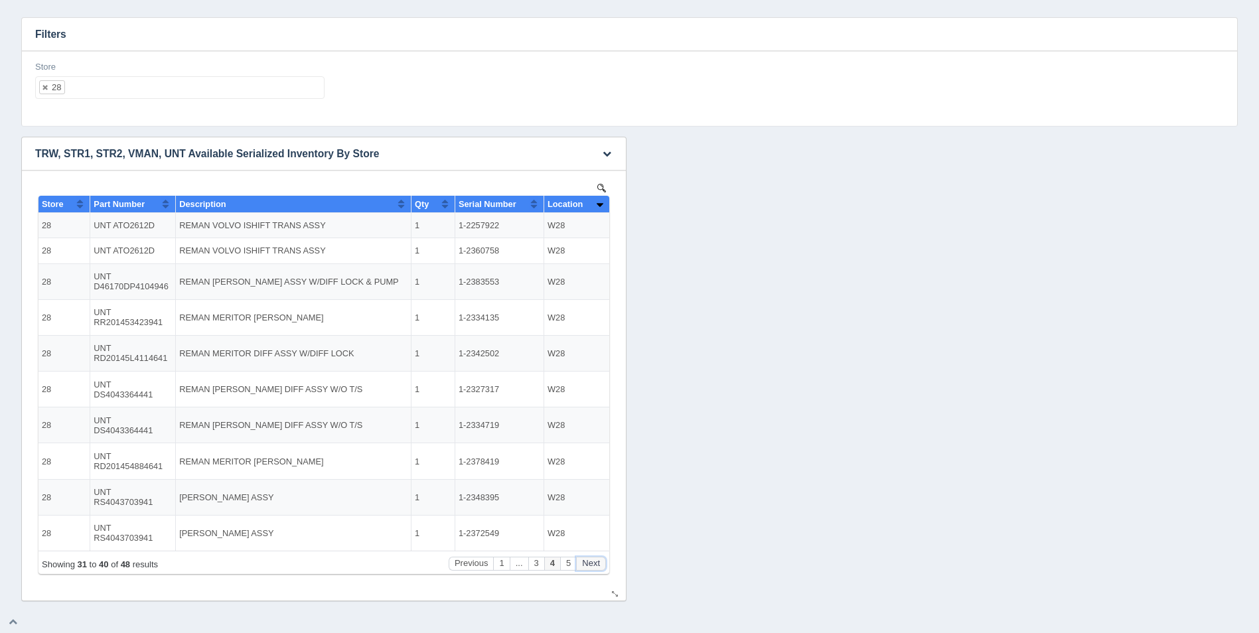
click at [596, 562] on button "Next" at bounding box center [591, 564] width 30 height 14
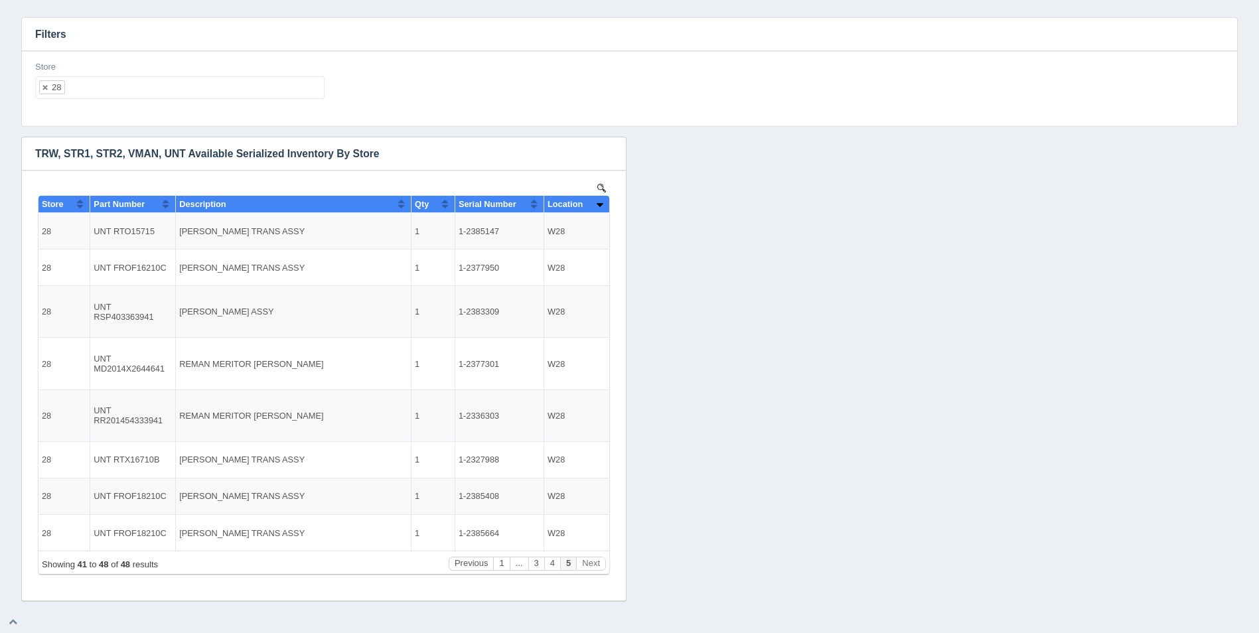
click at [133, 88] on ul "28" at bounding box center [179, 87] width 289 height 23
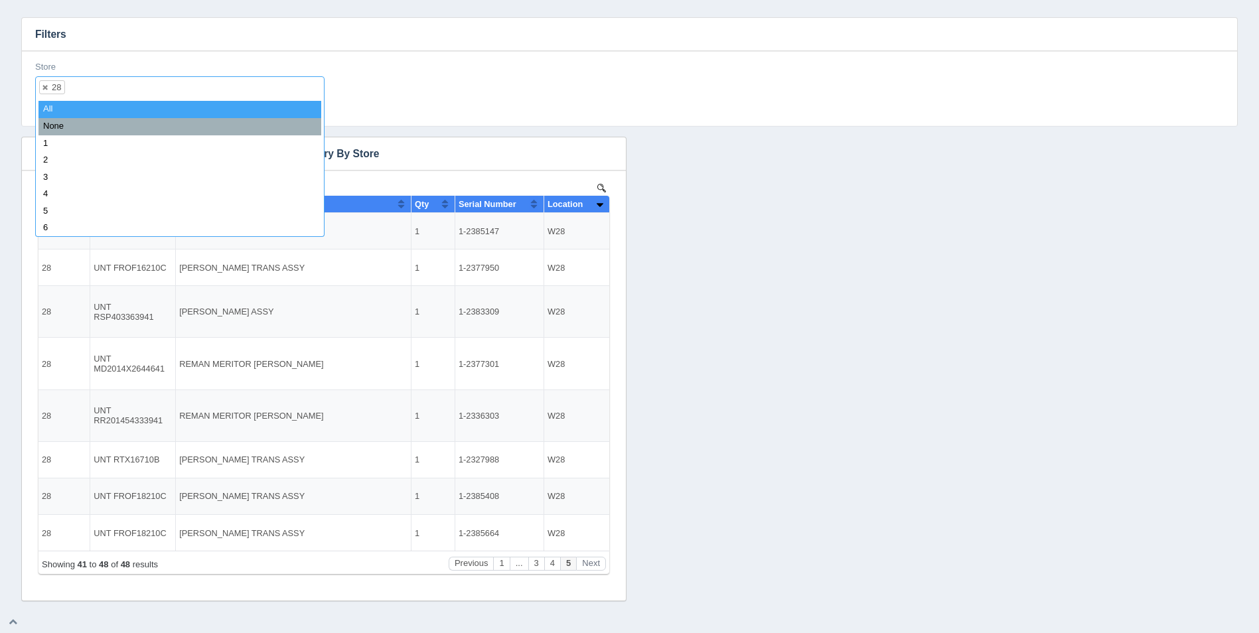
select select
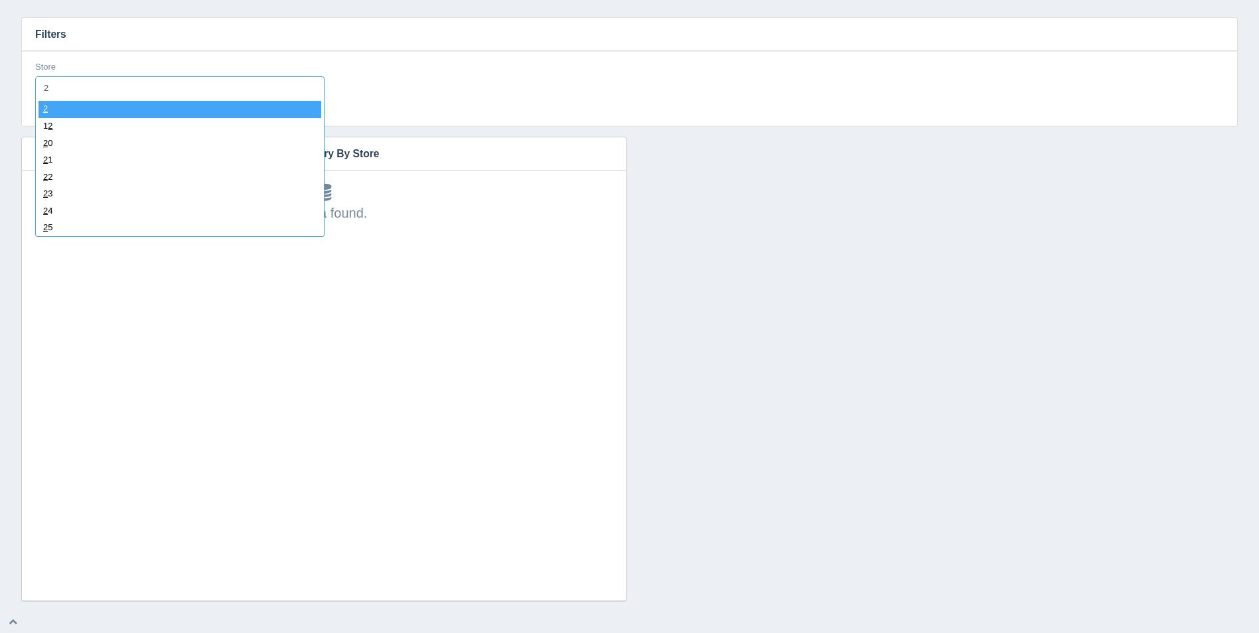
type input "29"
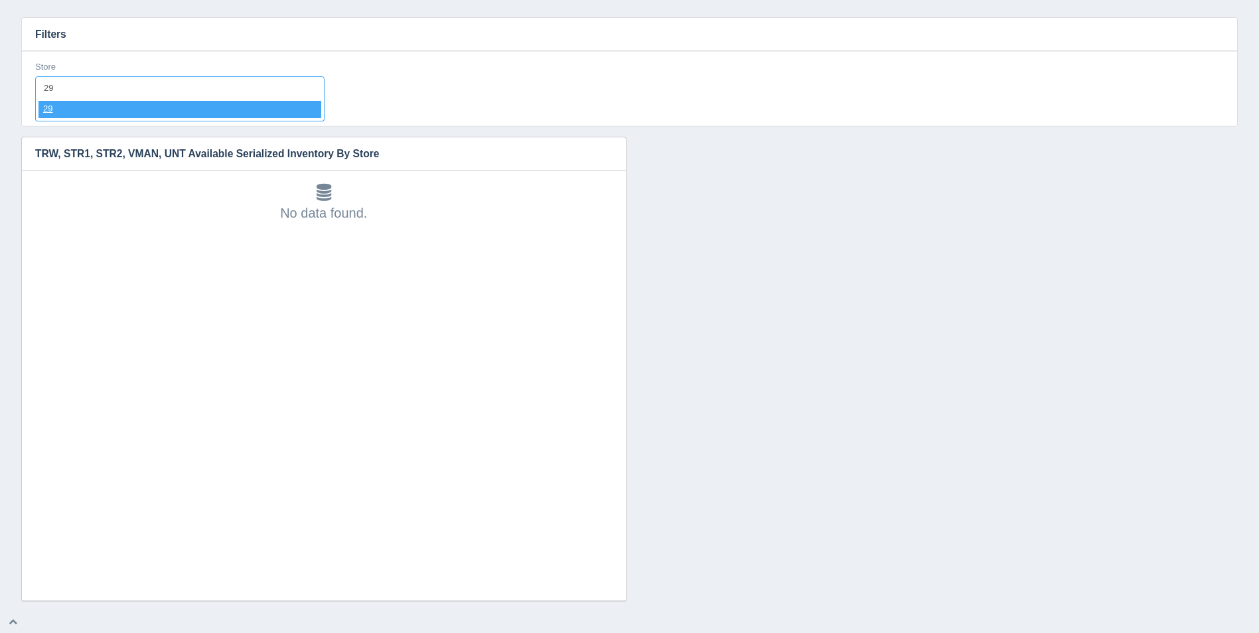
select select "29"
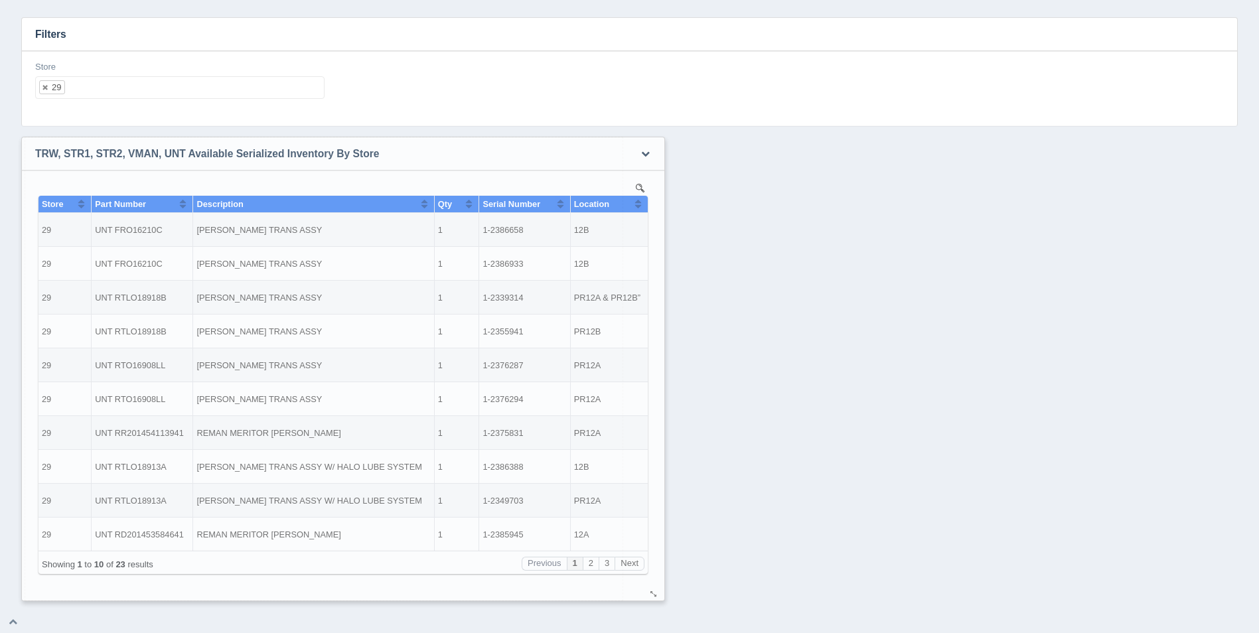
drag, startPoint x: 618, startPoint y: 597, endPoint x: 657, endPoint y: 597, distance: 38.5
click at [657, 597] on div at bounding box center [653, 594] width 11 height 10
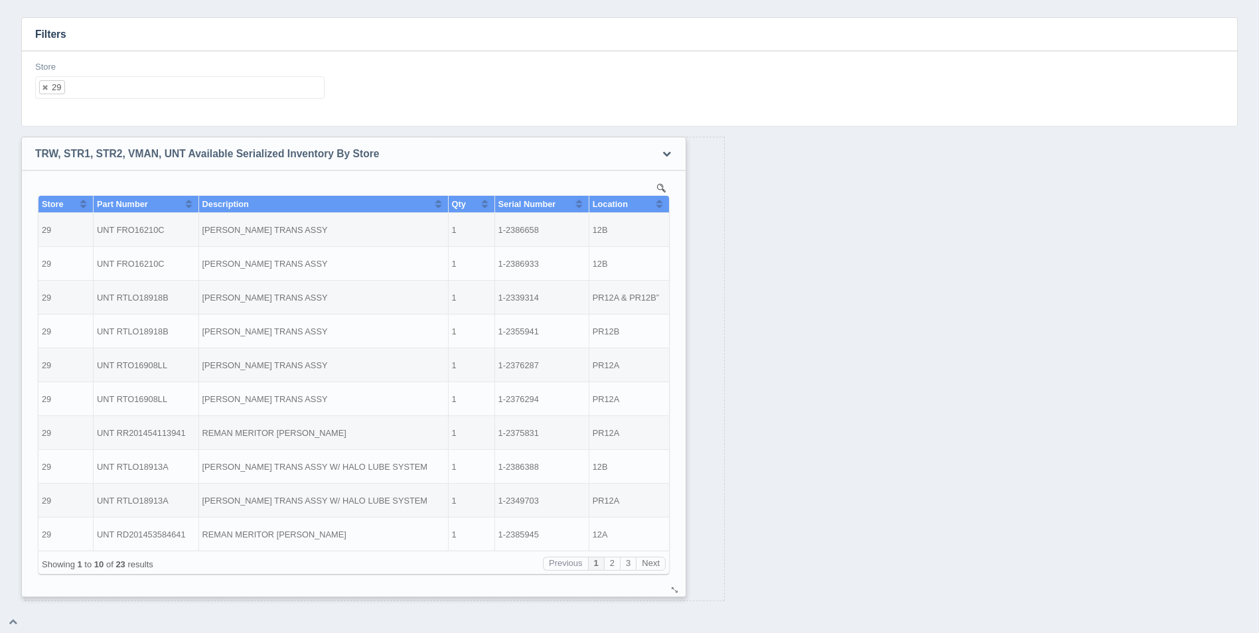
drag, startPoint x: 614, startPoint y: 597, endPoint x: 674, endPoint y: 593, distance: 59.8
click at [674, 593] on div at bounding box center [674, 590] width 11 height 10
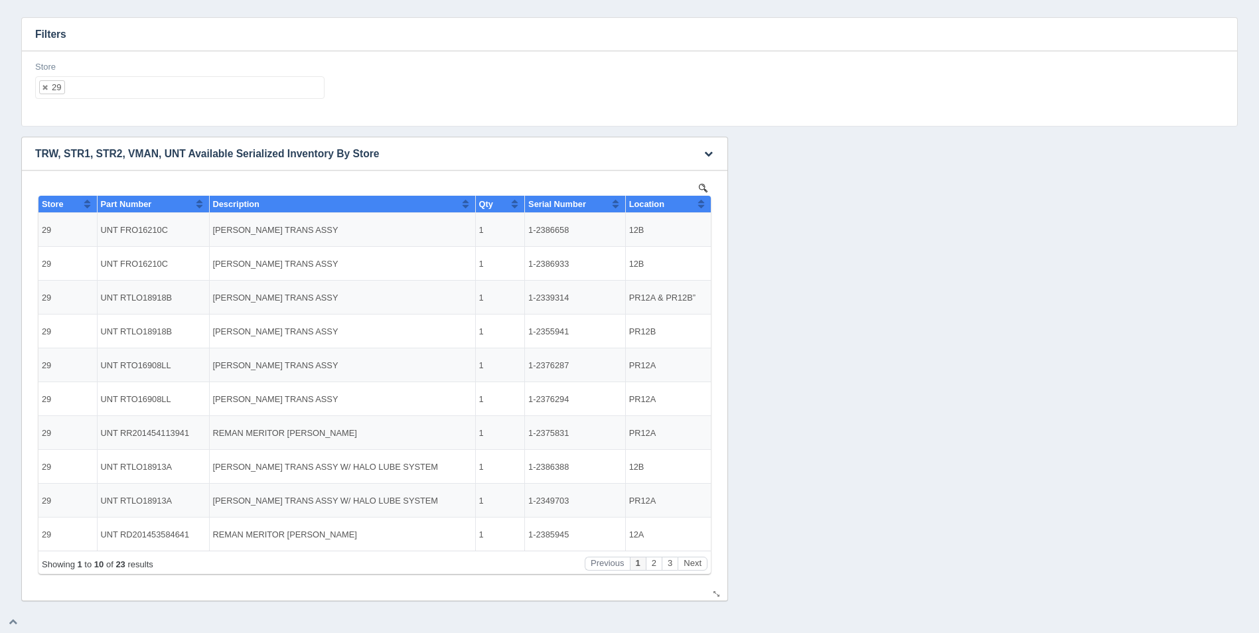
click at [703, 200] on button "Sort column ascending" at bounding box center [701, 204] width 9 height 16
click at [703, 200] on button "Sort column descending" at bounding box center [701, 204] width 9 height 16
click at [697, 568] on button "Next" at bounding box center [692, 564] width 30 height 14
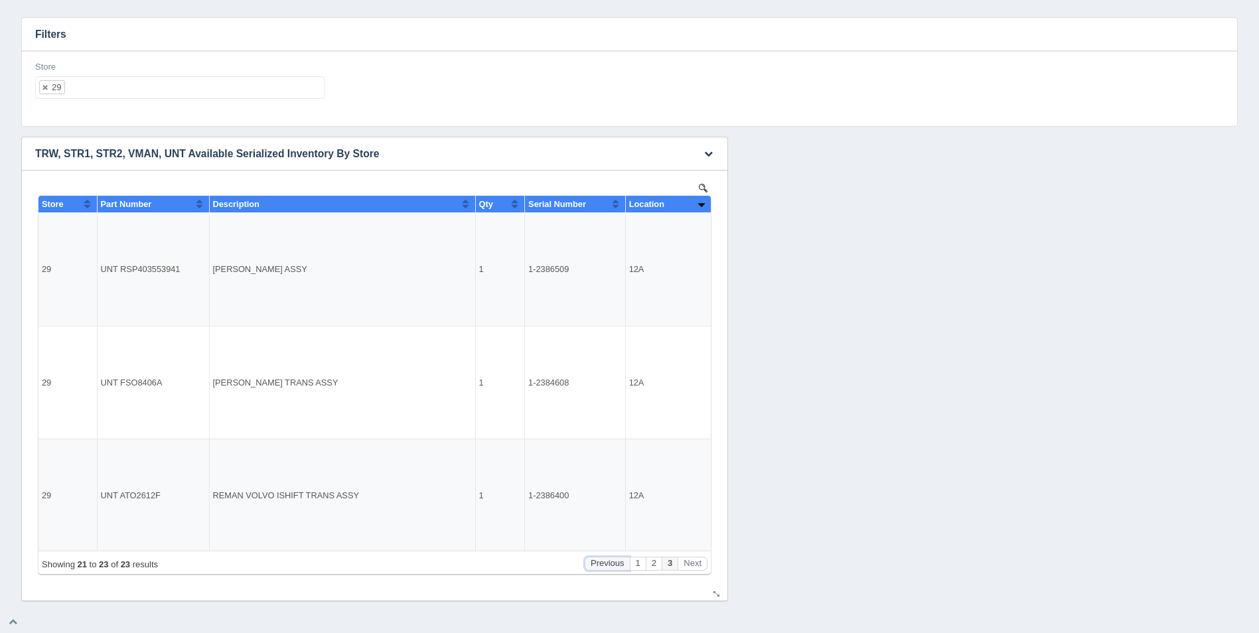
click at [606, 561] on button "Previous" at bounding box center [607, 564] width 45 height 14
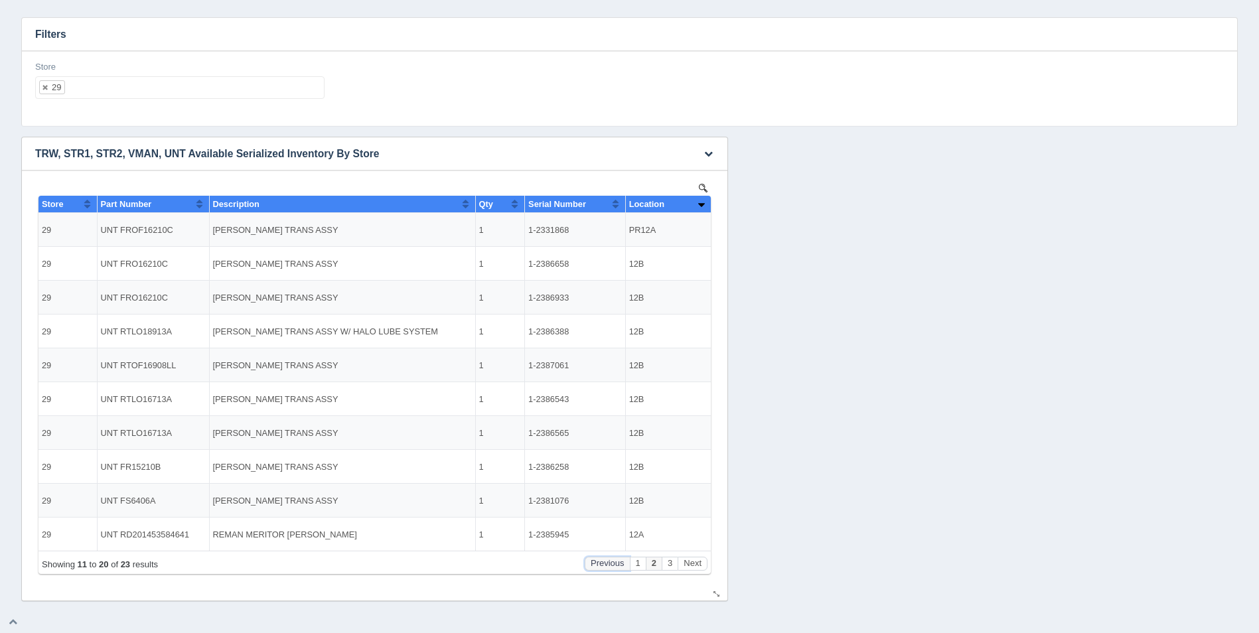
click at [606, 561] on button "Previous" at bounding box center [607, 564] width 45 height 14
click at [700, 563] on button "Next" at bounding box center [692, 564] width 30 height 14
click at [602, 567] on button "Previous" at bounding box center [607, 564] width 45 height 14
click at [96, 94] on ul "29" at bounding box center [179, 87] width 289 height 23
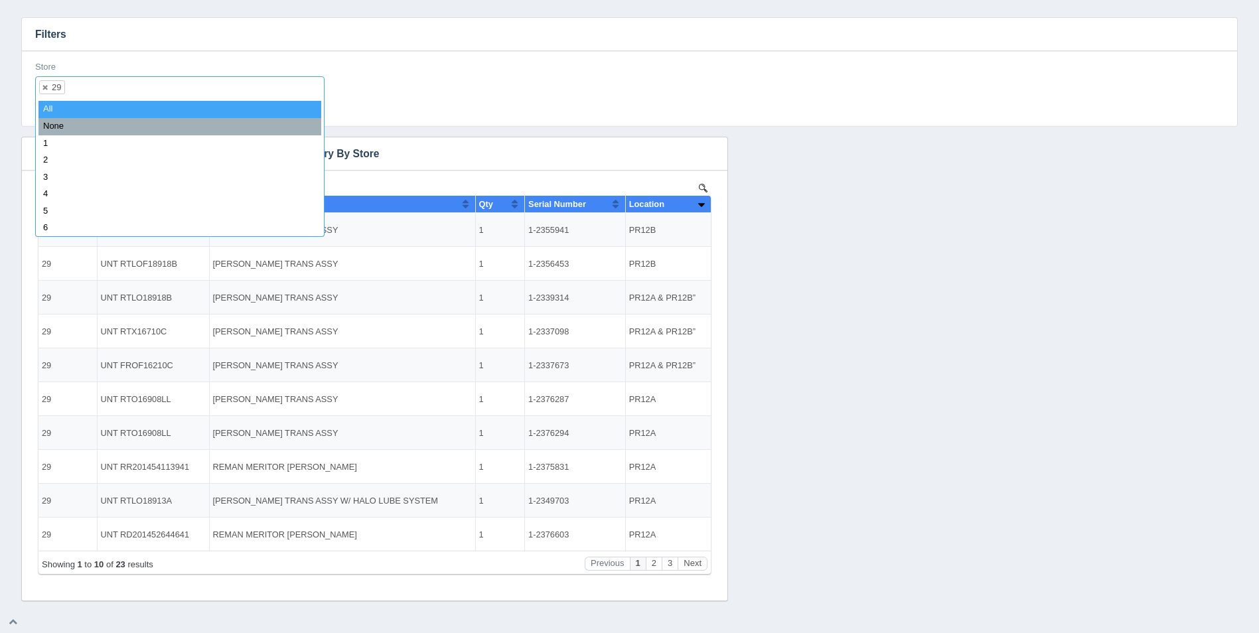
select select
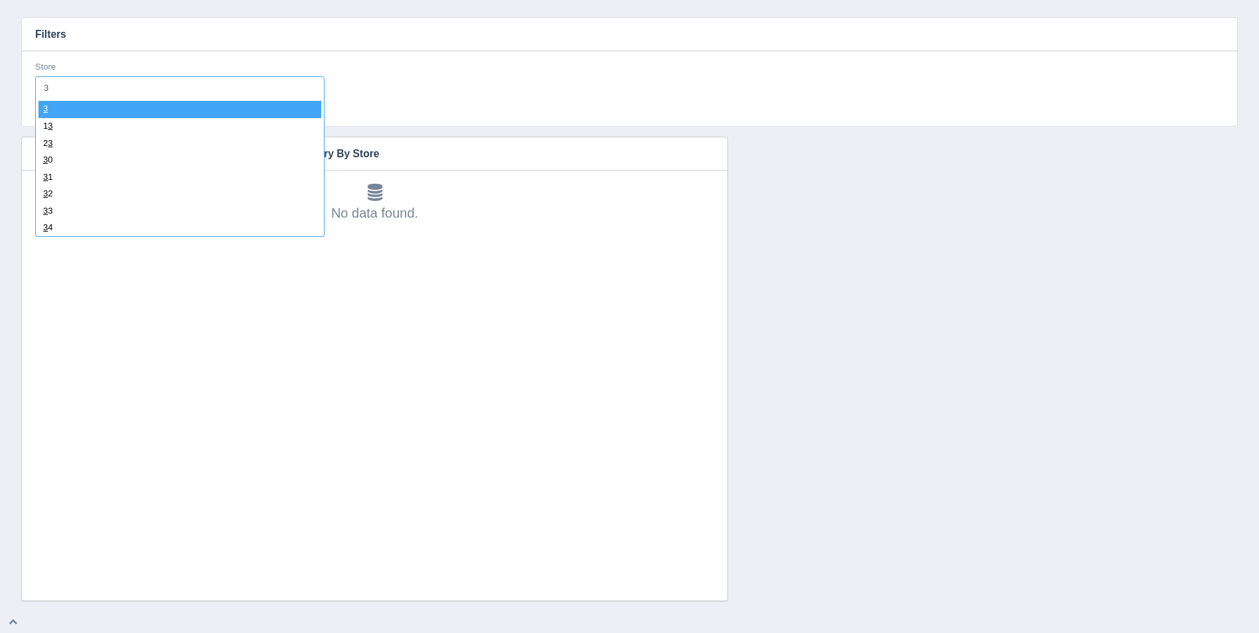
type input "30"
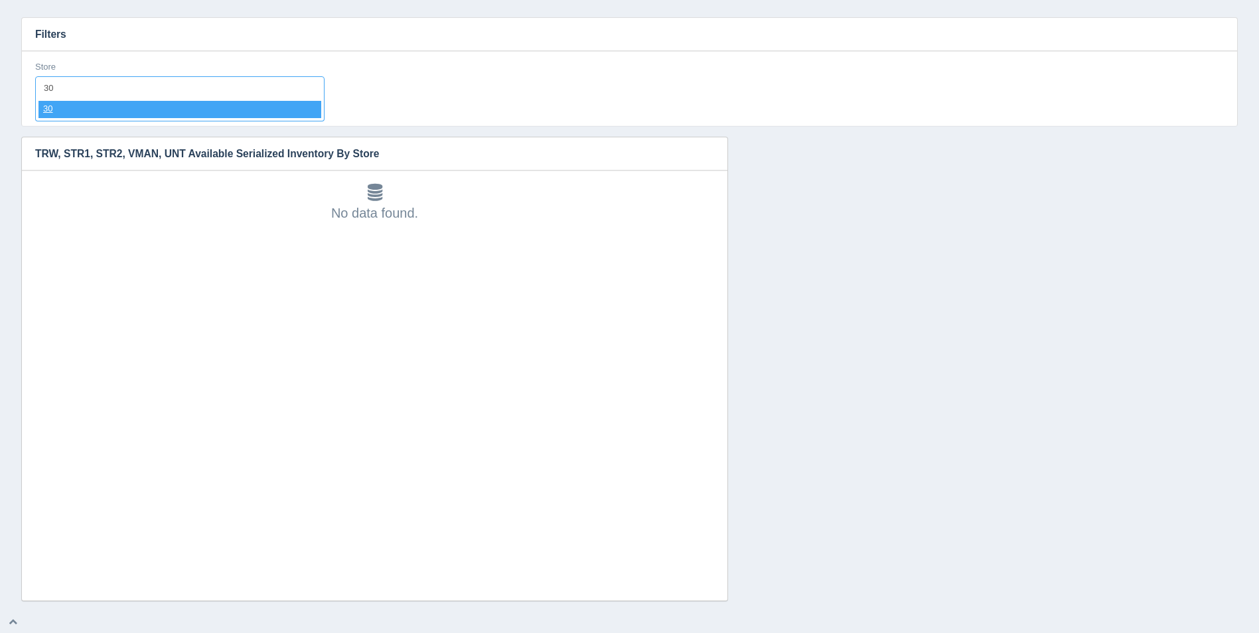
select select "30"
select select
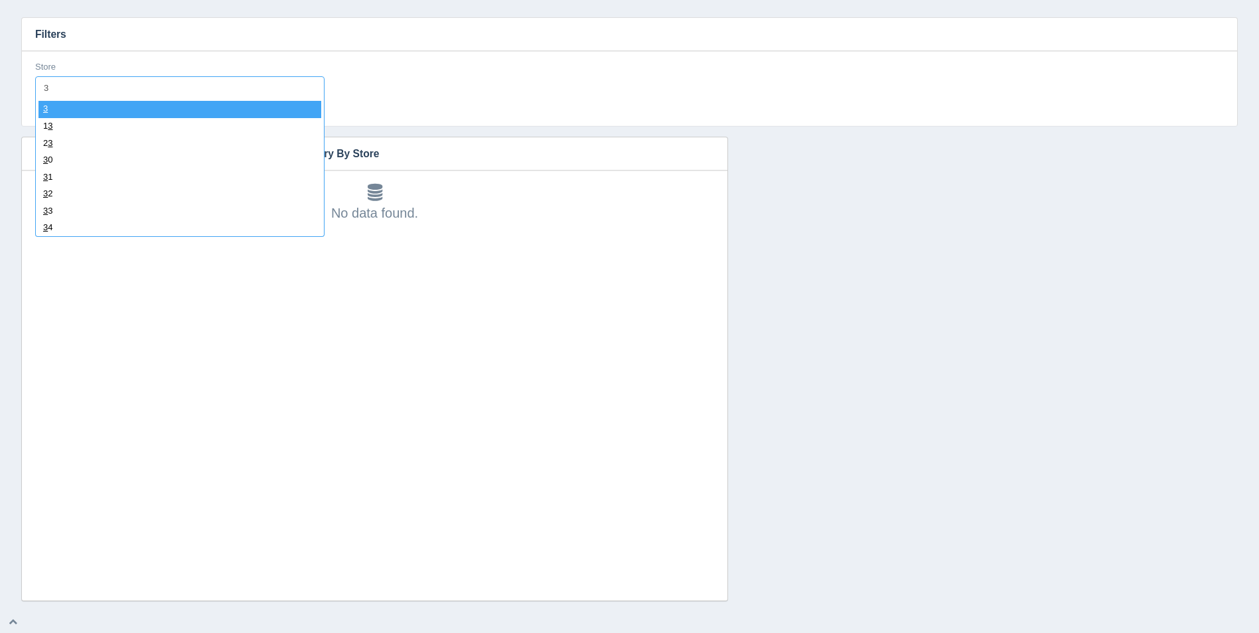
type input "31"
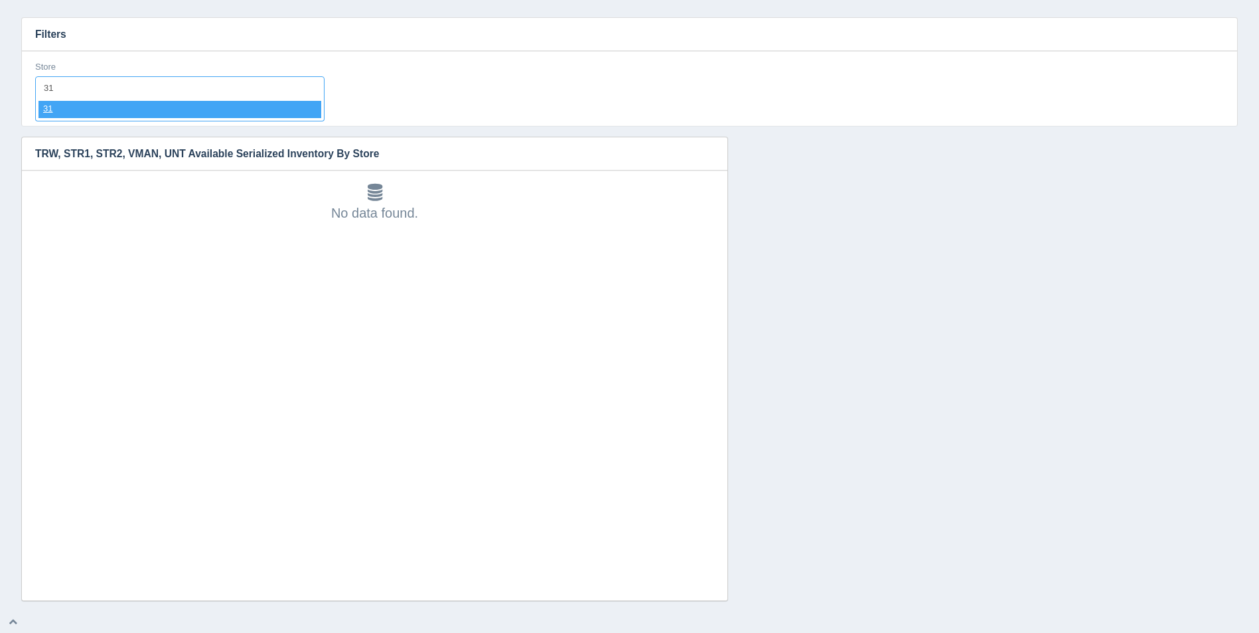
select select "31"
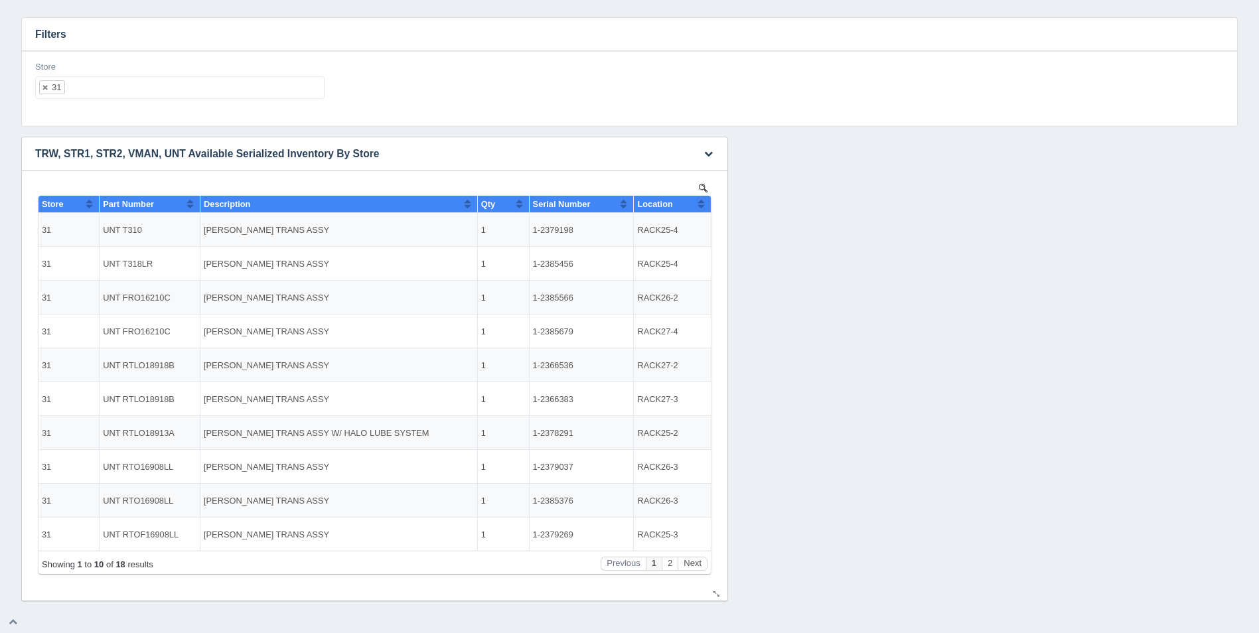
click at [695, 202] on div "Location" at bounding box center [667, 204] width 60 height 10
click at [704, 202] on button "Sort column descending" at bounding box center [701, 204] width 9 height 16
click at [695, 557] on button "Next" at bounding box center [692, 564] width 30 height 14
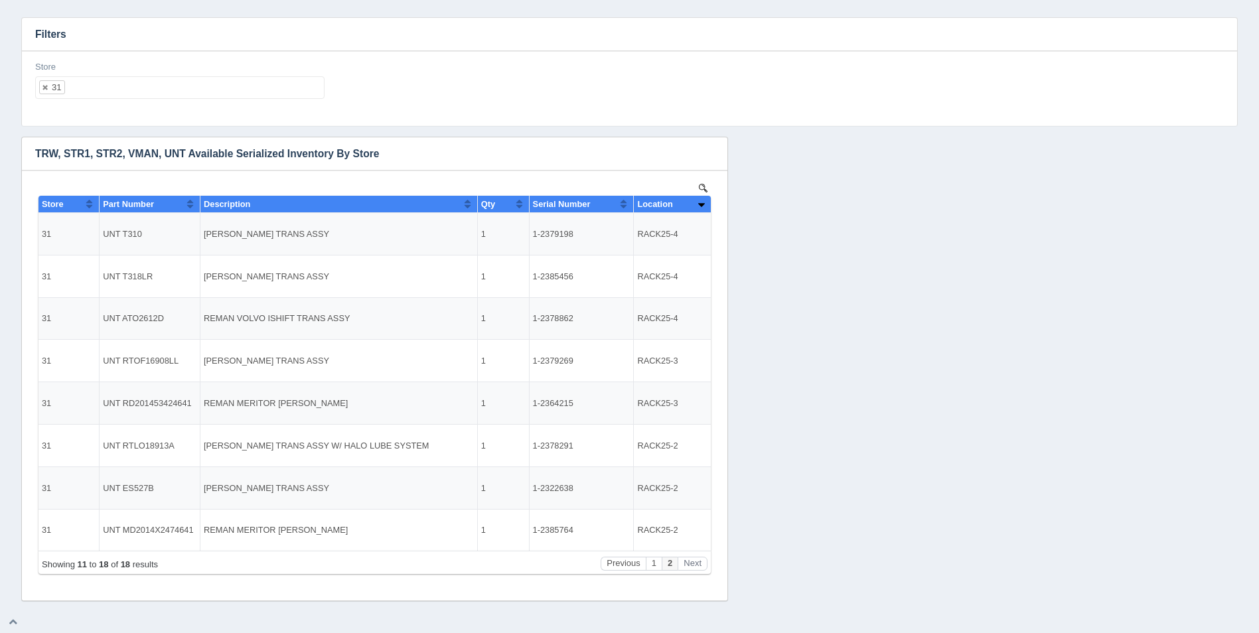
click at [125, 92] on ul "31" at bounding box center [179, 87] width 289 height 23
select select
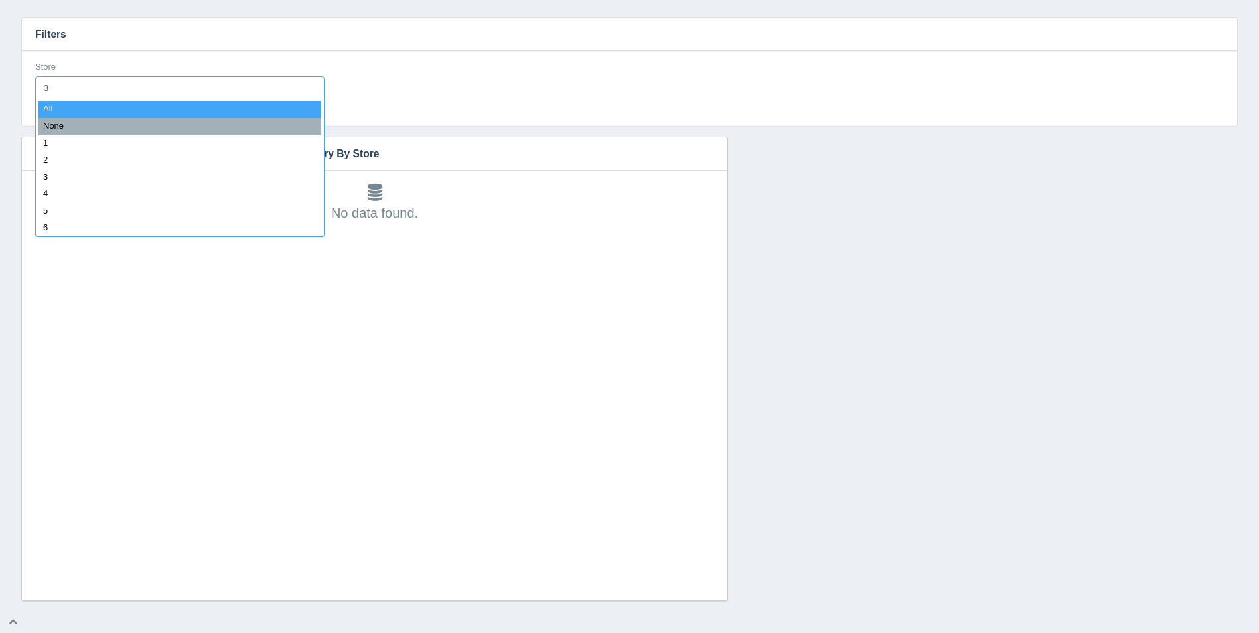
type input "32"
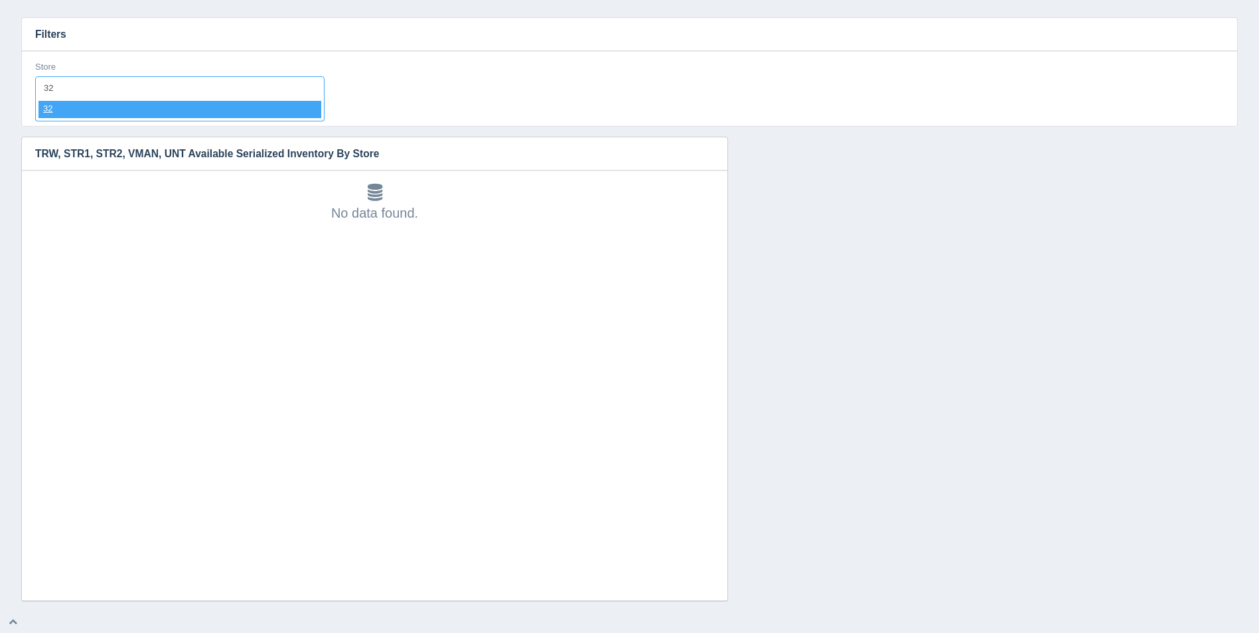
select select "32"
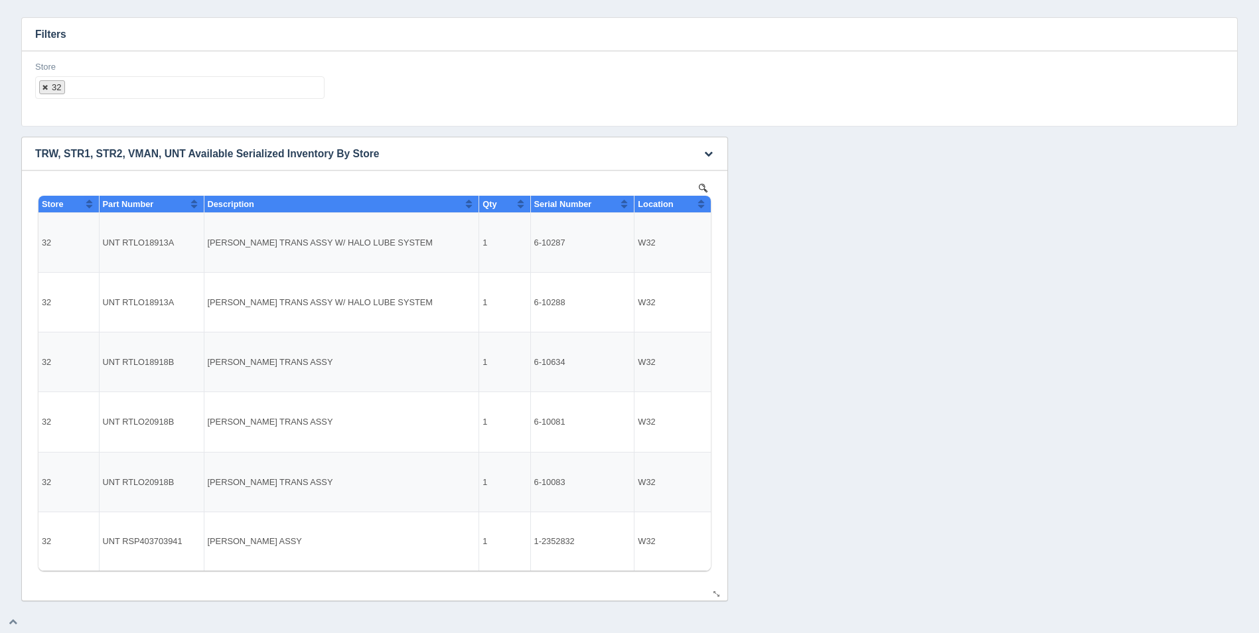
select select
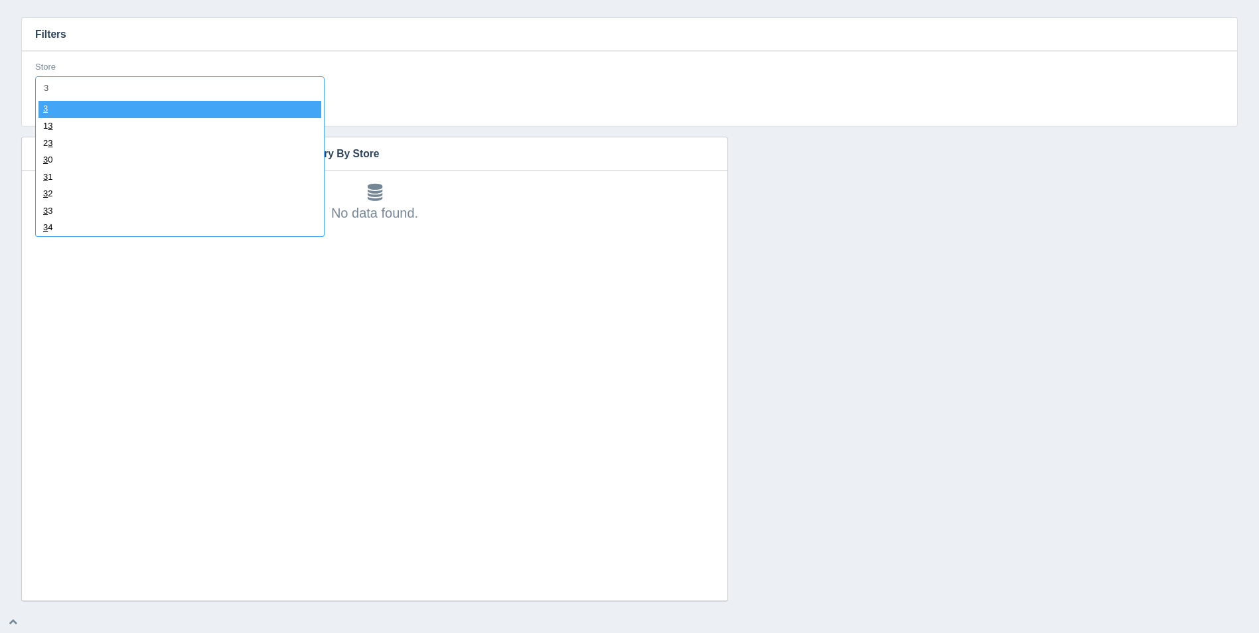
type input "33"
select select "33"
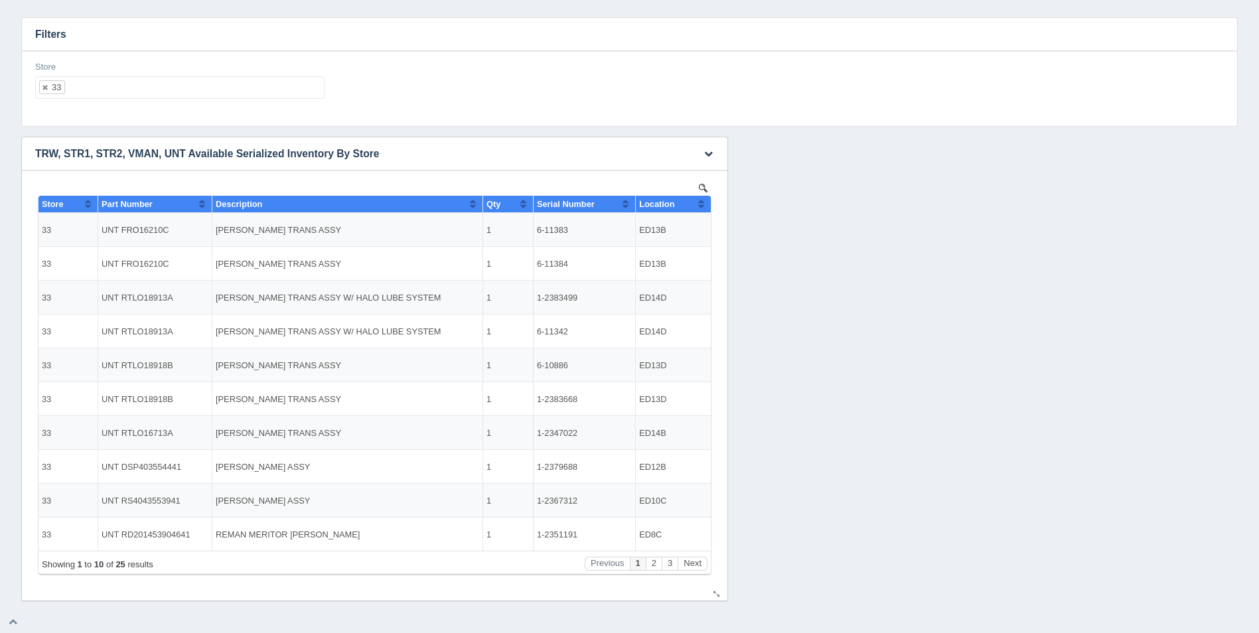
click at [705, 203] on button "Sort column ascending" at bounding box center [701, 204] width 9 height 16
click at [705, 203] on button "Sort column descending" at bounding box center [701, 204] width 9 height 16
click at [699, 565] on button "Next" at bounding box center [692, 564] width 30 height 14
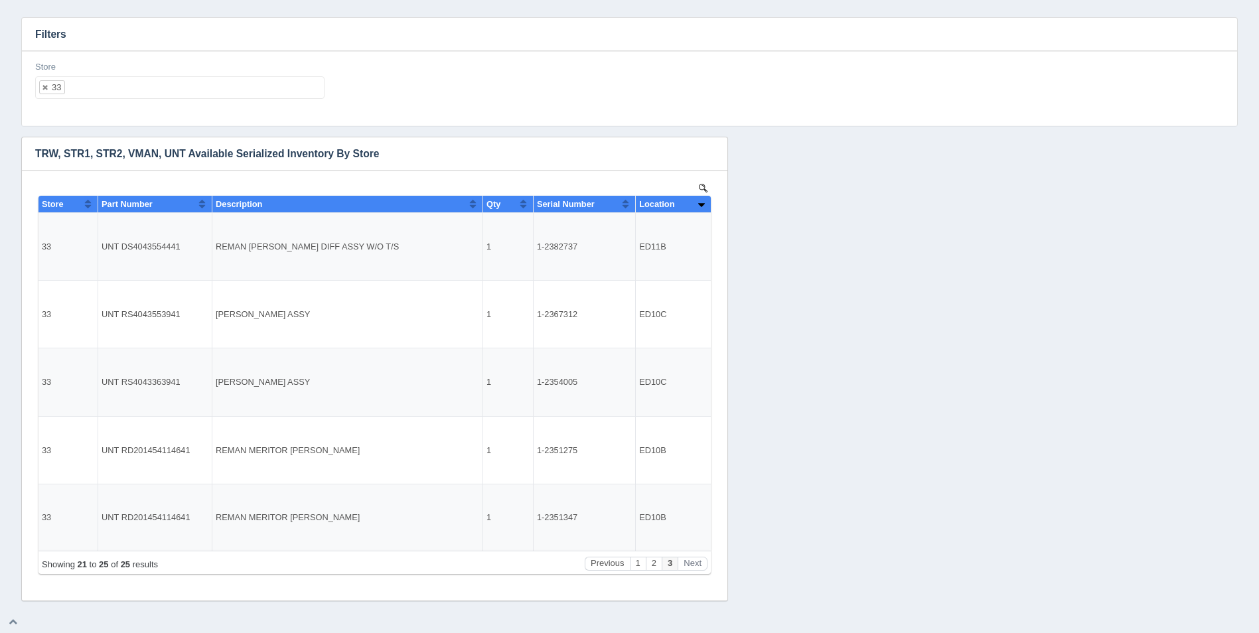
click at [143, 86] on ul "33" at bounding box center [179, 87] width 289 height 23
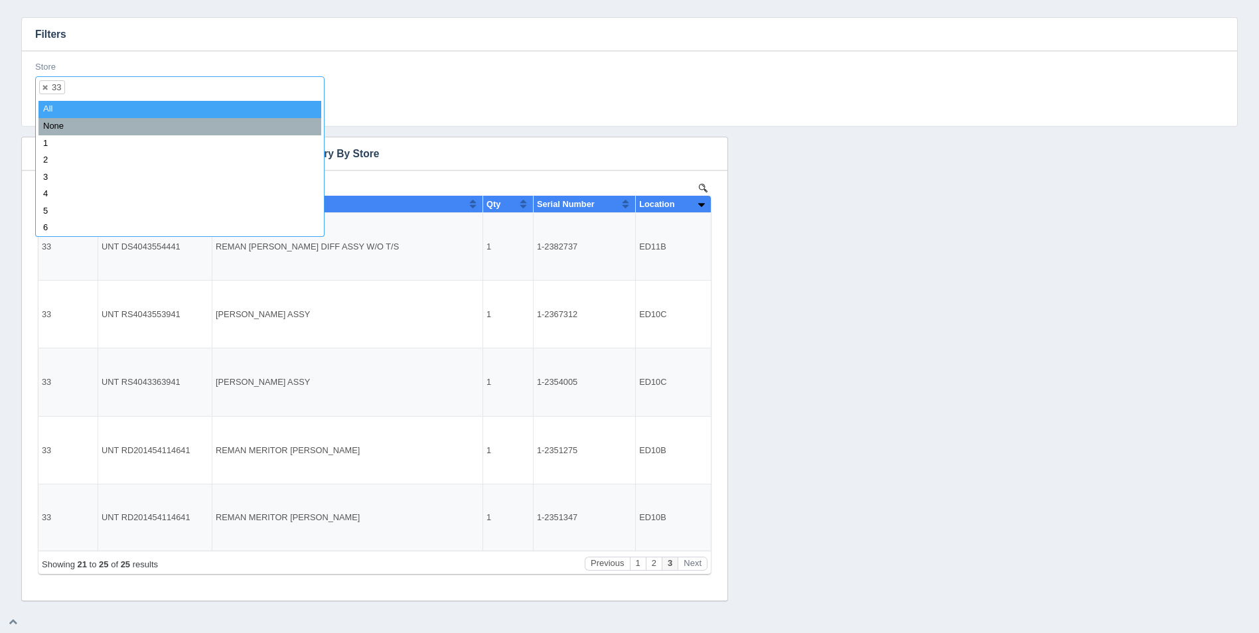
select select
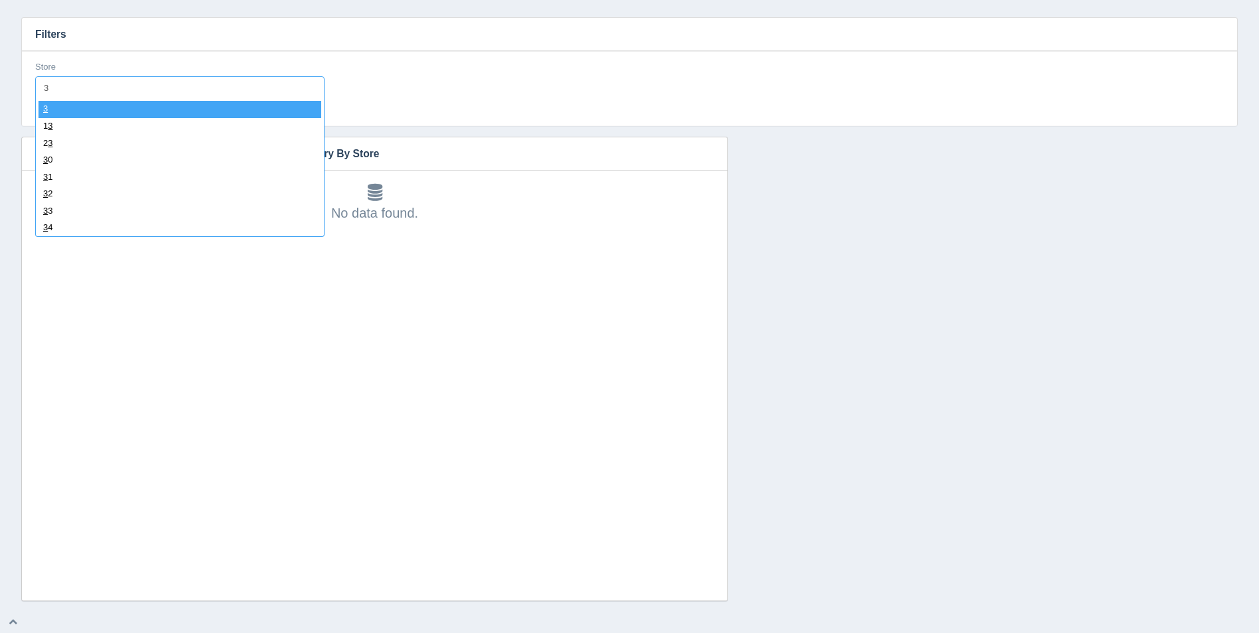
type input "34"
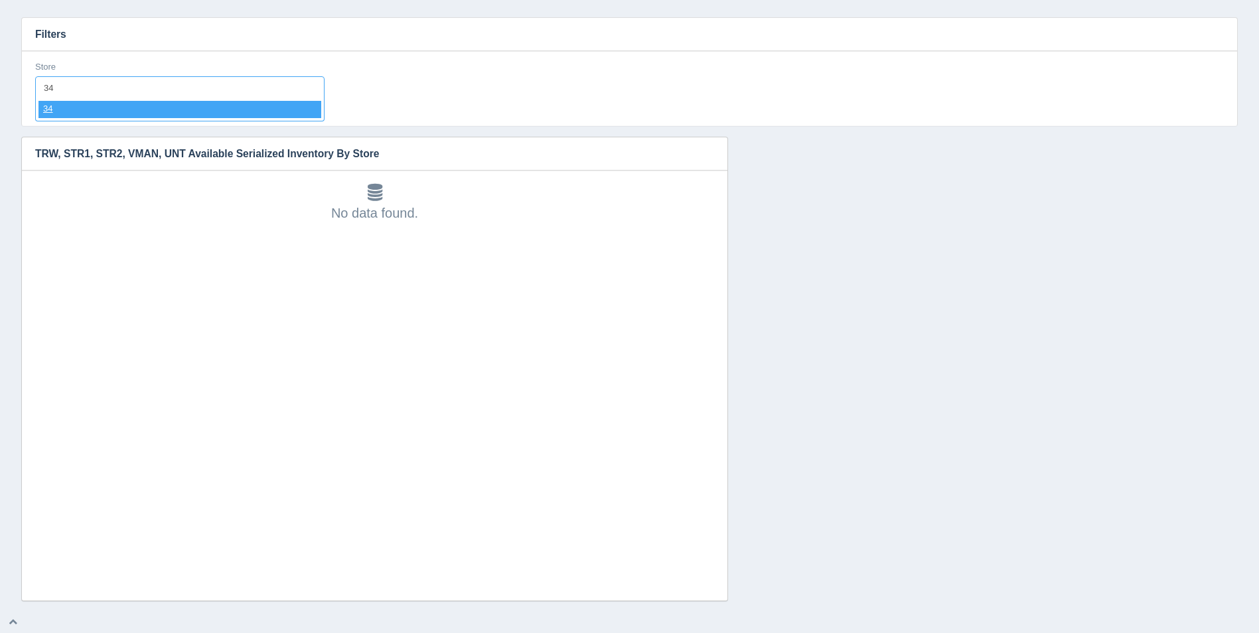
select select "34"
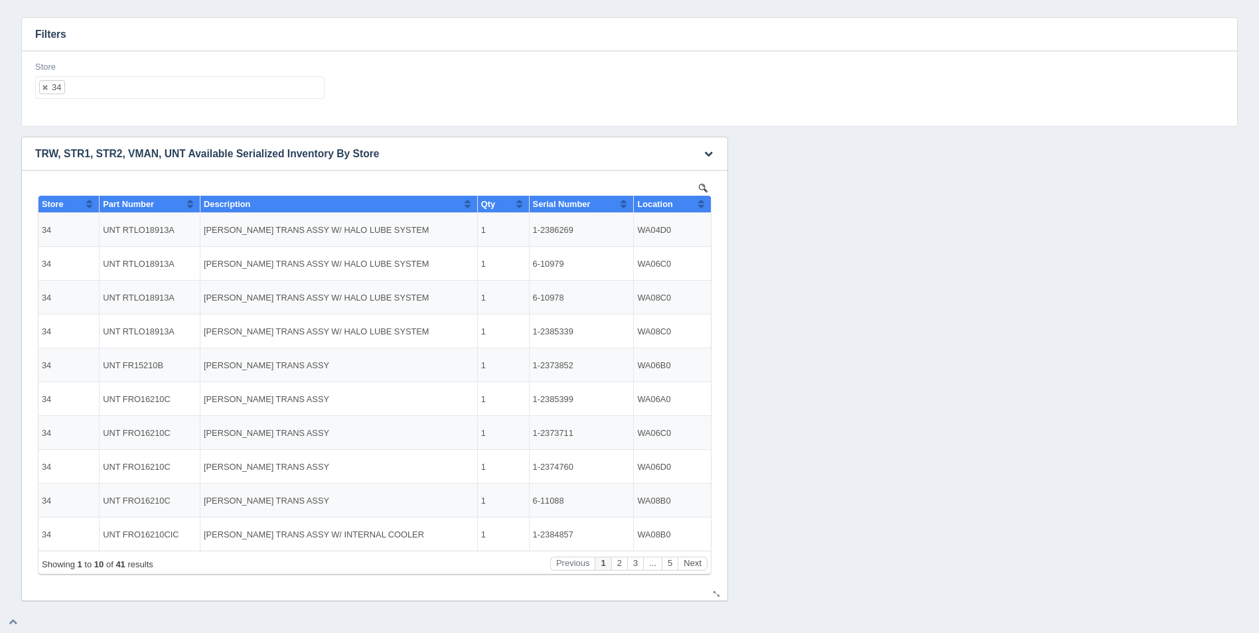
click at [700, 204] on button "Sort column ascending" at bounding box center [701, 204] width 9 height 16
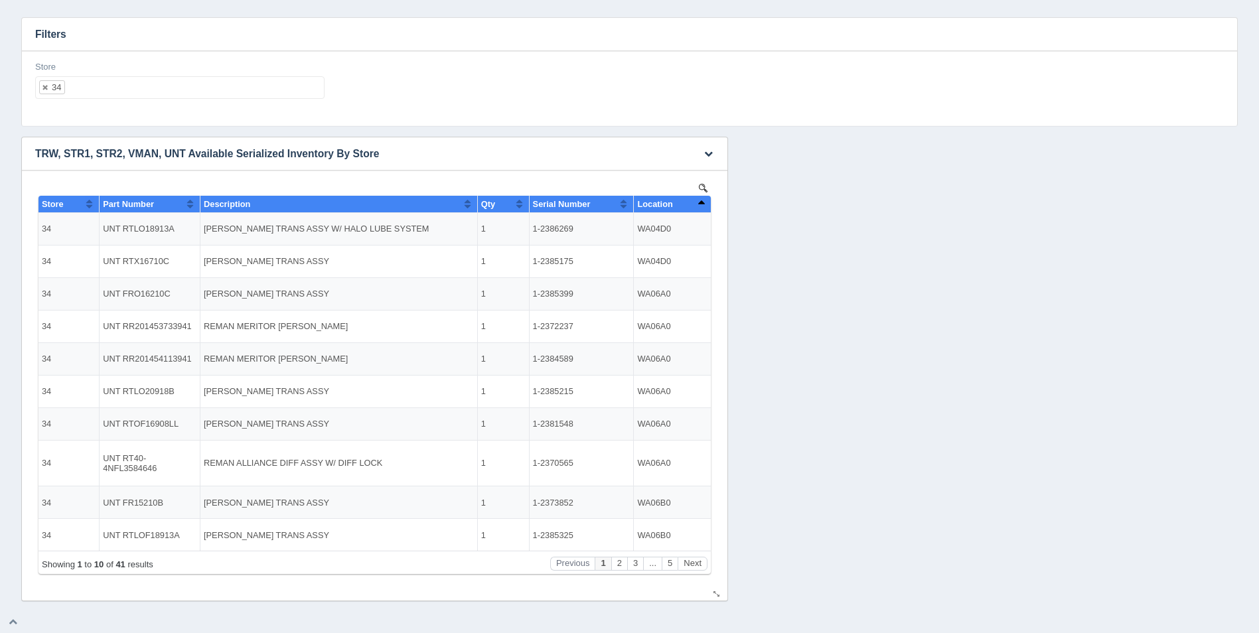
click at [700, 204] on button "Sort column descending" at bounding box center [701, 204] width 9 height 16
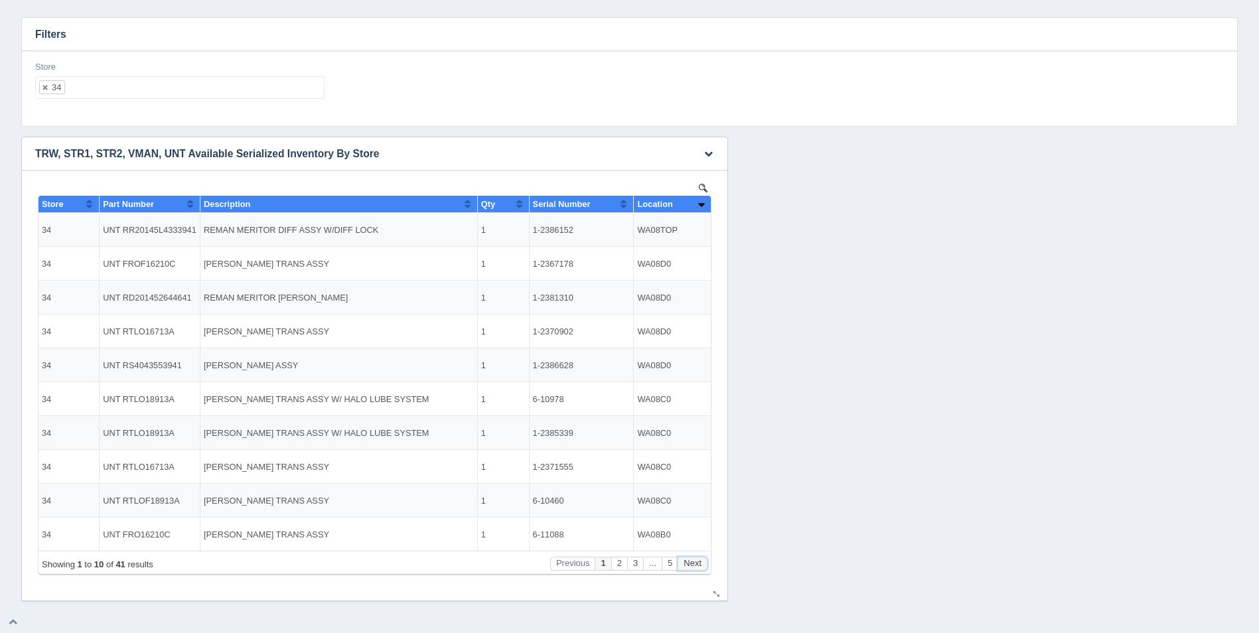
click at [695, 566] on button "Next" at bounding box center [692, 564] width 30 height 14
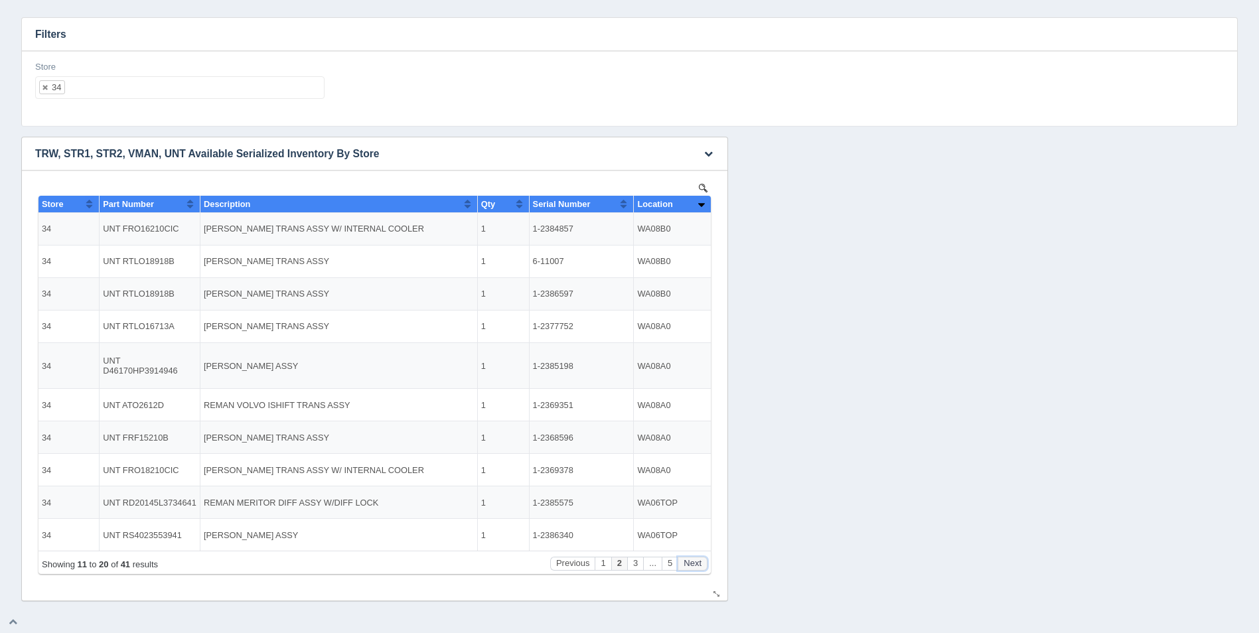
click at [695, 566] on button "Next" at bounding box center [692, 564] width 30 height 14
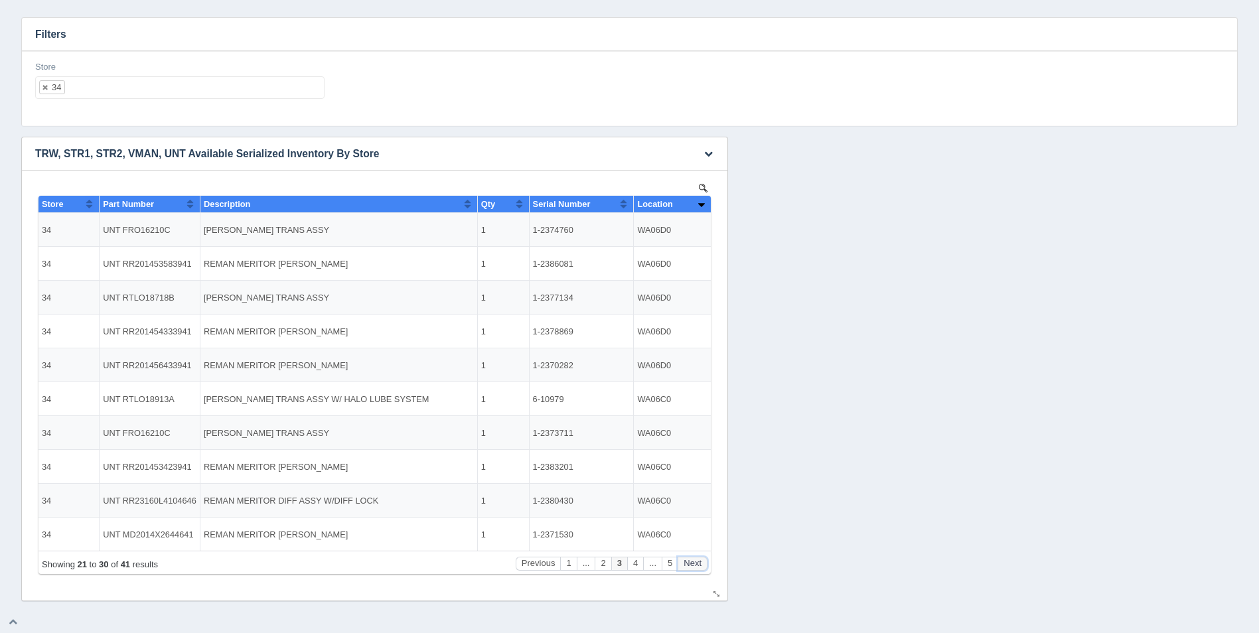
click at [695, 566] on button "Next" at bounding box center [692, 564] width 30 height 14
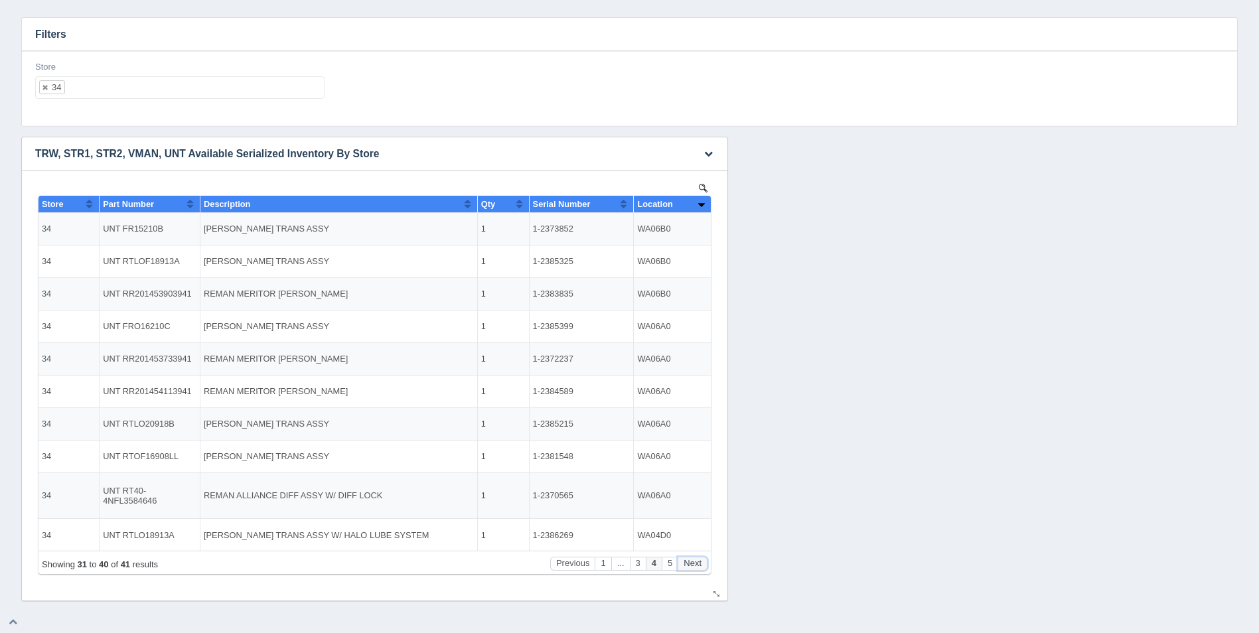
click at [695, 566] on button "Next" at bounding box center [692, 564] width 30 height 14
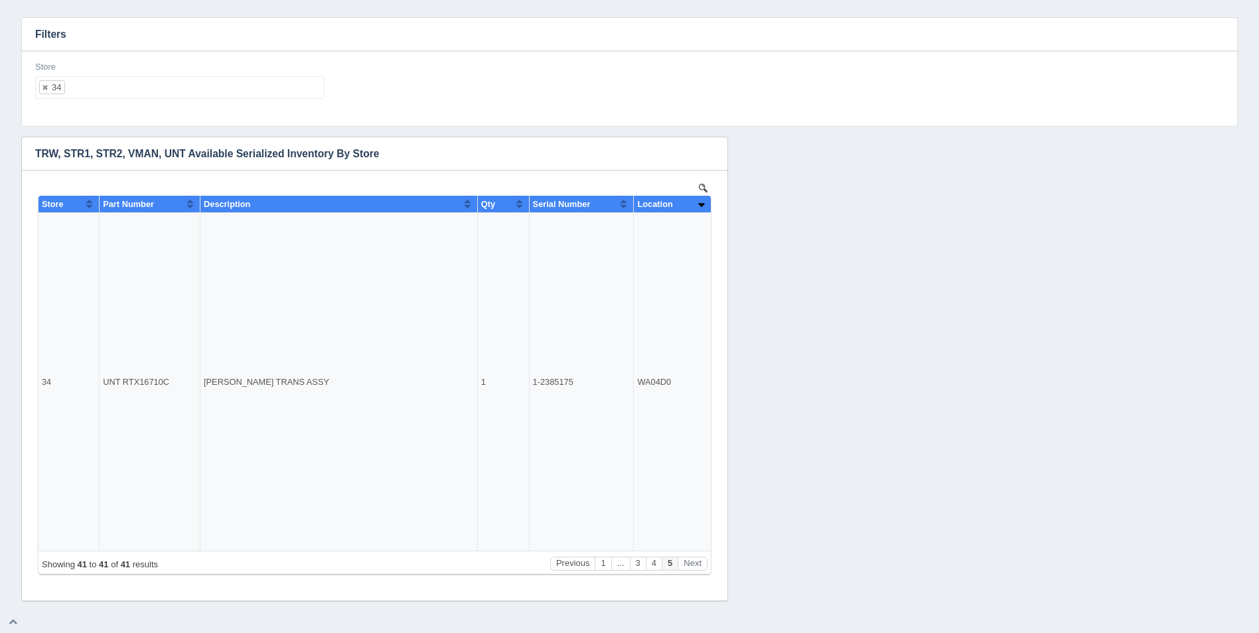
click at [156, 84] on ul "34" at bounding box center [179, 87] width 289 height 23
select select
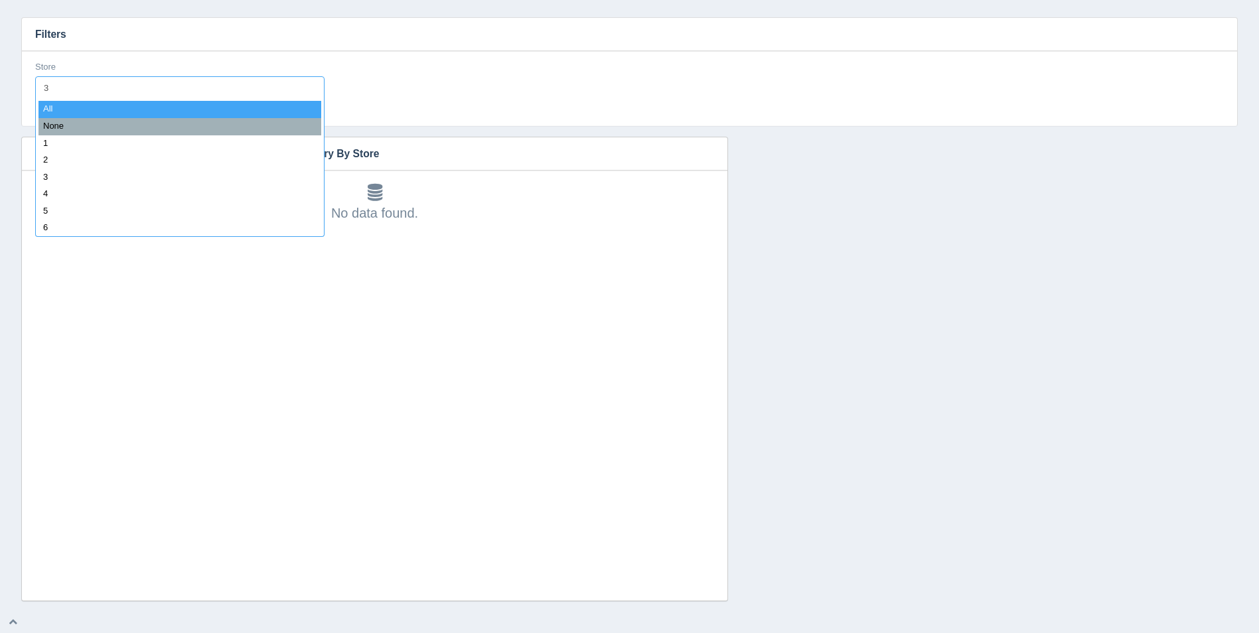
type input "35"
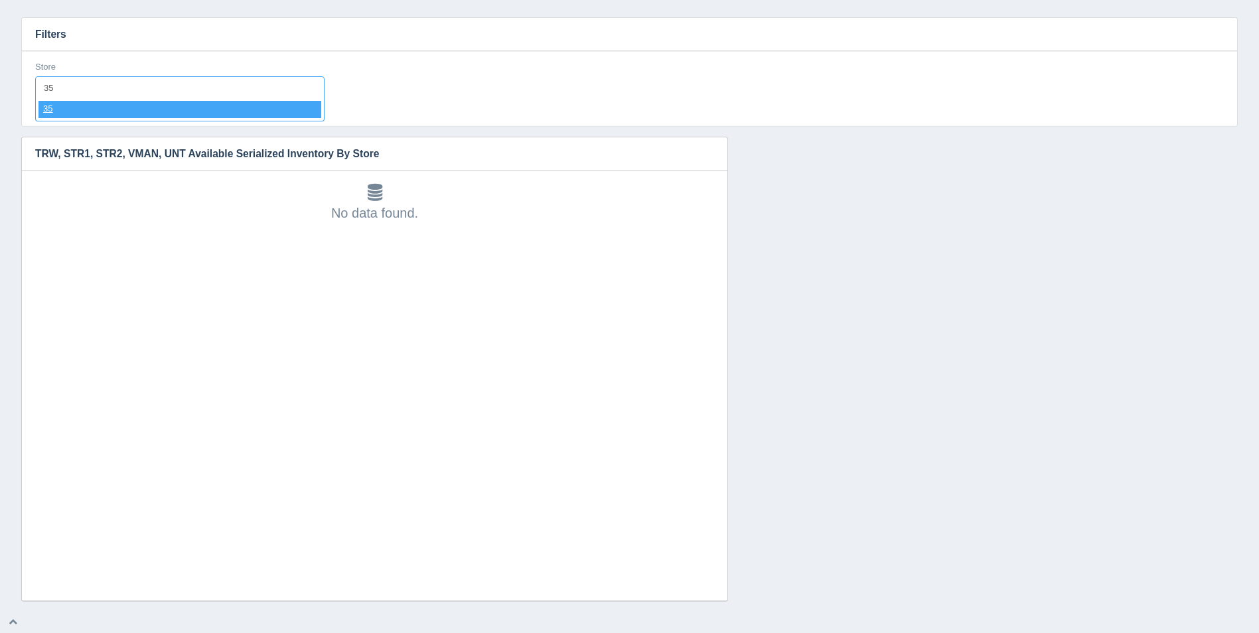
select select "35"
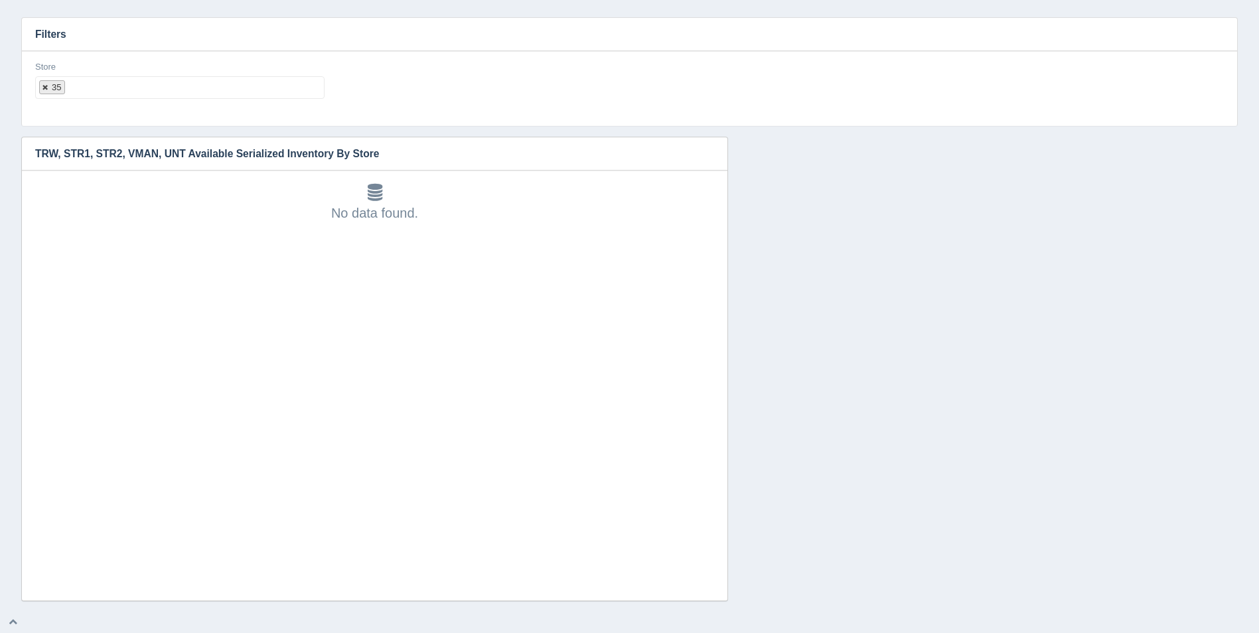
select select
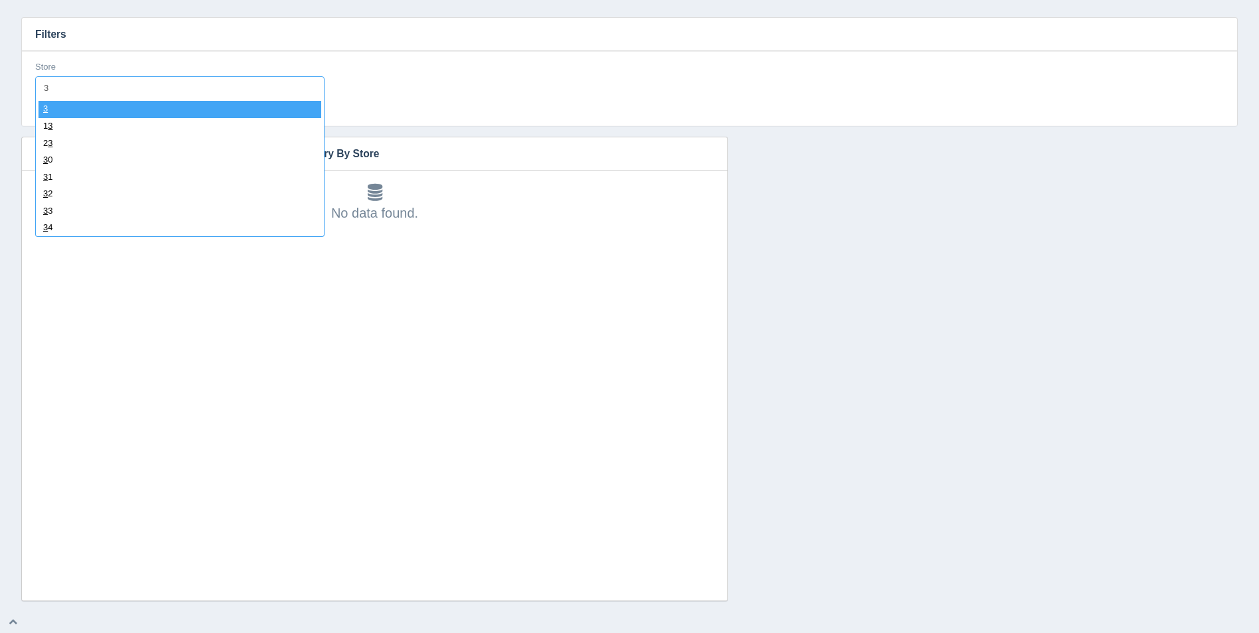
type input "36"
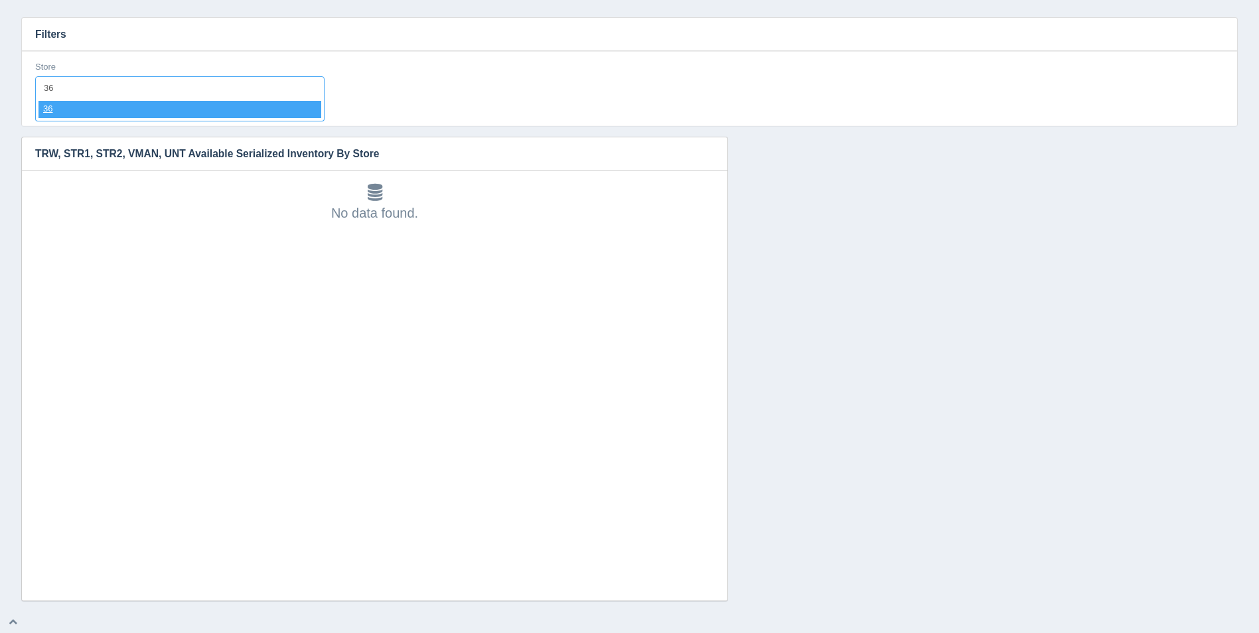
select select "36"
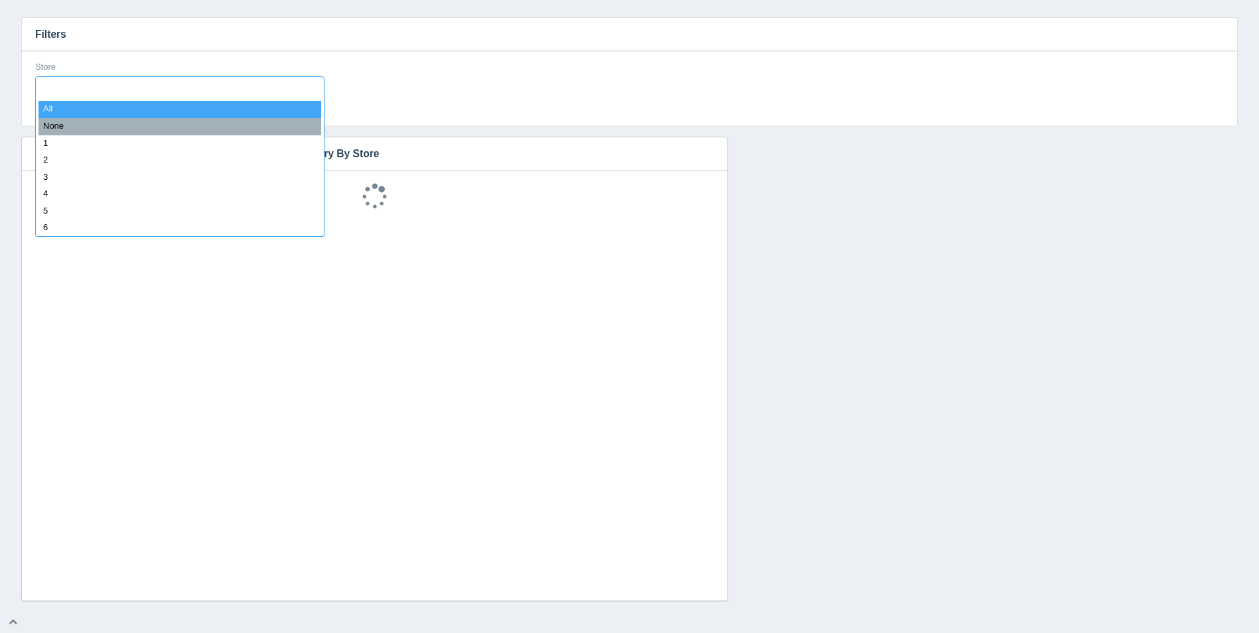
select select
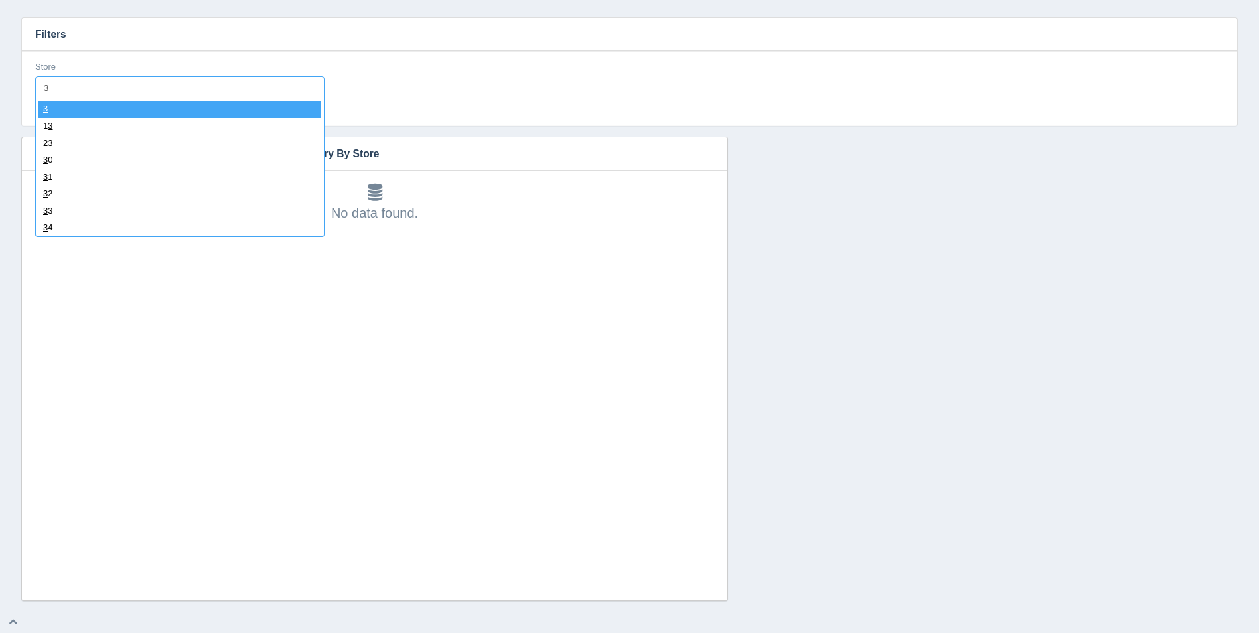
type input "37"
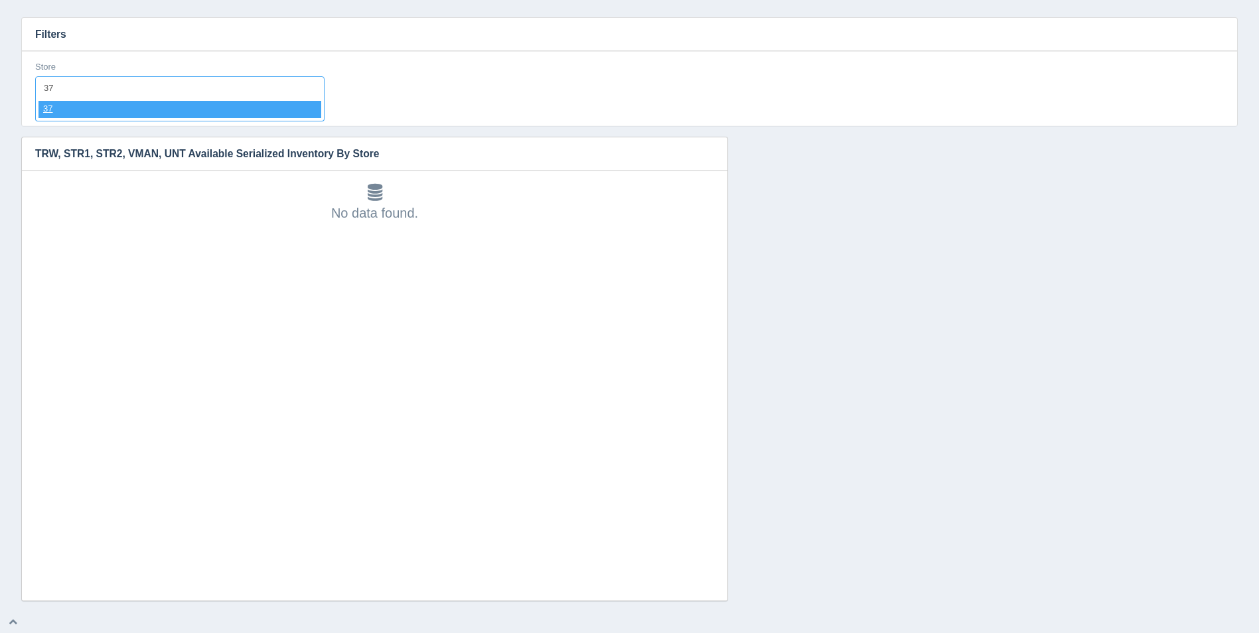
select select "37"
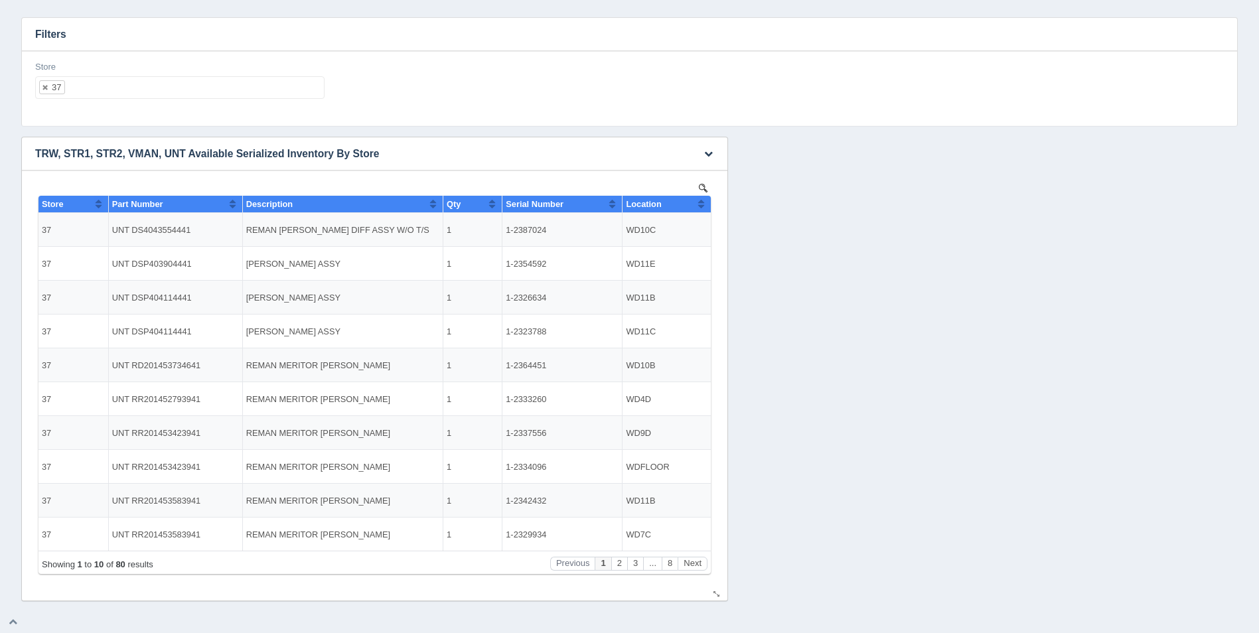
click at [702, 204] on button "Sort column ascending" at bounding box center [701, 204] width 9 height 16
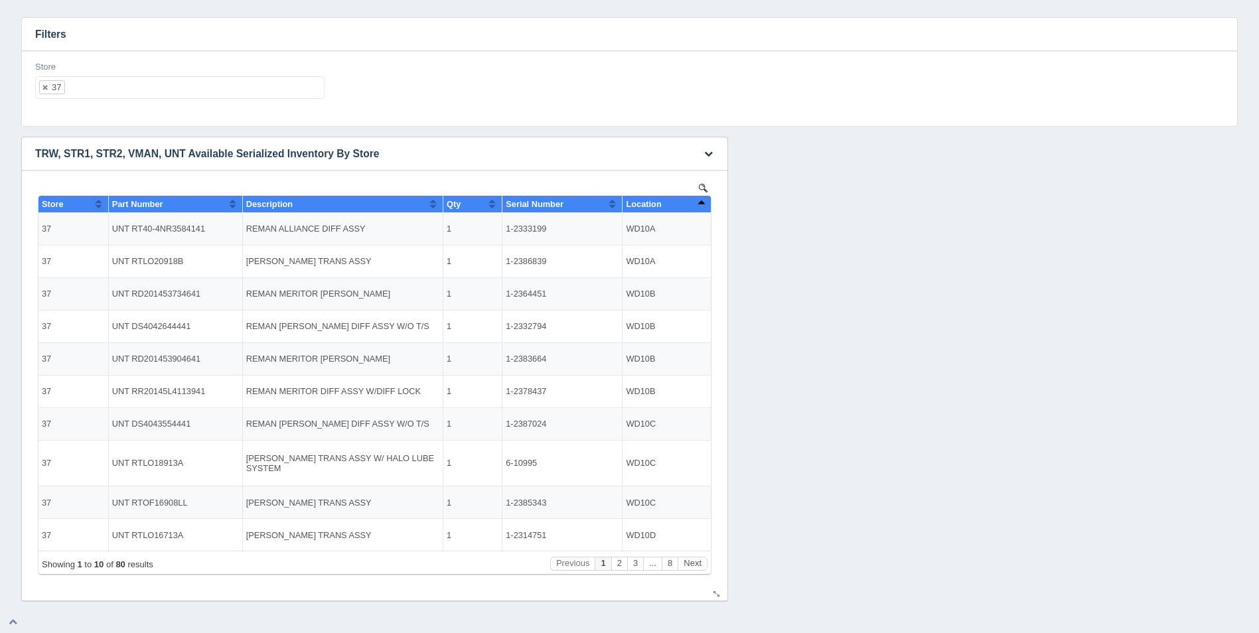
click at [702, 204] on button "Sort column descending" at bounding box center [701, 204] width 9 height 16
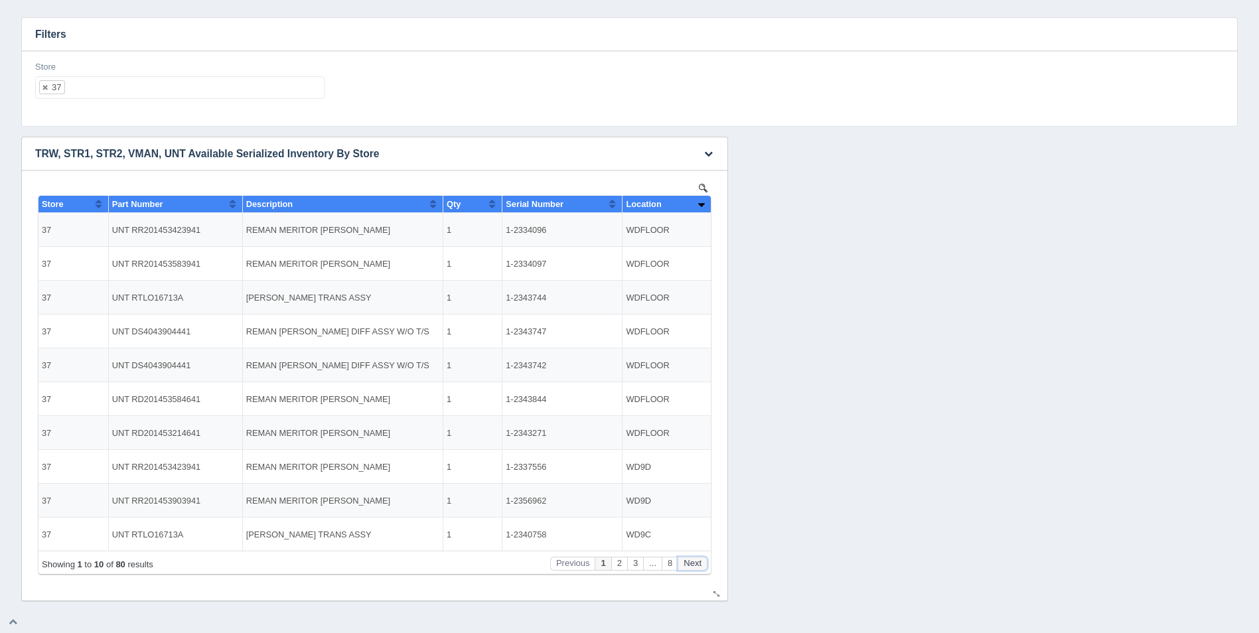
click at [697, 564] on button "Next" at bounding box center [692, 564] width 30 height 14
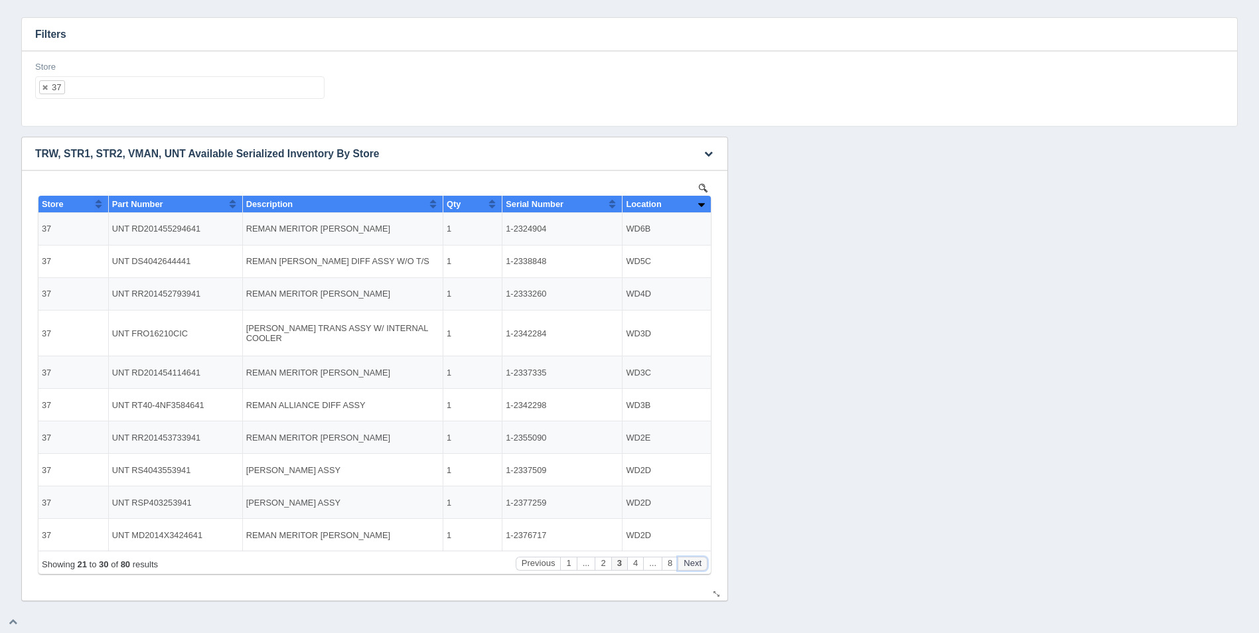
click at [697, 564] on button "Next" at bounding box center [692, 564] width 30 height 14
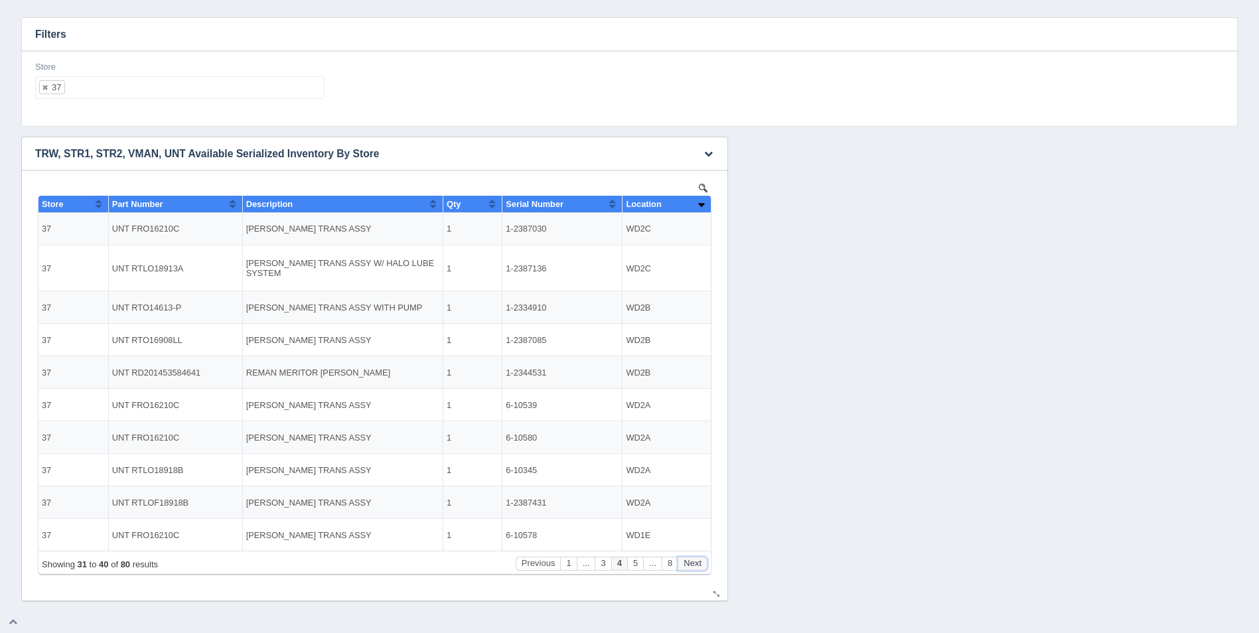
click at [697, 564] on button "Next" at bounding box center [692, 564] width 30 height 14
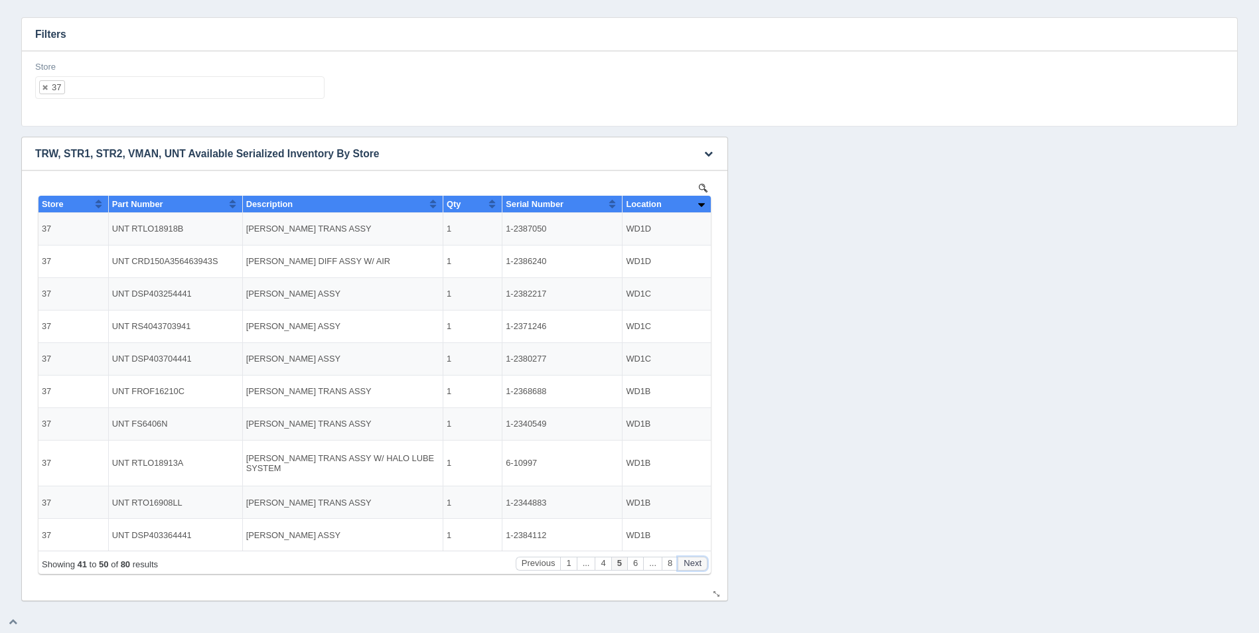
click at [701, 565] on button "Next" at bounding box center [692, 564] width 30 height 14
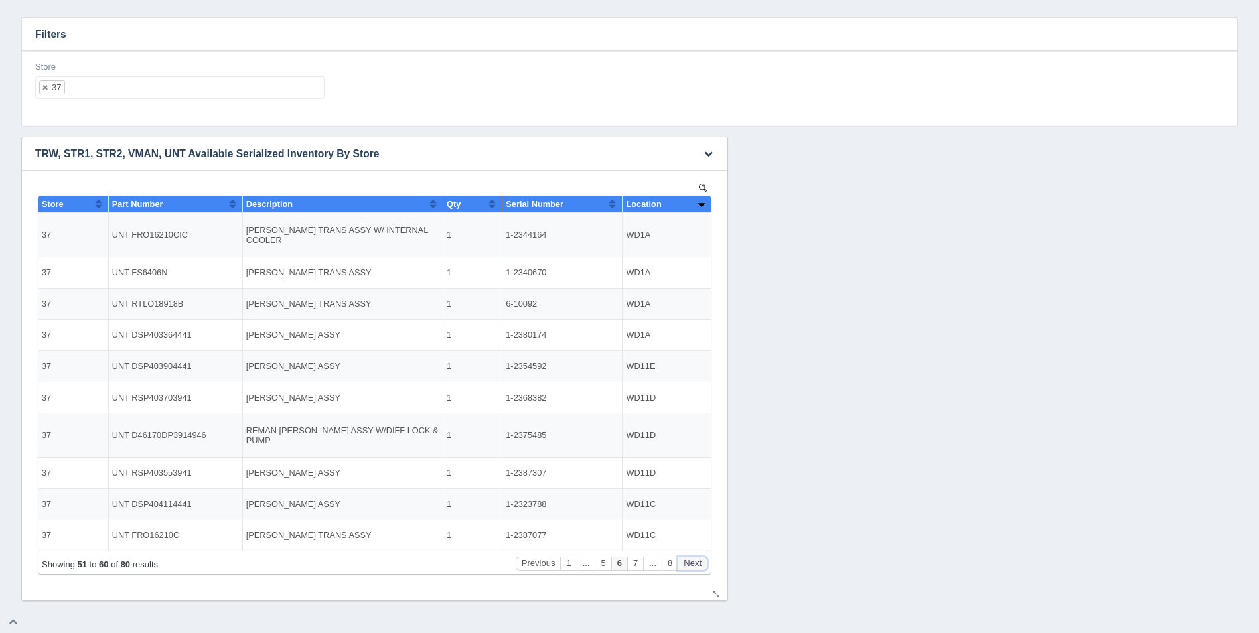
click at [701, 565] on button "Next" at bounding box center [692, 564] width 30 height 14
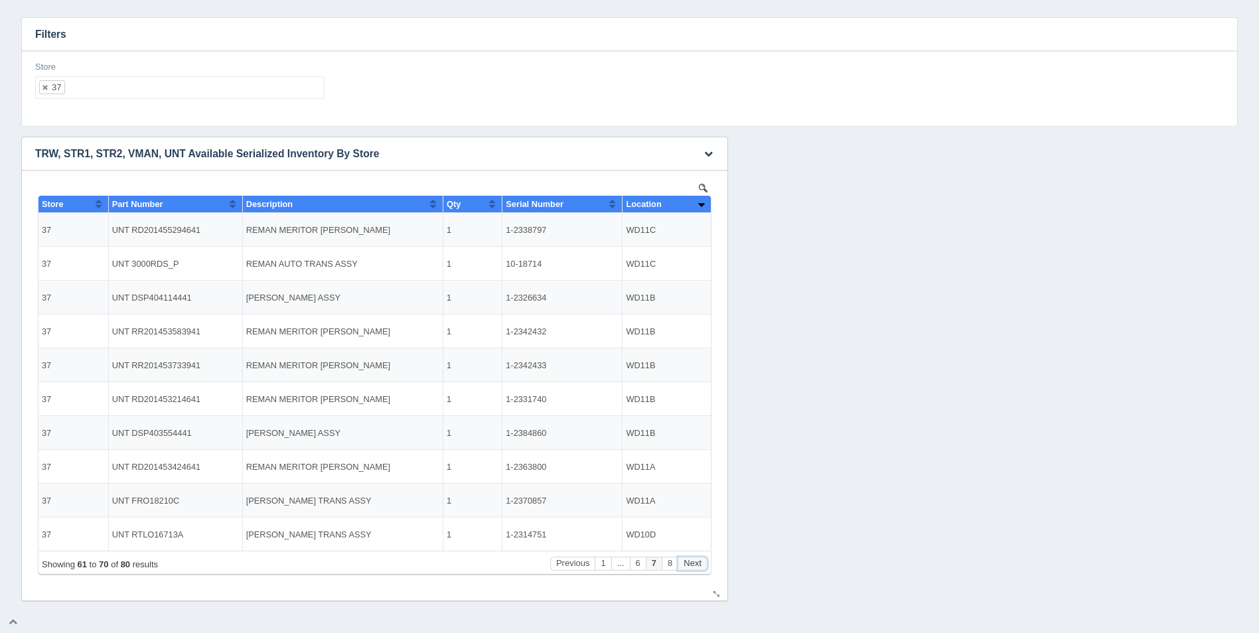
click at [701, 564] on button "Next" at bounding box center [692, 564] width 30 height 14
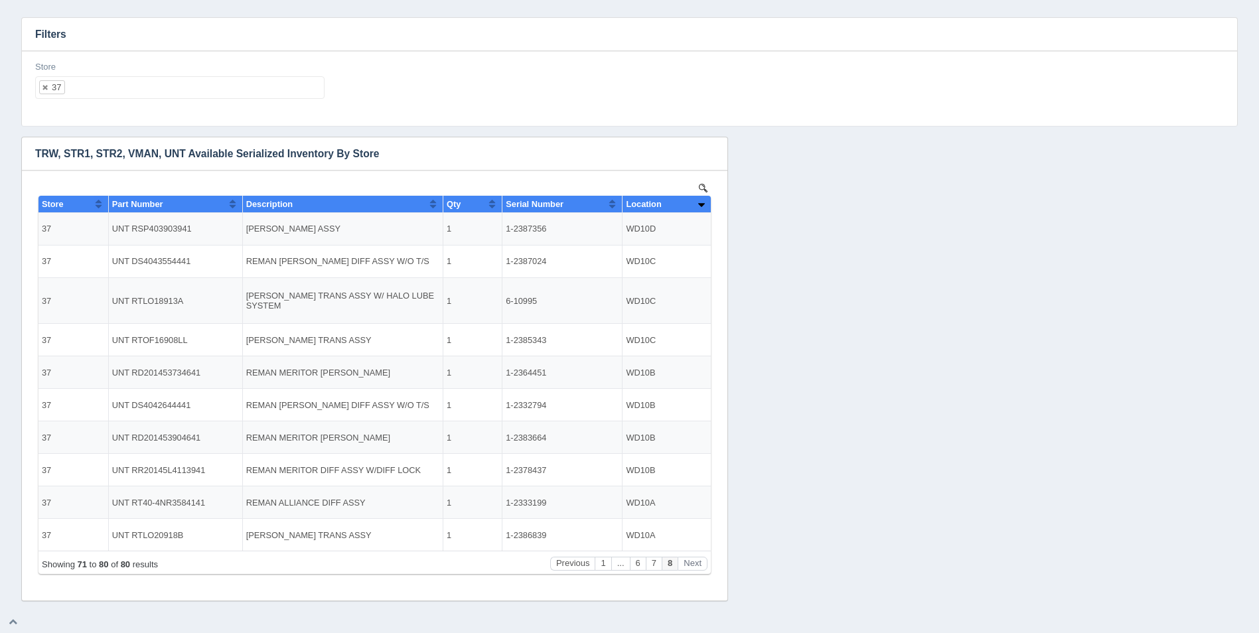
click at [156, 75] on div "Store 37 All None 1 2 3 4 5 6 7 8 9 10 11 12 13 14 15 16 17 18 19 20 21 22 23 2…" at bounding box center [179, 80] width 289 height 38
click at [167, 86] on ul "37" at bounding box center [179, 87] width 289 height 23
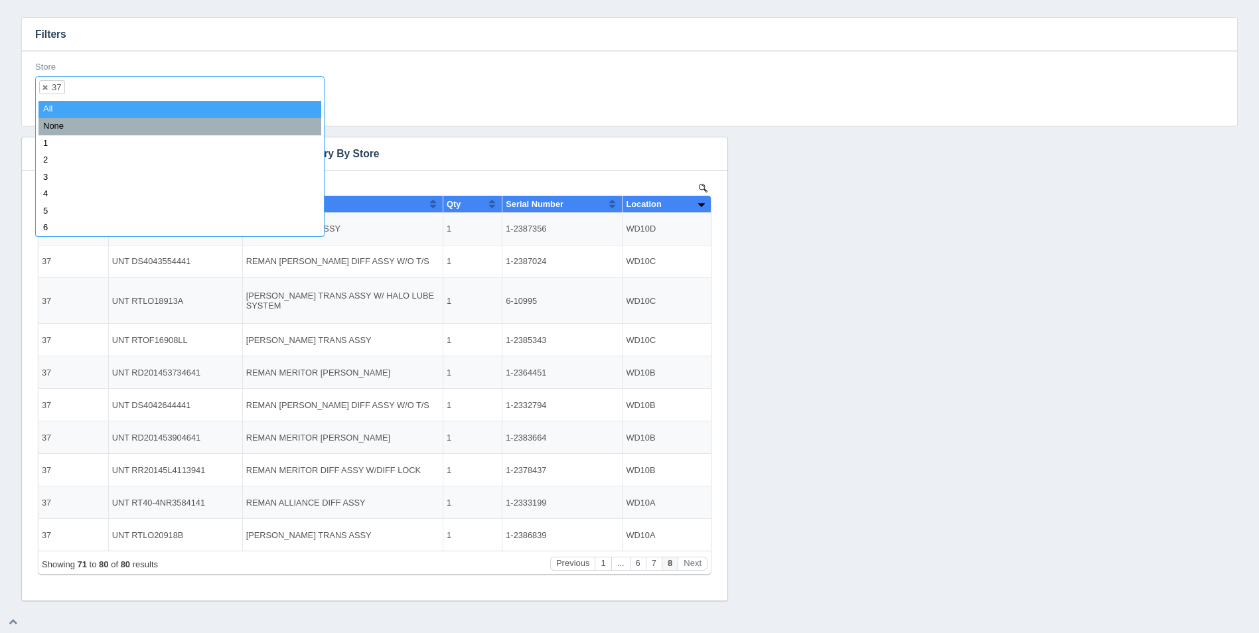
select select
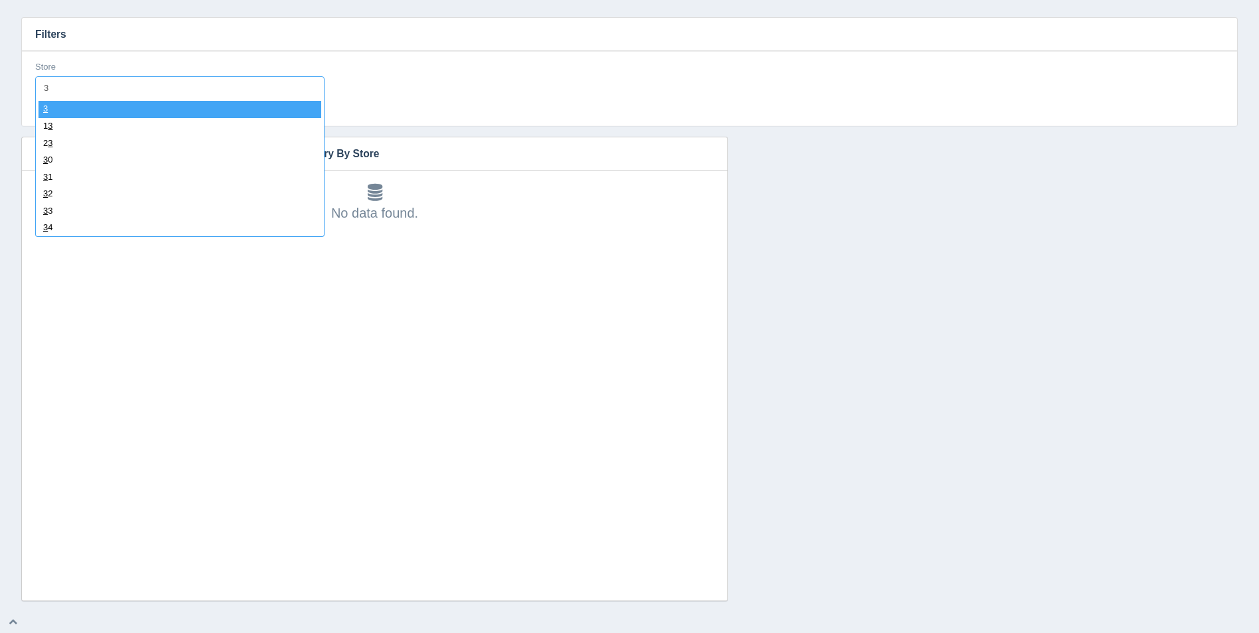
type input "38"
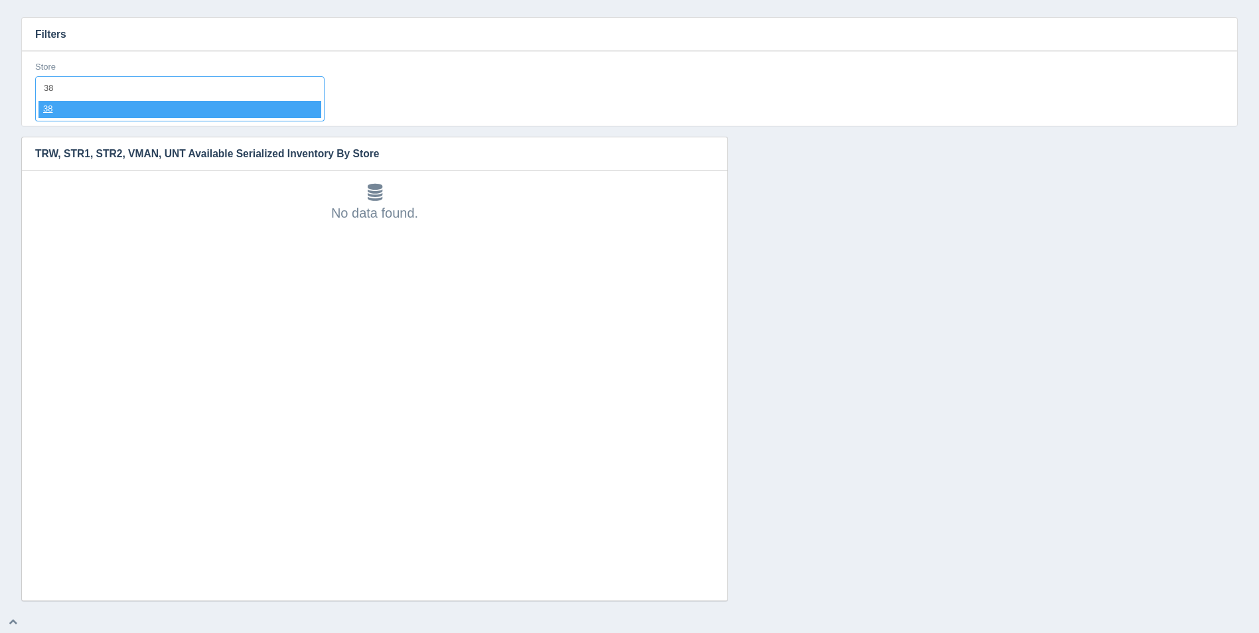
select select "38"
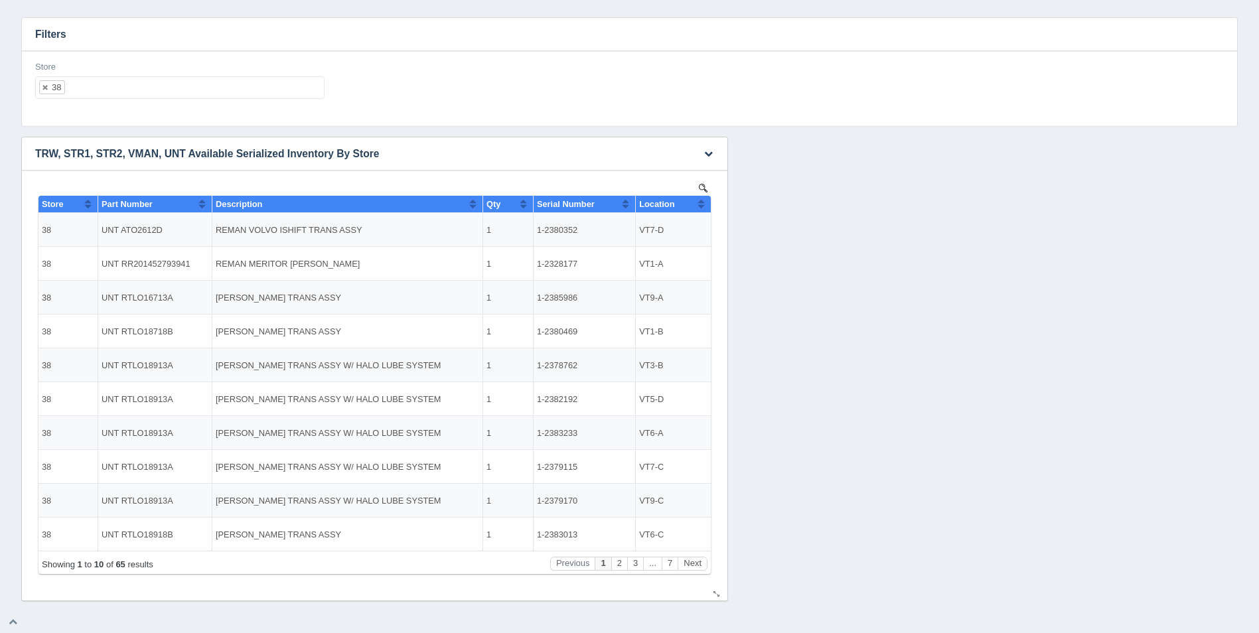
click at [707, 205] on th "Location" at bounding box center [673, 204] width 75 height 17
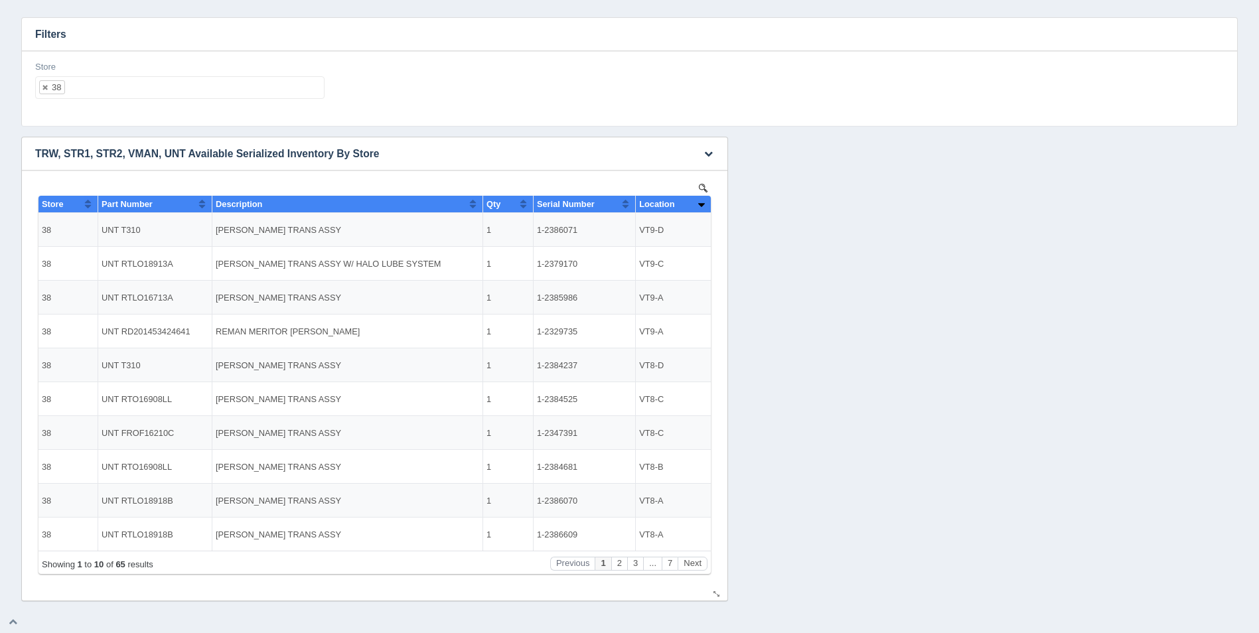
click at [707, 205] on th "Location" at bounding box center [673, 204] width 75 height 17
click at [698, 204] on button "Sort column descending" at bounding box center [701, 204] width 9 height 16
click at [698, 204] on button "Sort column ascending" at bounding box center [701, 204] width 9 height 16
click at [695, 560] on button "Next" at bounding box center [692, 564] width 30 height 14
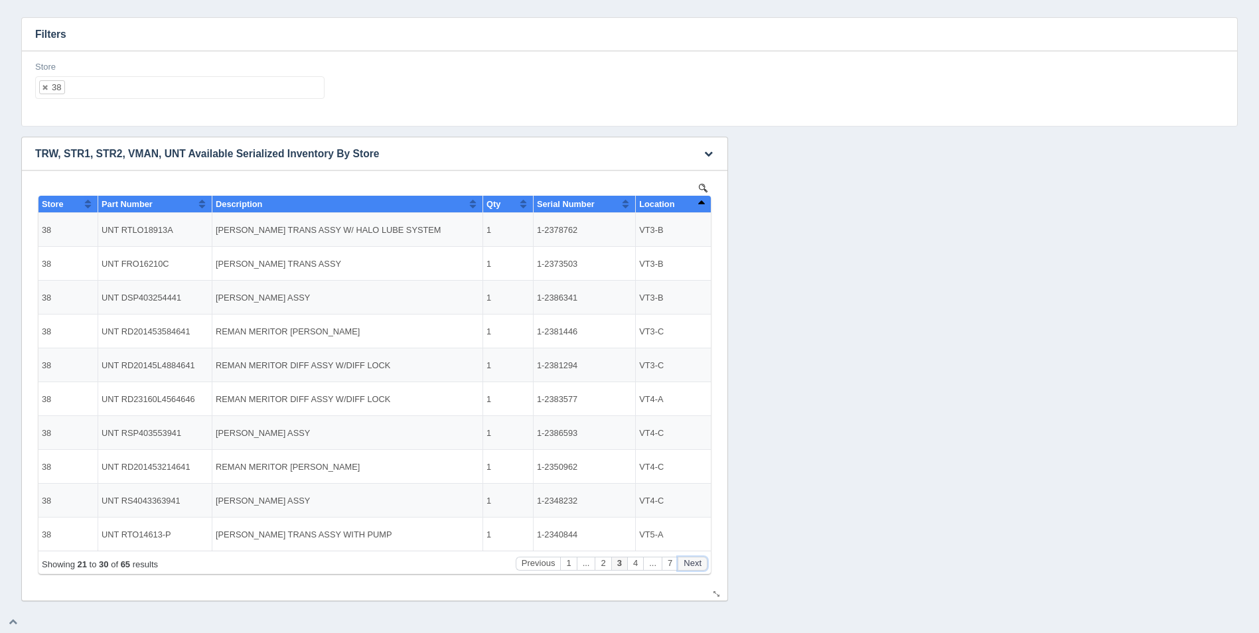
click at [697, 560] on button "Next" at bounding box center [692, 564] width 30 height 14
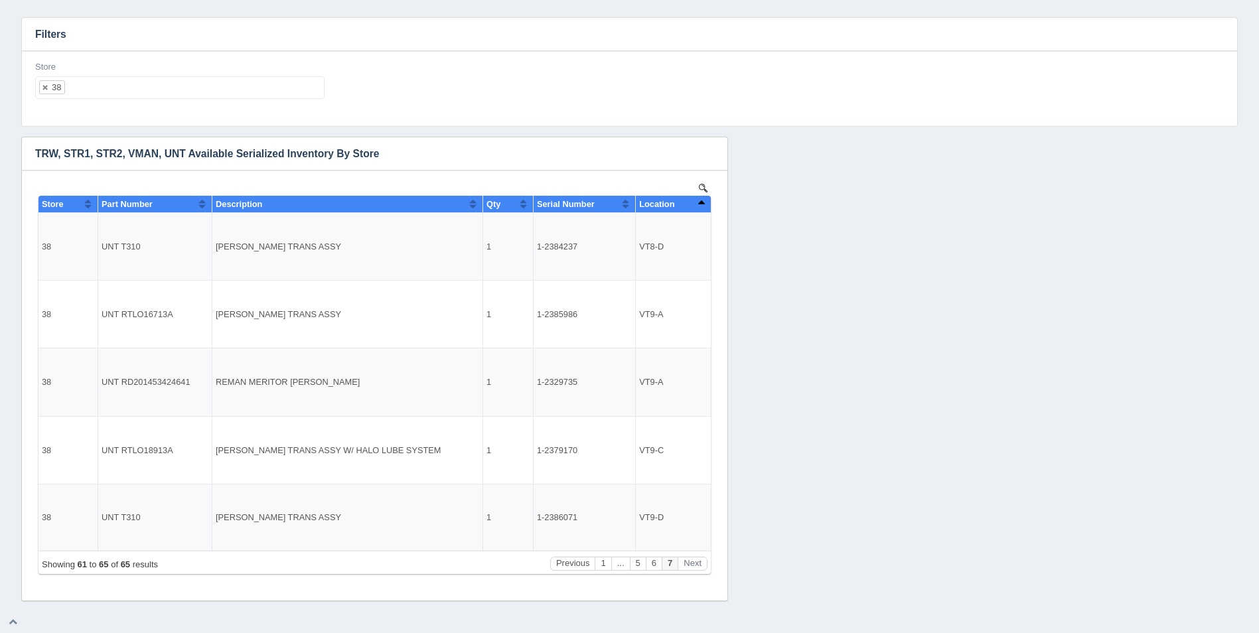
click at [135, 86] on ul "38" at bounding box center [179, 87] width 289 height 23
select select
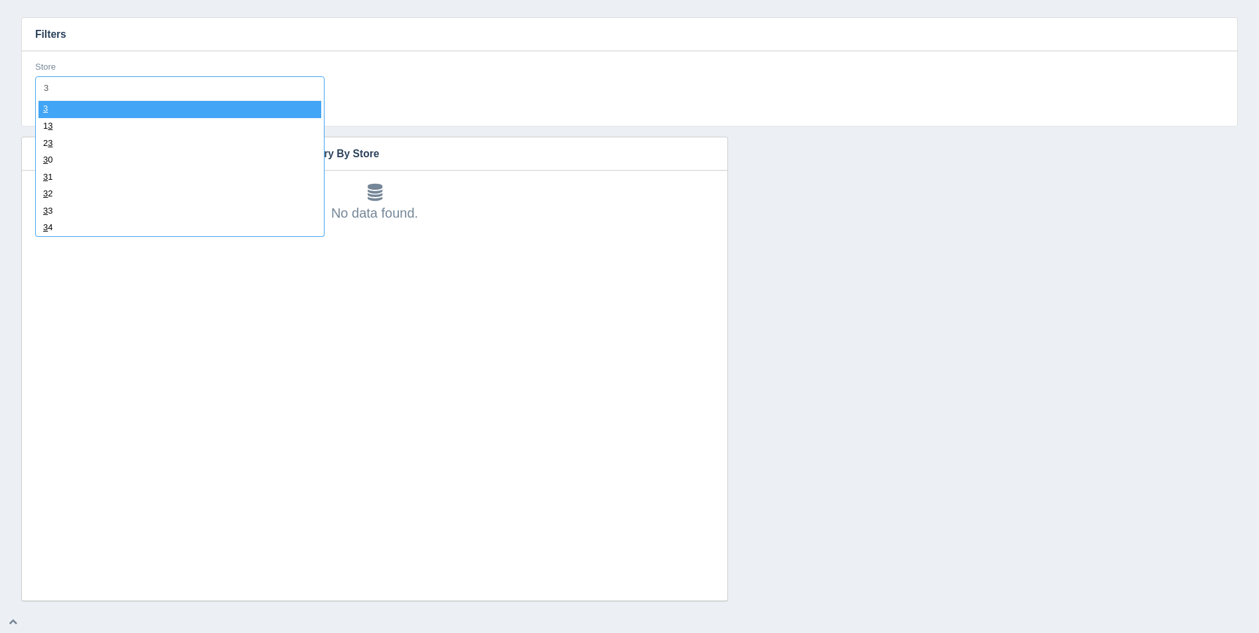
type input "39"
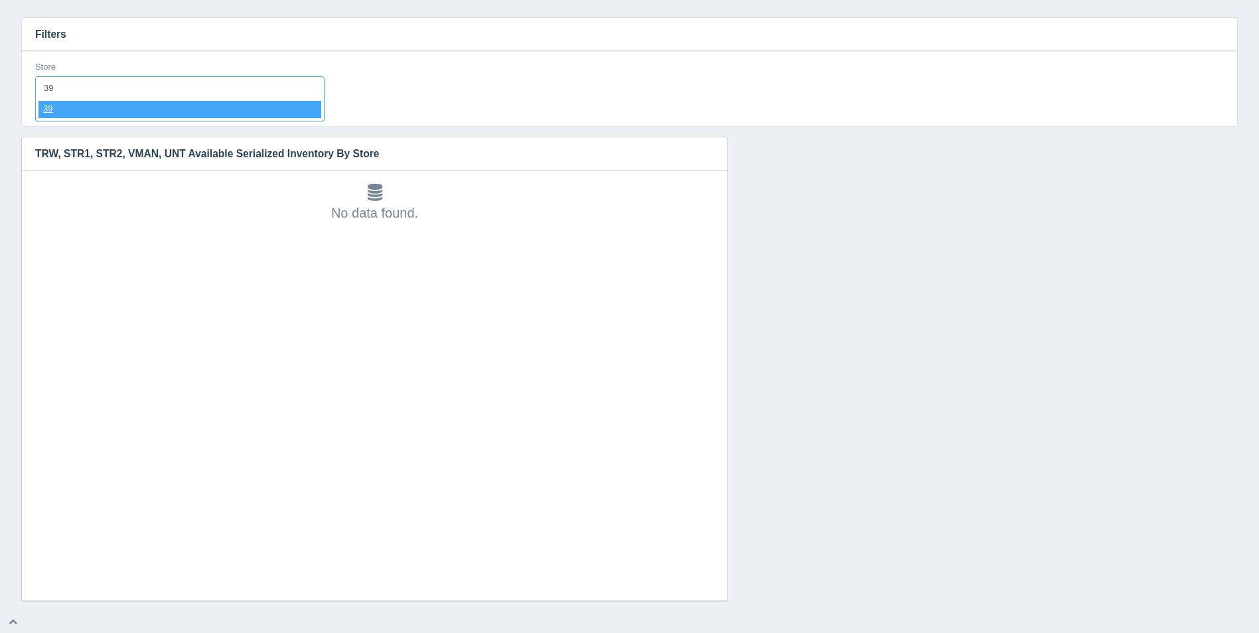
select select "39"
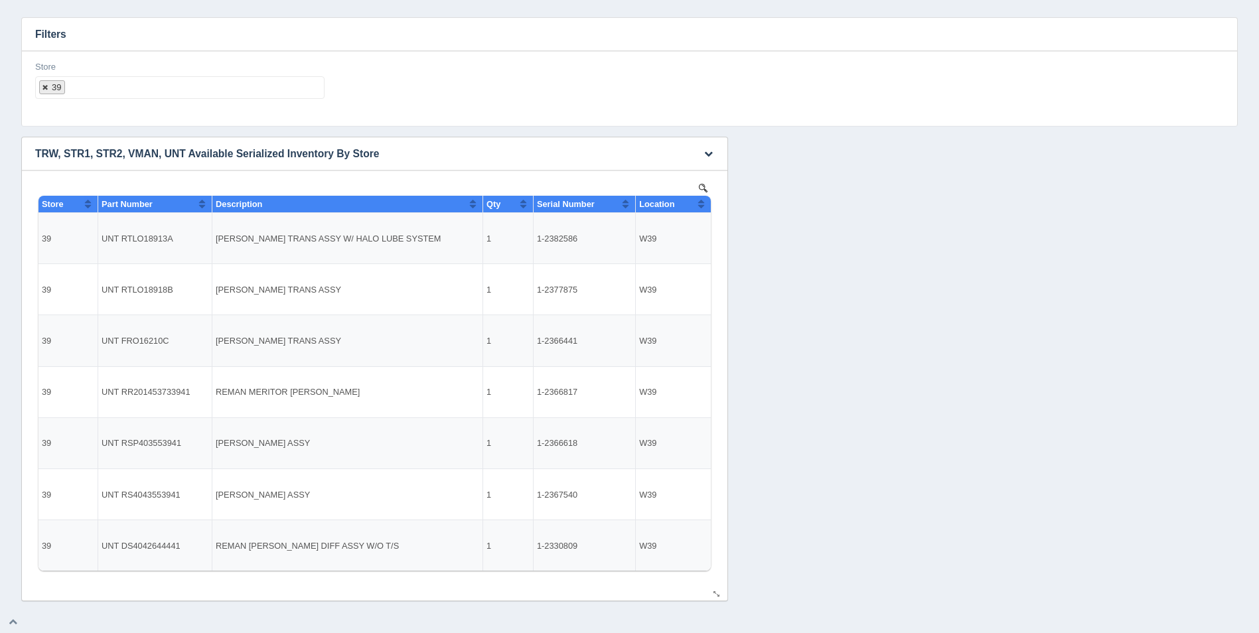
select select
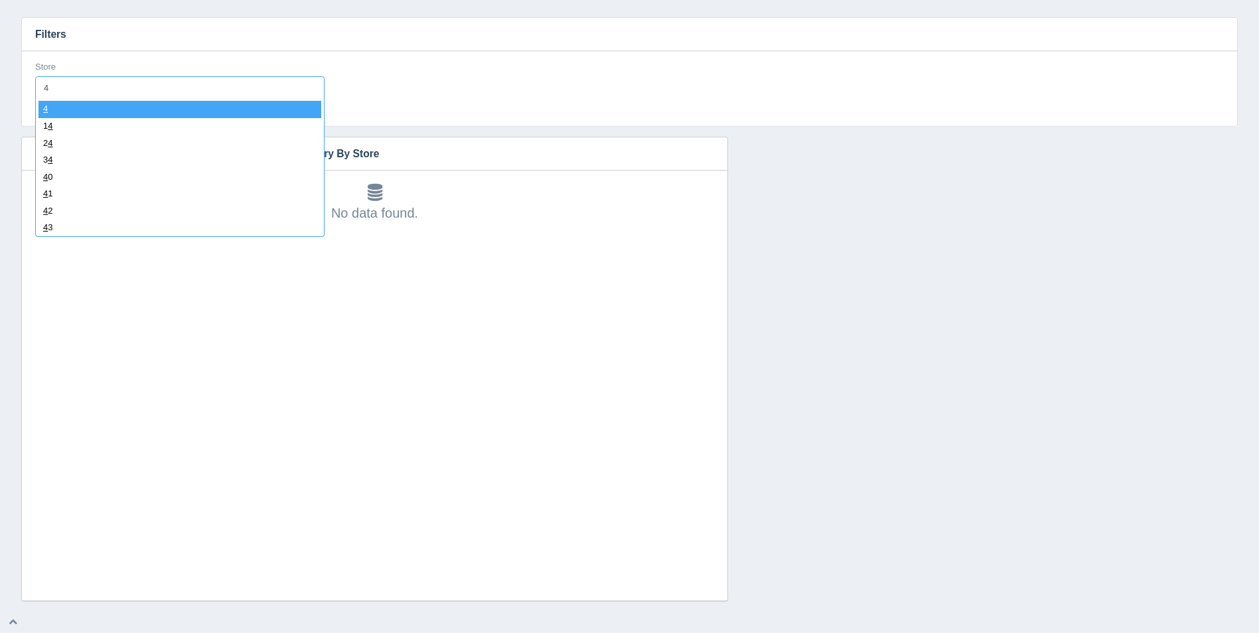
type input "40"
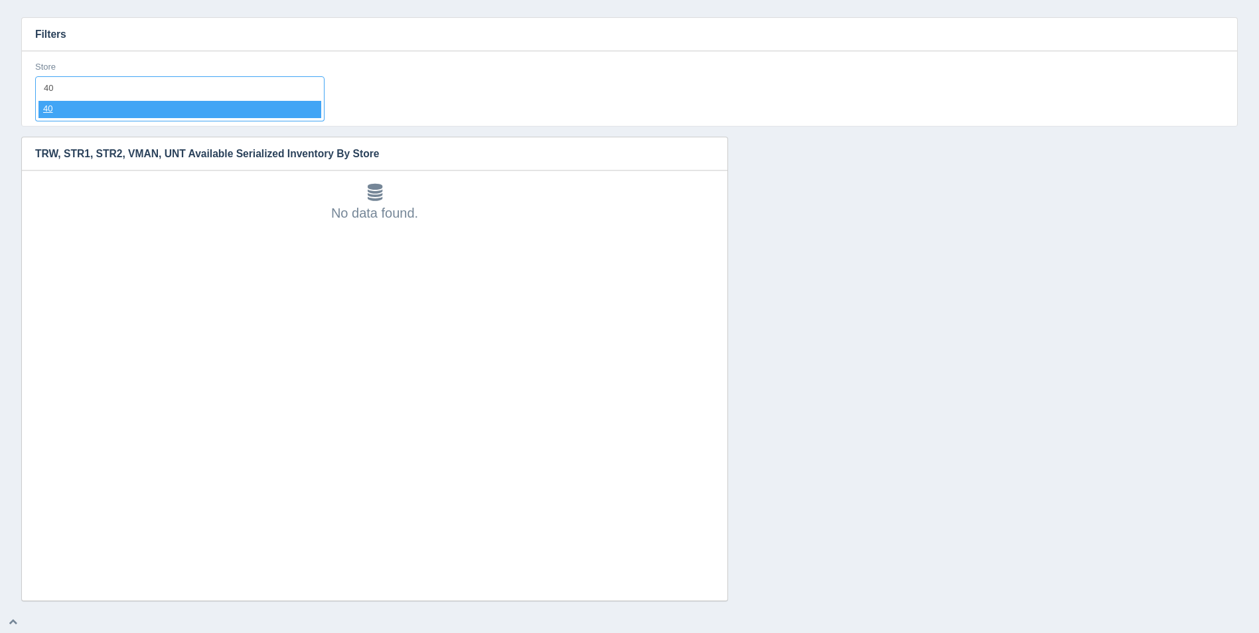
select select "40"
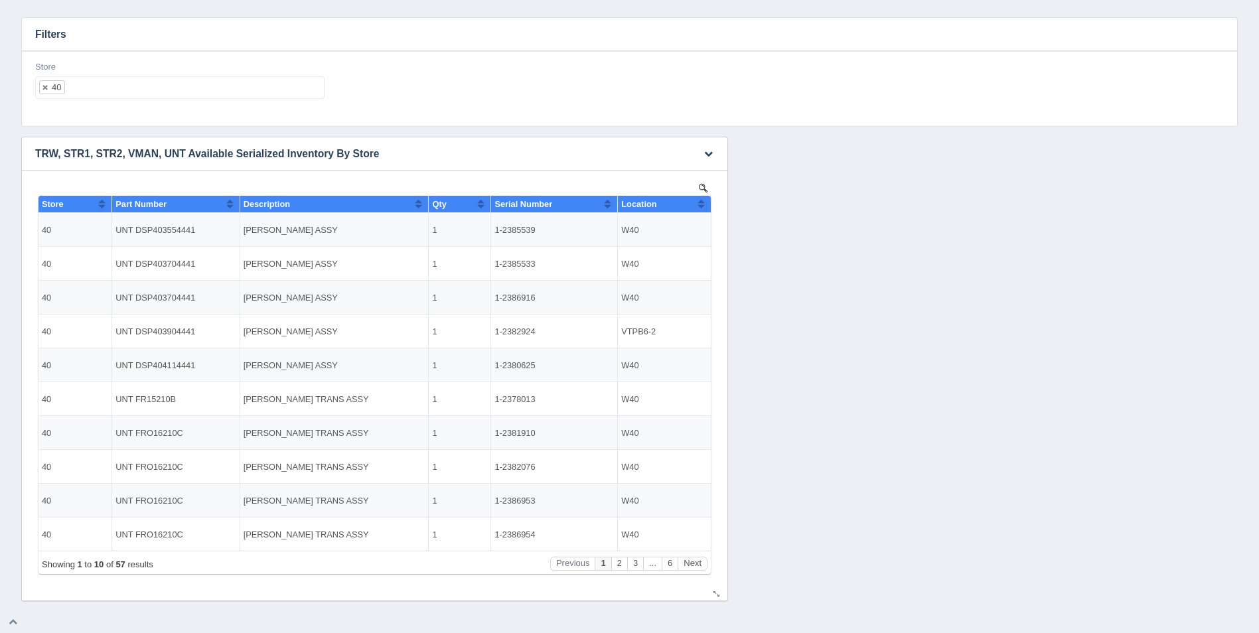
click at [701, 205] on button "Sort column ascending" at bounding box center [701, 204] width 9 height 16
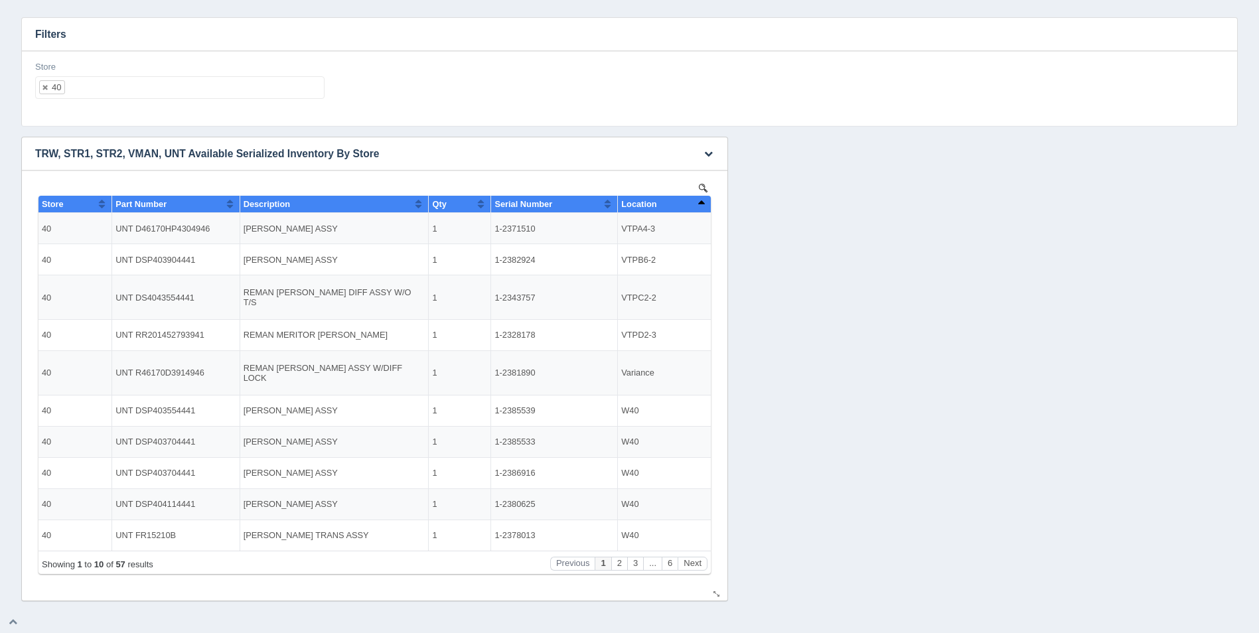
click at [699, 205] on button "Sort column descending" at bounding box center [701, 204] width 9 height 16
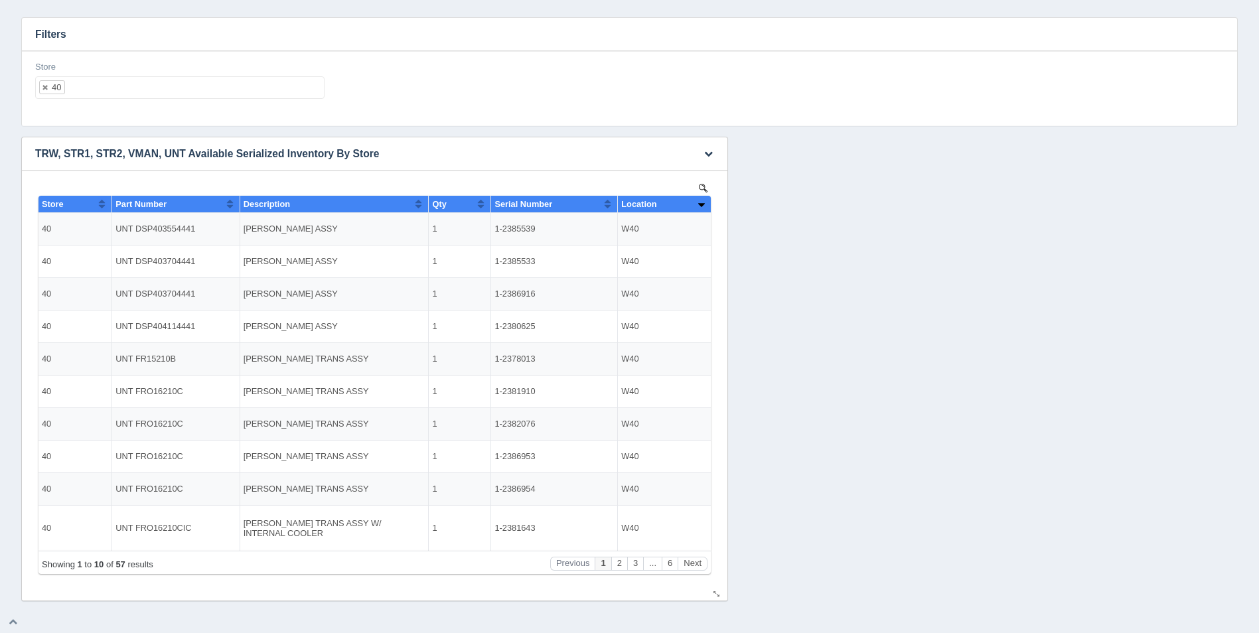
click at [699, 206] on button "Sort column ascending" at bounding box center [701, 204] width 9 height 16
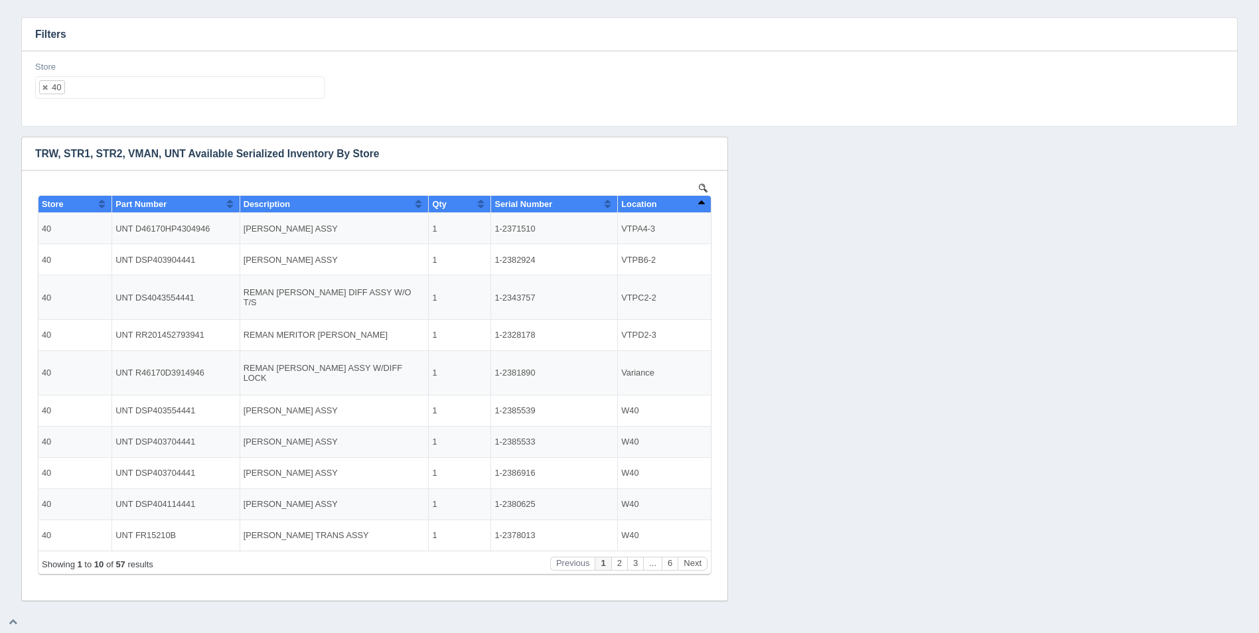
click at [167, 85] on ul "40" at bounding box center [179, 87] width 289 height 23
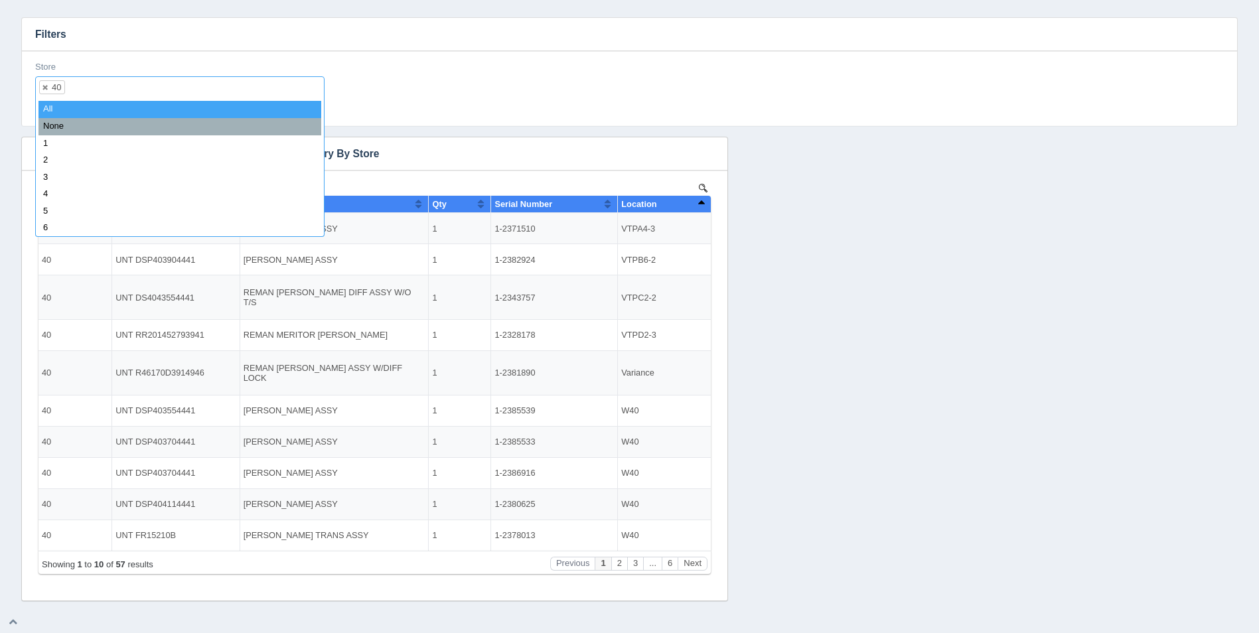
select select
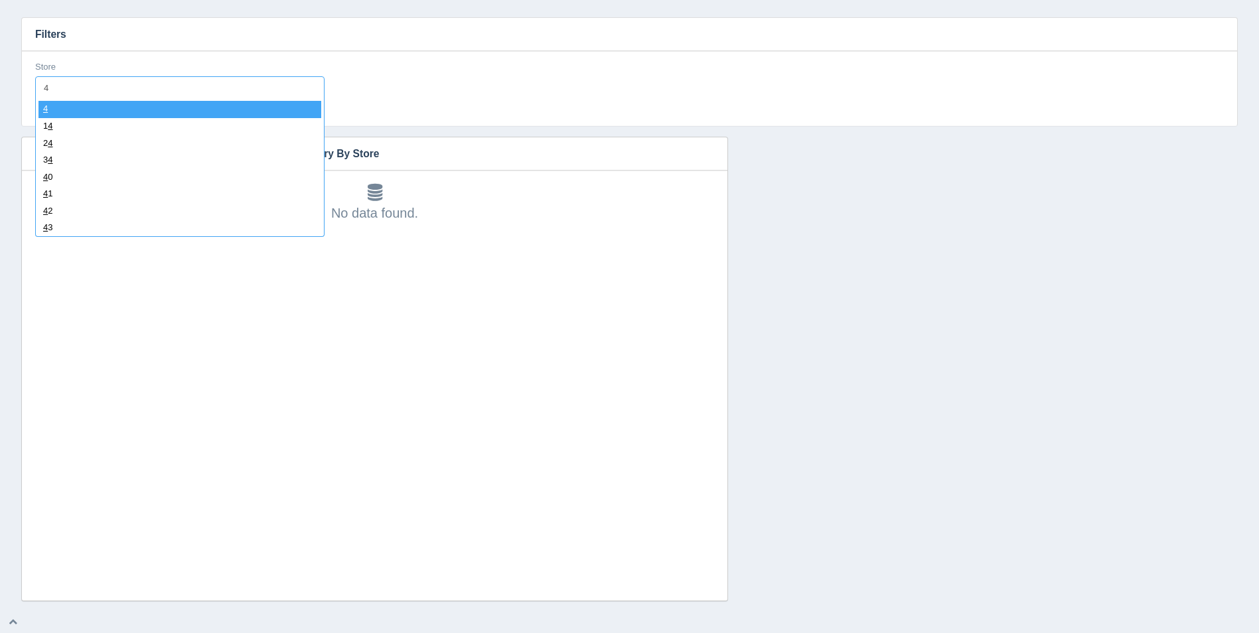
type input "41"
select select "41"
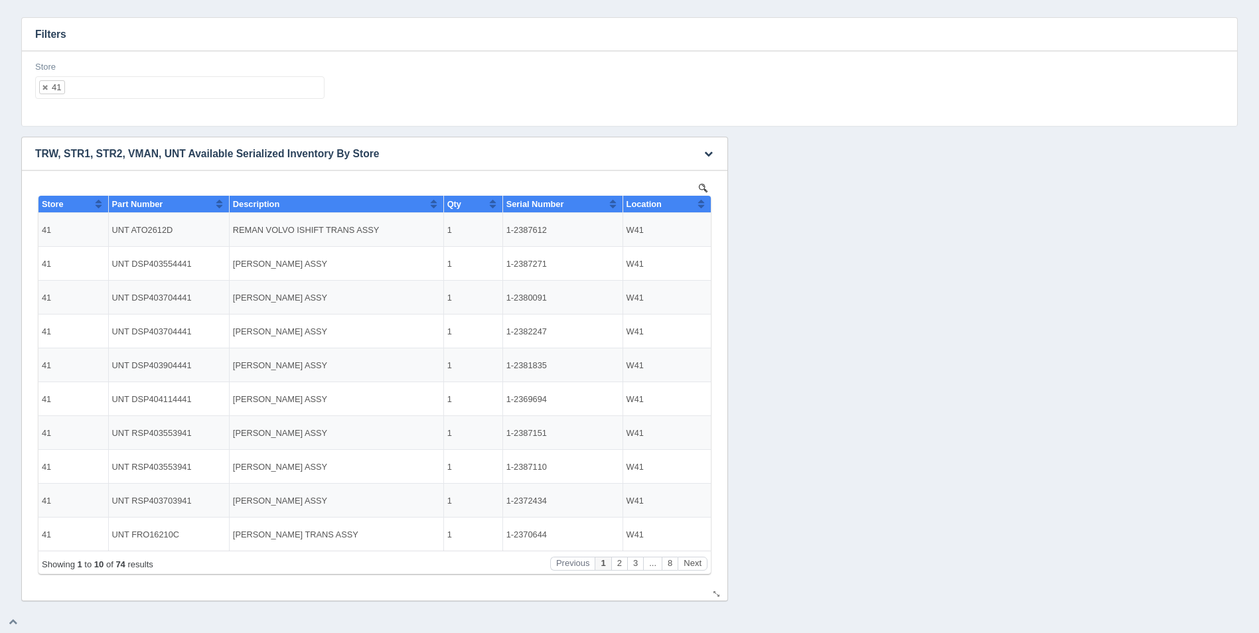
click at [700, 204] on button "Sort column ascending" at bounding box center [701, 204] width 9 height 16
click at [701, 204] on button "Sort column descending" at bounding box center [701, 204] width 9 height 16
drag, startPoint x: 545, startPoint y: 229, endPoint x: 508, endPoint y: 228, distance: 36.5
click at [508, 228] on td "1-2386999" at bounding box center [562, 230] width 120 height 34
copy td "1-2386999"
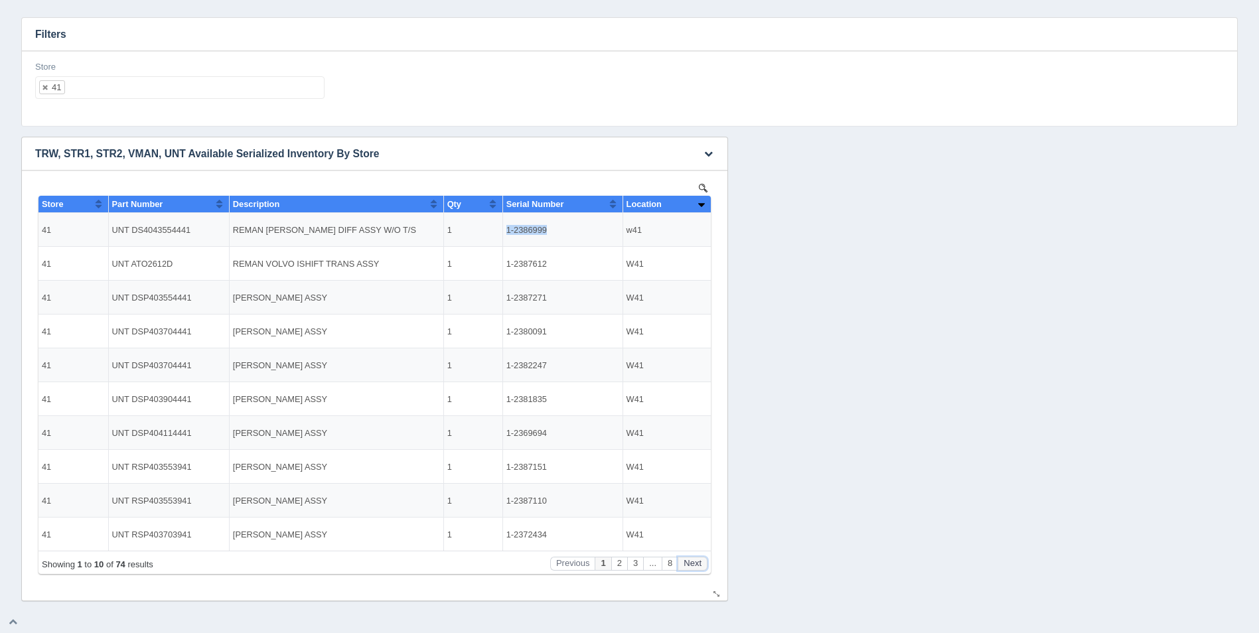
click at [691, 559] on button "Next" at bounding box center [692, 564] width 30 height 14
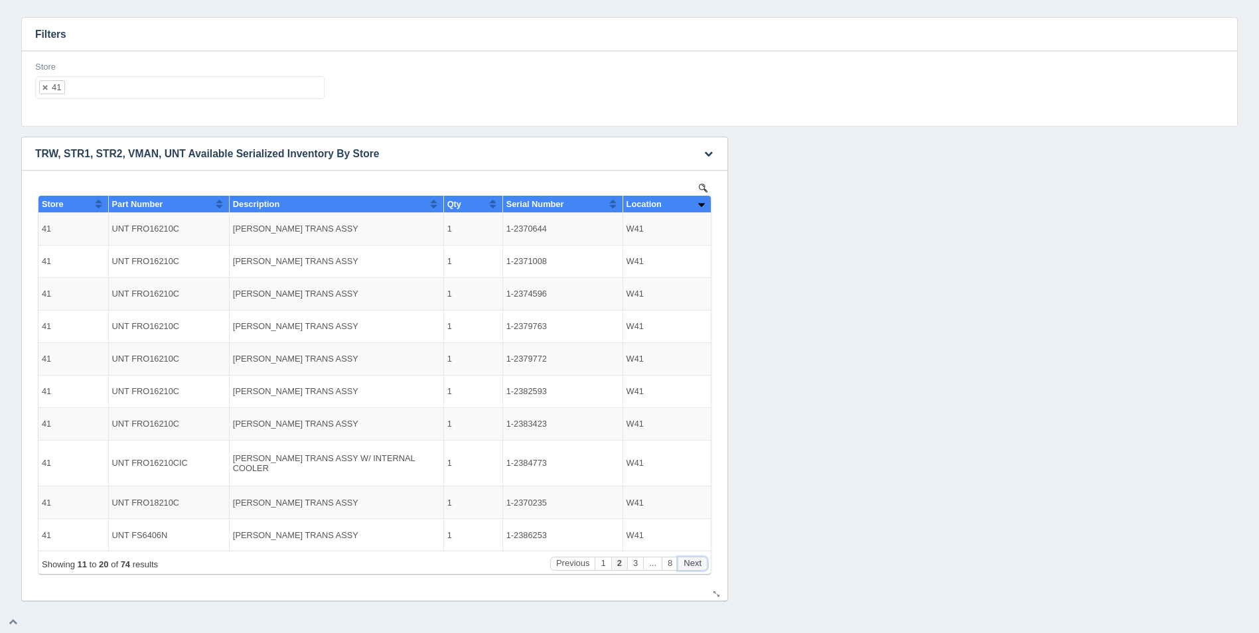
click at [691, 559] on button "Next" at bounding box center [692, 564] width 30 height 14
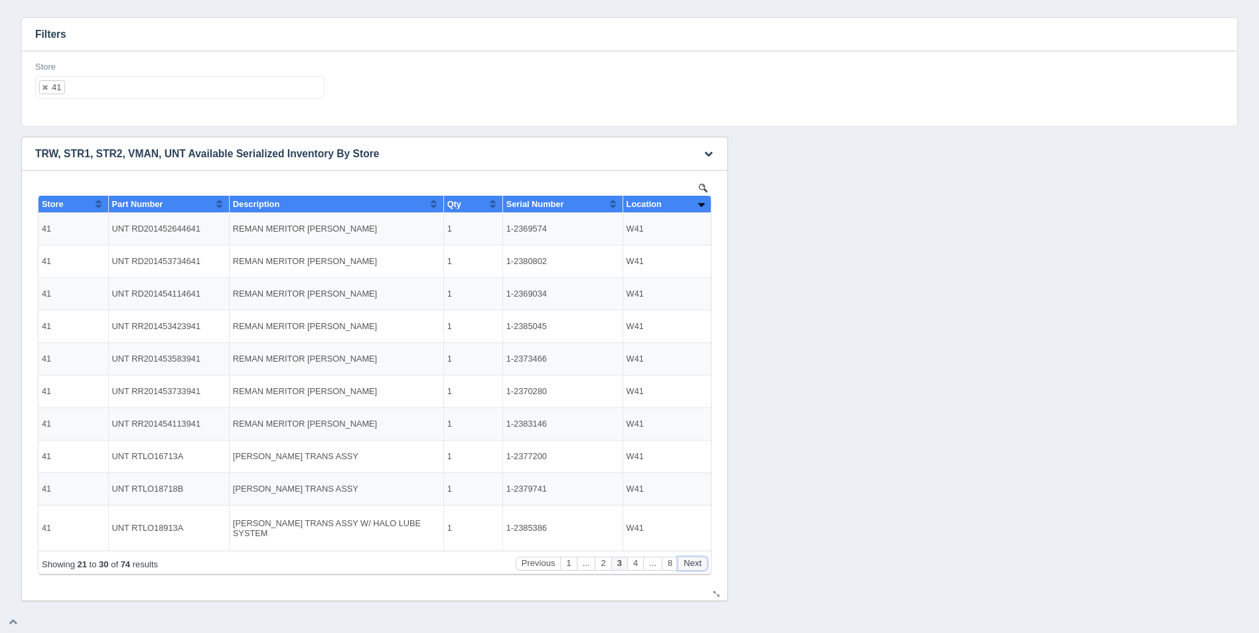
click at [691, 559] on button "Next" at bounding box center [692, 564] width 30 height 14
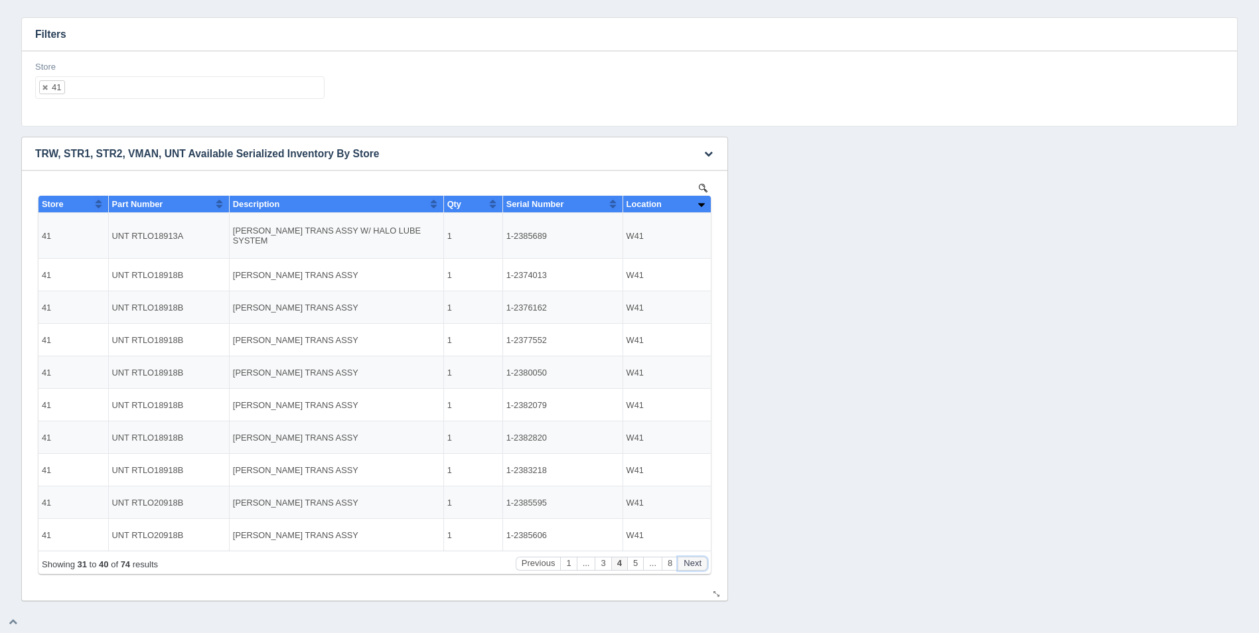
click at [691, 559] on button "Next" at bounding box center [692, 564] width 30 height 14
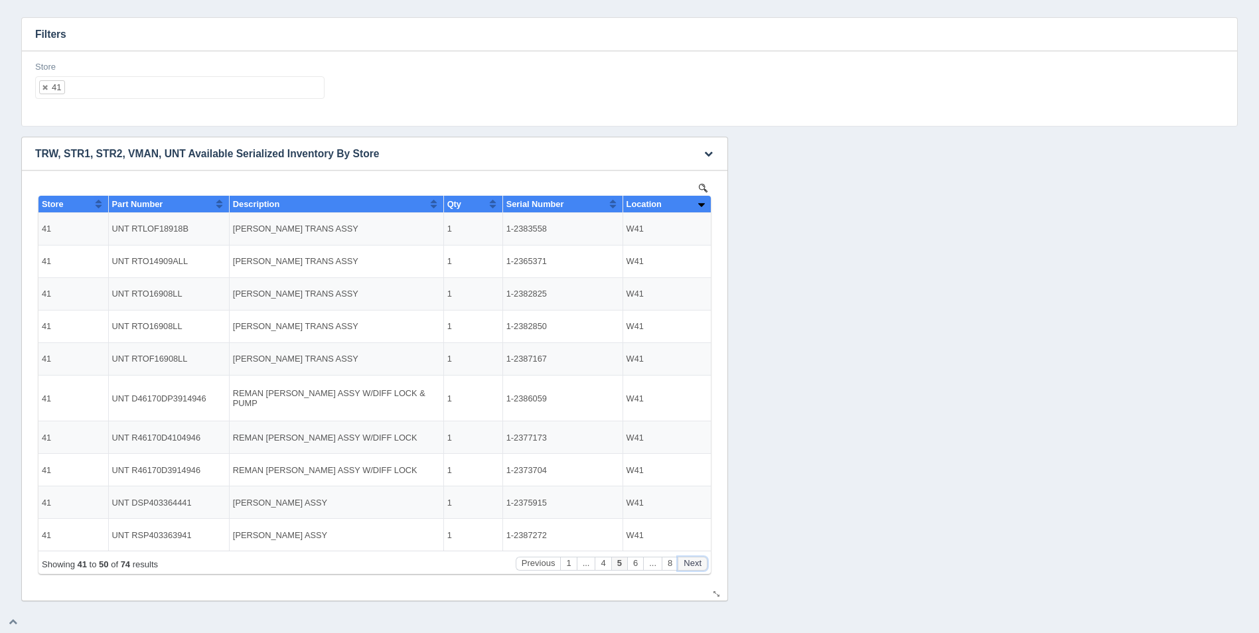
click at [691, 560] on button "Next" at bounding box center [692, 564] width 30 height 14
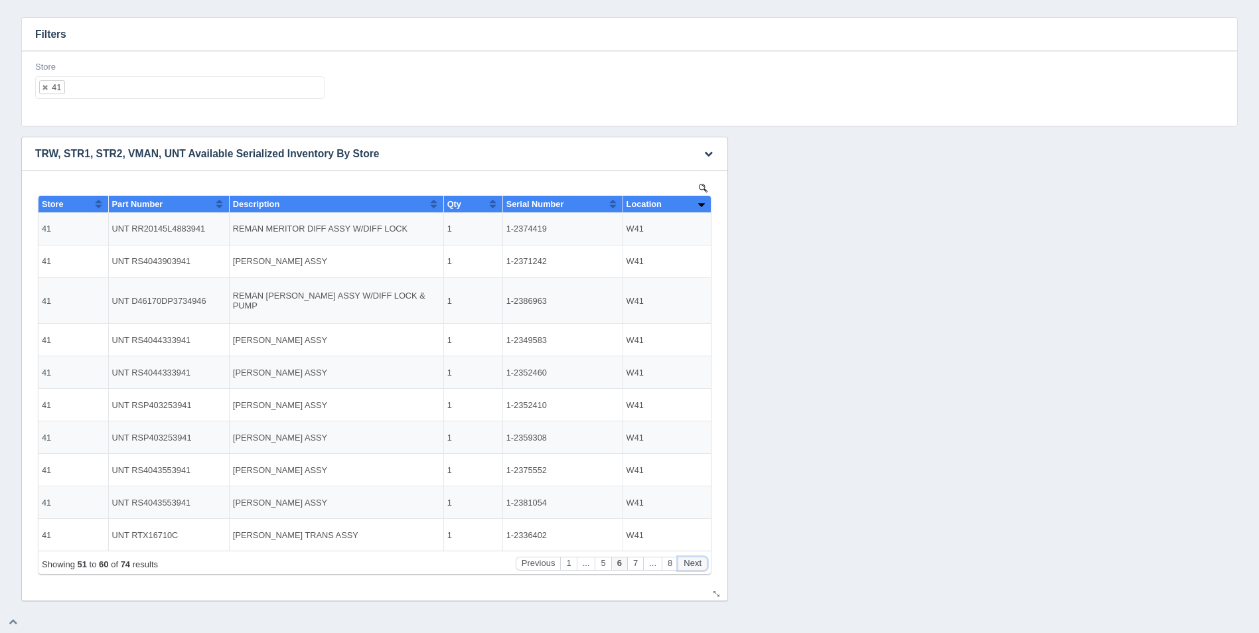
click at [691, 561] on button "Next" at bounding box center [692, 564] width 30 height 14
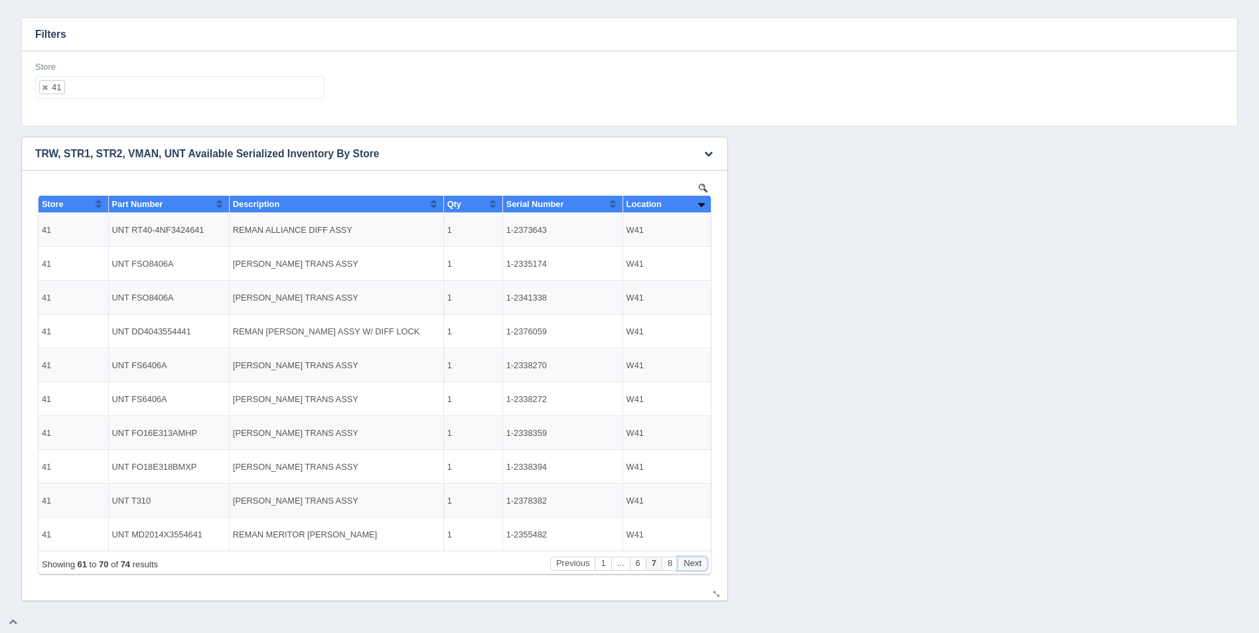
click at [693, 562] on button "Next" at bounding box center [692, 564] width 30 height 14
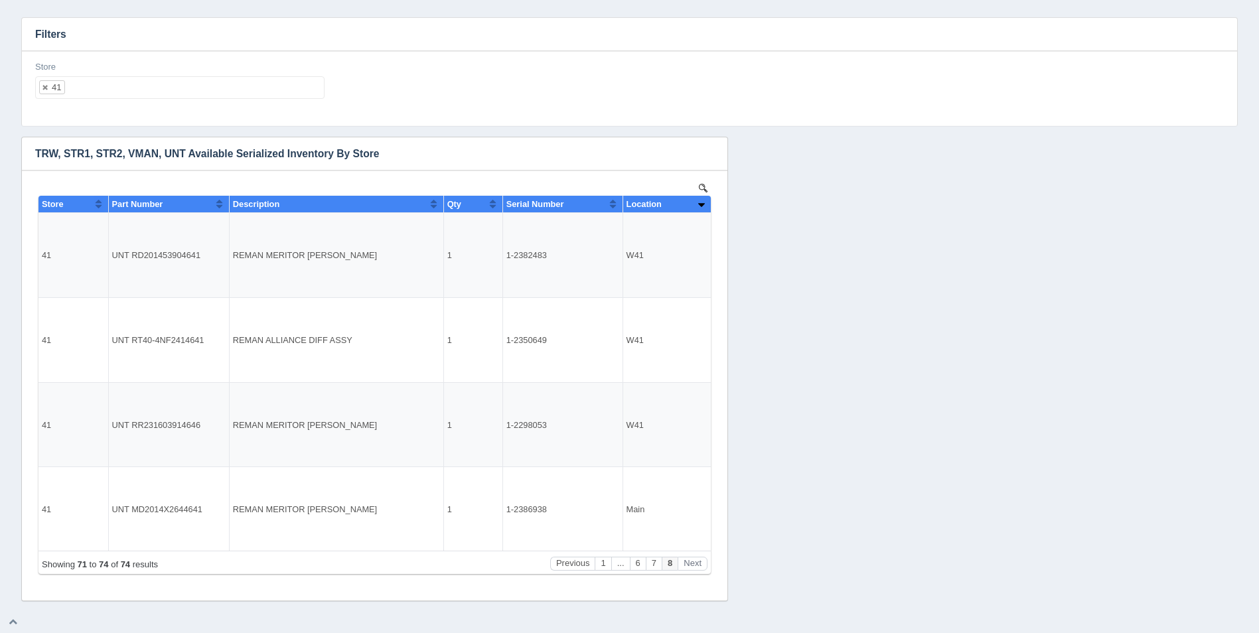
click at [162, 84] on ul "41" at bounding box center [179, 87] width 289 height 23
click at [563, 560] on button "Previous" at bounding box center [572, 564] width 45 height 14
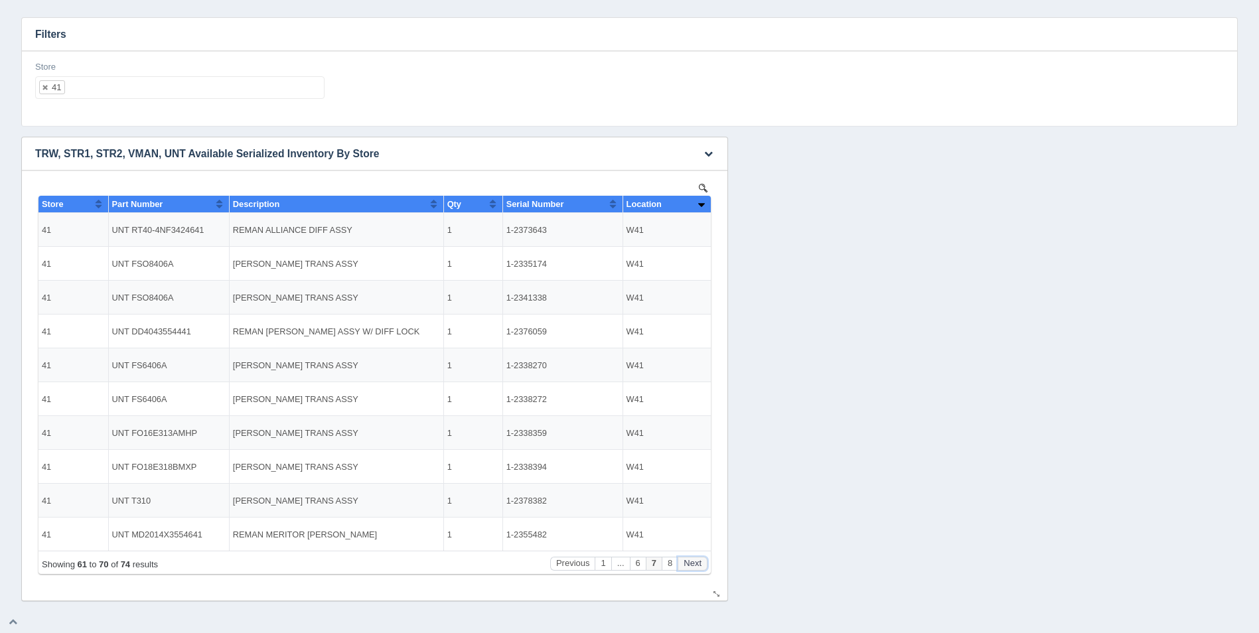
click at [704, 563] on button "Next" at bounding box center [692, 564] width 30 height 14
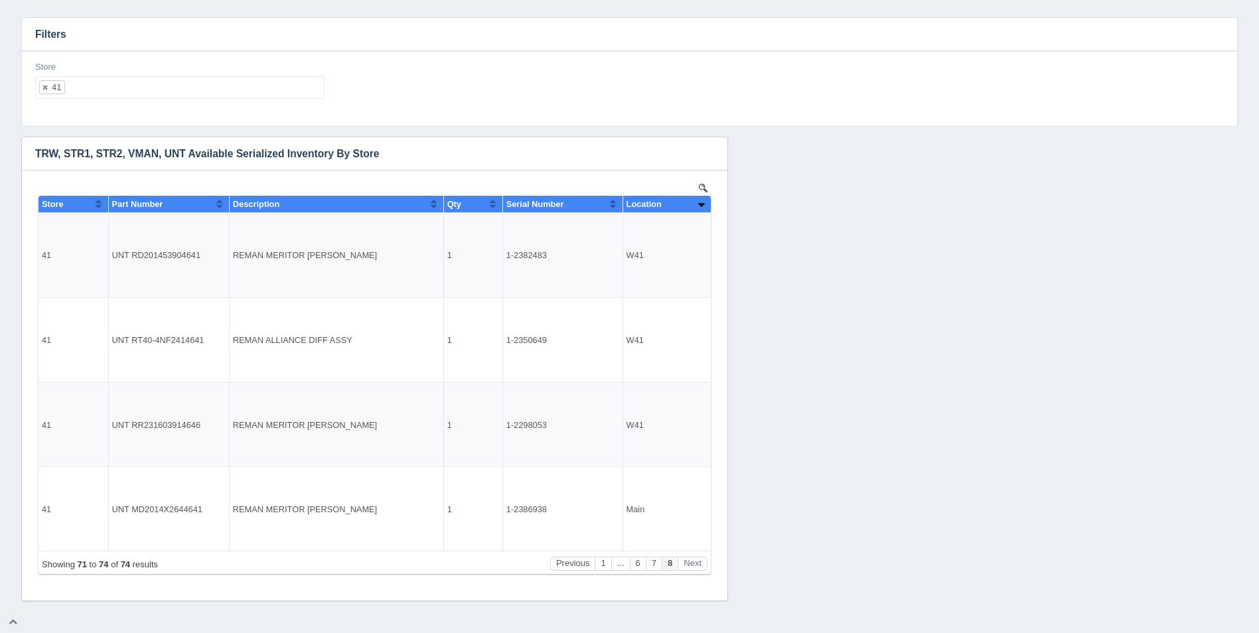
click at [130, 81] on ul "41" at bounding box center [179, 87] width 289 height 23
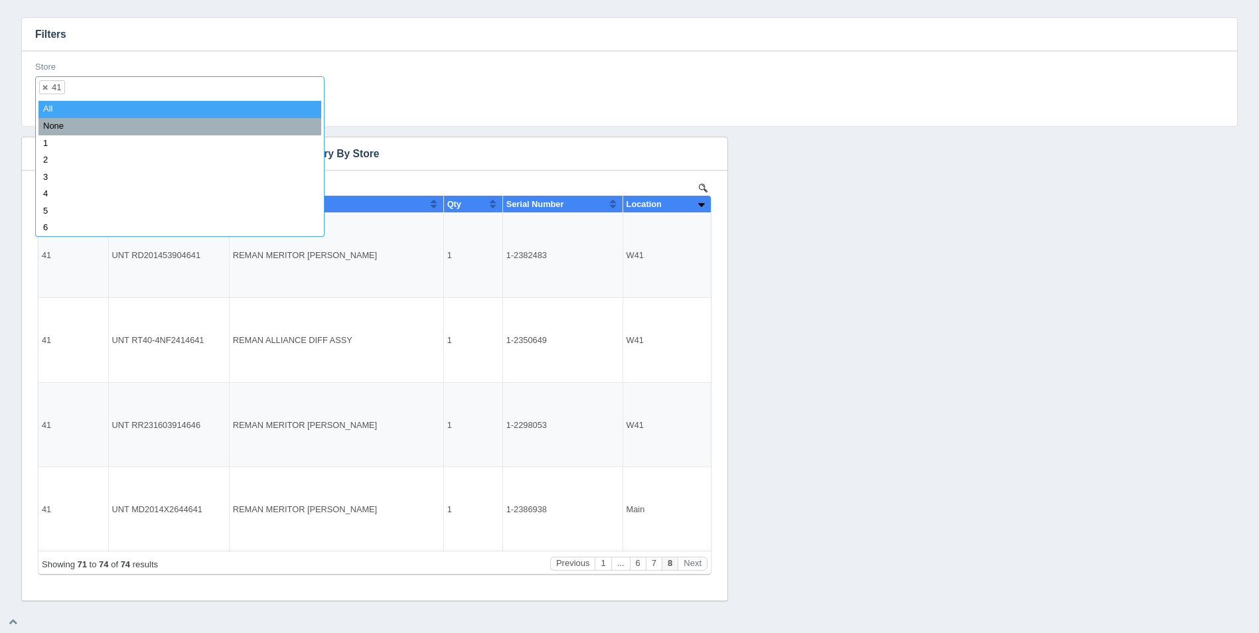
select select
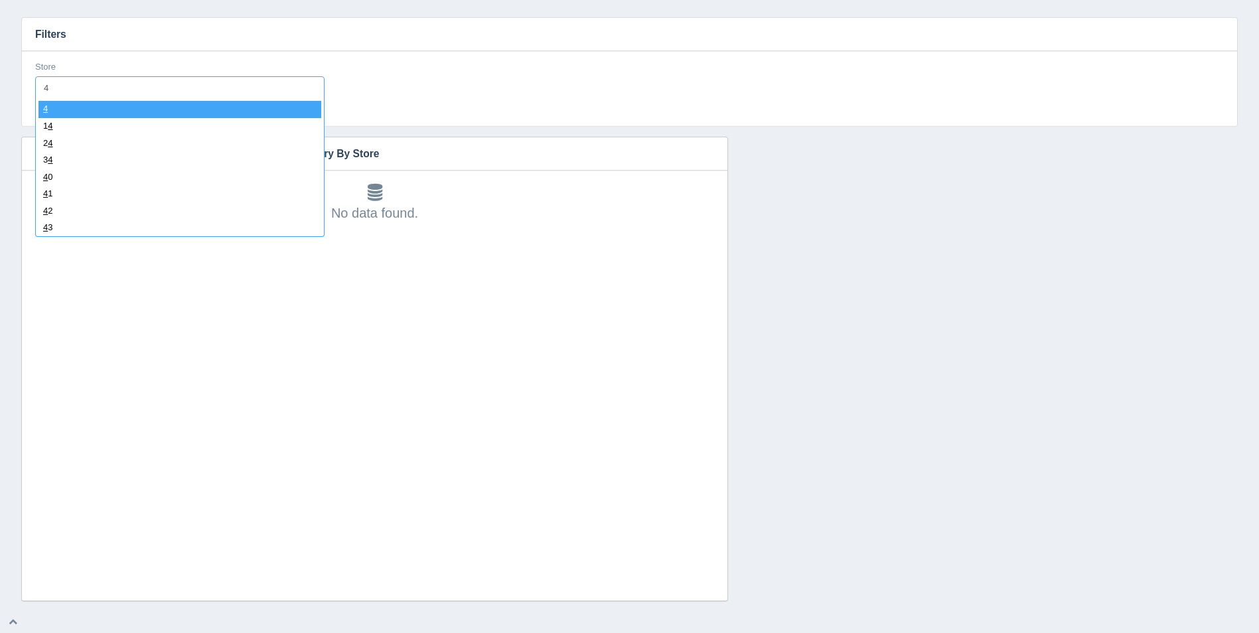
type input "42"
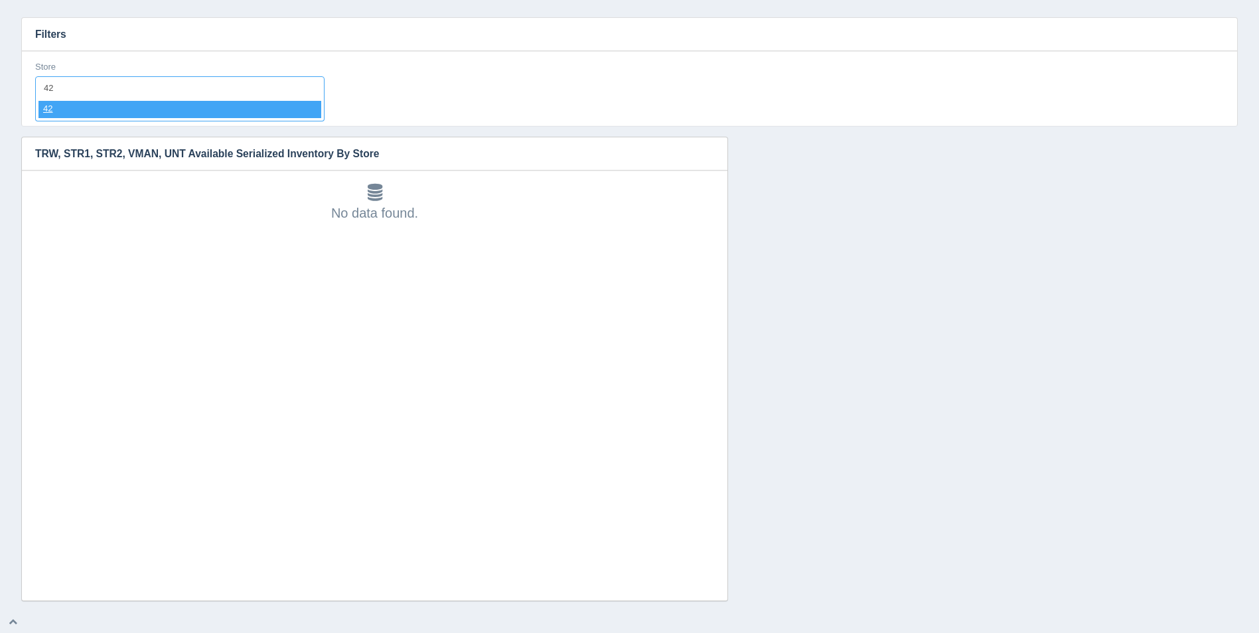
select select "42"
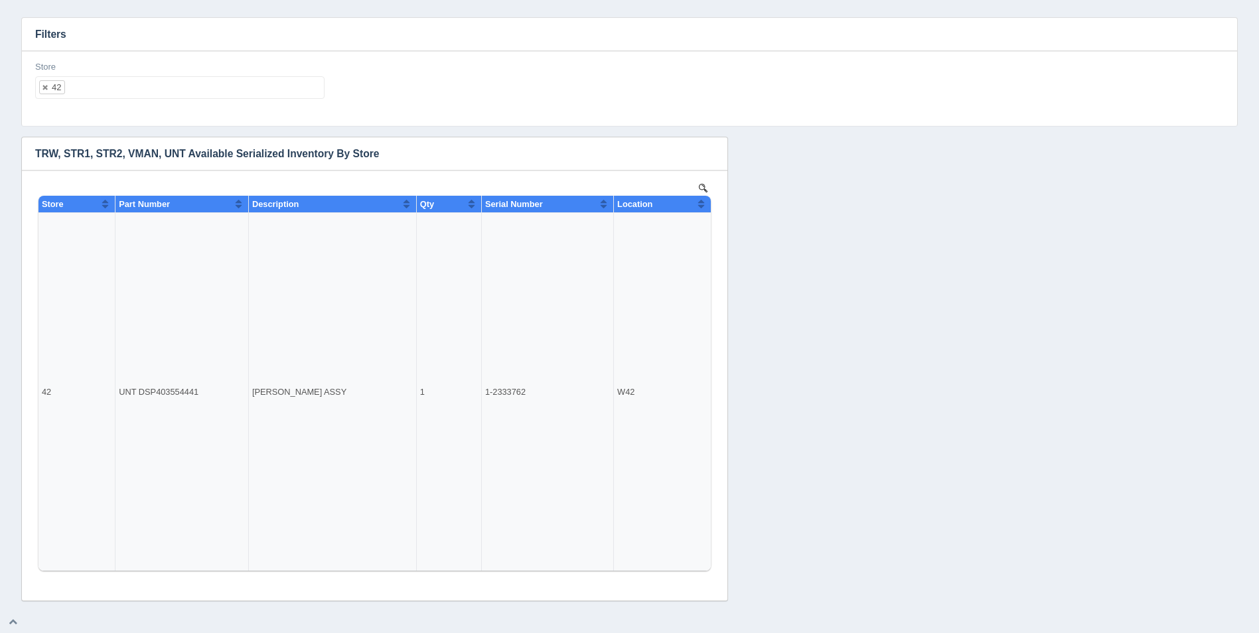
click at [166, 86] on ul "42" at bounding box center [179, 87] width 289 height 23
select select
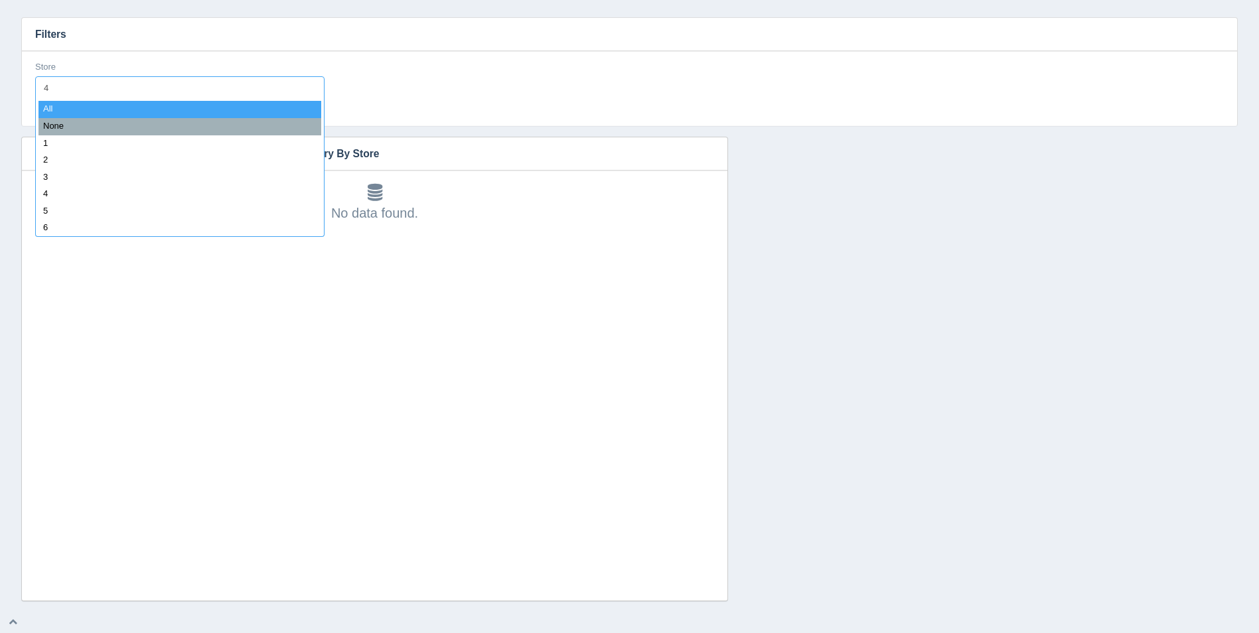
type input "43"
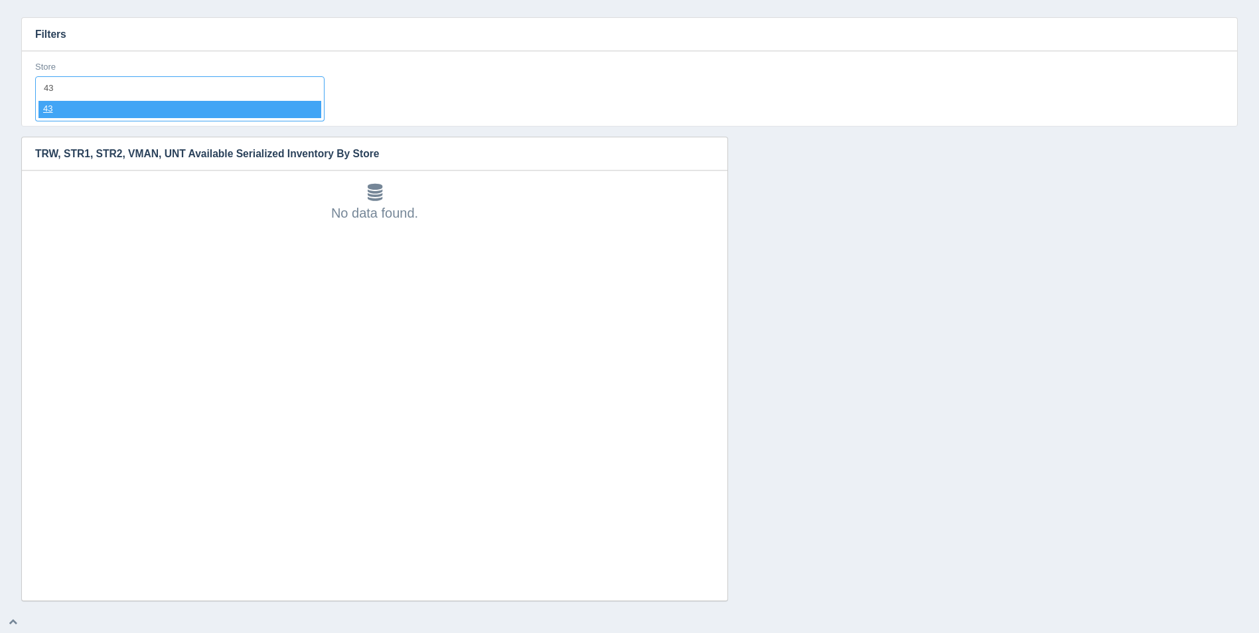
select select "43"
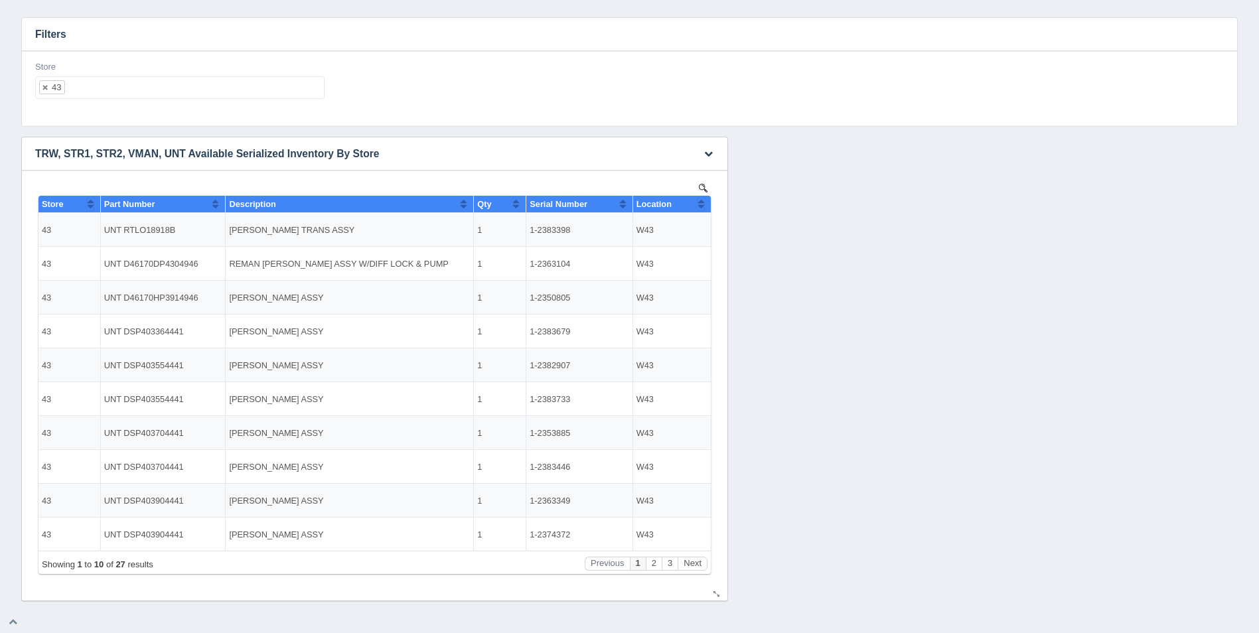
click at [699, 208] on button "Sort column ascending" at bounding box center [701, 204] width 9 height 16
click at [701, 206] on button "Sort column descending" at bounding box center [701, 204] width 9 height 16
click at [693, 557] on button "Next" at bounding box center [692, 564] width 30 height 14
click at [697, 563] on button "Next" at bounding box center [692, 564] width 30 height 14
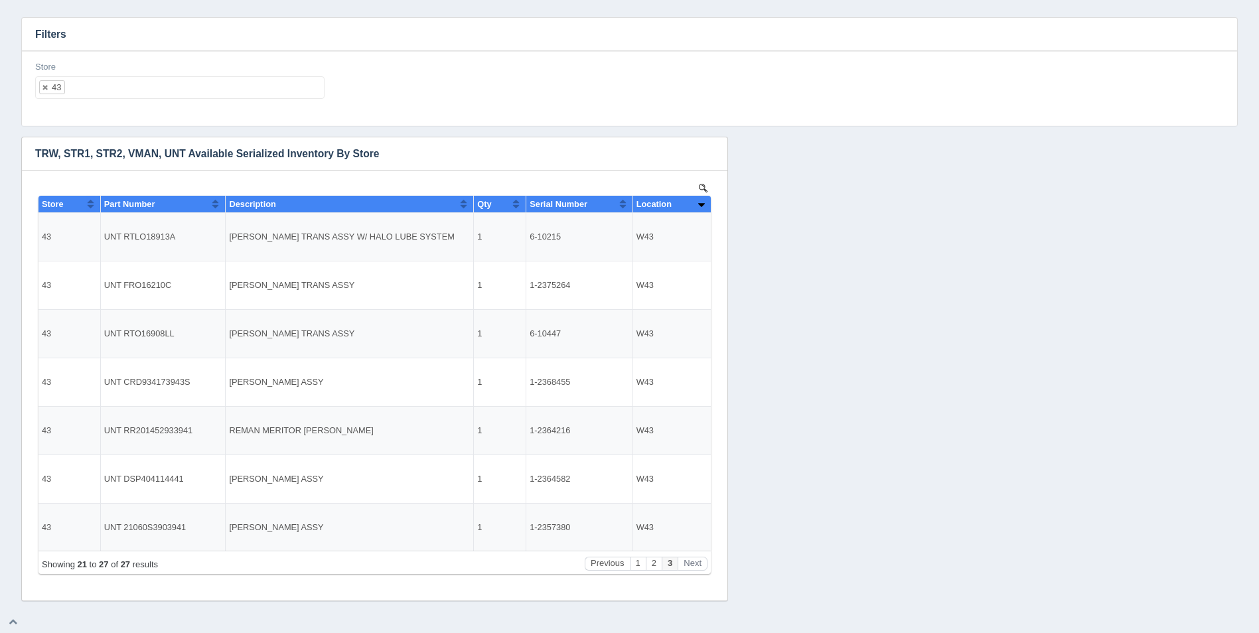
click at [184, 94] on ul "43" at bounding box center [179, 87] width 289 height 23
select select
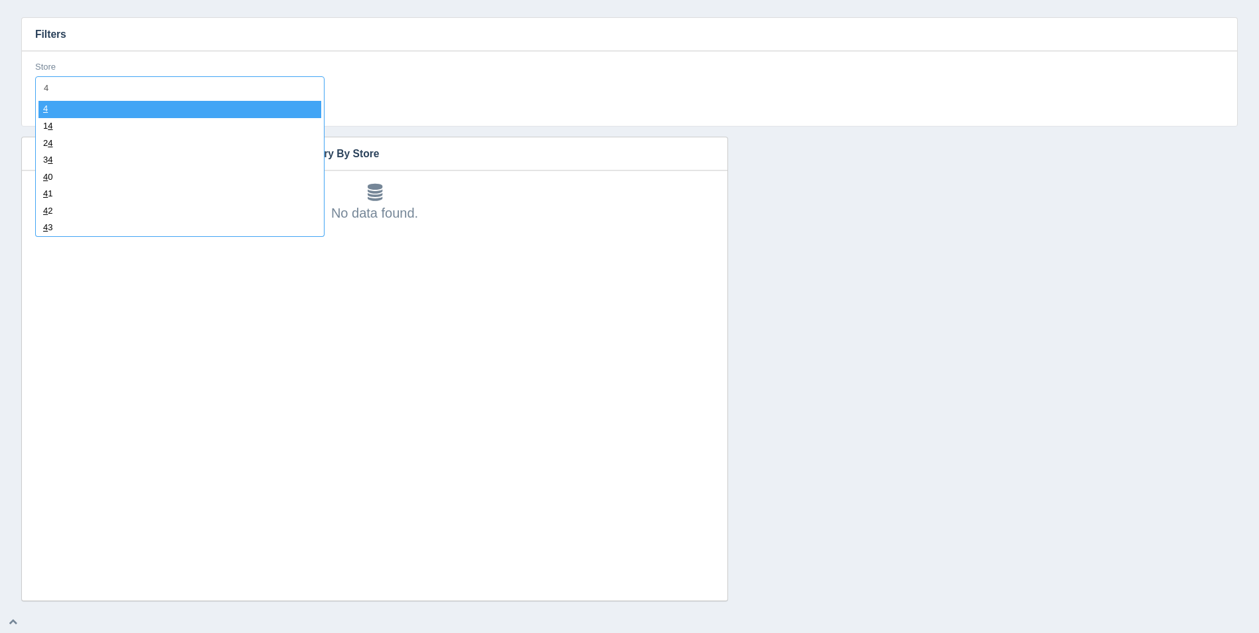
type input "44"
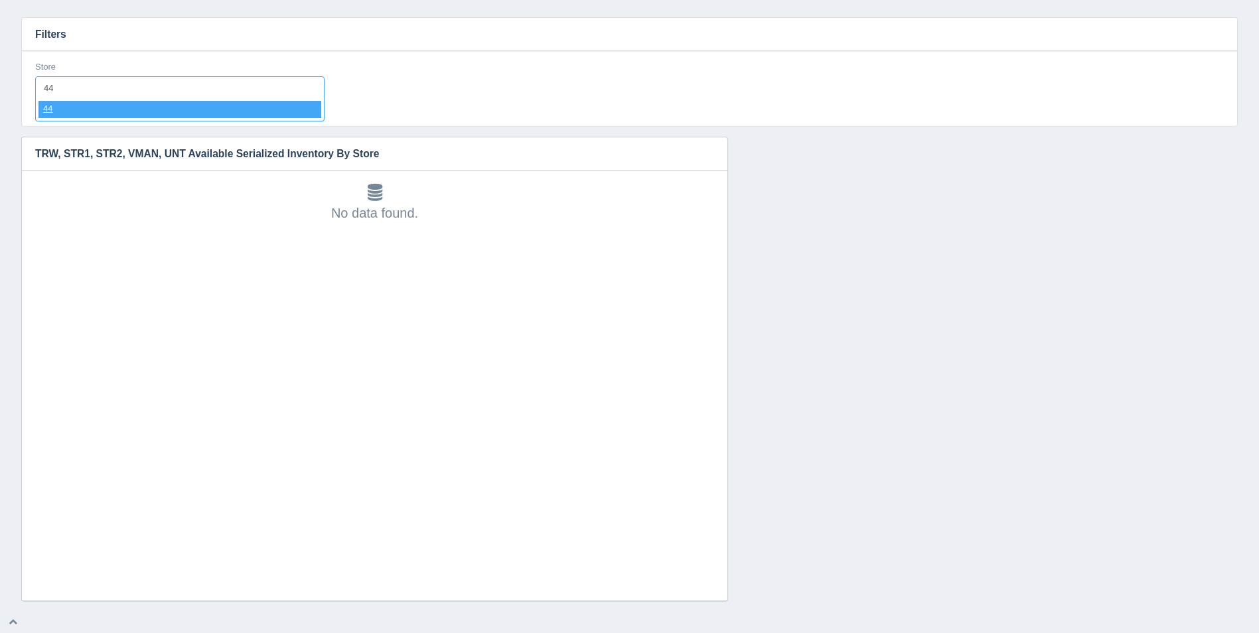
select select "44"
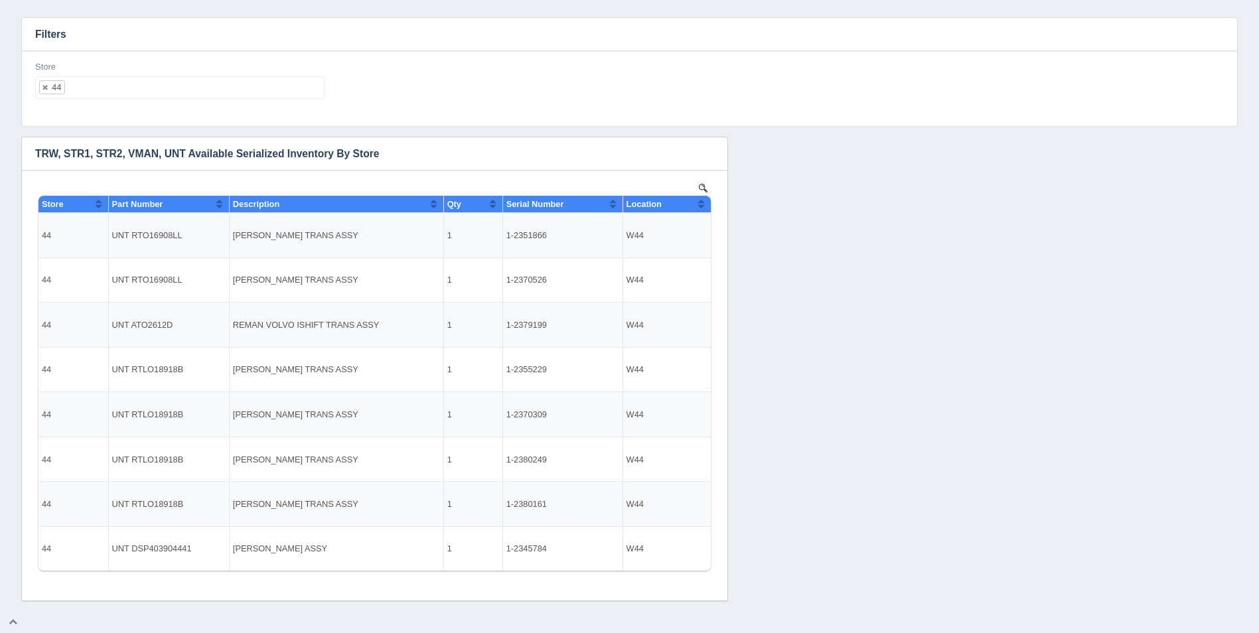
select select
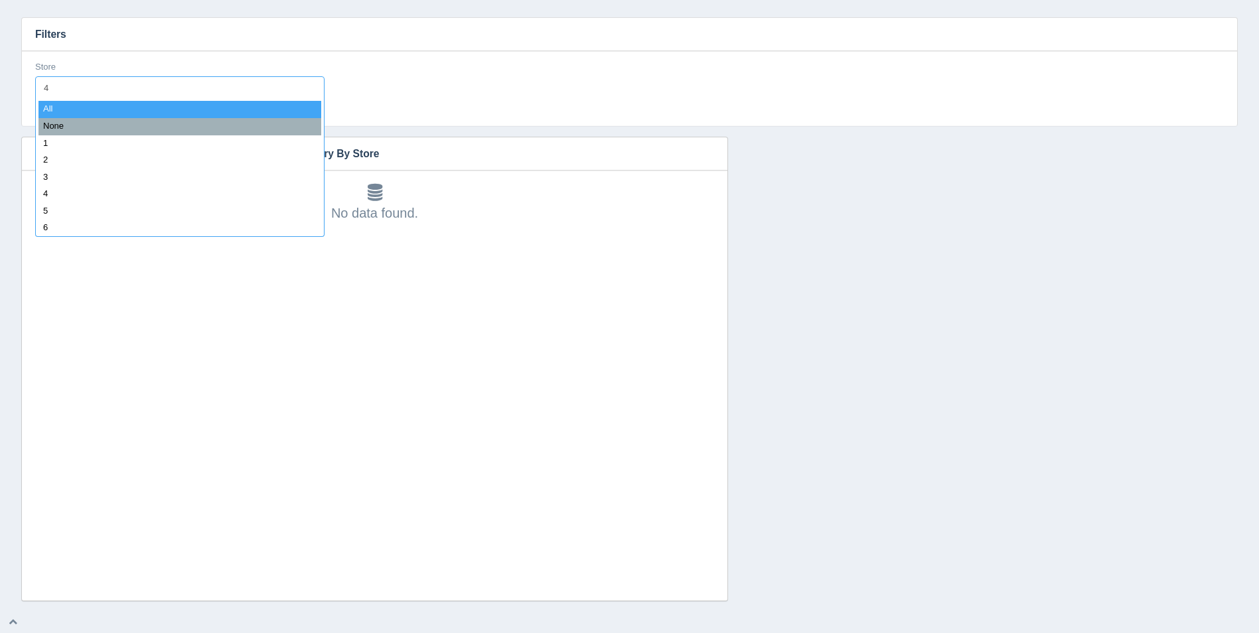
type input "45"
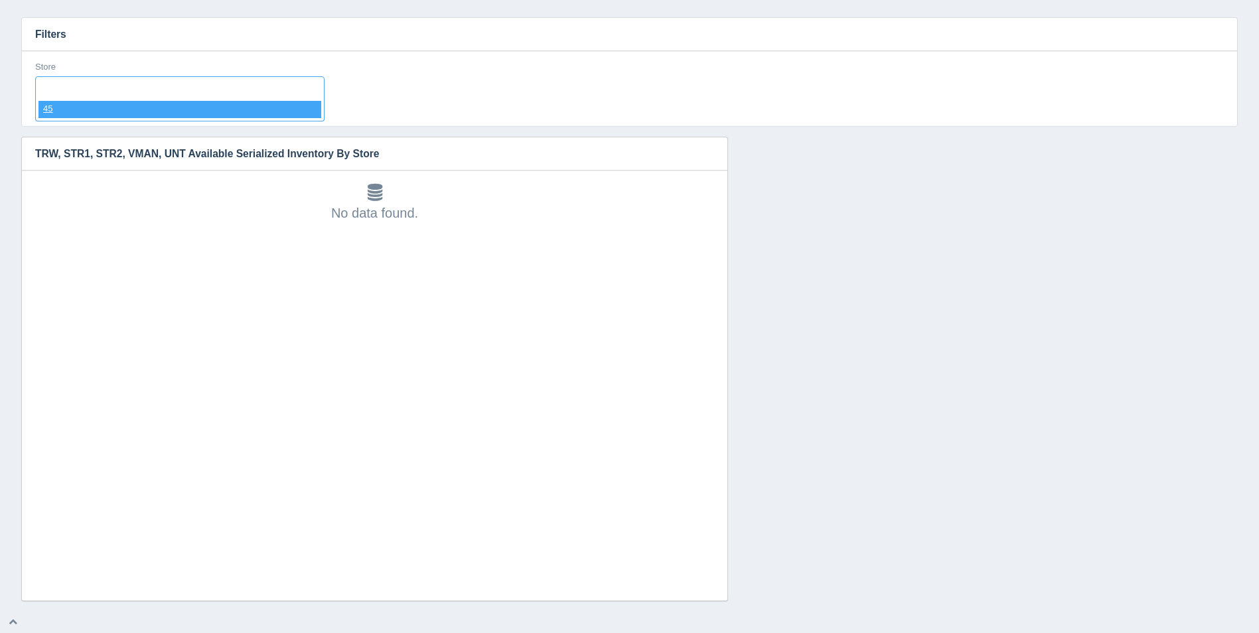
select select "45"
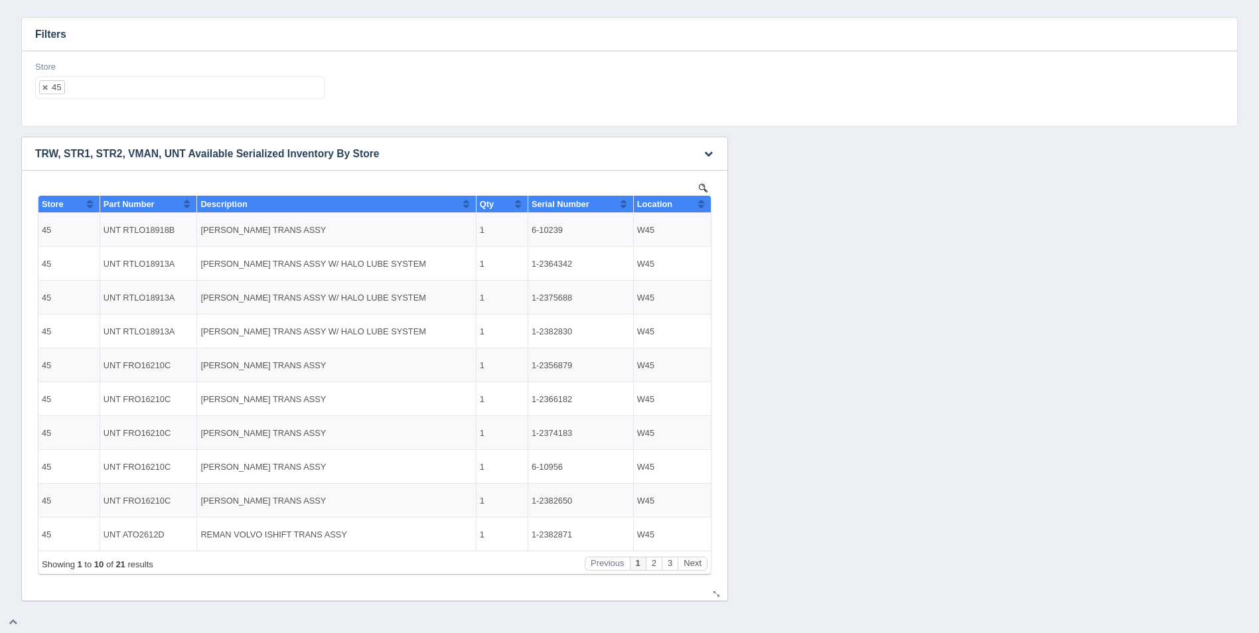
click at [700, 203] on button "Sort column ascending" at bounding box center [701, 204] width 9 height 16
click at [703, 204] on button "Sort column descending" at bounding box center [701, 204] width 9 height 16
click at [688, 558] on button "Next" at bounding box center [692, 564] width 30 height 14
click at [691, 561] on button "Next" at bounding box center [692, 564] width 30 height 14
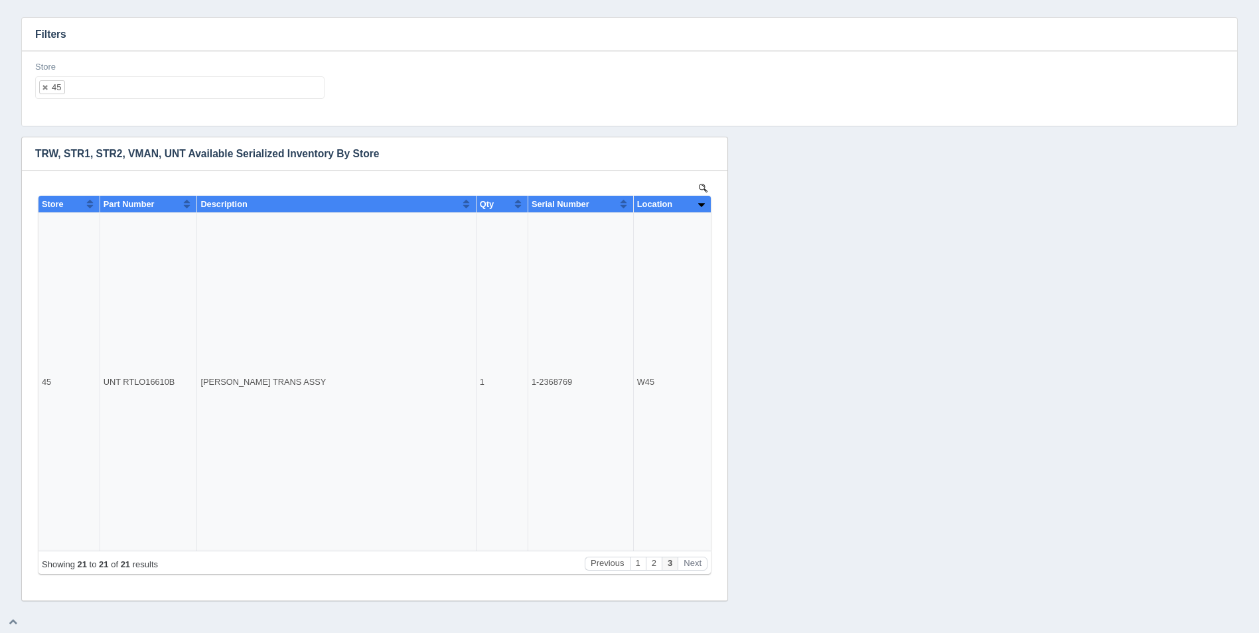
click at [216, 88] on ul "45" at bounding box center [179, 87] width 289 height 23
select select
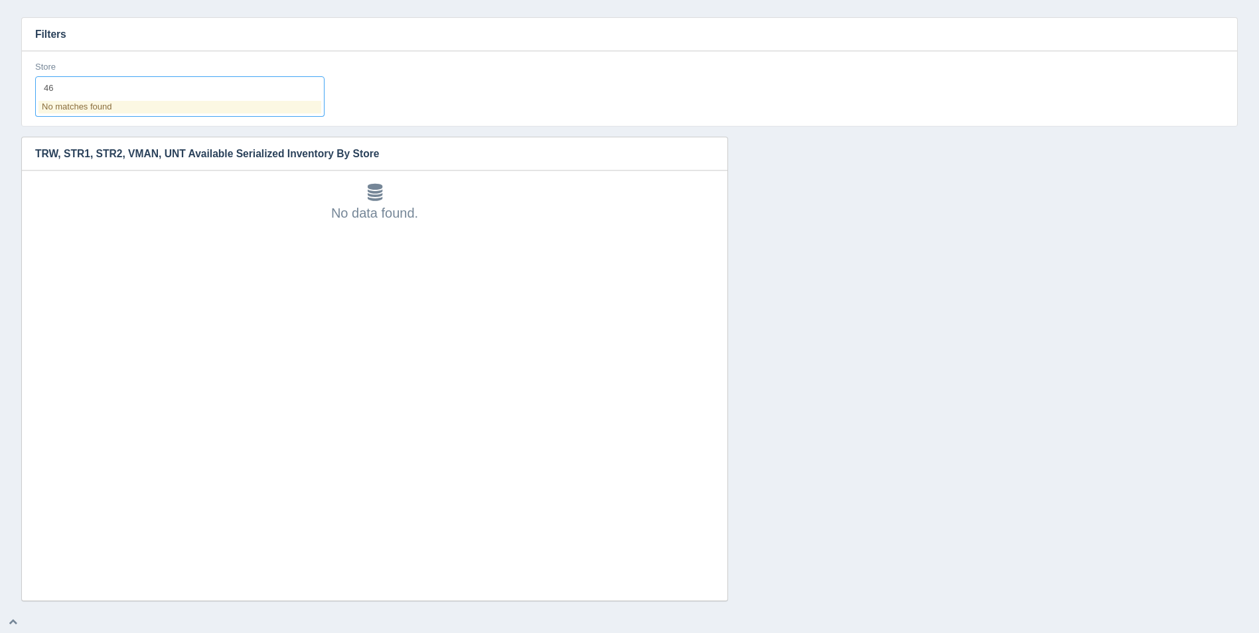
type input "4"
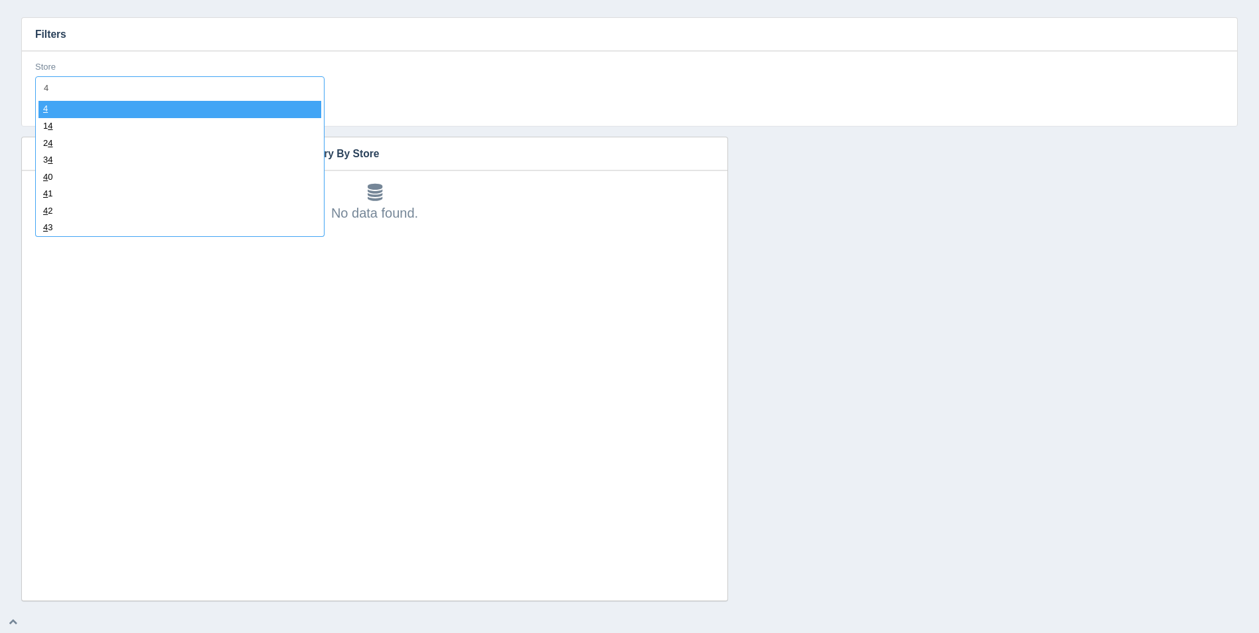
type input "47"
select select "47"
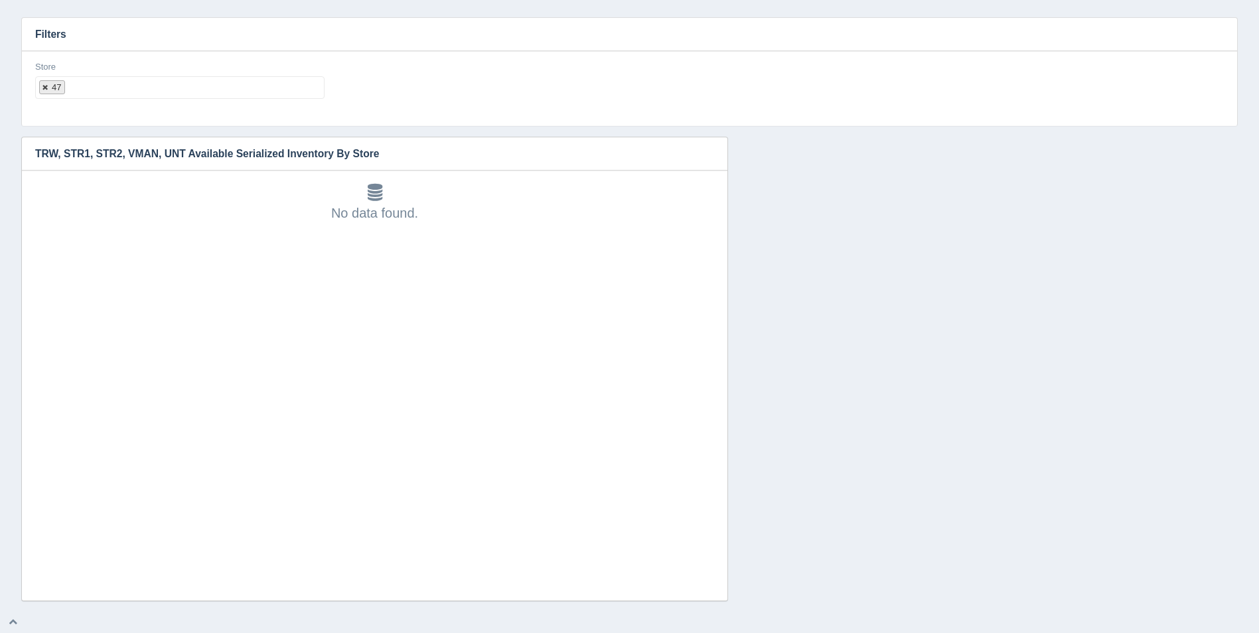
select select
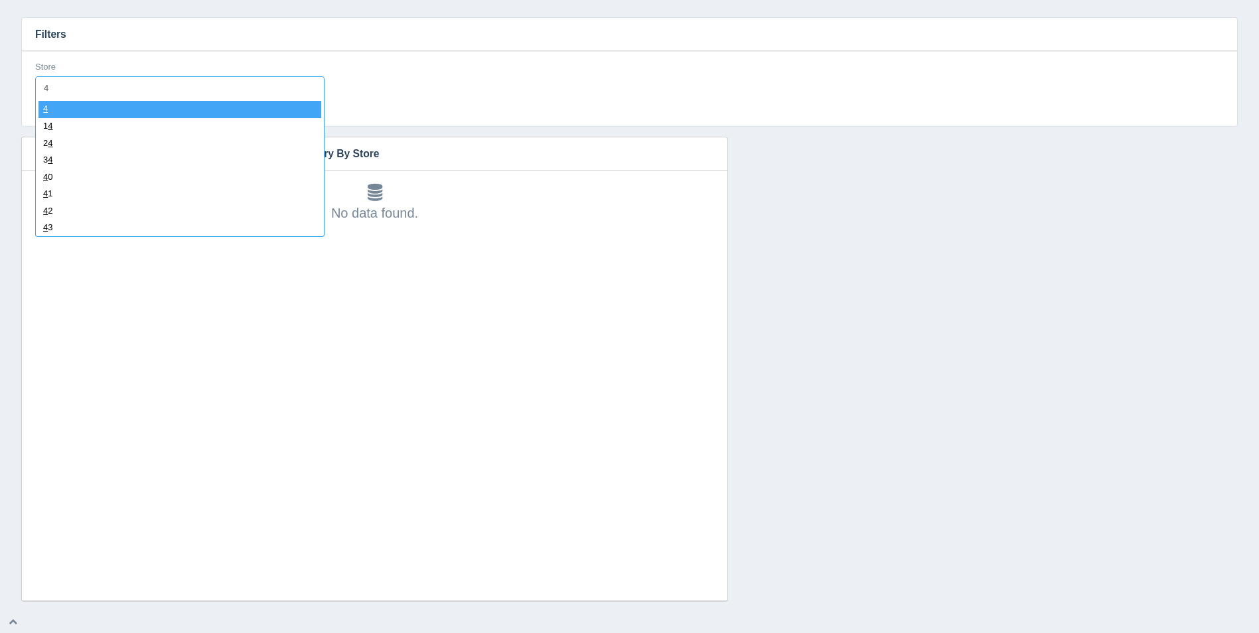
type input "48"
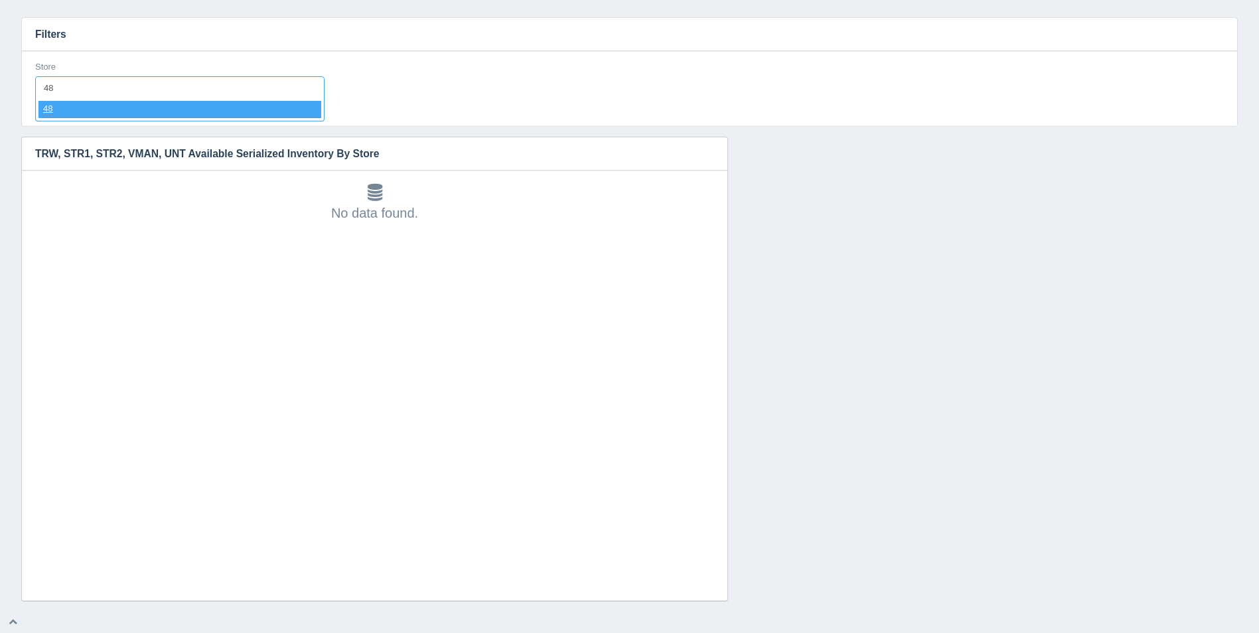
select select "48"
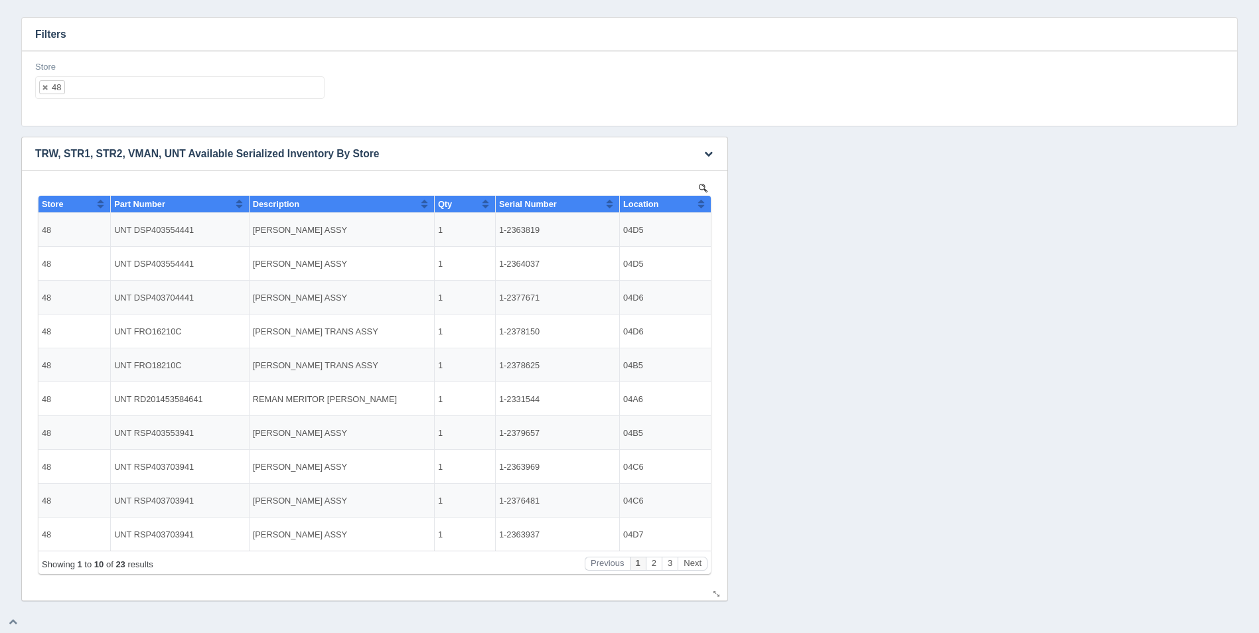
click at [702, 203] on button "Sort column ascending" at bounding box center [701, 204] width 9 height 16
click at [703, 203] on button "Sort column descending" at bounding box center [701, 204] width 9 height 16
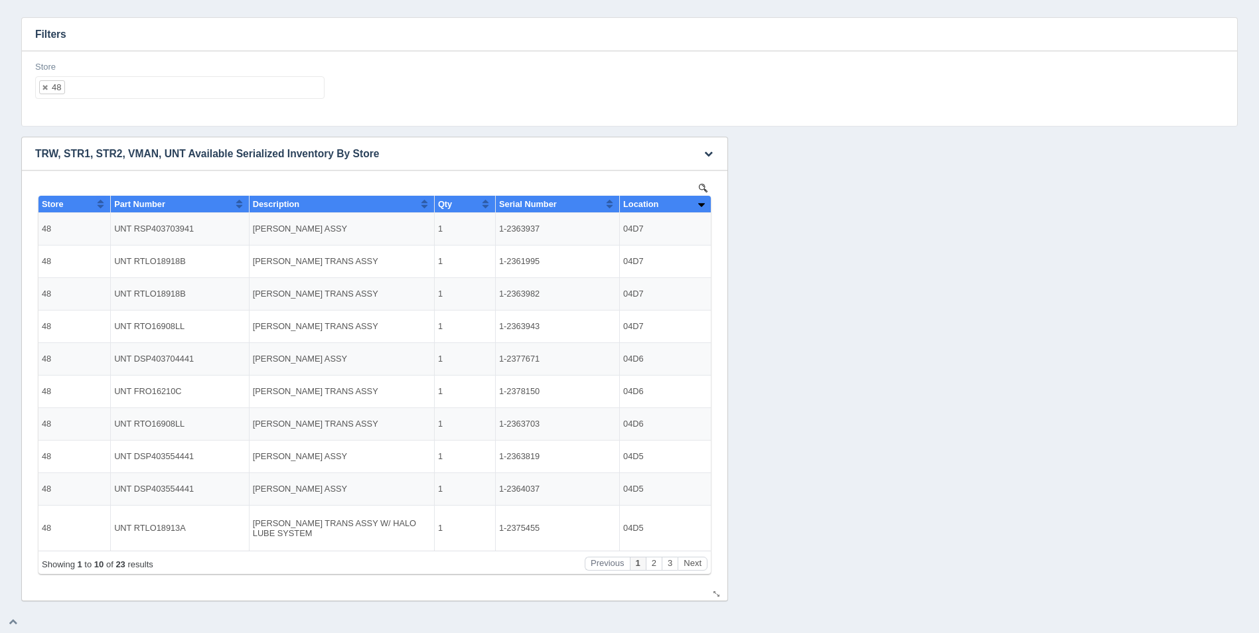
click at [703, 203] on button "Sort column ascending" at bounding box center [701, 204] width 9 height 16
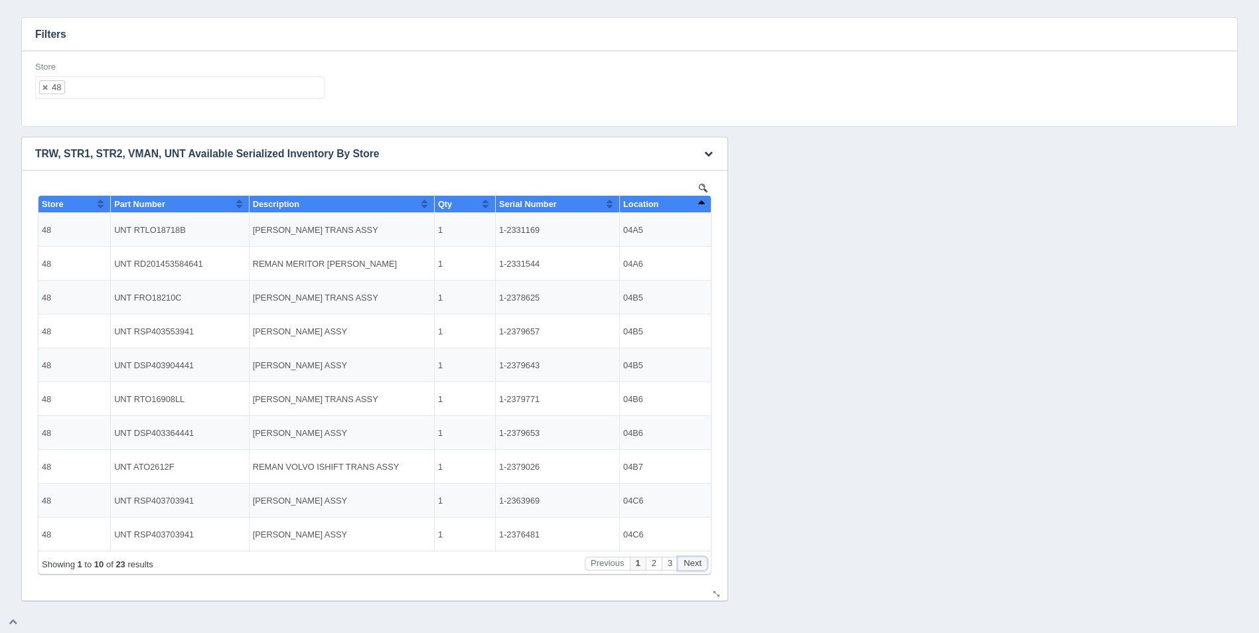
click at [689, 562] on button "Next" at bounding box center [692, 564] width 30 height 14
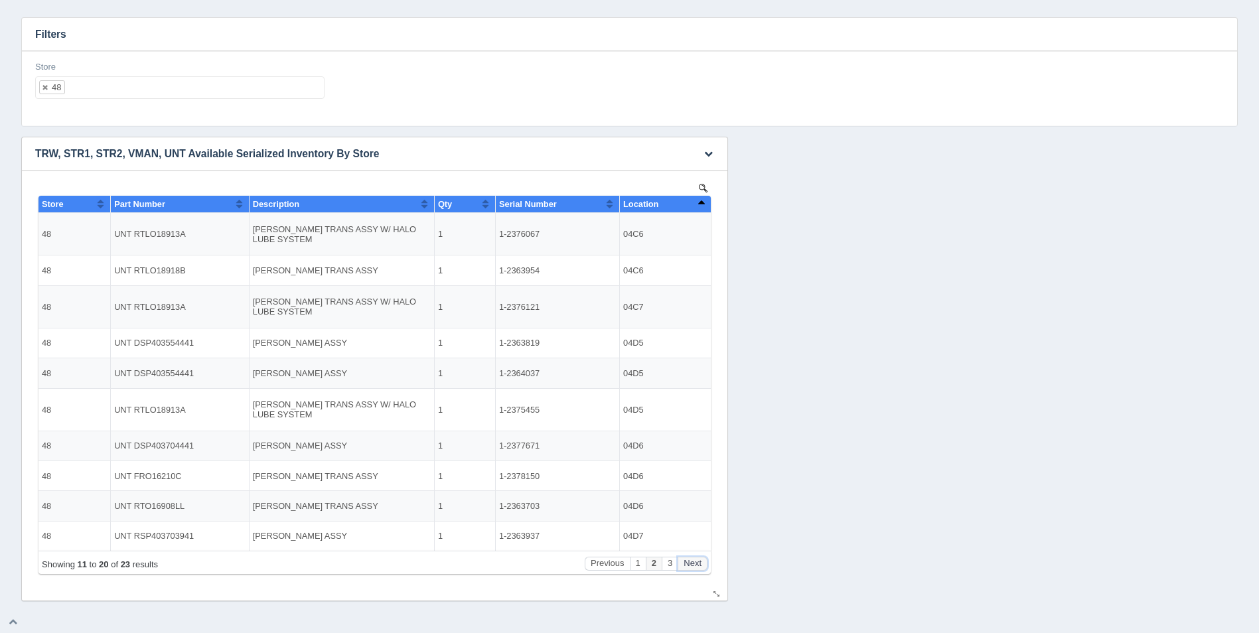
click at [690, 562] on button "Next" at bounding box center [692, 564] width 30 height 14
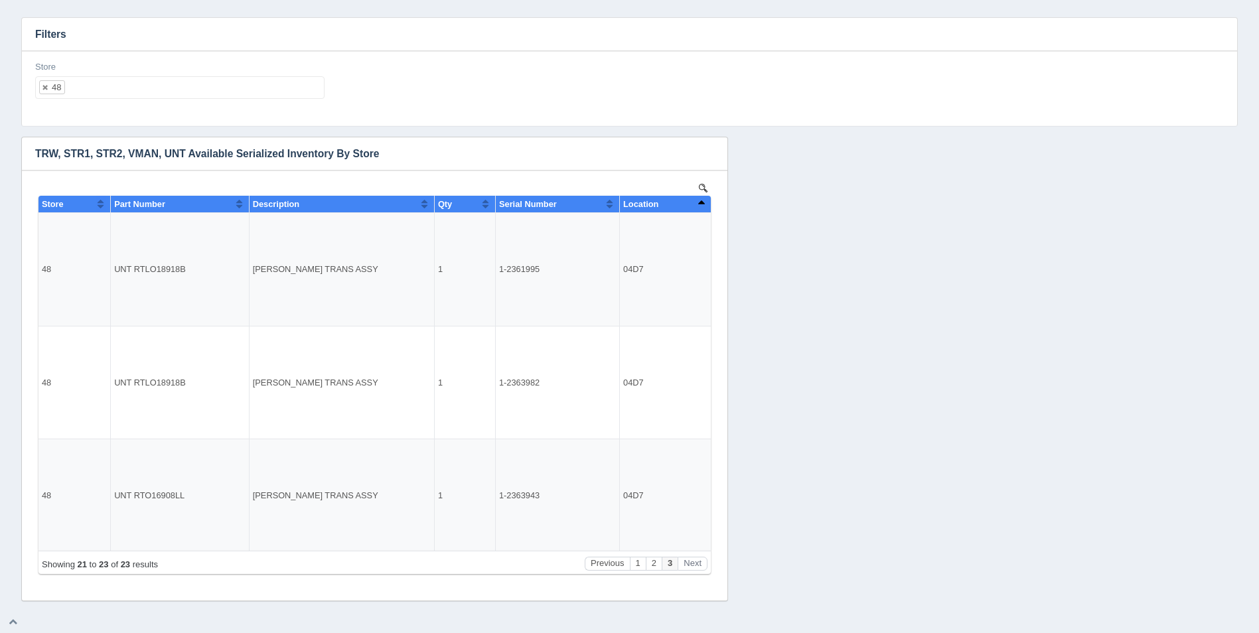
click at [165, 90] on ul "48" at bounding box center [179, 87] width 289 height 23
select select
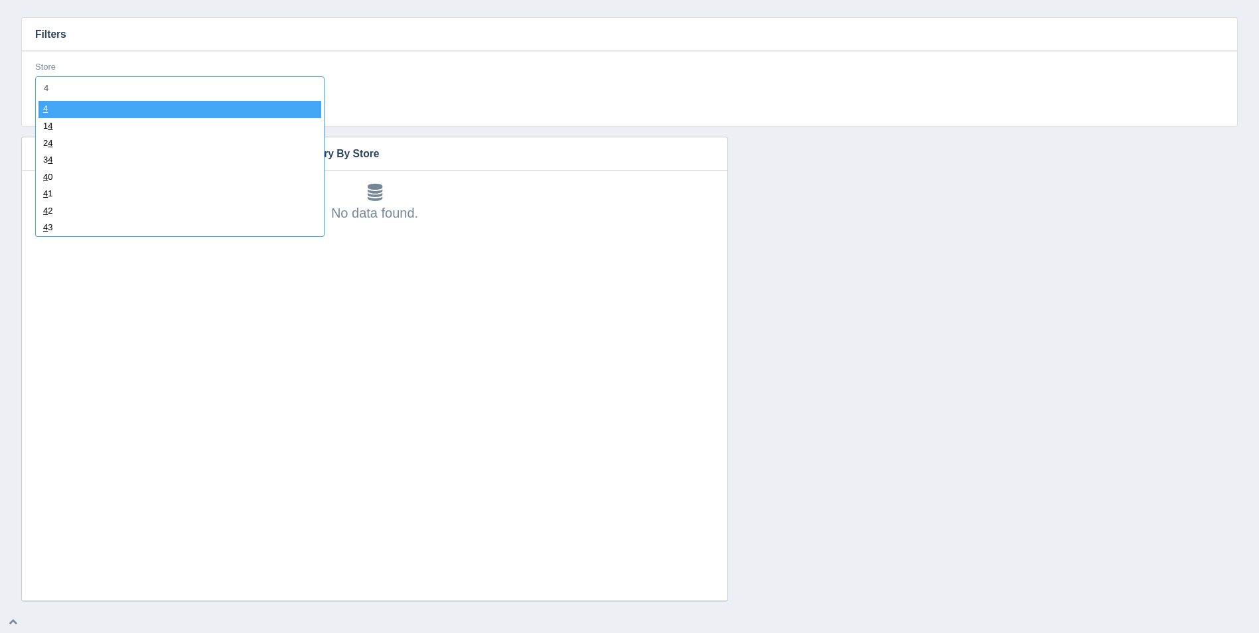
type input "49"
select select "49"
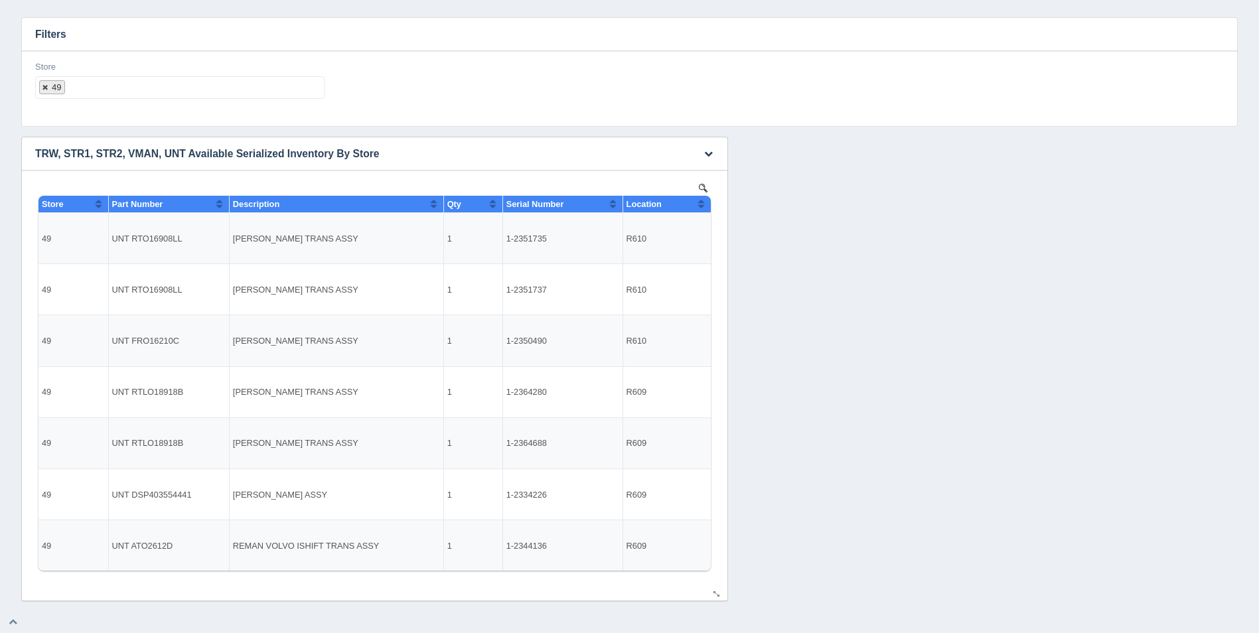
select select
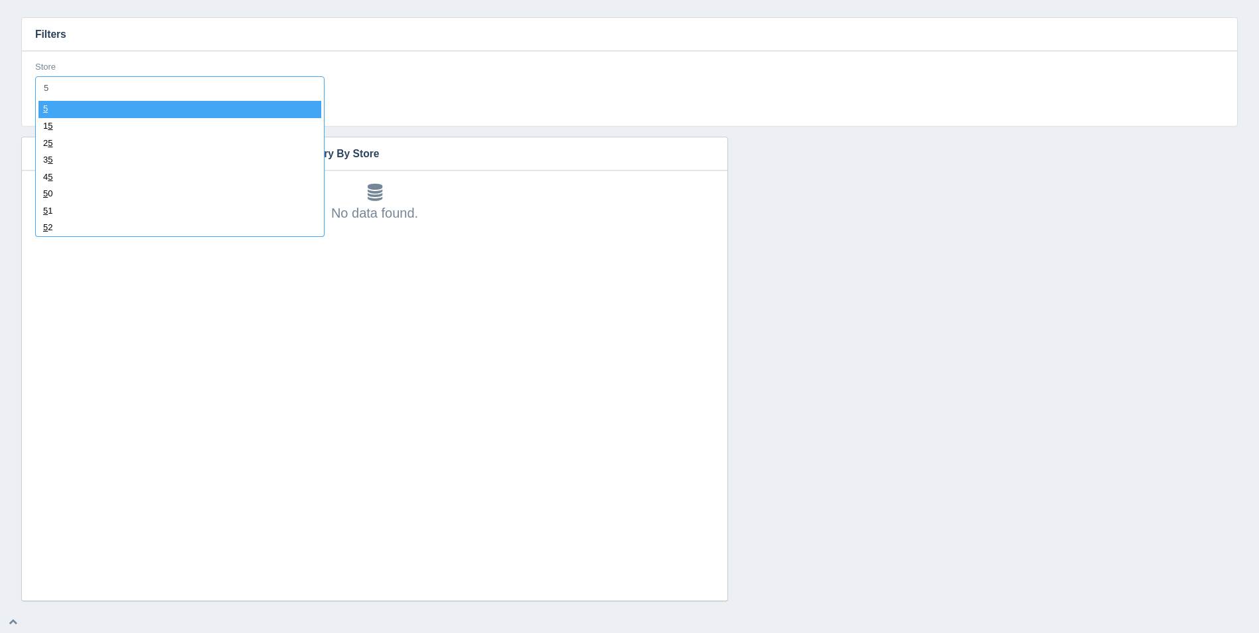
type input "50"
select select "50"
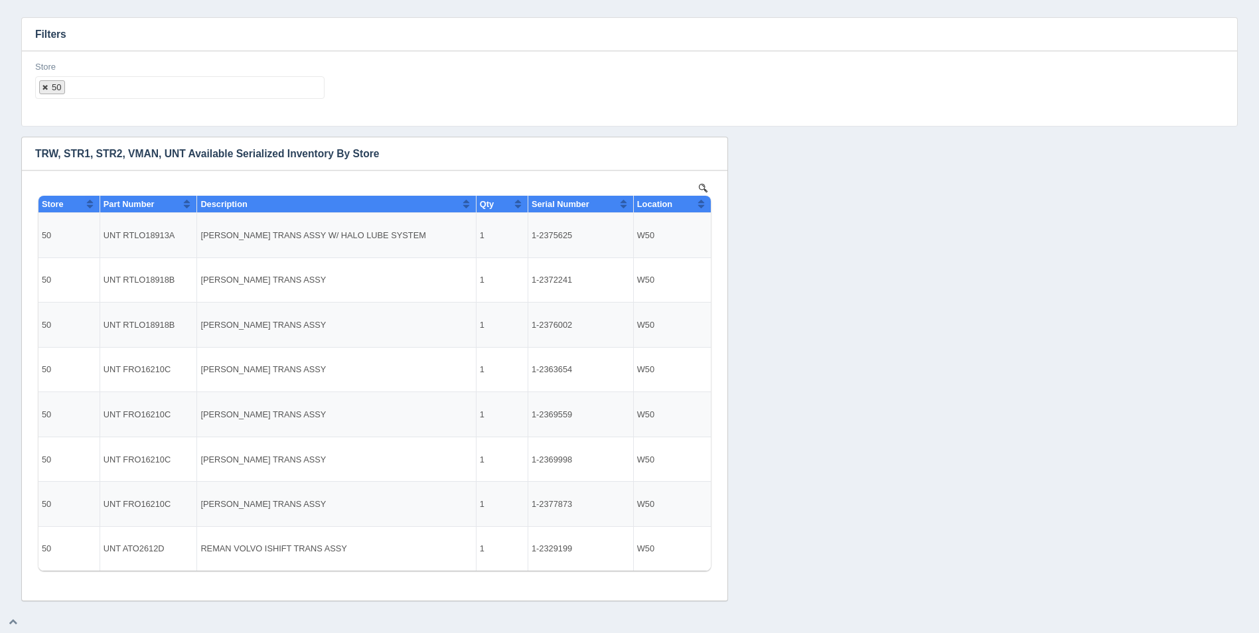
select select
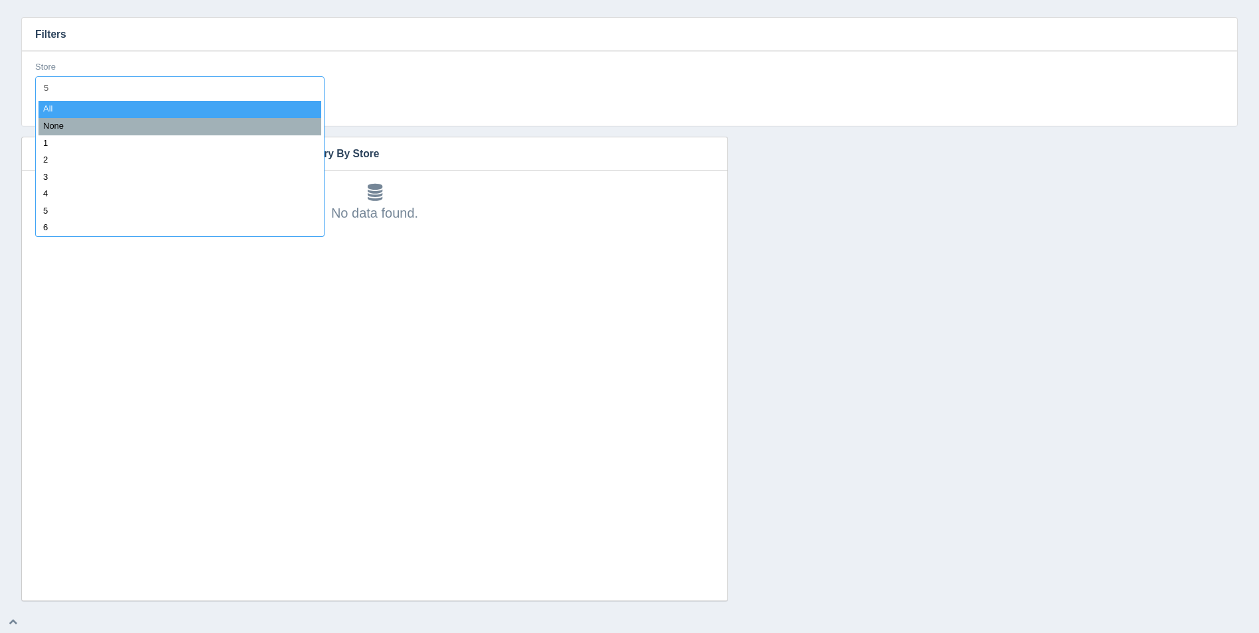
type input "51"
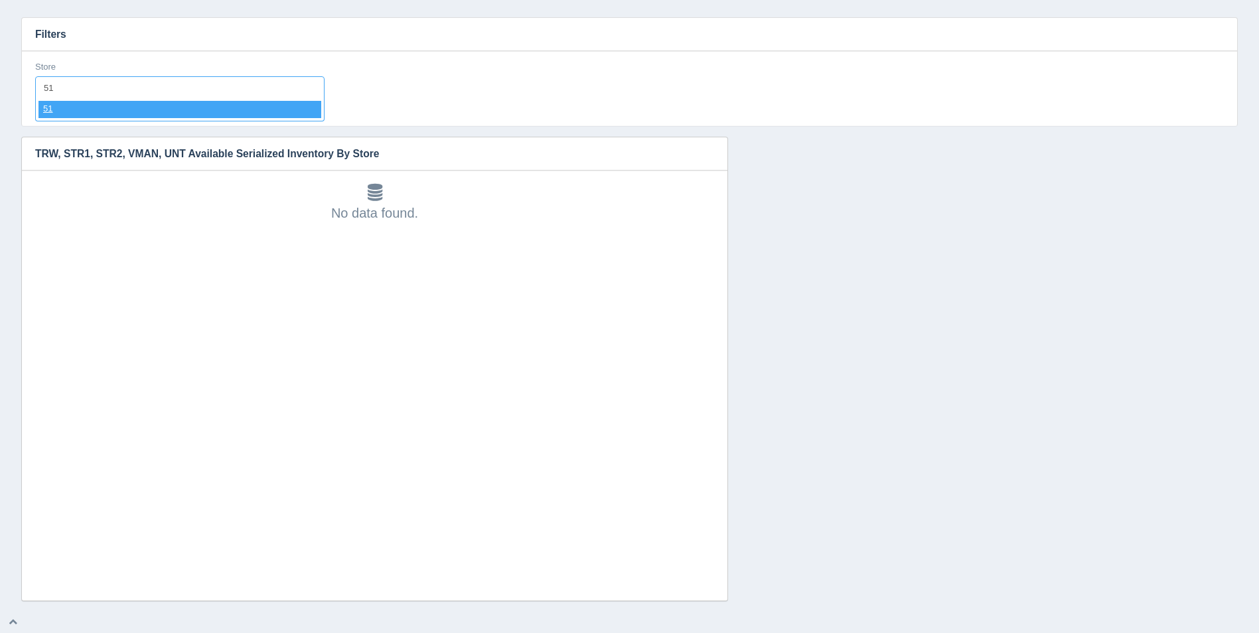
select select "51"
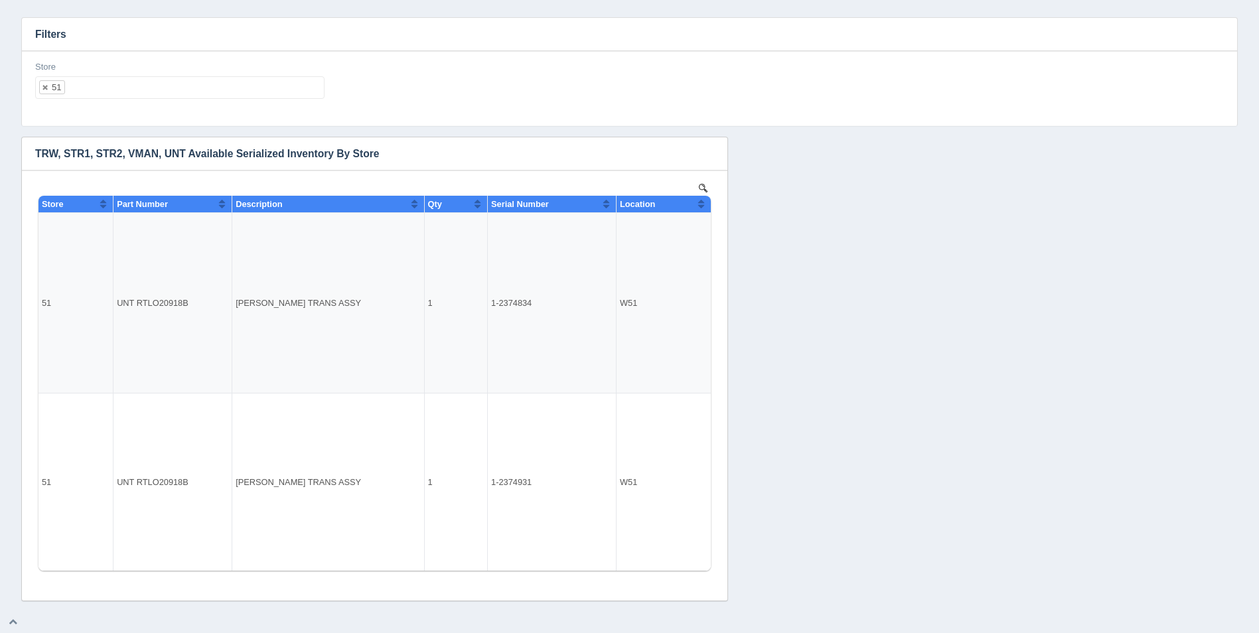
select select
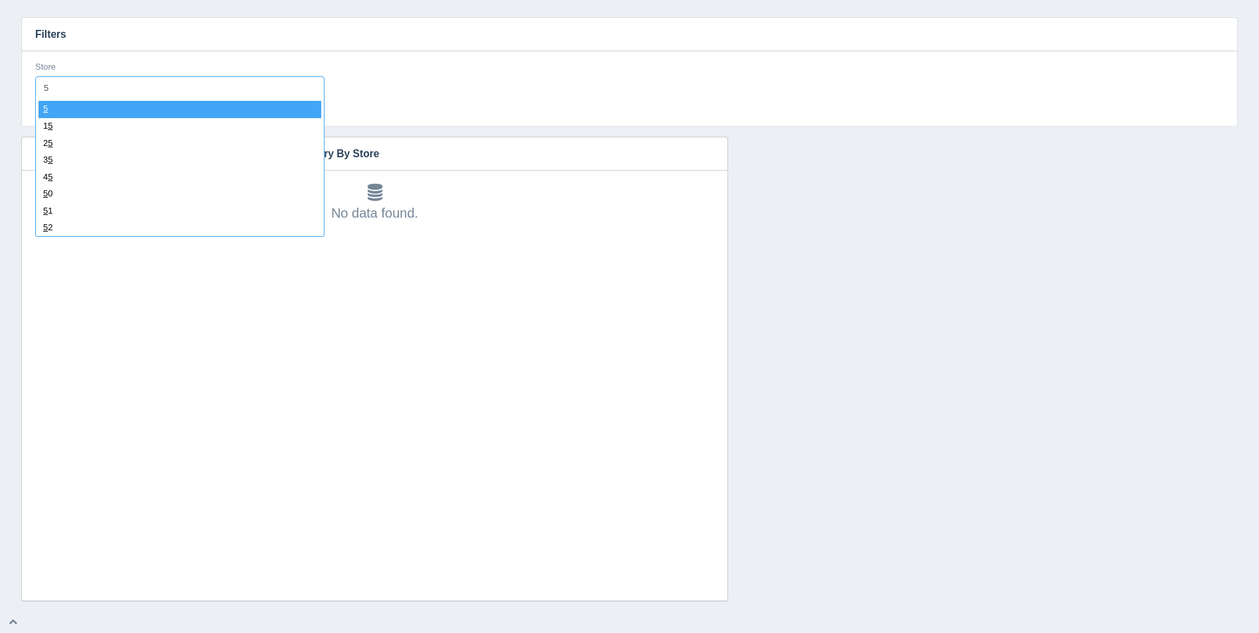
type input "52"
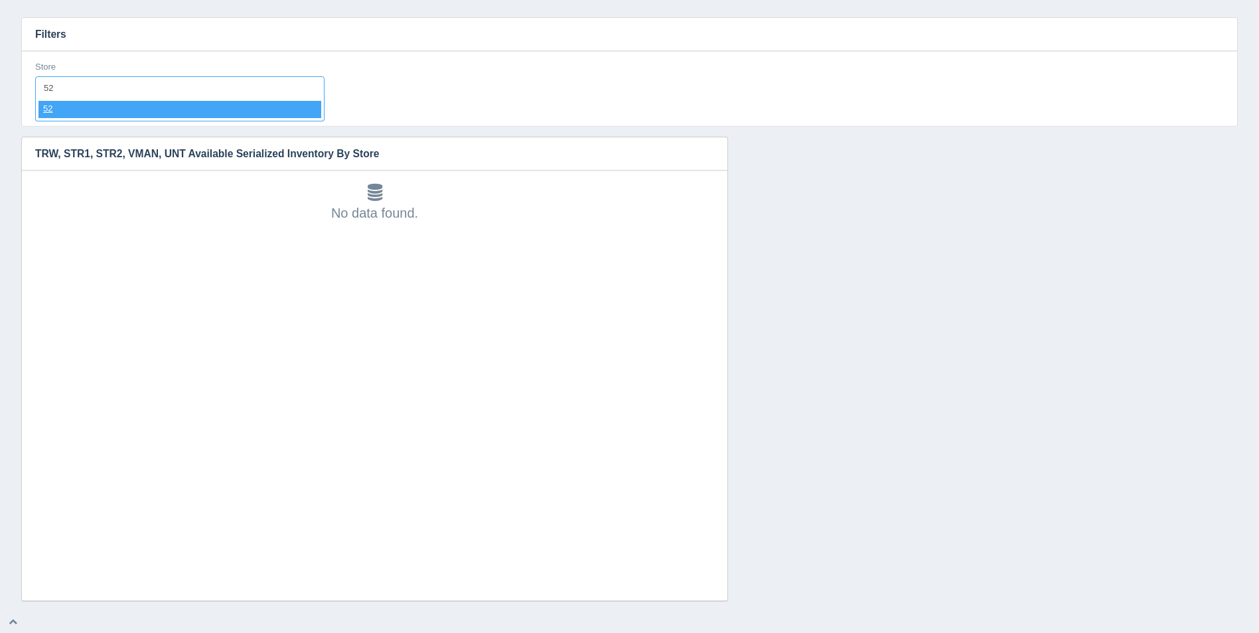
select select "52"
select select
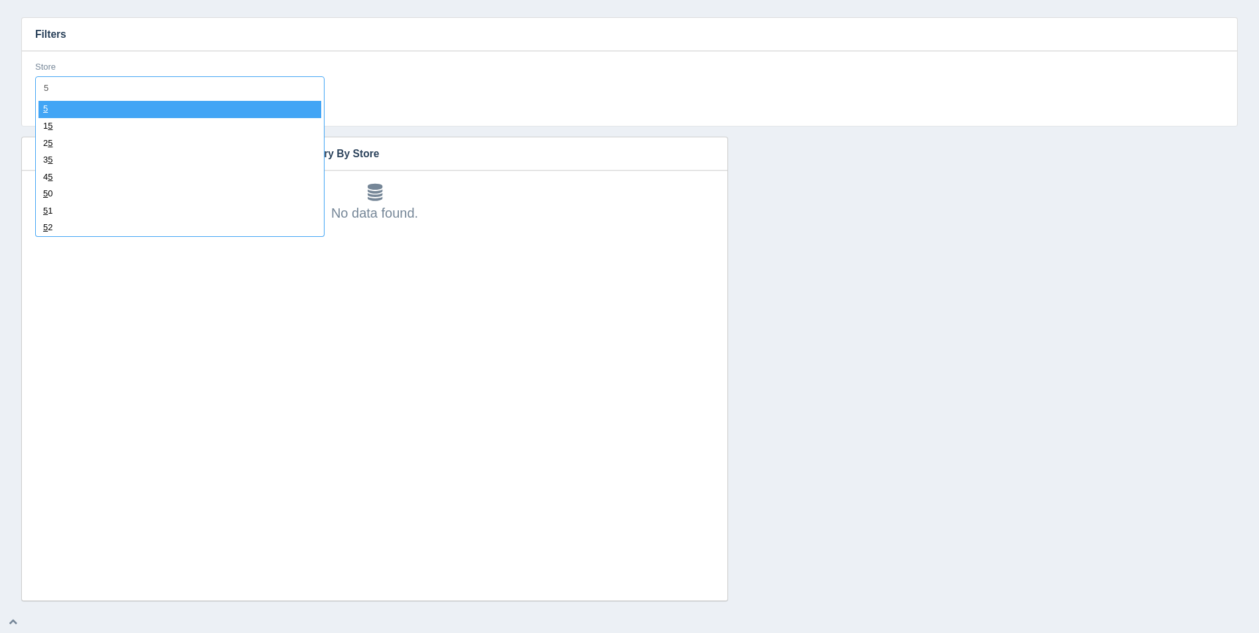
type input "53"
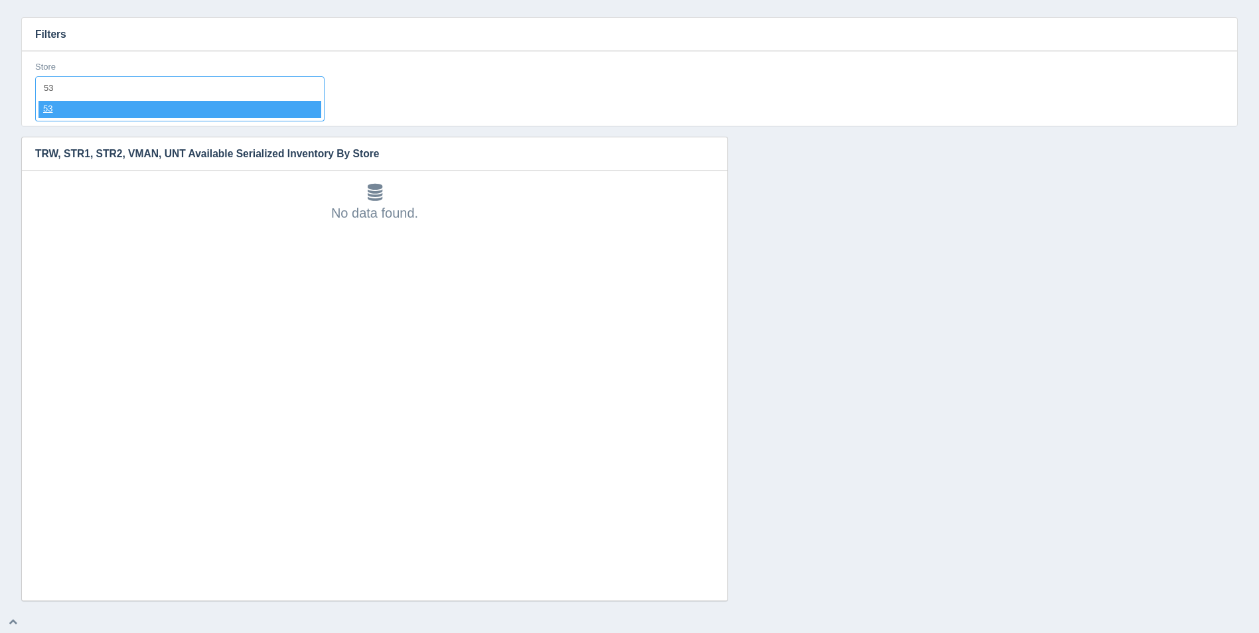
select select "53"
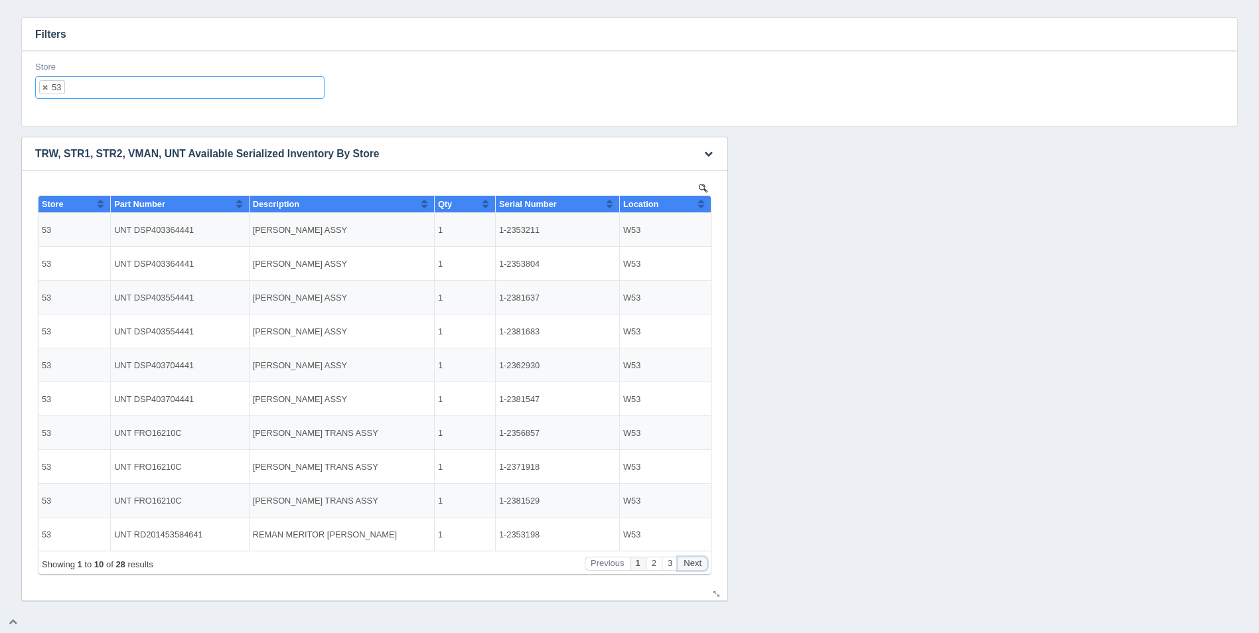
click at [696, 562] on button "Next" at bounding box center [692, 564] width 30 height 14
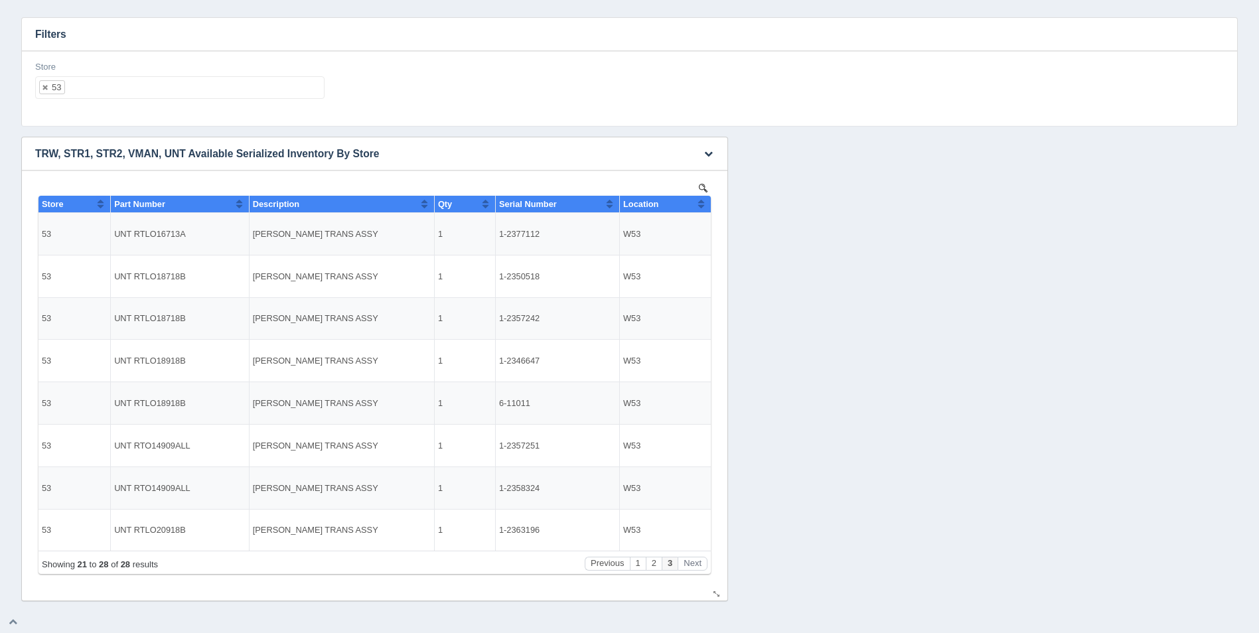
click at [703, 205] on button "Sort column ascending" at bounding box center [701, 204] width 9 height 16
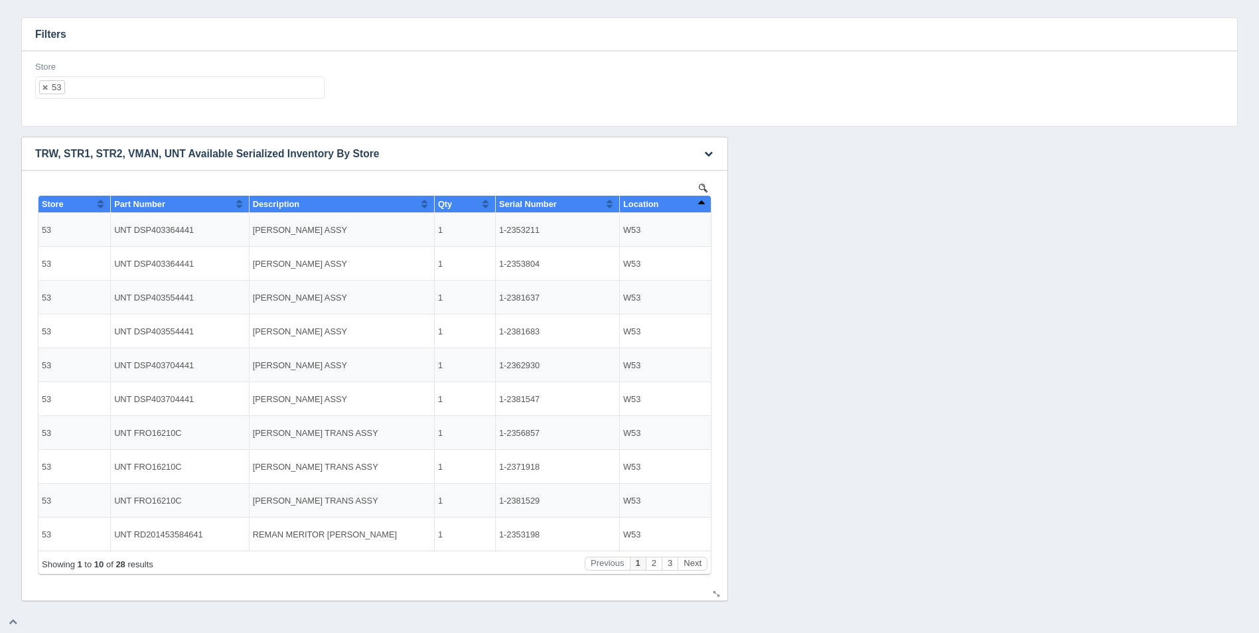
click at [703, 205] on button "Sort column descending" at bounding box center [701, 204] width 9 height 16
click at [175, 80] on ul "53" at bounding box center [179, 87] width 289 height 23
select select
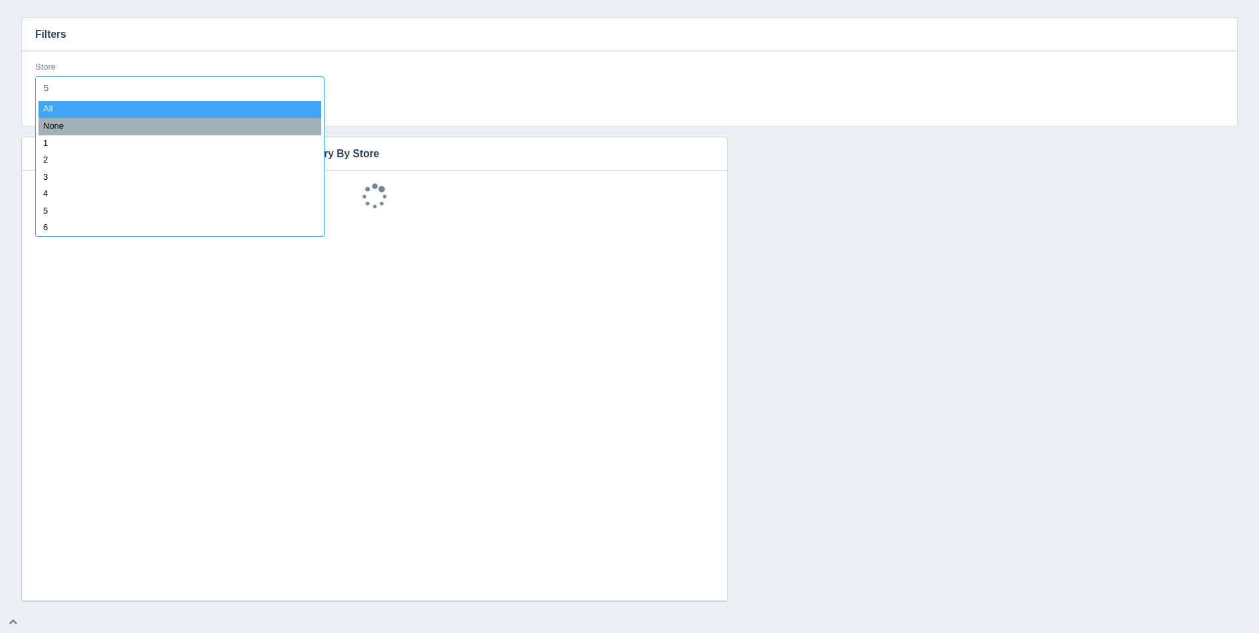
type input "54"
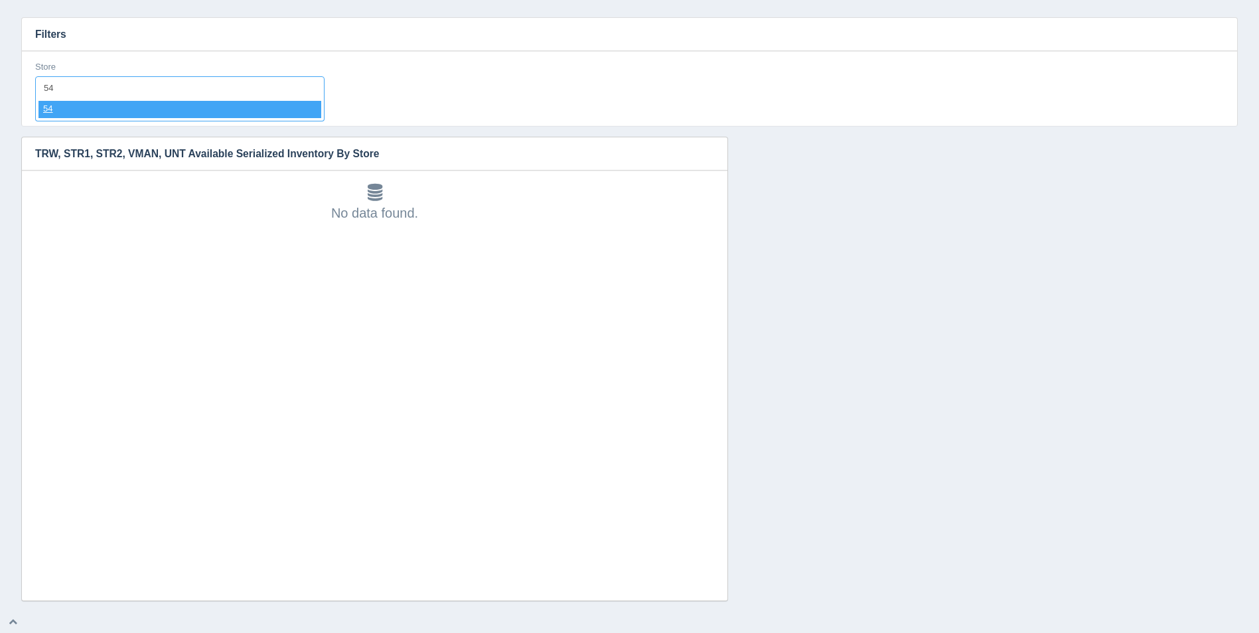
select select "54"
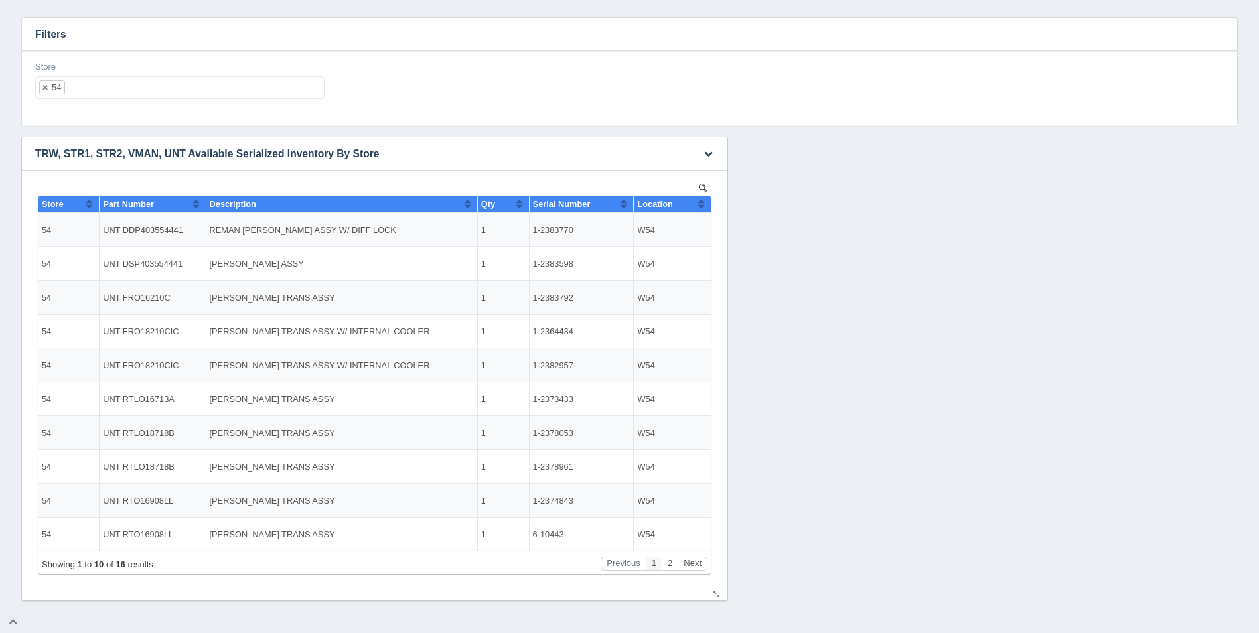
click at [699, 208] on button "Sort column ascending" at bounding box center [701, 204] width 9 height 16
click at [699, 208] on button "Sort column descending" at bounding box center [701, 204] width 9 height 16
click at [693, 564] on button "Next" at bounding box center [692, 564] width 30 height 14
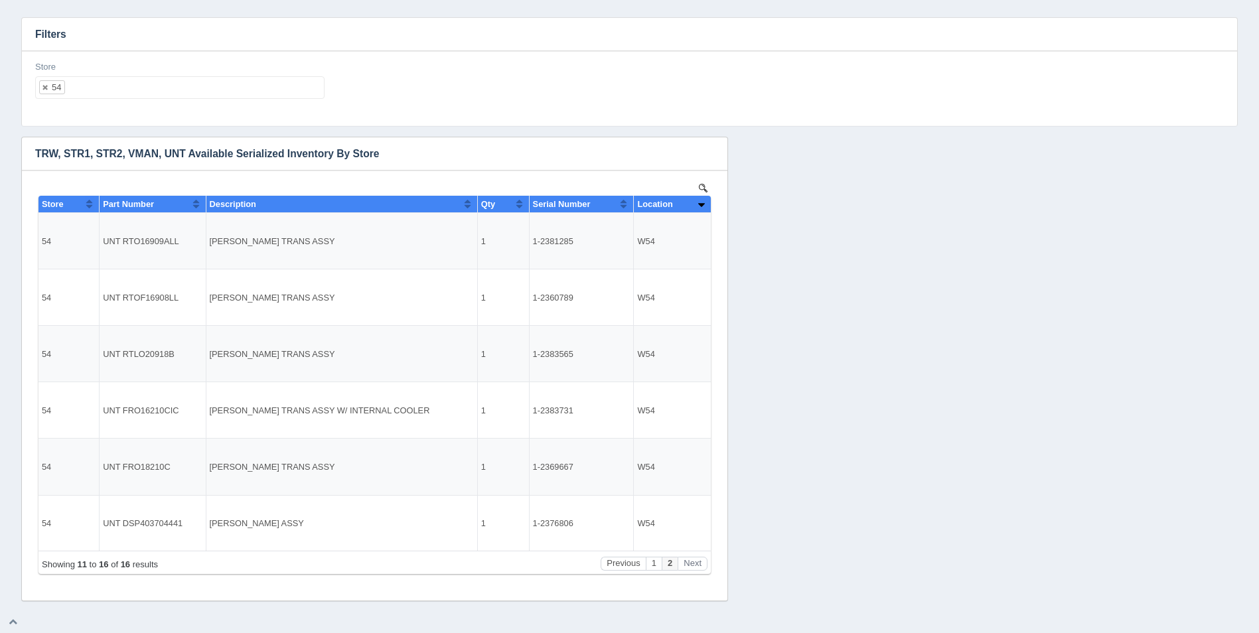
click at [153, 75] on div "Store 54 All None 1 2 3 4 5 6 7 8 9 10 11 12 13 14 15 16 17 18 19 20 21 22 23 2…" at bounding box center [179, 80] width 289 height 38
click at [155, 91] on ul "54" at bounding box center [179, 87] width 289 height 23
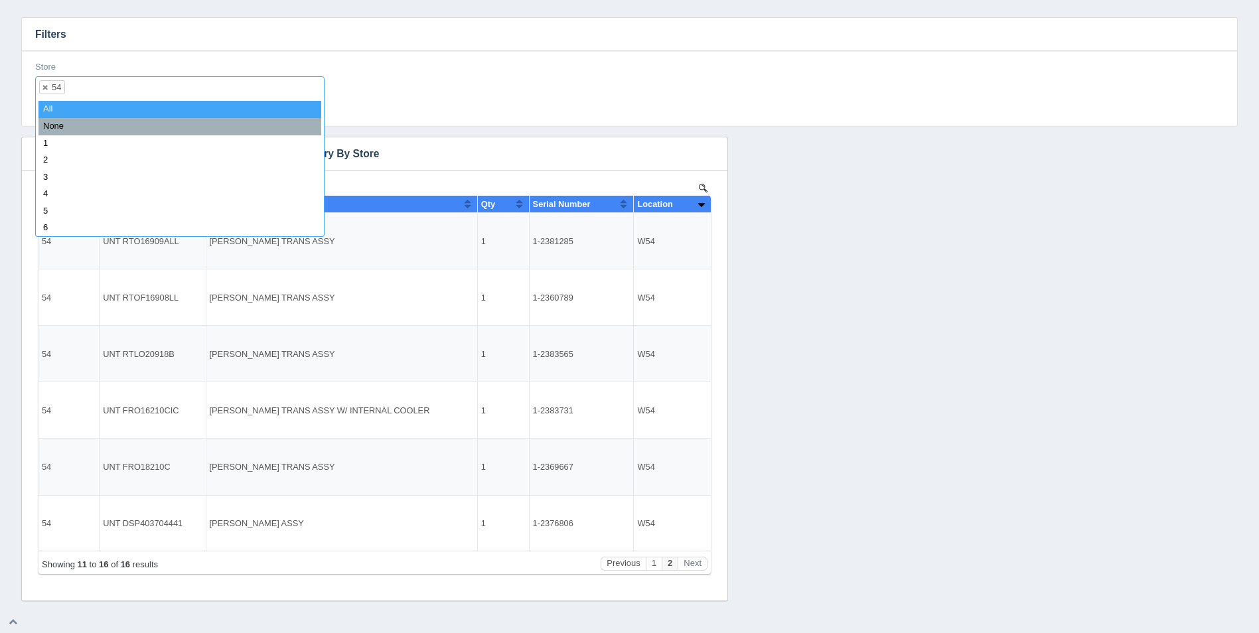
select select
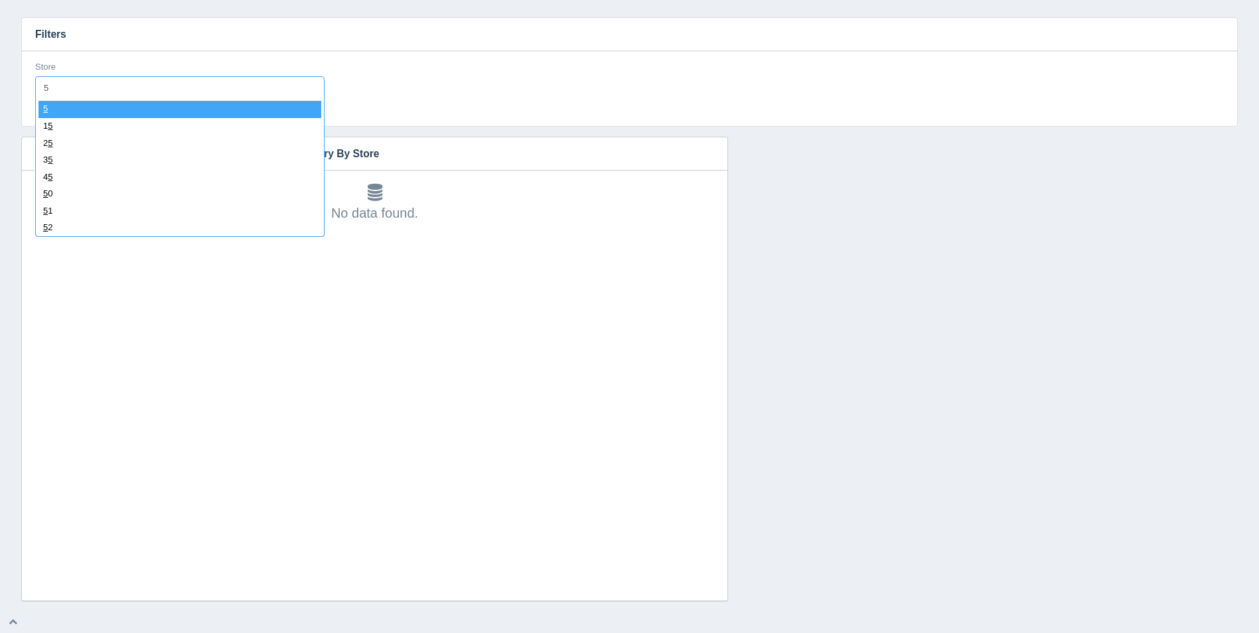
type input "55"
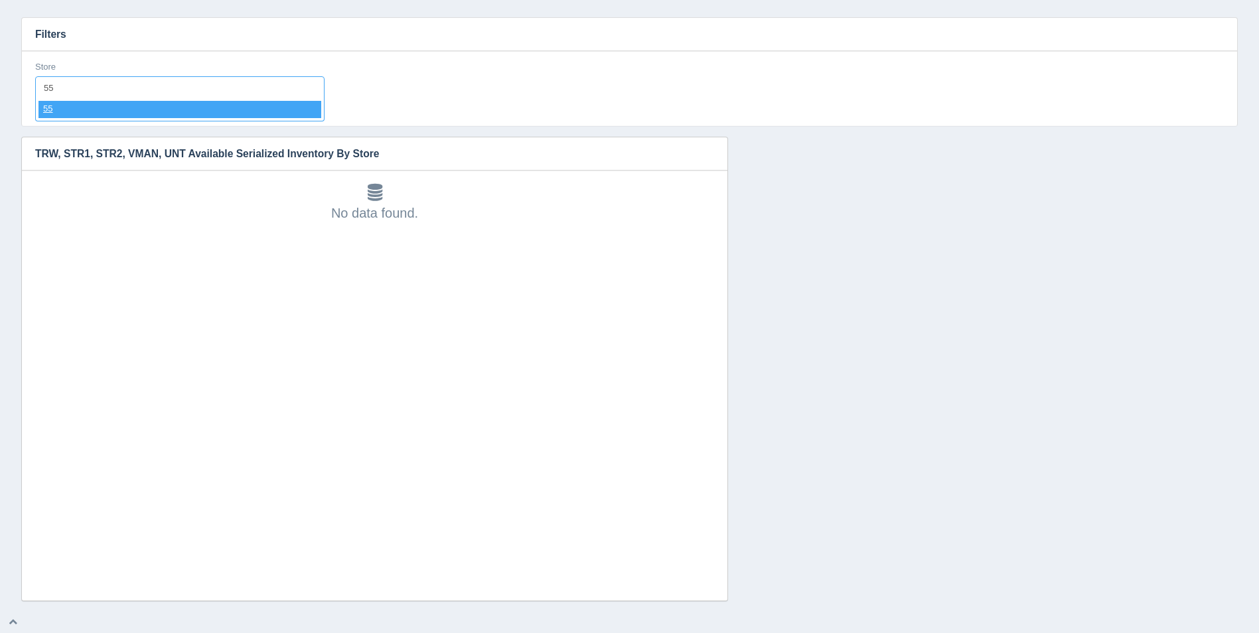
select select "55"
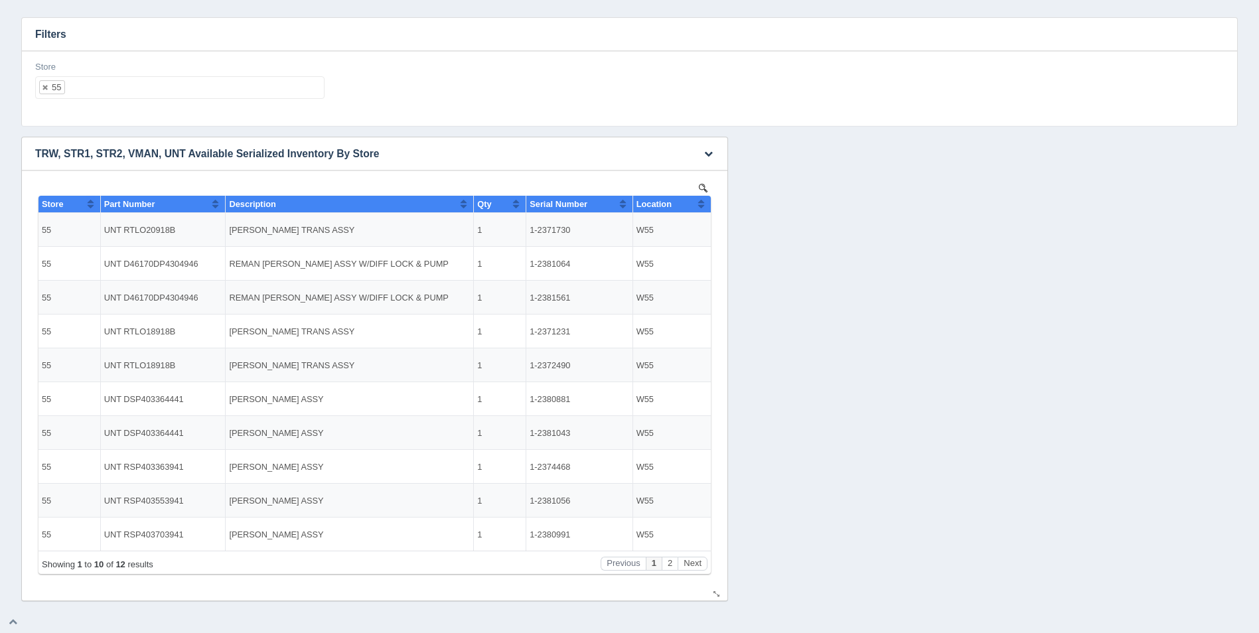
click at [699, 204] on button "Sort column ascending" at bounding box center [701, 204] width 9 height 16
click at [701, 202] on button "Sort column descending" at bounding box center [701, 204] width 9 height 16
click at [700, 564] on button "Next" at bounding box center [692, 564] width 30 height 14
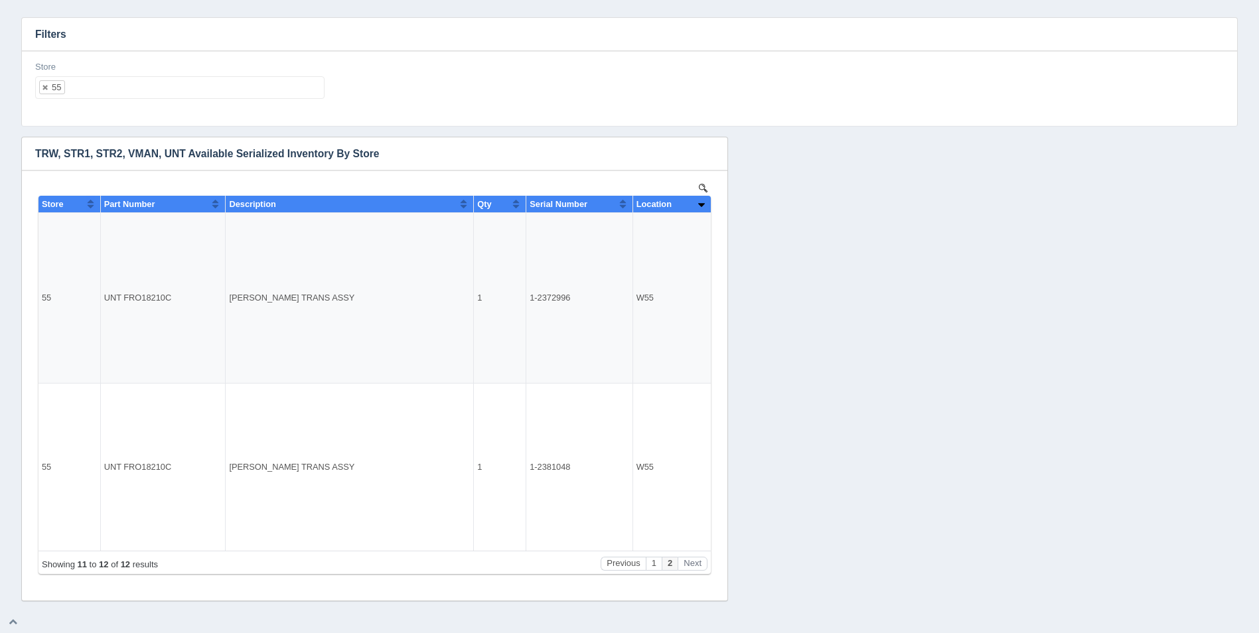
click at [159, 77] on ul "55" at bounding box center [179, 87] width 289 height 23
select select
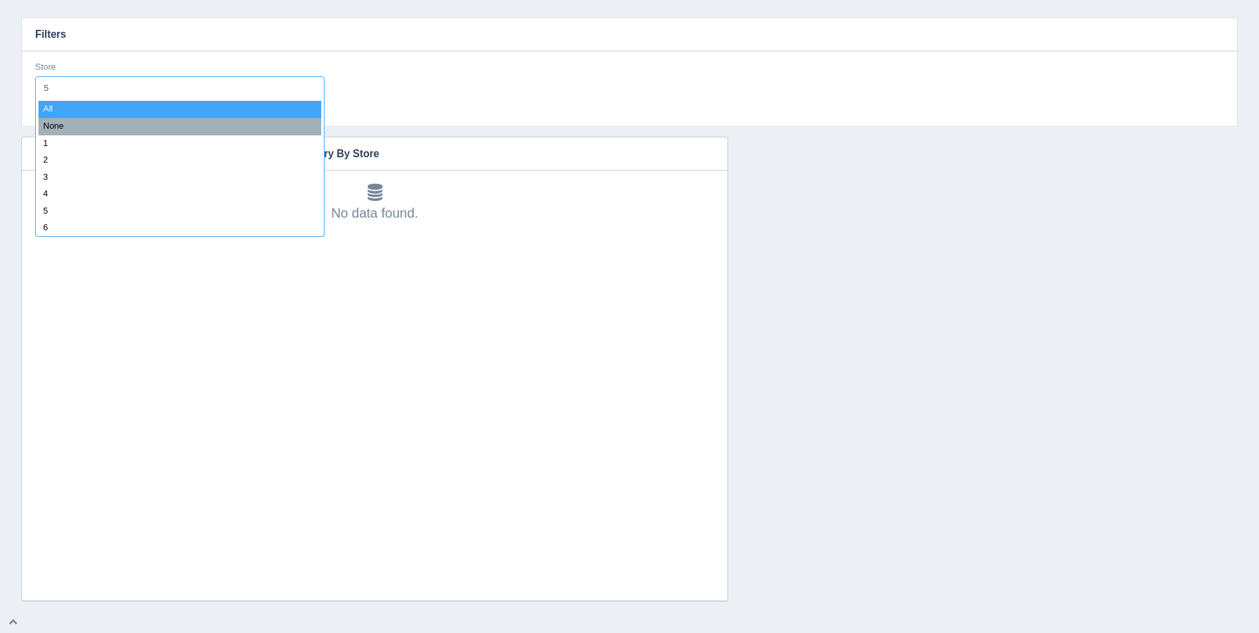
type input "56"
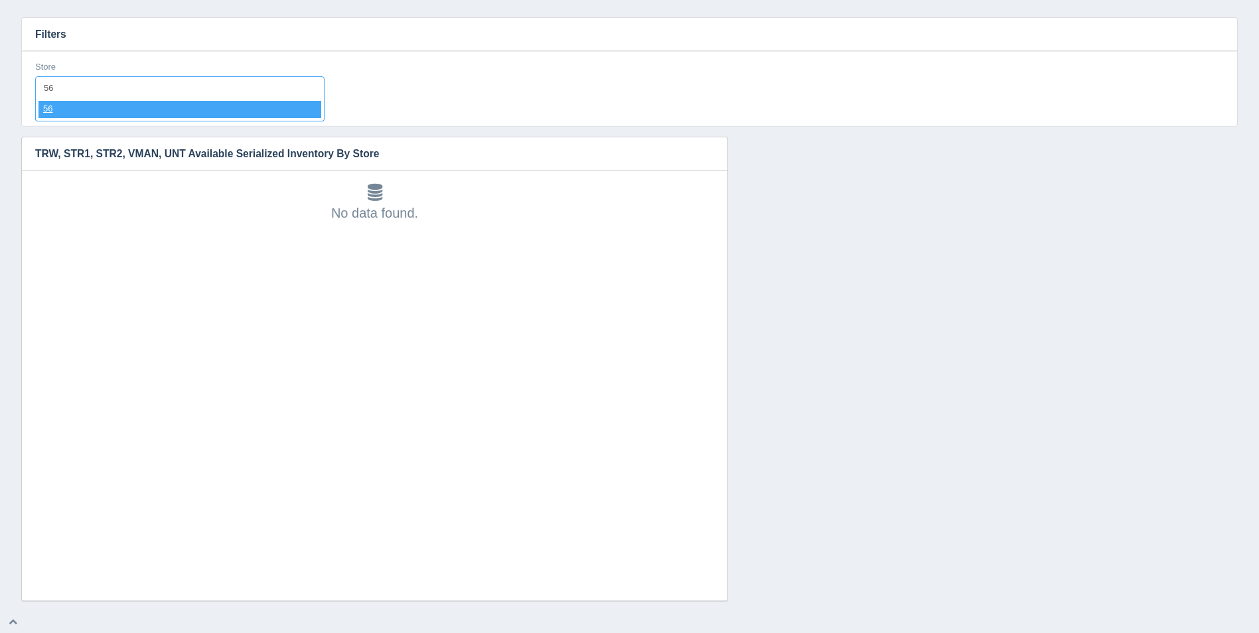
select select "56"
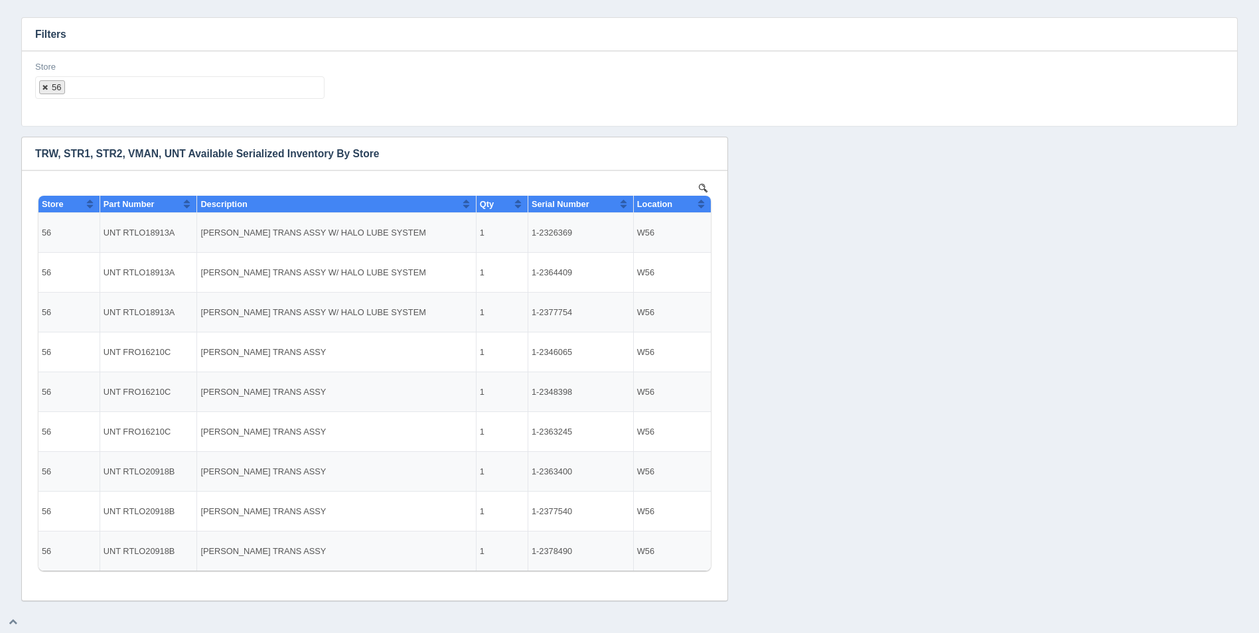
select select
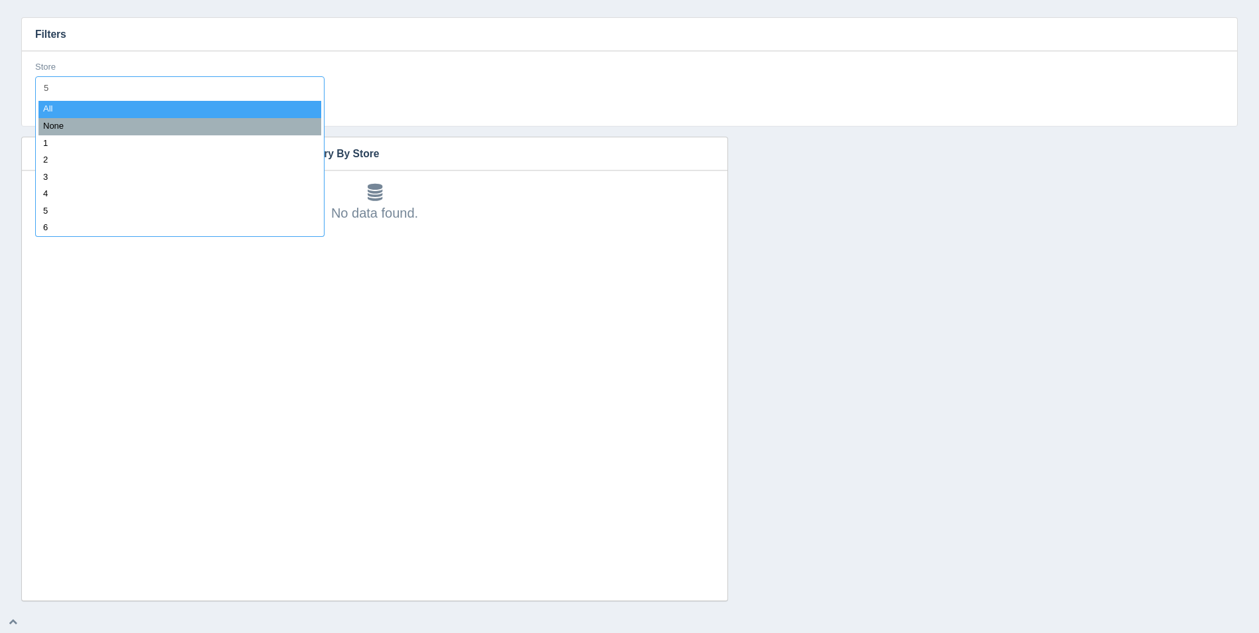
type input "57"
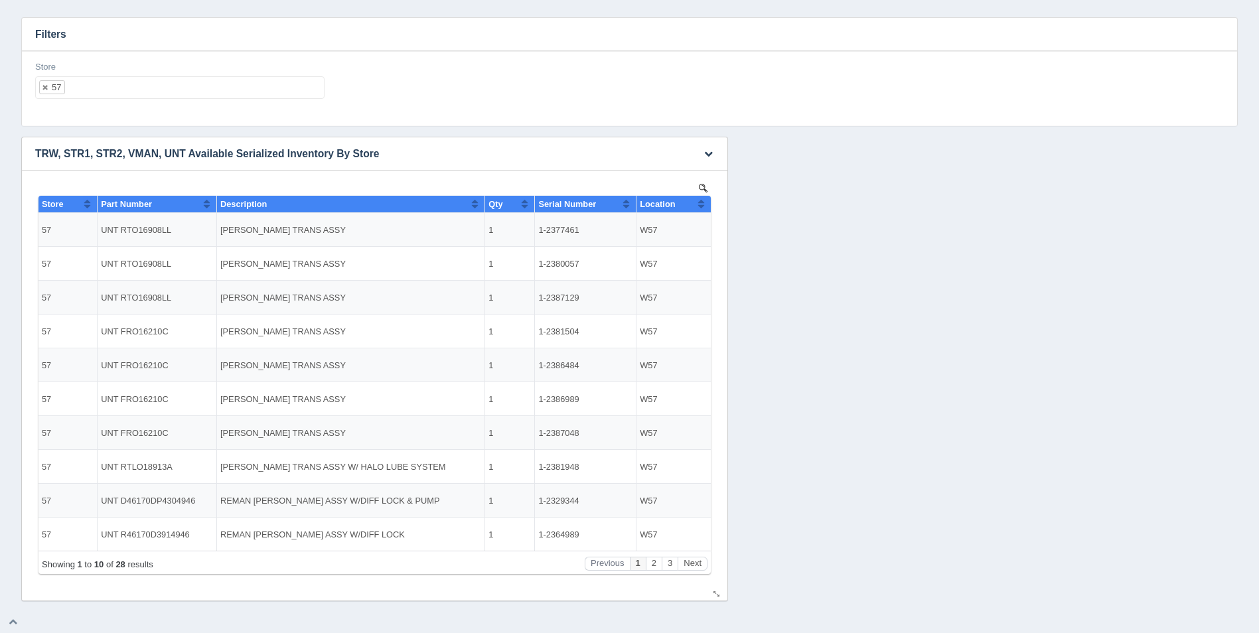
click at [699, 203] on button "Sort column ascending" at bounding box center [701, 204] width 9 height 16
click at [699, 203] on button "Sort column descending" at bounding box center [701, 204] width 9 height 16
click at [694, 567] on button "Next" at bounding box center [692, 564] width 30 height 14
click at [694, 566] on button "Next" at bounding box center [692, 564] width 30 height 14
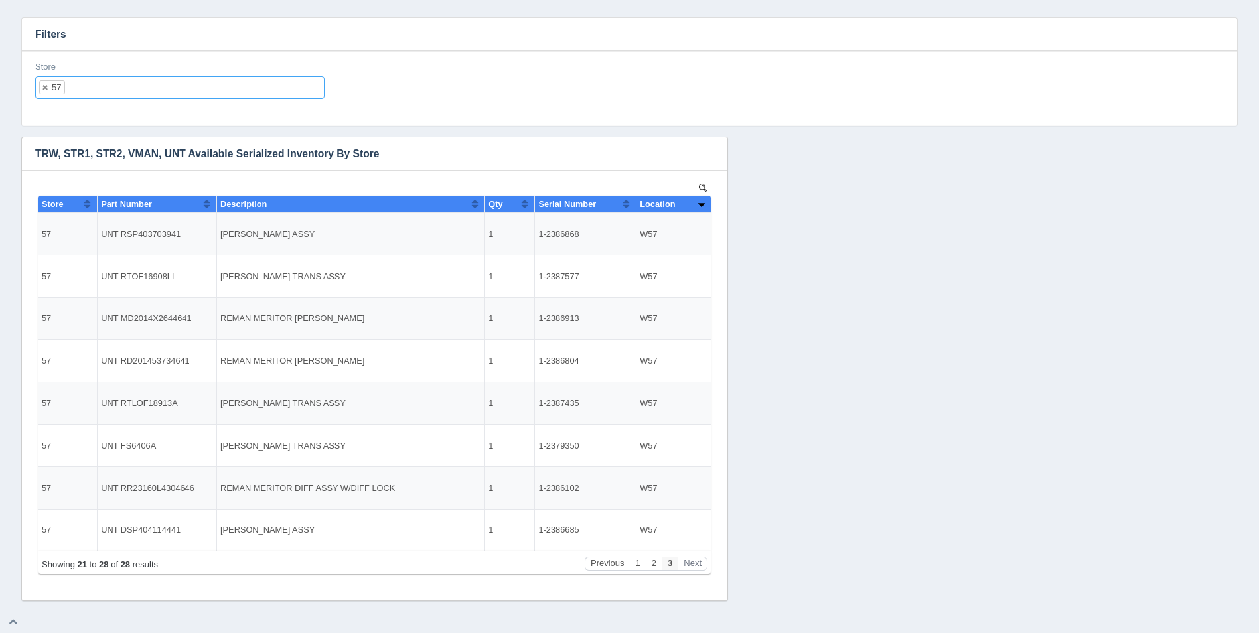
click at [86, 83] on input "text" at bounding box center [76, 87] width 23 height 21
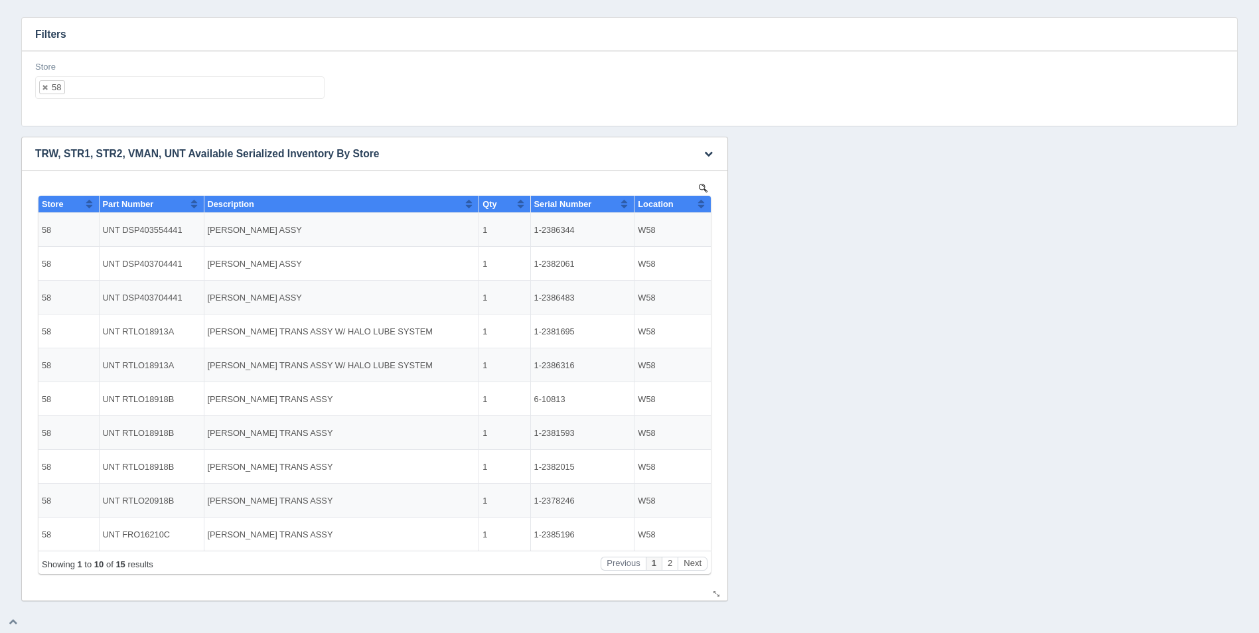
click at [707, 206] on th "Location" at bounding box center [672, 204] width 76 height 17
click at [707, 205] on th "Location" at bounding box center [672, 204] width 76 height 17
click at [697, 559] on button "Next" at bounding box center [692, 564] width 30 height 14
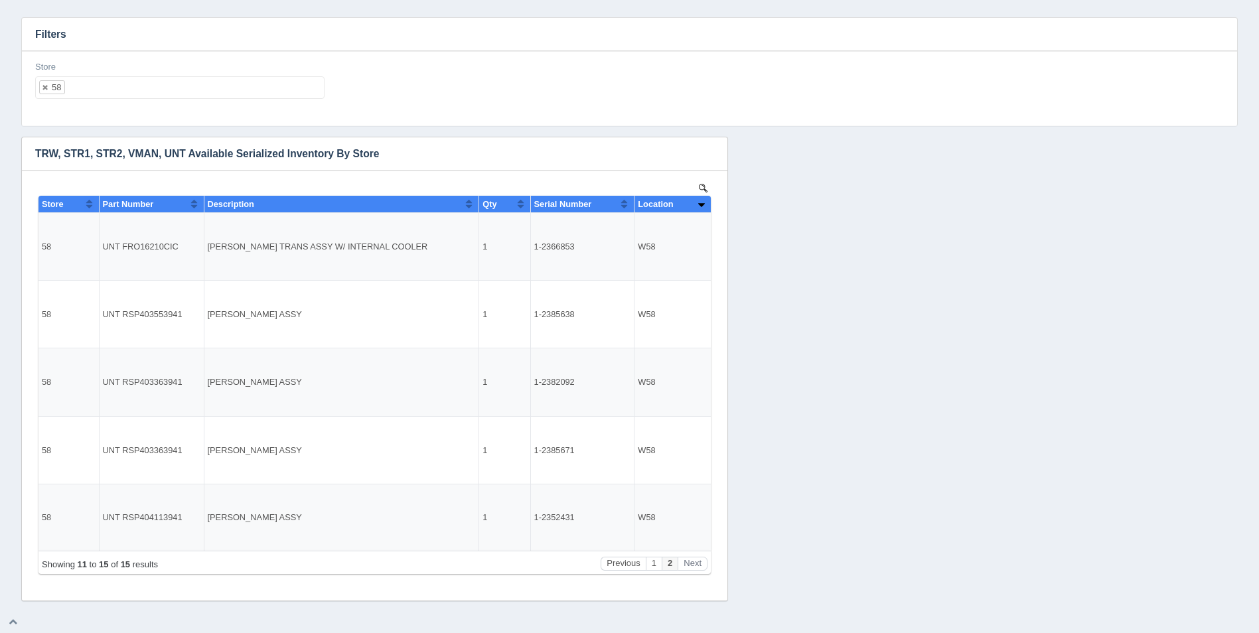
click at [206, 89] on ul "58" at bounding box center [179, 87] width 289 height 23
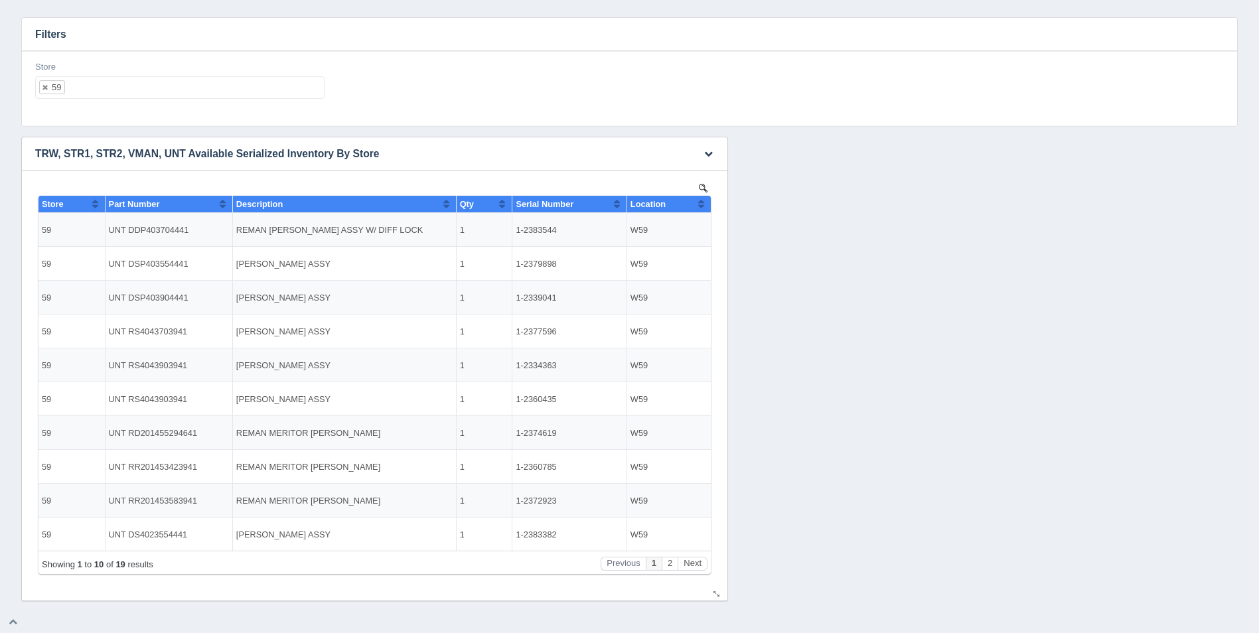
click at [703, 209] on button "Sort column ascending" at bounding box center [701, 204] width 9 height 16
click at [703, 209] on button "Sort column descending" at bounding box center [701, 204] width 9 height 16
click at [693, 557] on button "Next" at bounding box center [692, 564] width 30 height 14
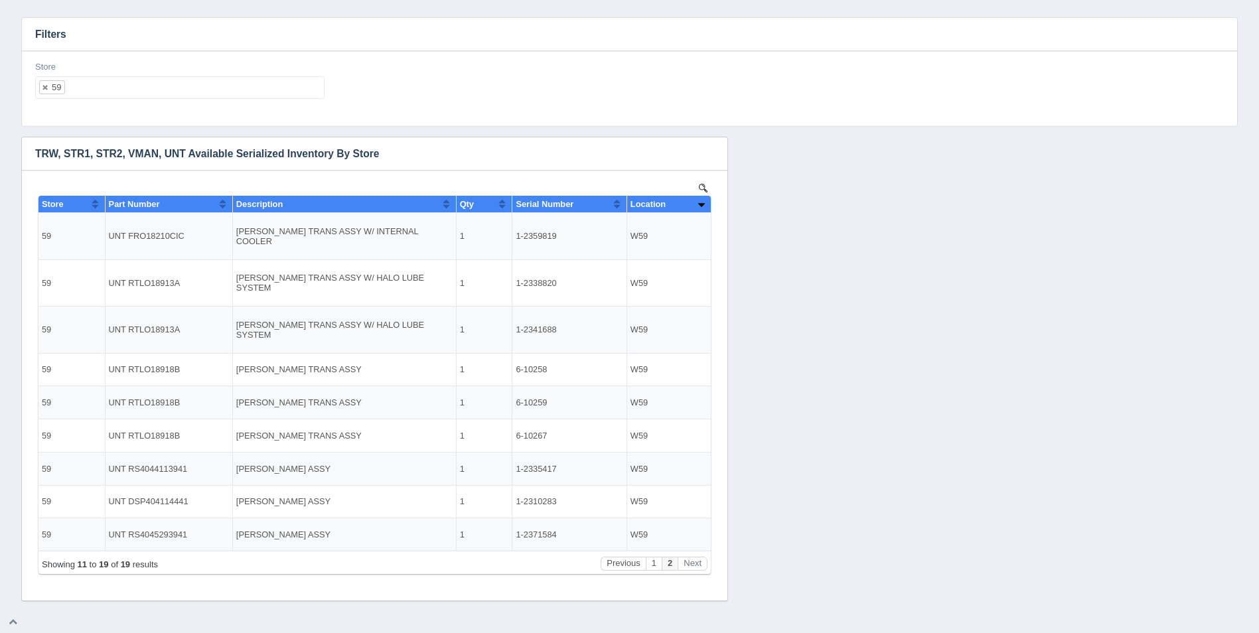
click at [161, 90] on ul "59" at bounding box center [179, 87] width 289 height 23
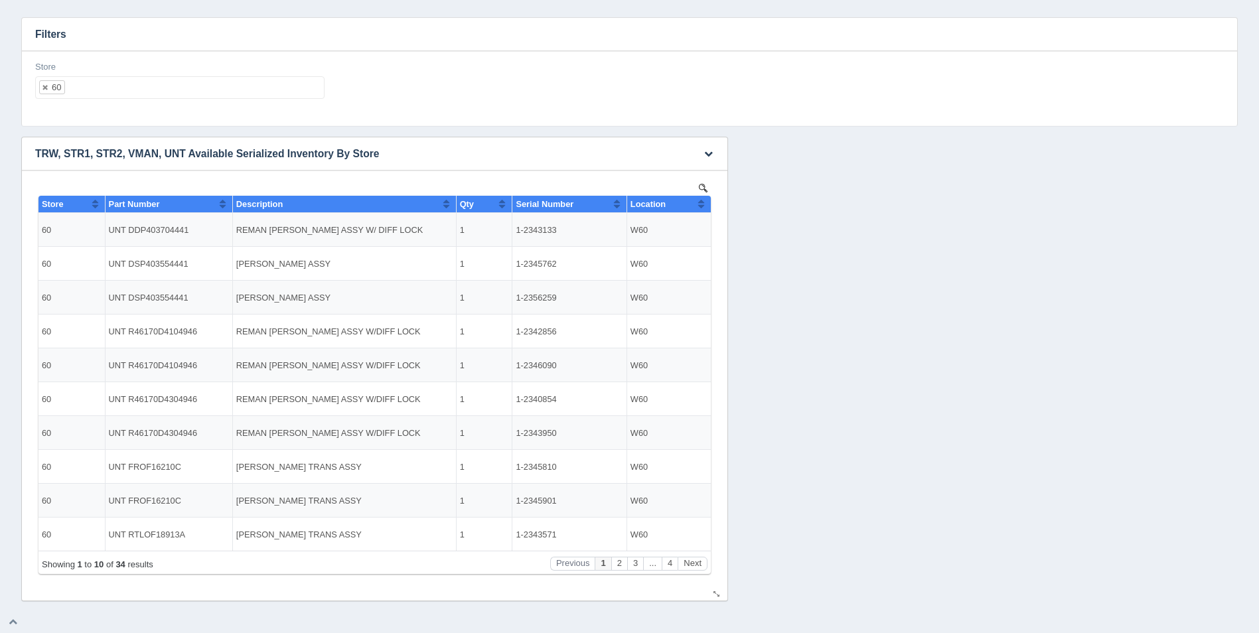
click at [703, 205] on button "Sort column ascending" at bounding box center [701, 204] width 9 height 16
click at [703, 205] on button "Sort column descending" at bounding box center [701, 204] width 9 height 16
click at [699, 562] on button "Next" at bounding box center [692, 564] width 30 height 14
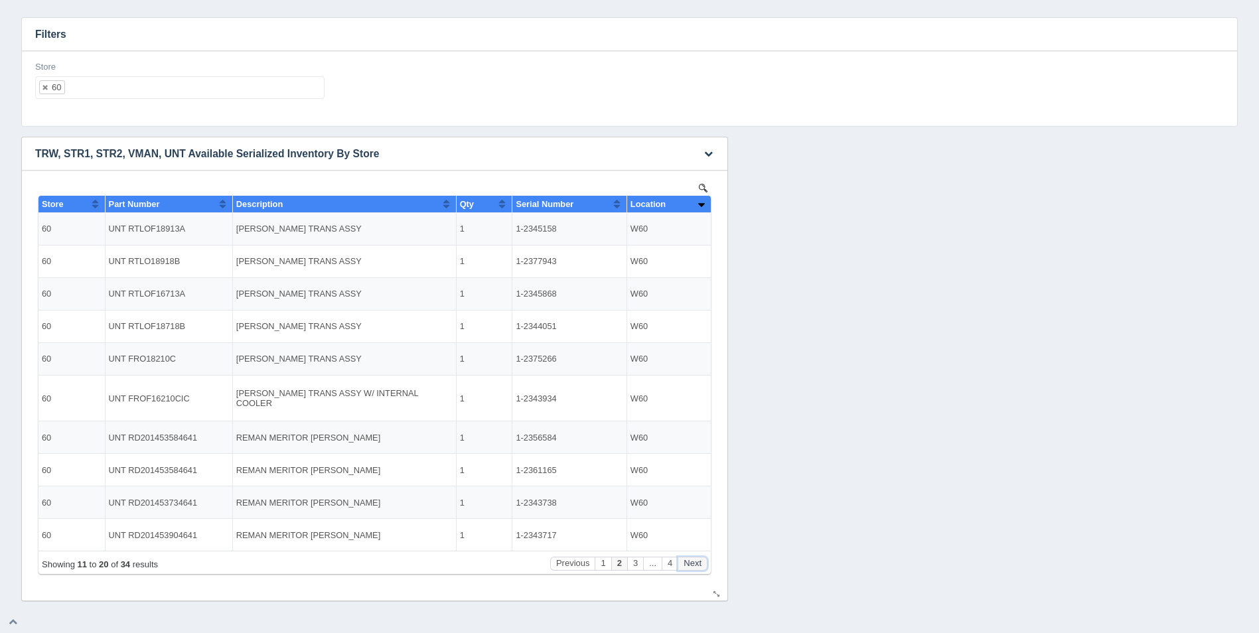
click at [699, 562] on button "Next" at bounding box center [692, 564] width 30 height 14
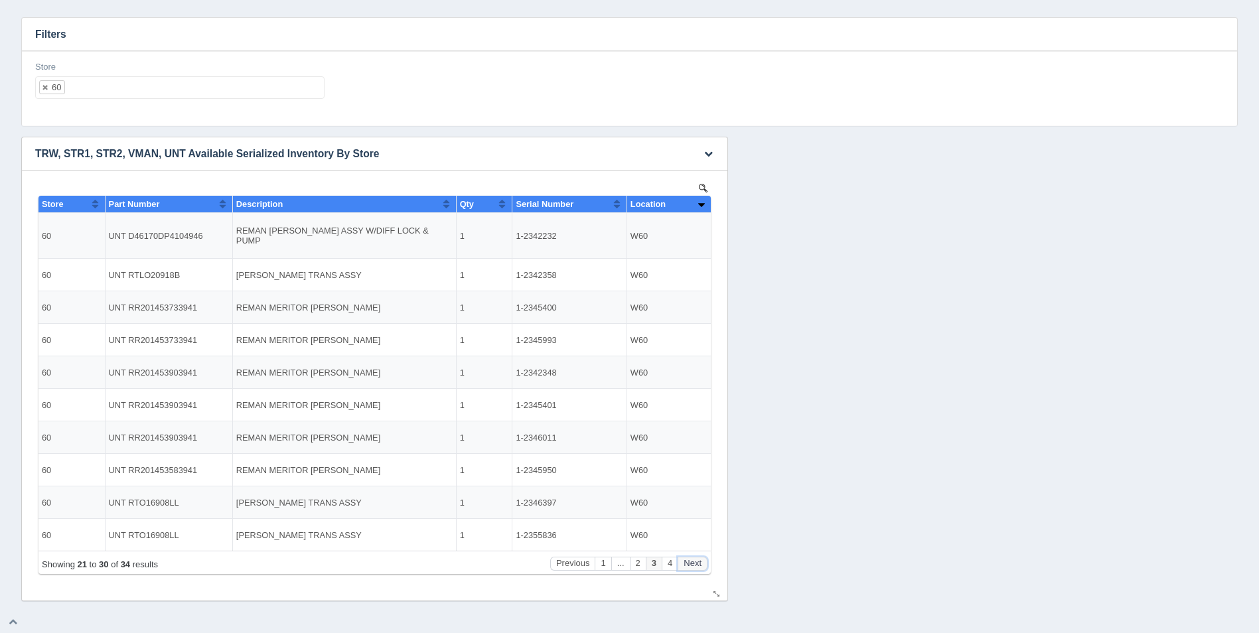
click at [699, 562] on button "Next" at bounding box center [692, 564] width 30 height 14
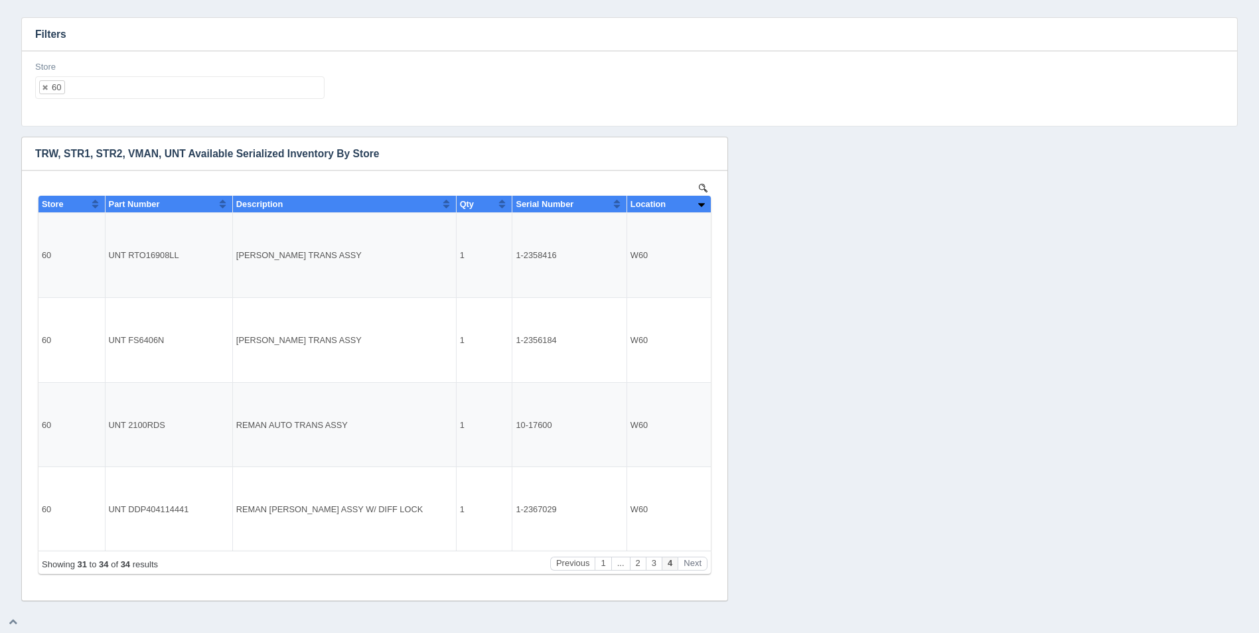
click at [94, 86] on ul "60" at bounding box center [179, 87] width 289 height 23
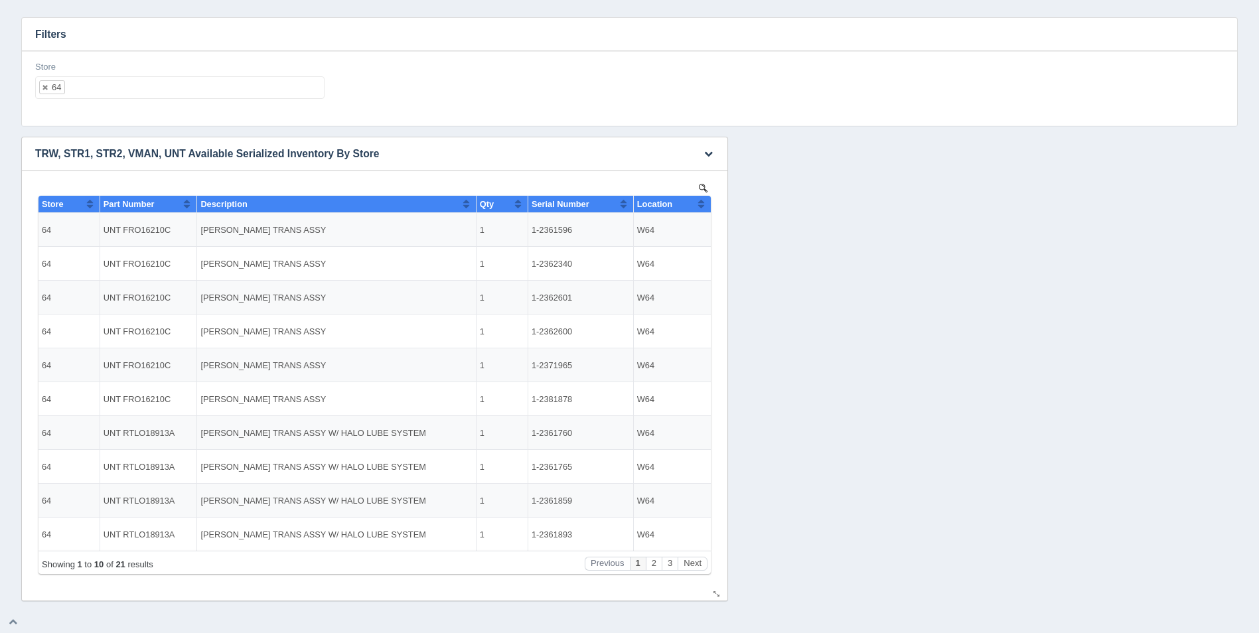
click at [703, 202] on button "Sort column ascending" at bounding box center [701, 204] width 9 height 16
click at [703, 204] on button "Sort column descending" at bounding box center [701, 204] width 9 height 16
click at [695, 564] on button "Next" at bounding box center [692, 564] width 30 height 14
click at [695, 565] on button "Next" at bounding box center [692, 564] width 30 height 14
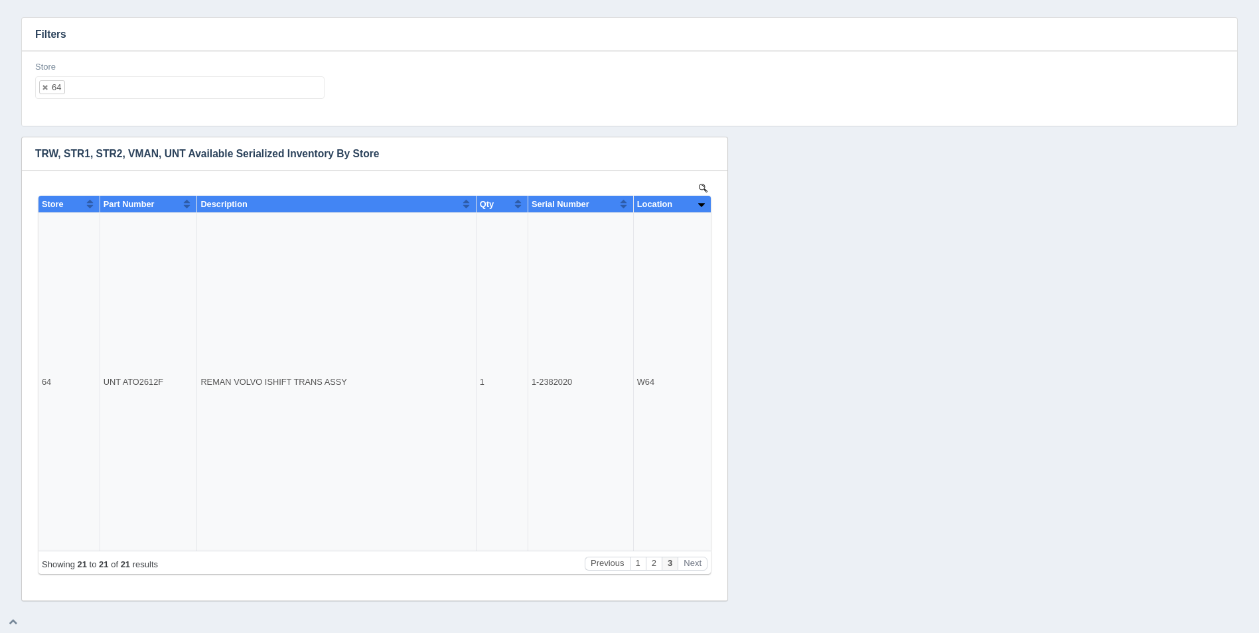
click at [177, 98] on ul "64" at bounding box center [179, 87] width 289 height 23
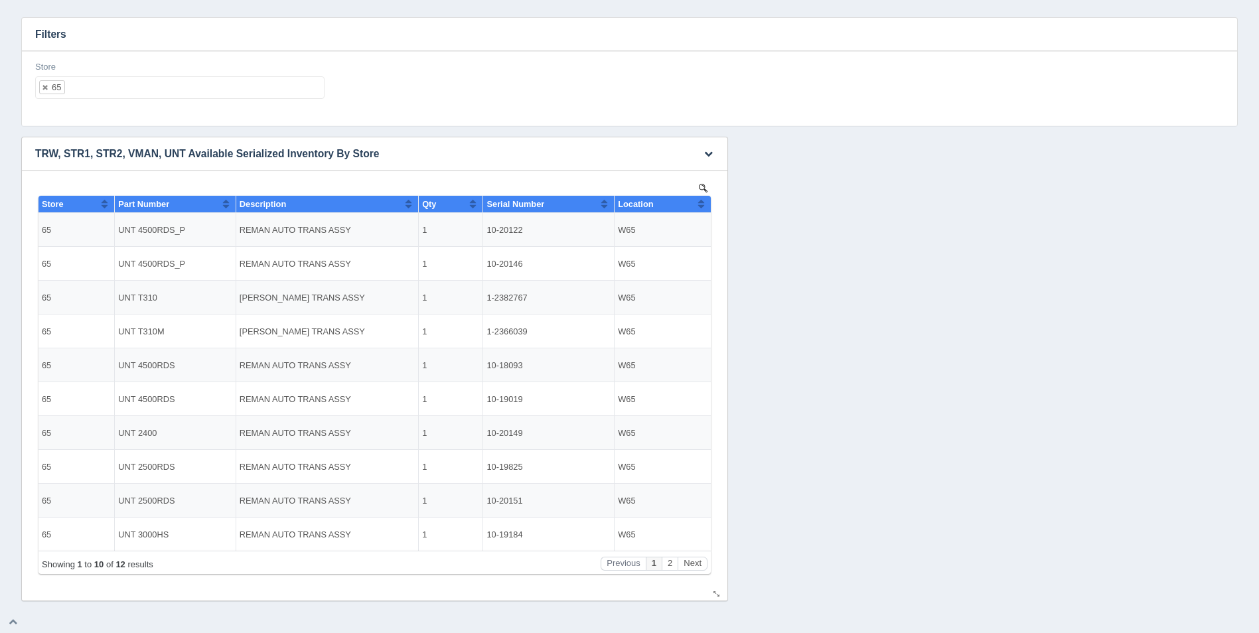
click at [703, 200] on button "Sort column ascending" at bounding box center [701, 204] width 9 height 16
click at [703, 200] on button "Sort column descending" at bounding box center [701, 204] width 9 height 16
click at [701, 564] on button "Next" at bounding box center [692, 564] width 30 height 14
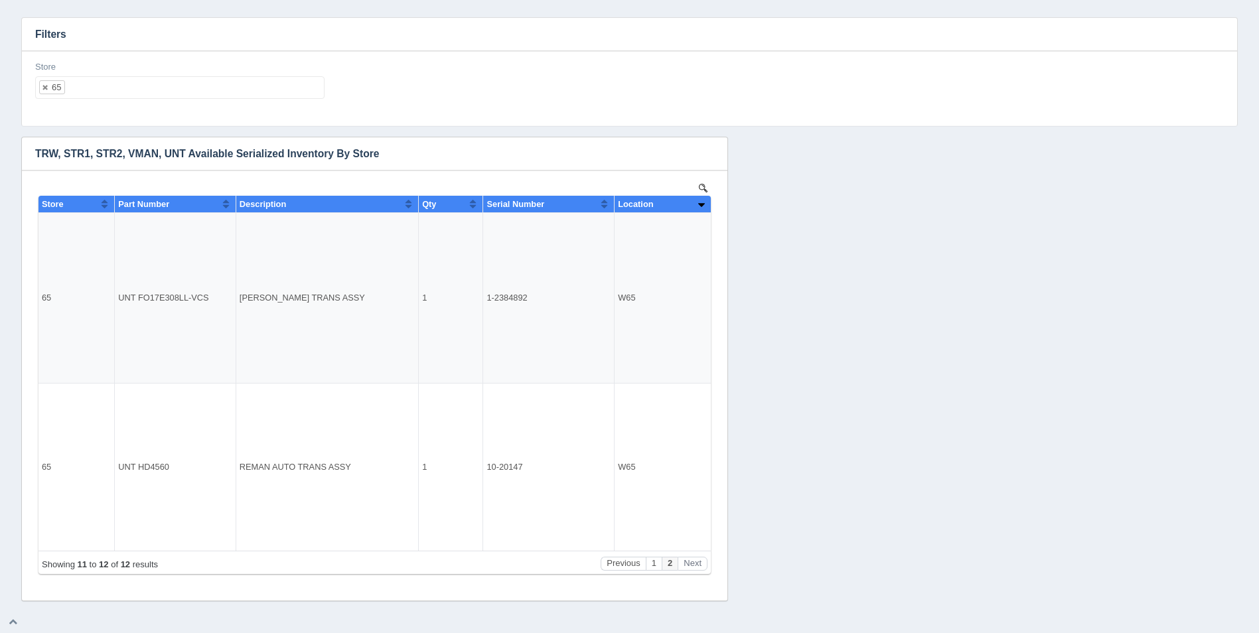
click at [93, 78] on ul "65" at bounding box center [179, 87] width 289 height 23
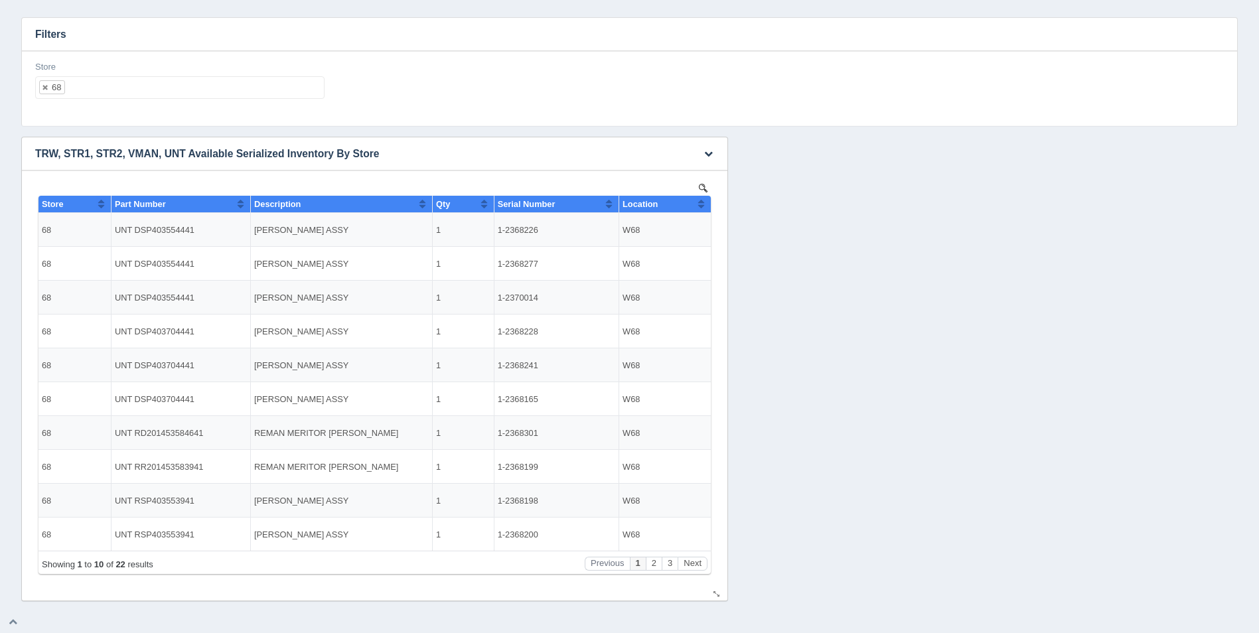
click at [703, 206] on button "Sort column ascending" at bounding box center [701, 204] width 9 height 16
click at [704, 206] on button "Sort column descending" at bounding box center [701, 204] width 9 height 16
click at [702, 565] on button "Next" at bounding box center [692, 564] width 30 height 14
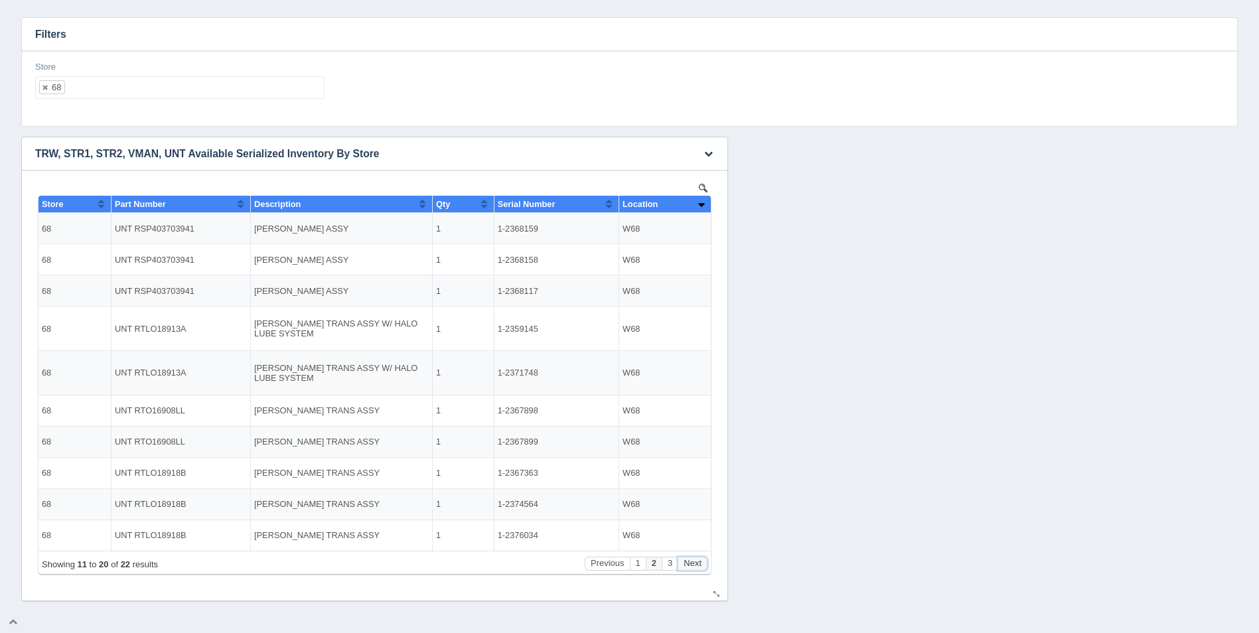
click at [702, 565] on button "Next" at bounding box center [692, 564] width 30 height 14
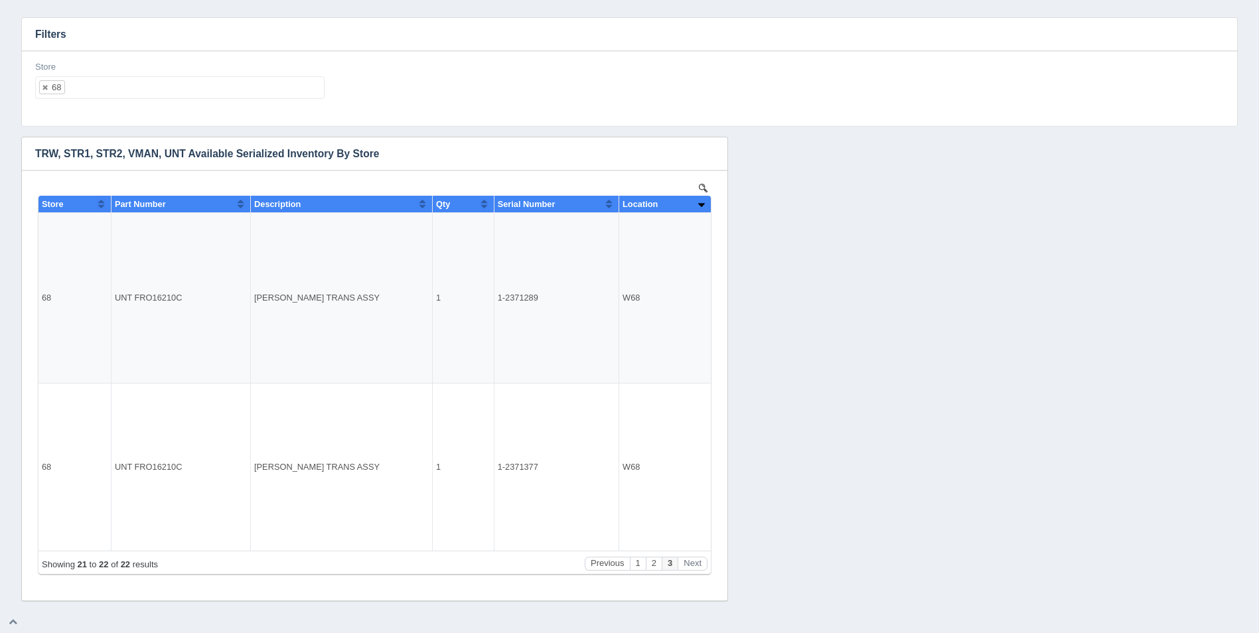
click at [176, 87] on ul "68" at bounding box center [179, 87] width 289 height 23
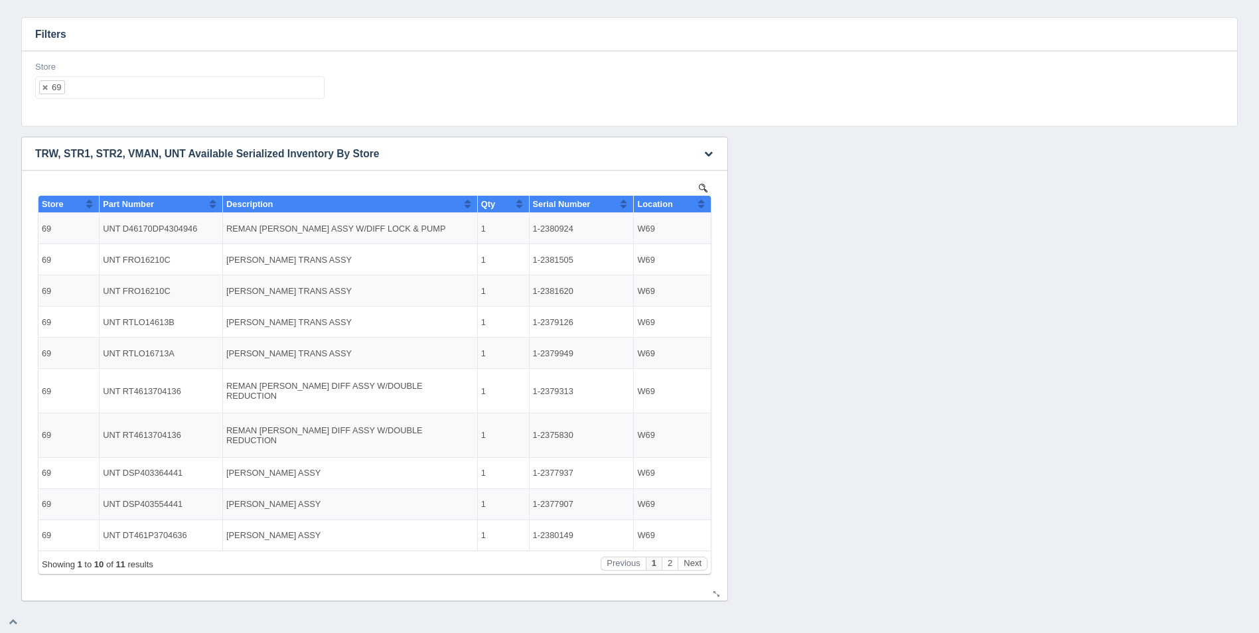
click at [704, 206] on button "Sort column ascending" at bounding box center [701, 204] width 9 height 16
click at [704, 206] on button "Sort column descending" at bounding box center [701, 204] width 9 height 16
click at [688, 567] on button "Next" at bounding box center [692, 564] width 30 height 14
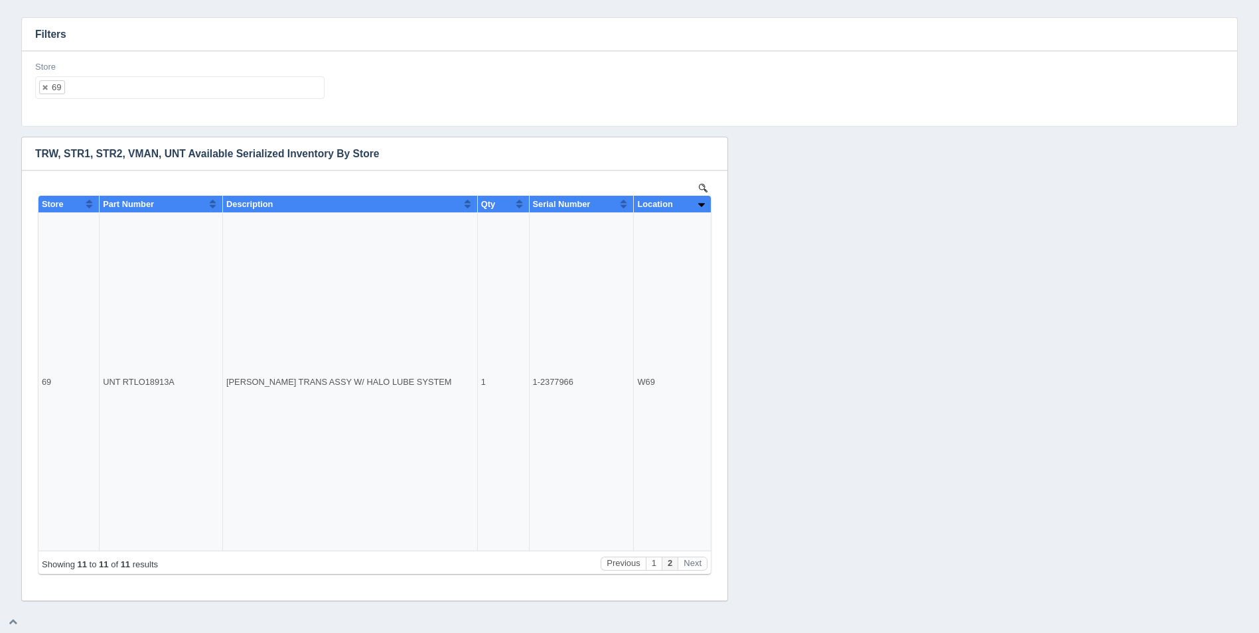
click at [136, 99] on ul "69" at bounding box center [179, 87] width 289 height 23
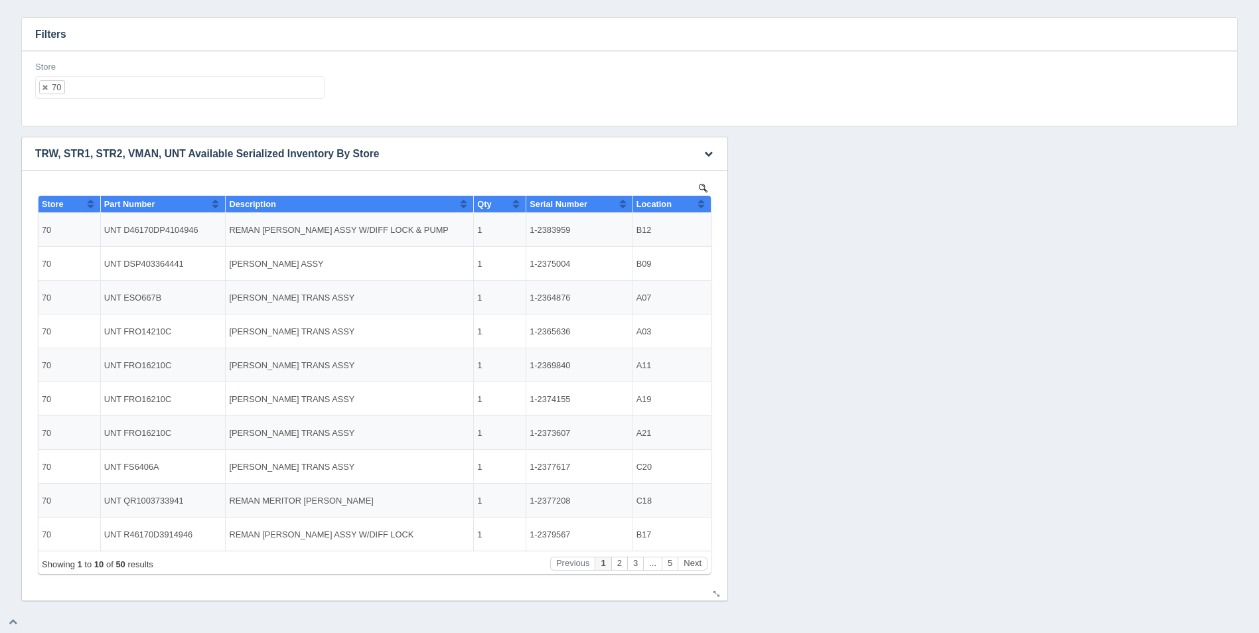
click at [703, 208] on button "Sort column ascending" at bounding box center [701, 204] width 9 height 16
click at [703, 208] on button "Sort column descending" at bounding box center [701, 204] width 9 height 16
click at [691, 561] on button "Next" at bounding box center [692, 564] width 30 height 14
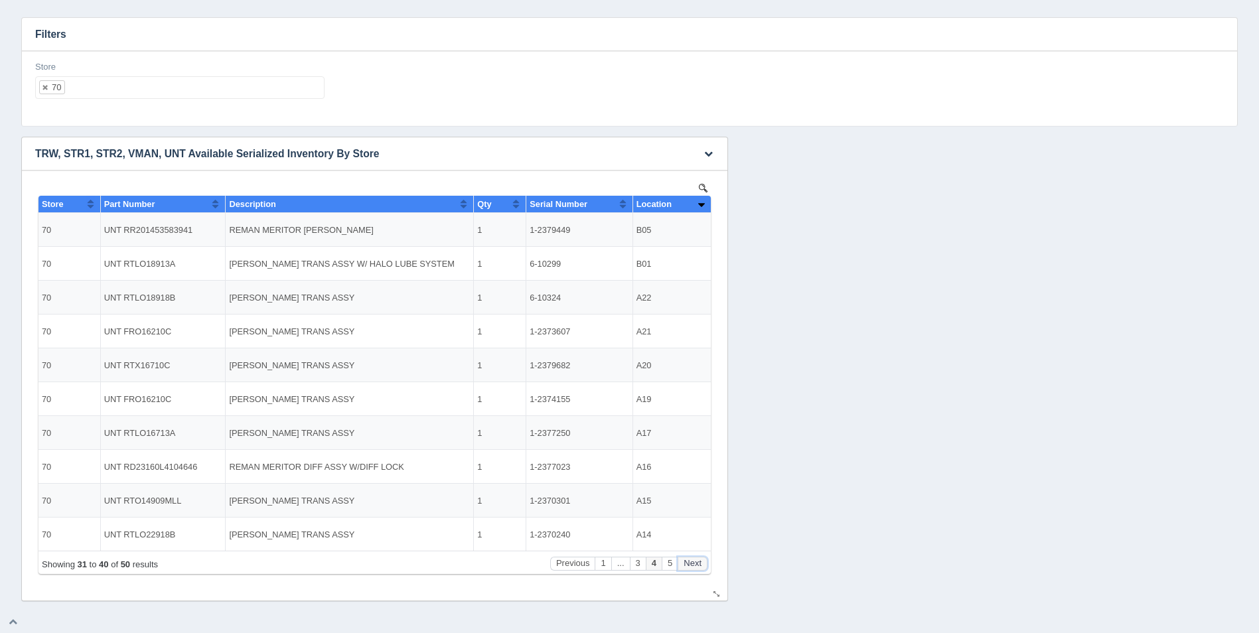
click at [691, 561] on button "Next" at bounding box center [692, 564] width 30 height 14
click at [174, 96] on ul "70" at bounding box center [179, 87] width 289 height 23
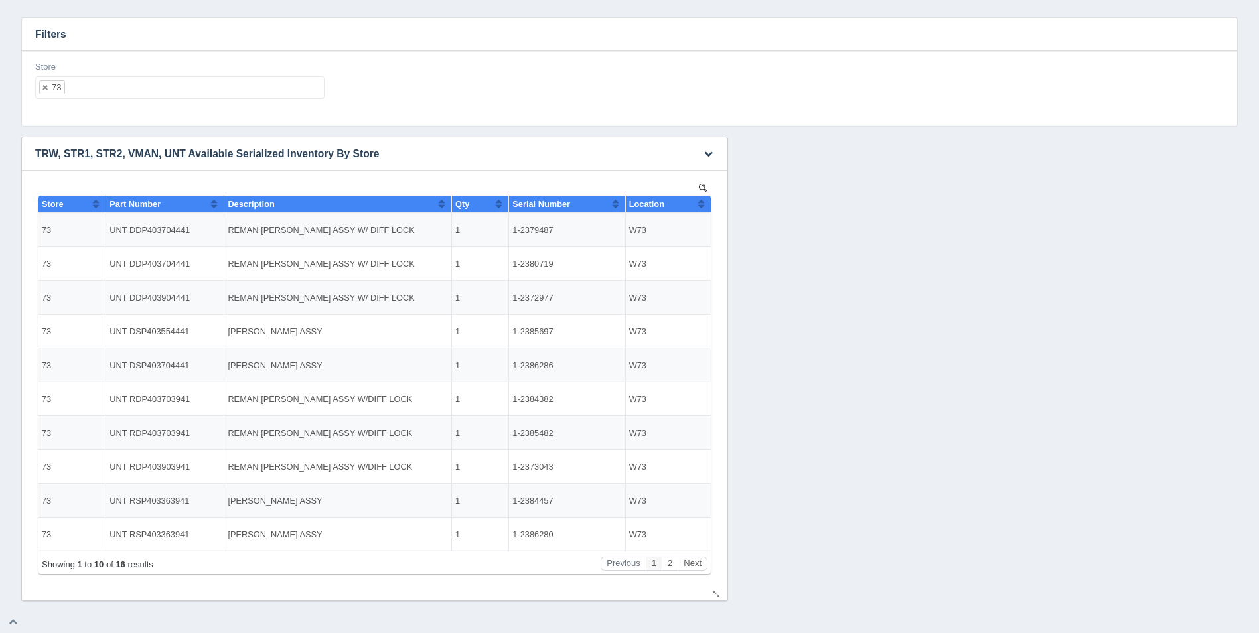
click at [696, 200] on th "Location" at bounding box center [668, 204] width 86 height 17
click at [702, 203] on button "Sort column descending" at bounding box center [701, 204] width 9 height 16
click at [699, 564] on button "Next" at bounding box center [692, 564] width 30 height 14
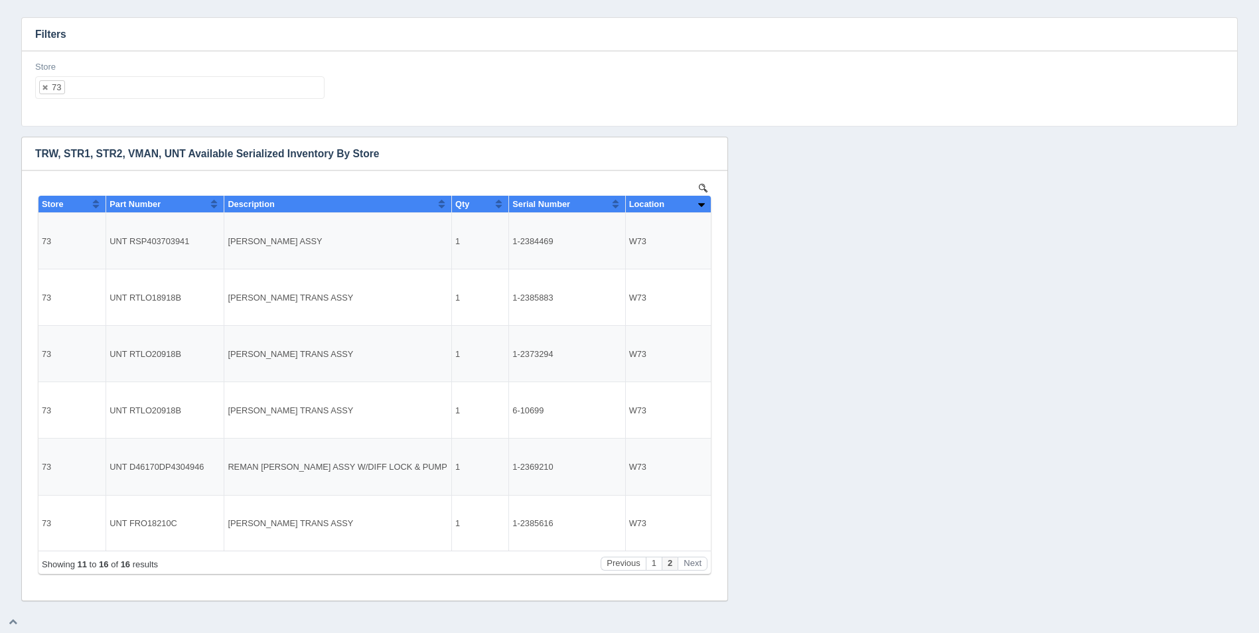
click at [175, 87] on ul "73" at bounding box center [179, 87] width 289 height 23
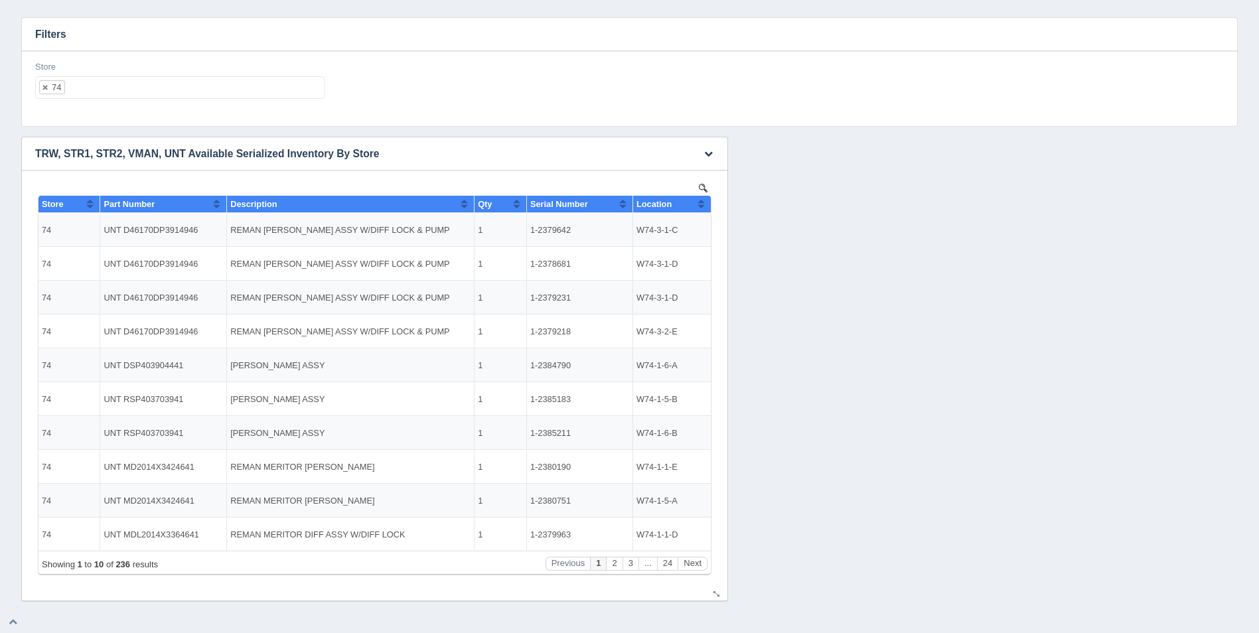
click at [703, 204] on button "Sort column ascending" at bounding box center [701, 204] width 9 height 16
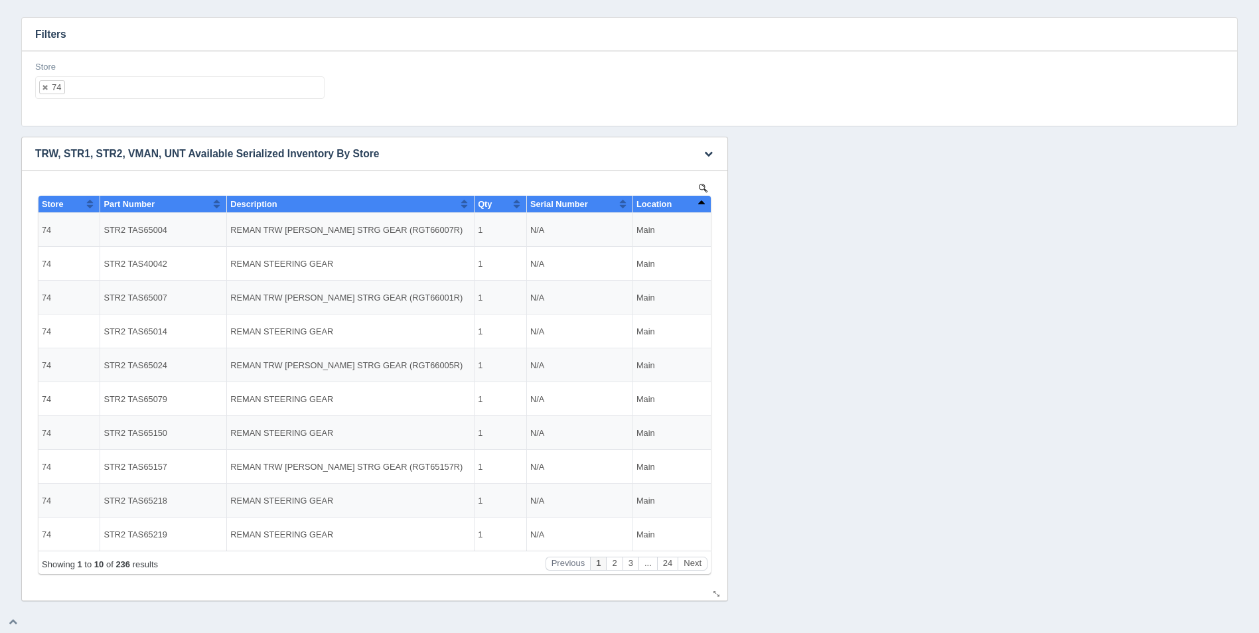
click at [703, 204] on button "Sort column descending" at bounding box center [701, 204] width 9 height 16
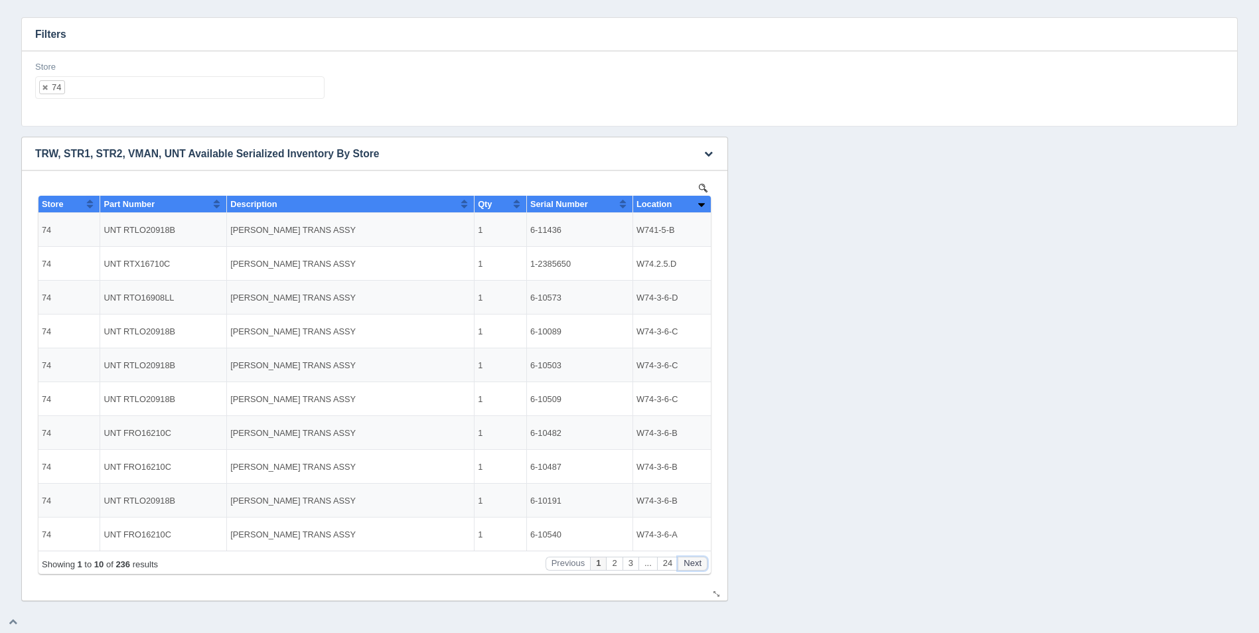
click at [695, 563] on button "Next" at bounding box center [692, 564] width 30 height 14
click at [693, 565] on button "Next" at bounding box center [692, 564] width 30 height 14
click at [694, 566] on button "Next" at bounding box center [692, 564] width 30 height 14
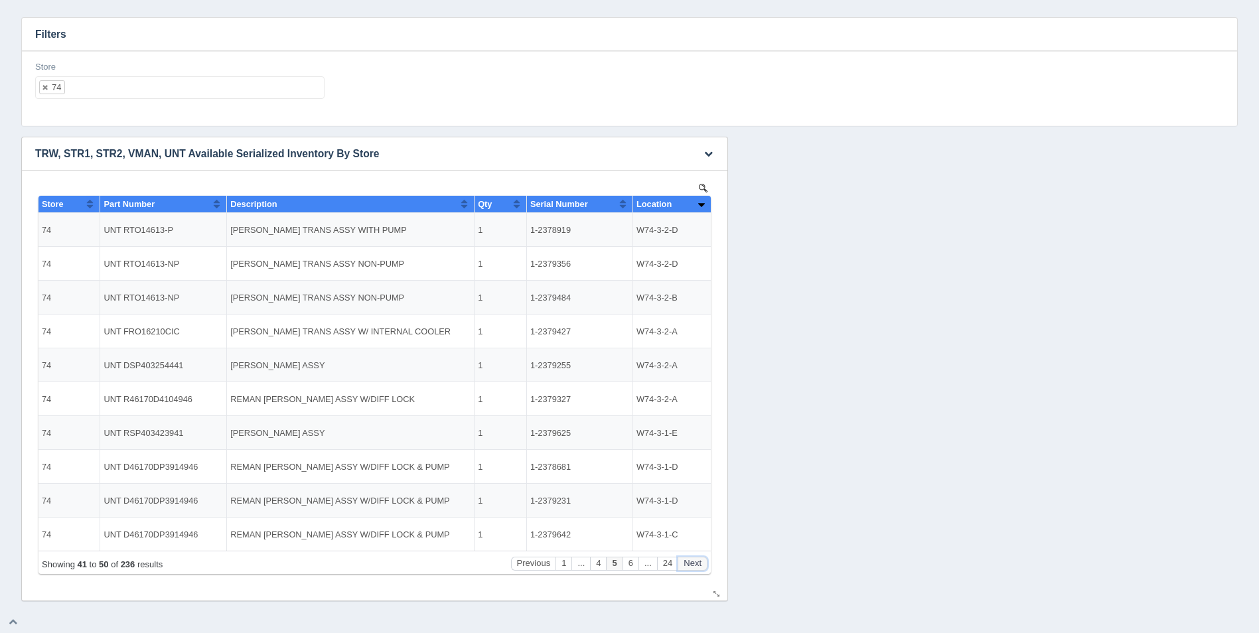
click at [694, 566] on button "Next" at bounding box center [692, 564] width 30 height 14
click at [695, 568] on button "Next" at bounding box center [692, 564] width 30 height 14
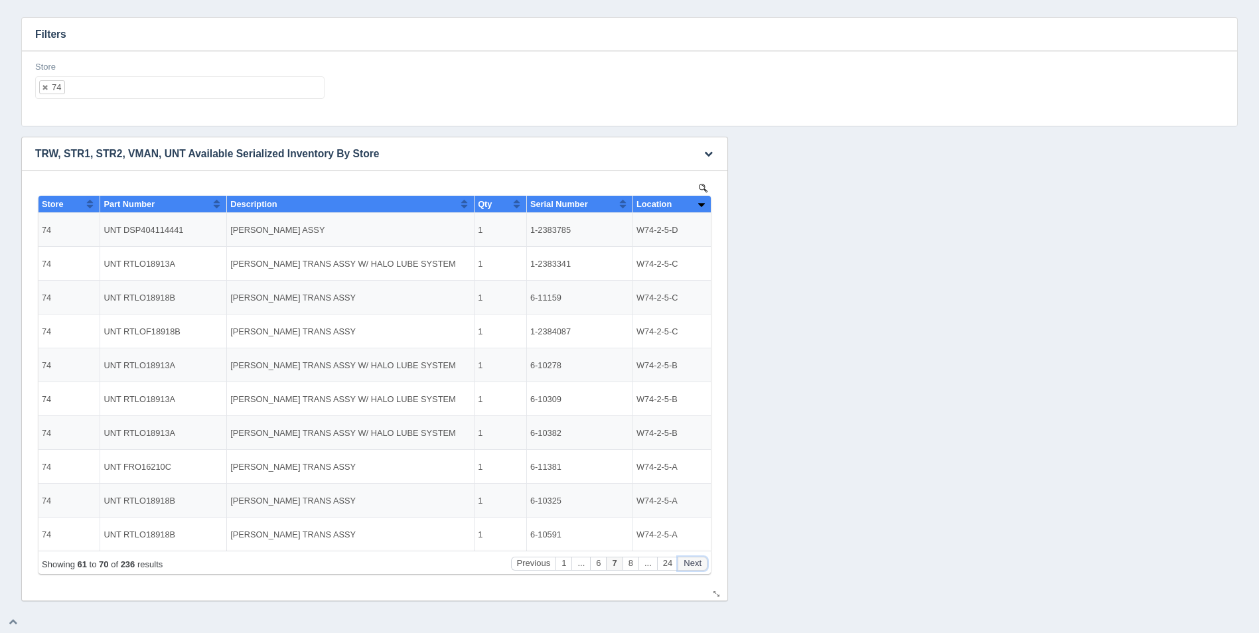
click at [695, 568] on button "Next" at bounding box center [692, 564] width 30 height 14
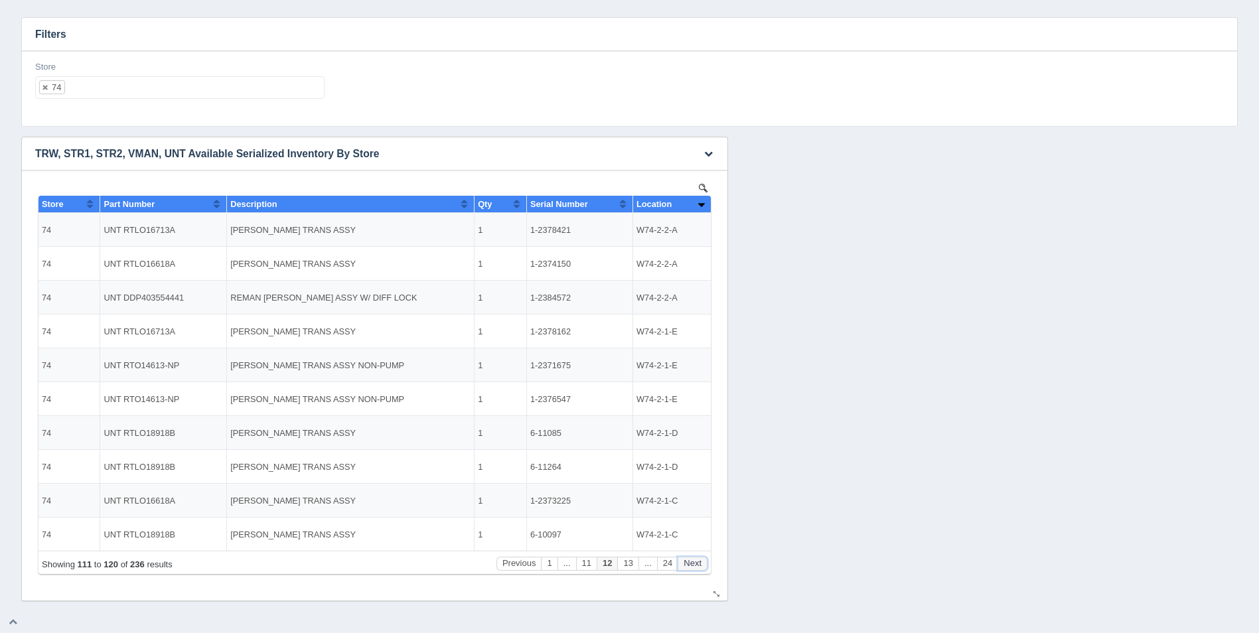
click at [695, 568] on button "Next" at bounding box center [692, 564] width 30 height 14
click at [695, 569] on button "Next" at bounding box center [692, 564] width 30 height 14
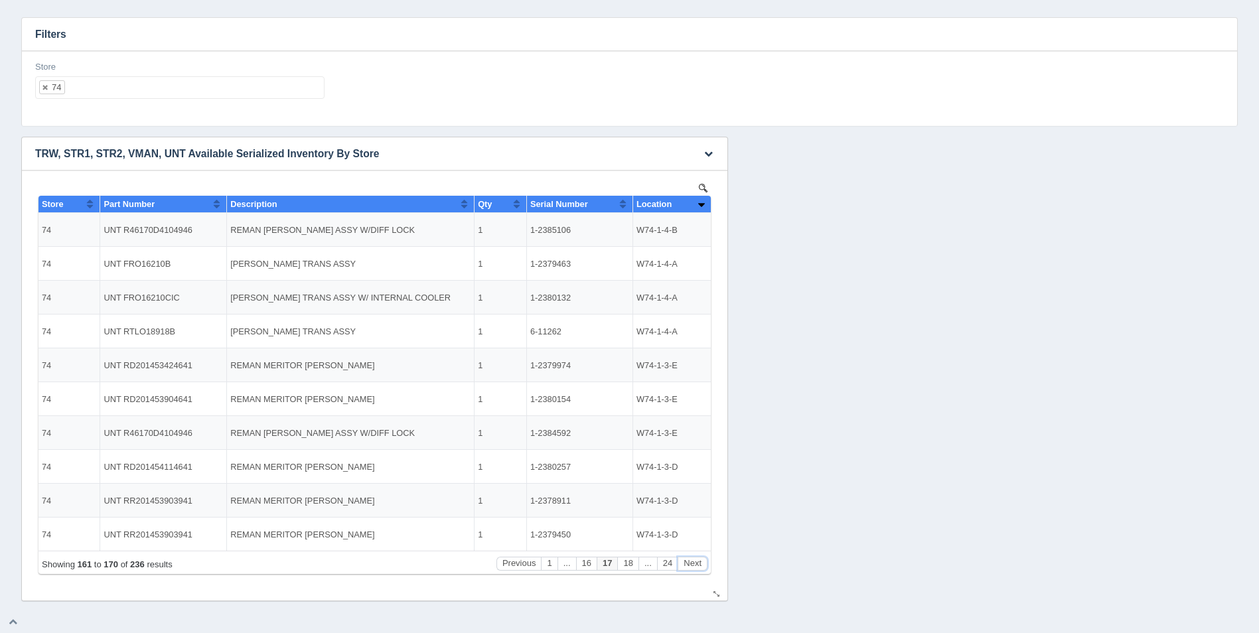
click at [696, 571] on div "Showing 161 to 170 of 236 results Previous 1 ... 16 17 18 ... 24 Next" at bounding box center [374, 562] width 672 height 23
click at [694, 565] on button "Next" at bounding box center [692, 564] width 30 height 14
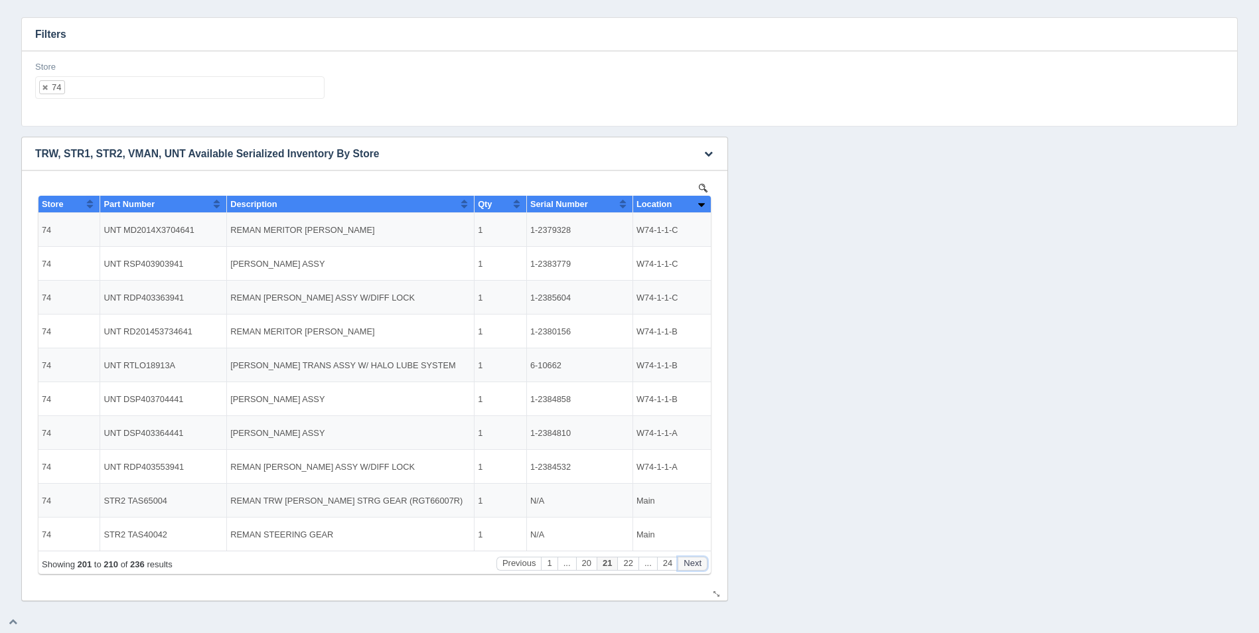
click at [695, 565] on button "Next" at bounding box center [692, 564] width 30 height 14
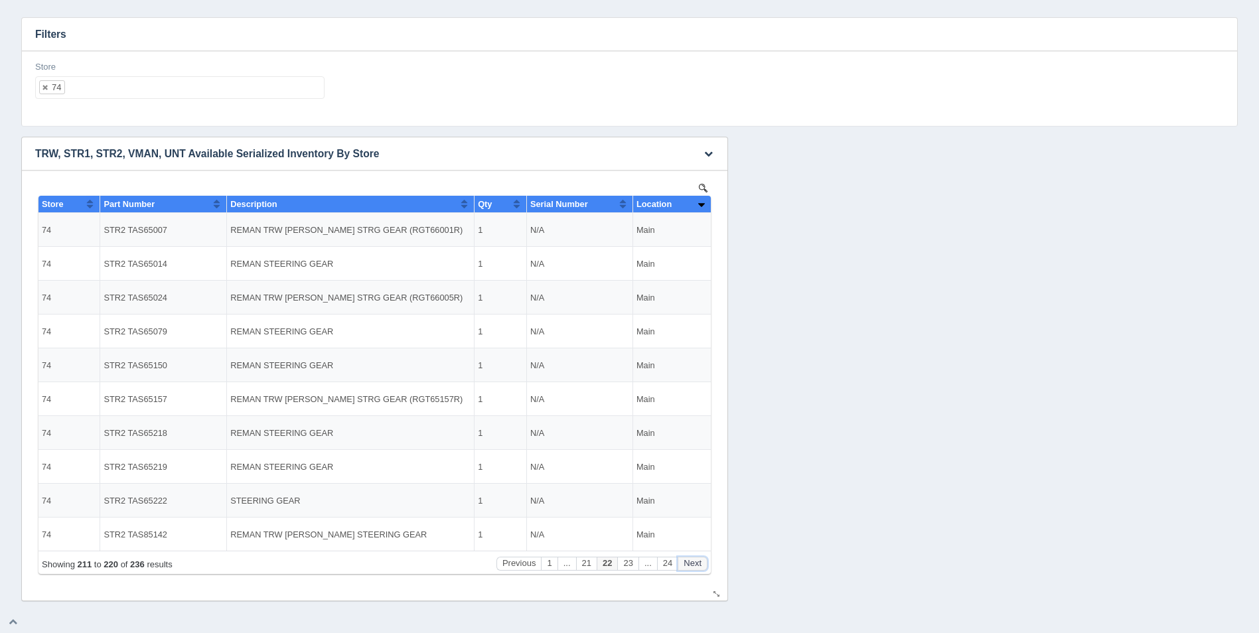
click at [695, 565] on button "Next" at bounding box center [692, 564] width 30 height 14
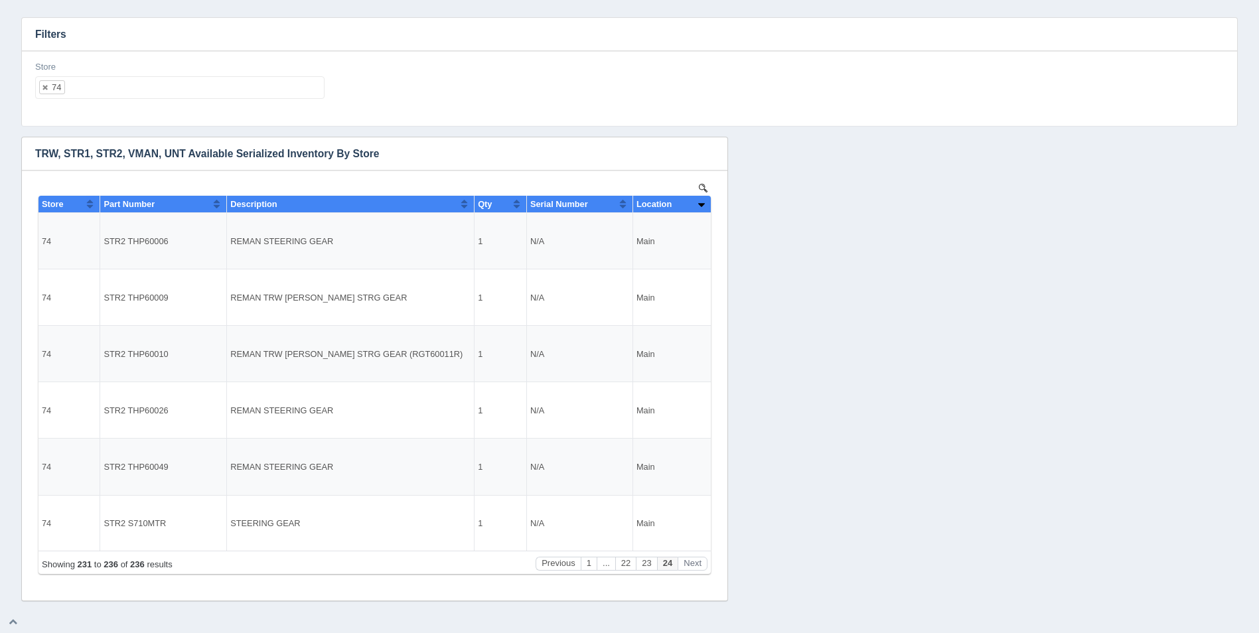
click at [143, 80] on ul "74" at bounding box center [179, 87] width 289 height 23
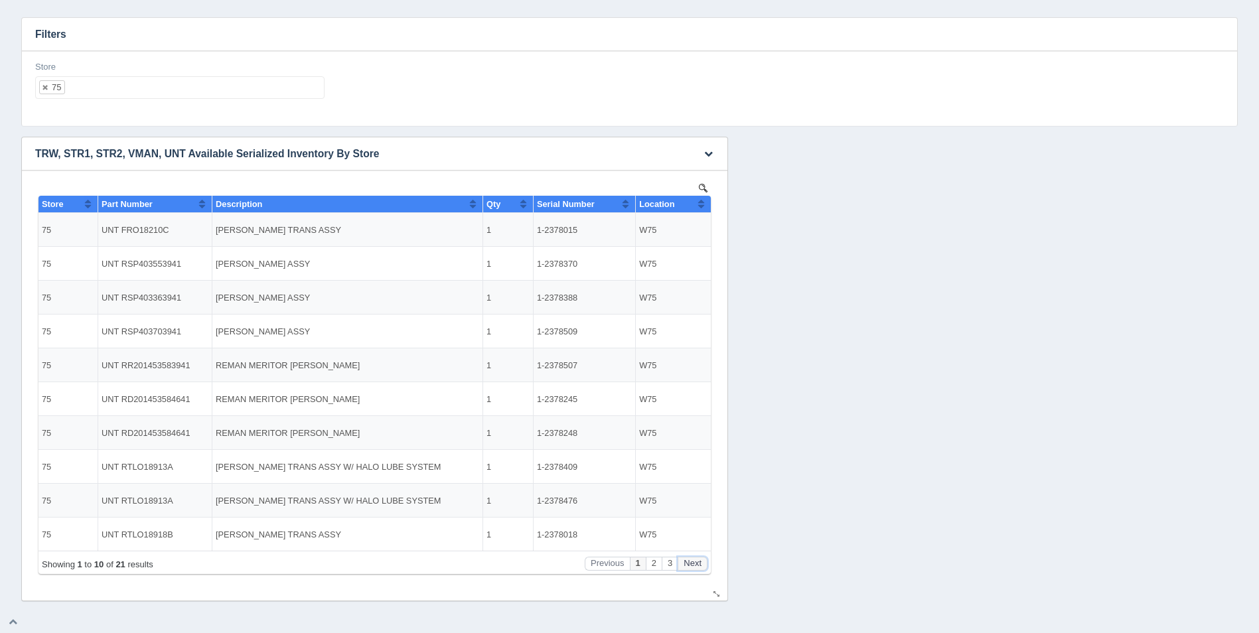
click at [691, 564] on button "Next" at bounding box center [692, 564] width 30 height 14
click at [693, 564] on button "Next" at bounding box center [692, 564] width 30 height 14
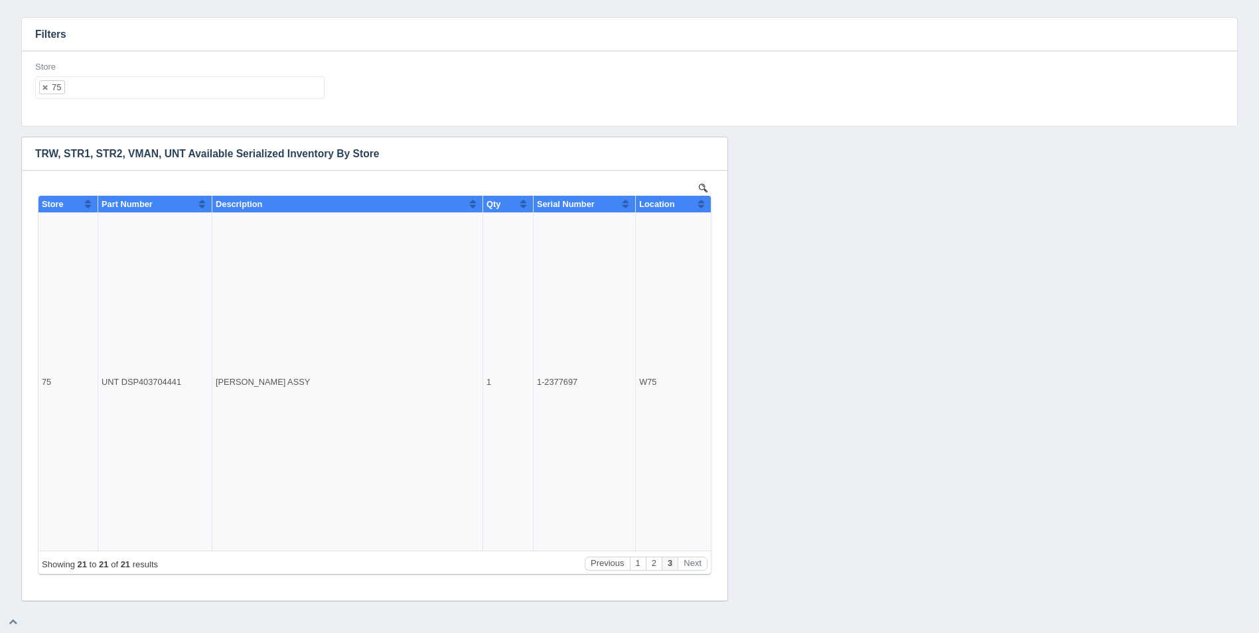
click at [117, 89] on ul "75" at bounding box center [179, 87] width 289 height 23
